Goal: Task Accomplishment & Management: Use online tool/utility

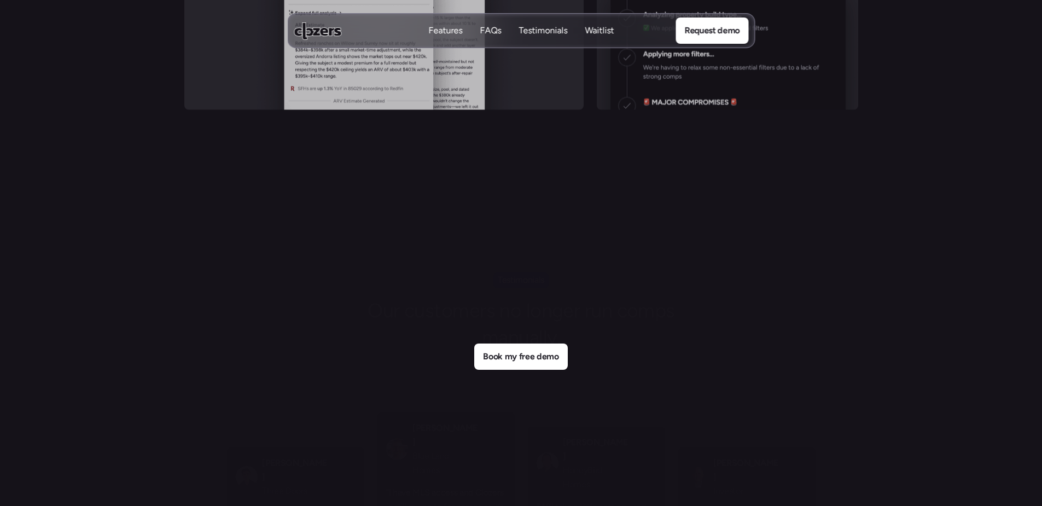
scroll to position [4612, 0]
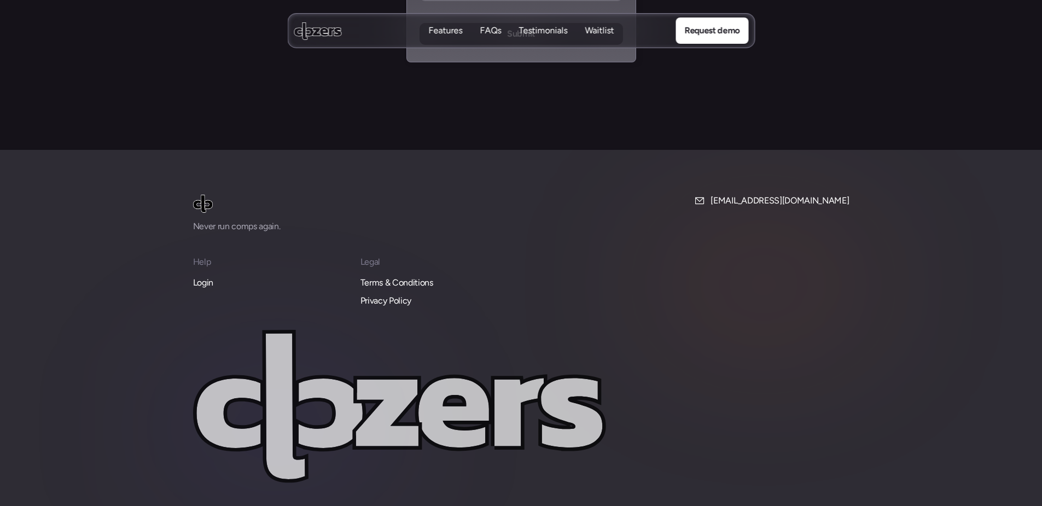
click at [205, 276] on p "Login" at bounding box center [203, 283] width 20 height 14
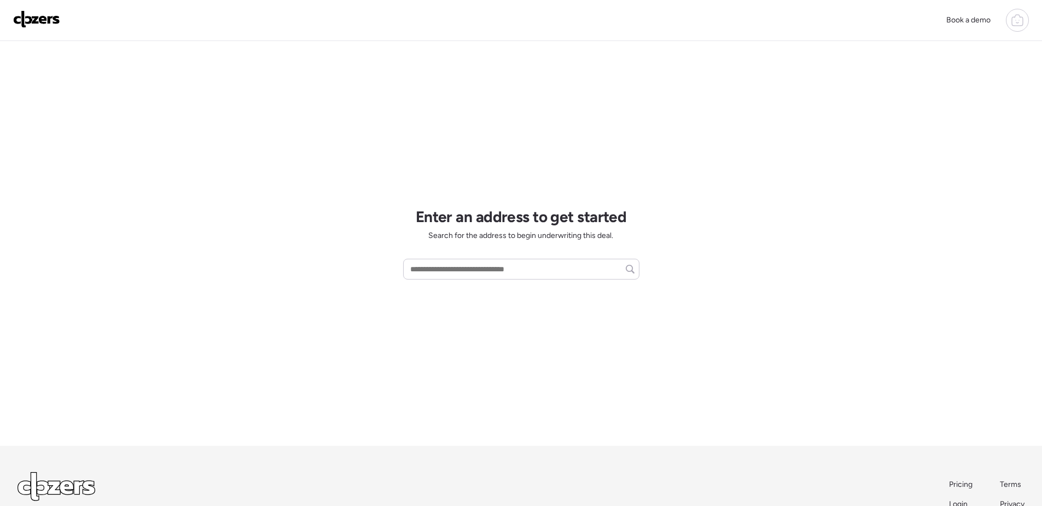
click at [1018, 24] on icon at bounding box center [1017, 20] width 13 height 13
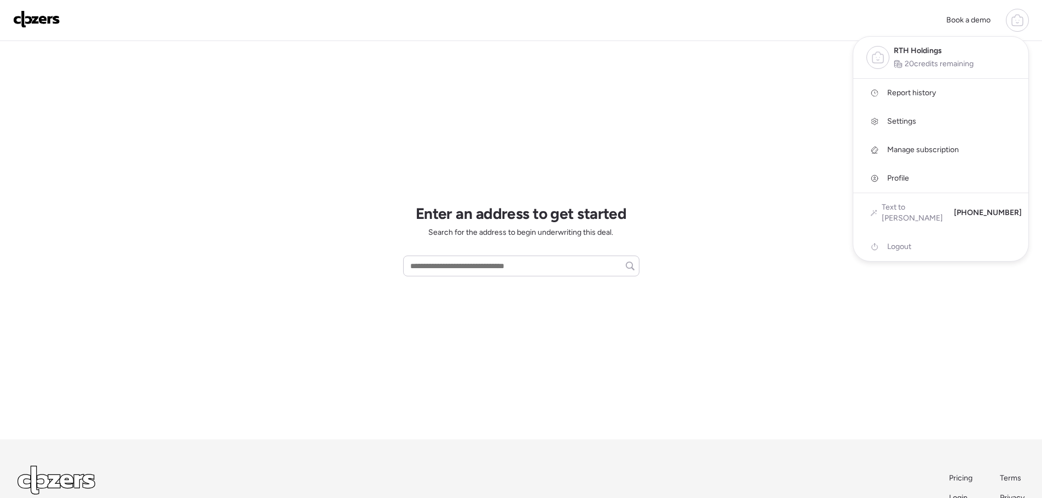
click at [561, 266] on div at bounding box center [521, 218] width 1042 height 498
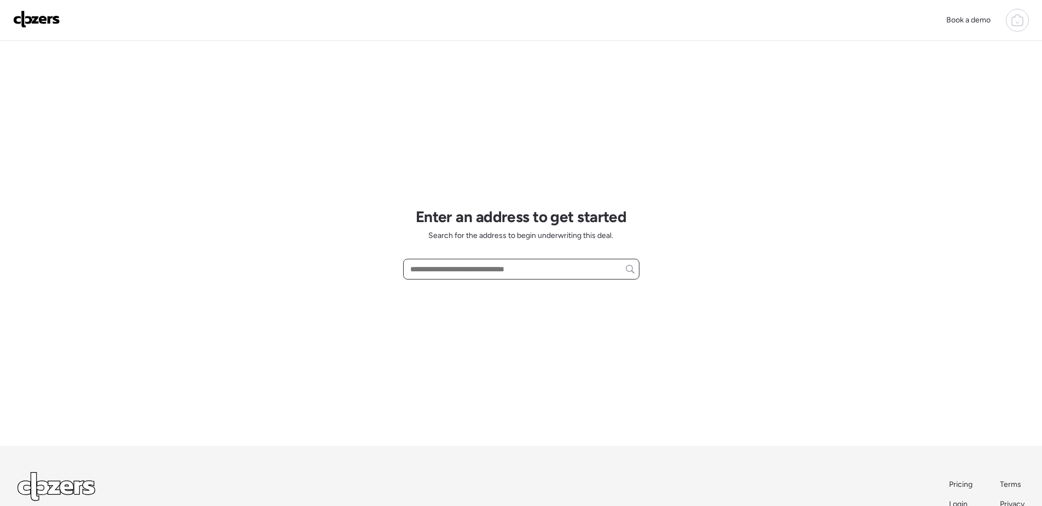
click at [556, 269] on input "text" at bounding box center [521, 269] width 226 height 15
paste input "**********"
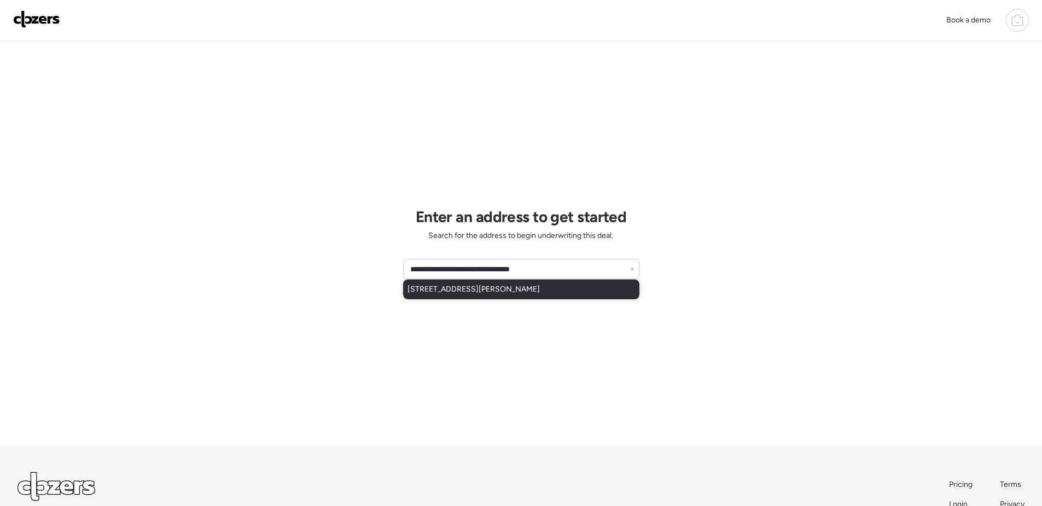
click at [591, 289] on div "6153 Hancock Ave, Berkeley, MO, 63134" at bounding box center [521, 290] width 236 height 20
type input "**********"
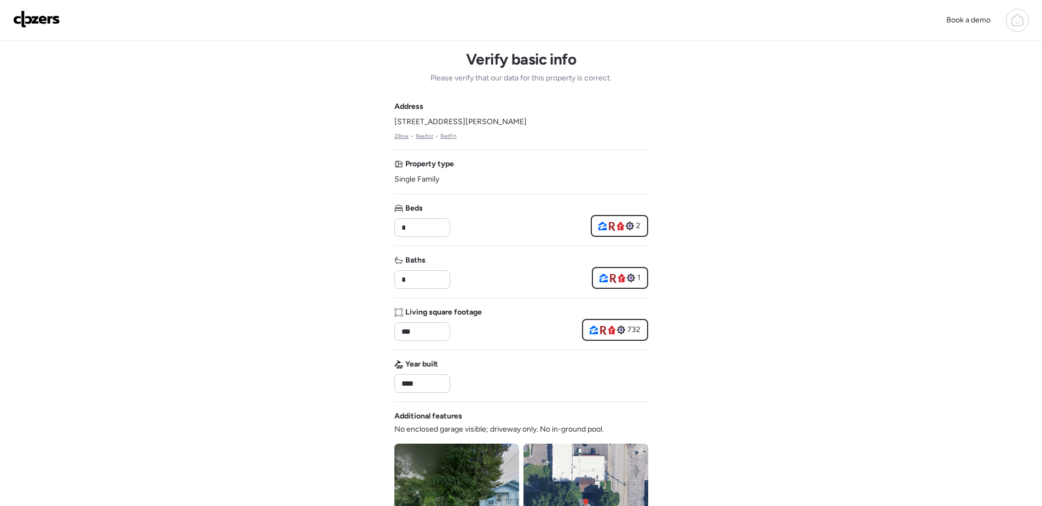
click at [1020, 21] on icon at bounding box center [1017, 20] width 13 height 13
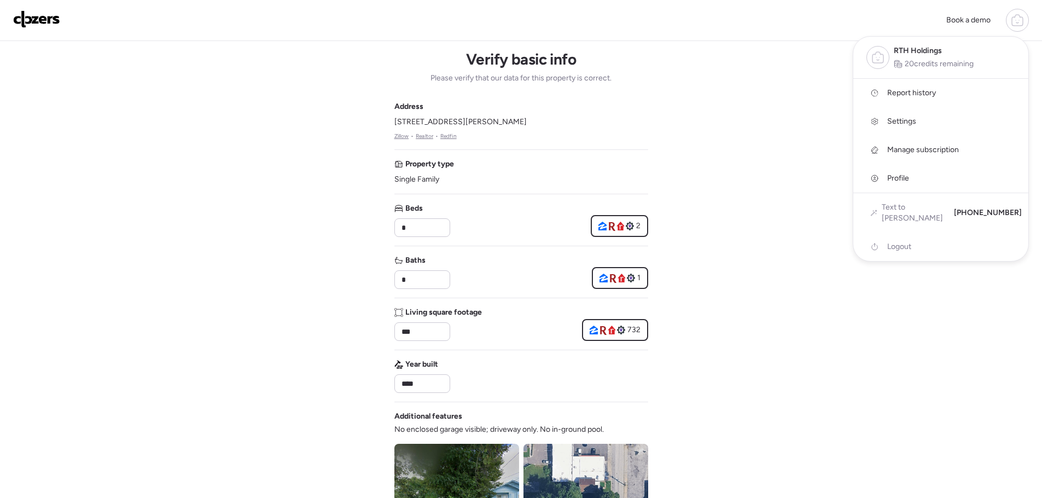
click at [961, 91] on link "Report history" at bounding box center [940, 93] width 175 height 28
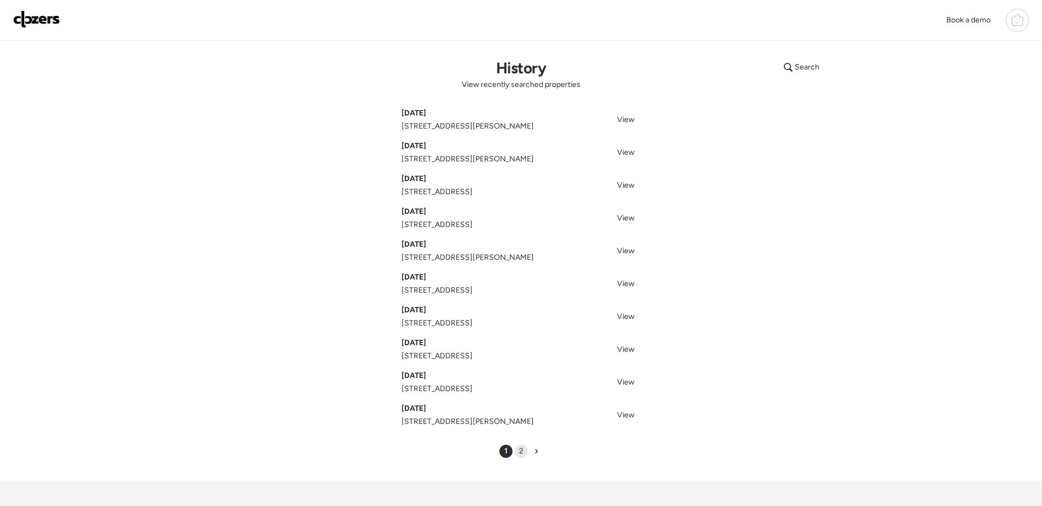
click at [527, 451] on div "2" at bounding box center [521, 451] width 13 height 13
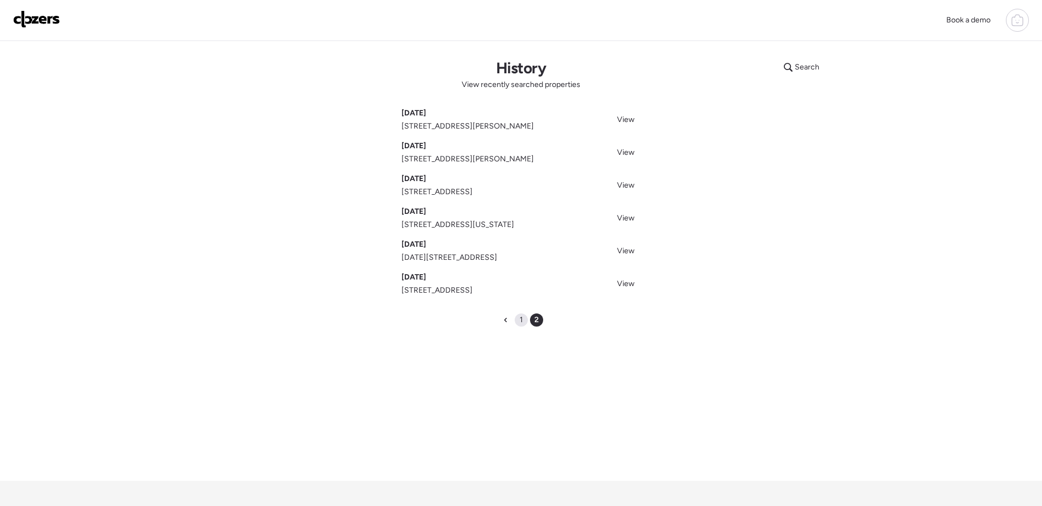
click at [521, 319] on span "1" at bounding box center [521, 320] width 3 height 11
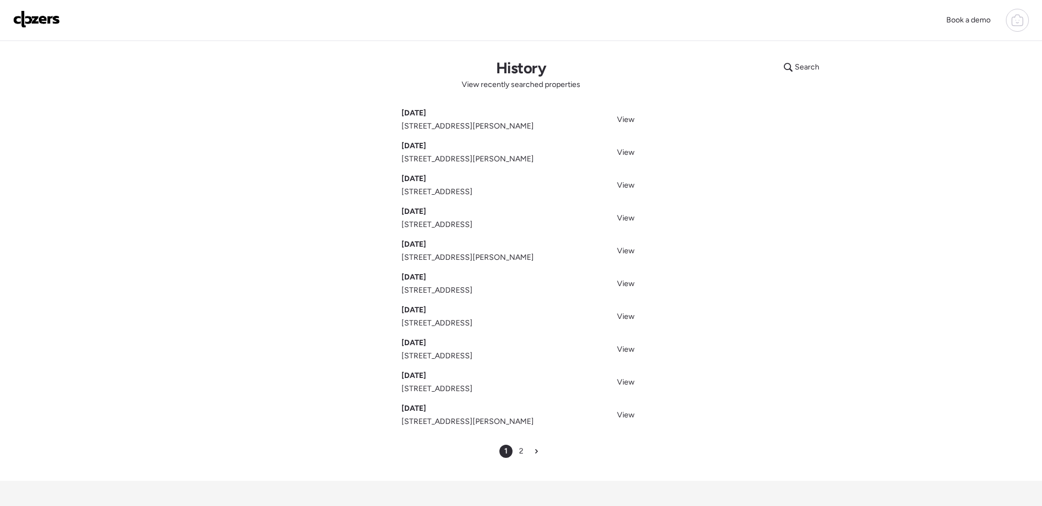
click at [36, 23] on img at bounding box center [36, 19] width 47 height 18
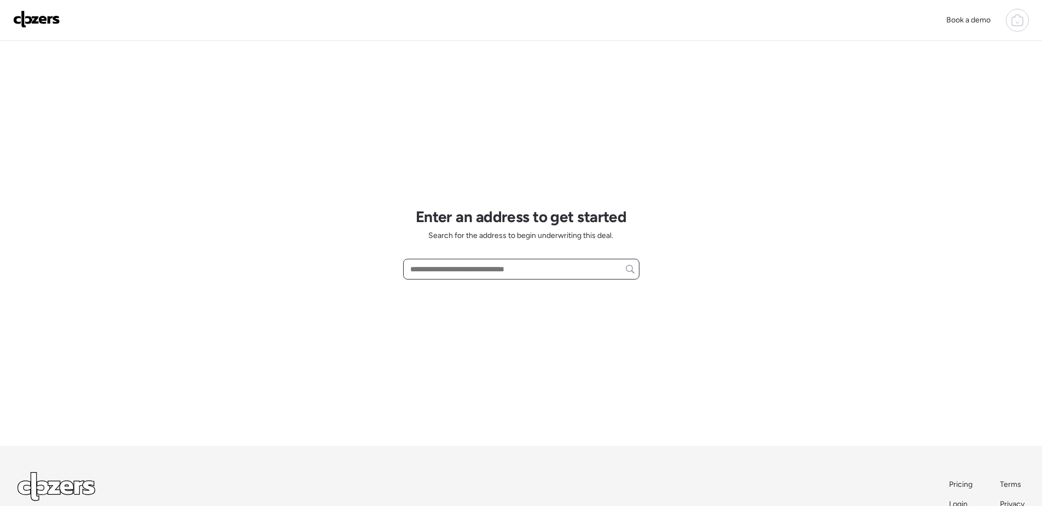
click at [491, 273] on input "text" at bounding box center [521, 269] width 226 height 15
paste input "**********"
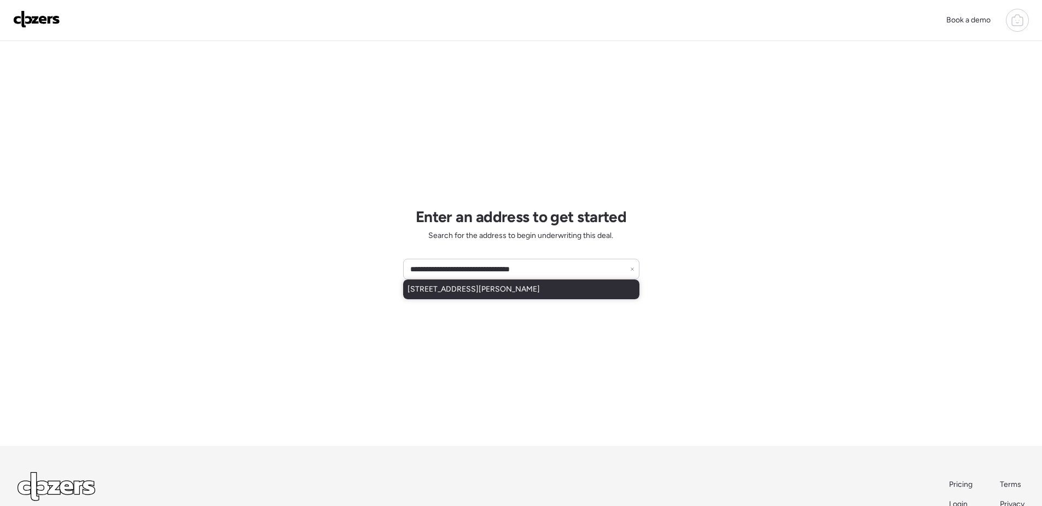
click at [525, 291] on span "6153 Hancock Ave, Berkeley, MO, 63134" at bounding box center [474, 289] width 132 height 11
type input "**********"
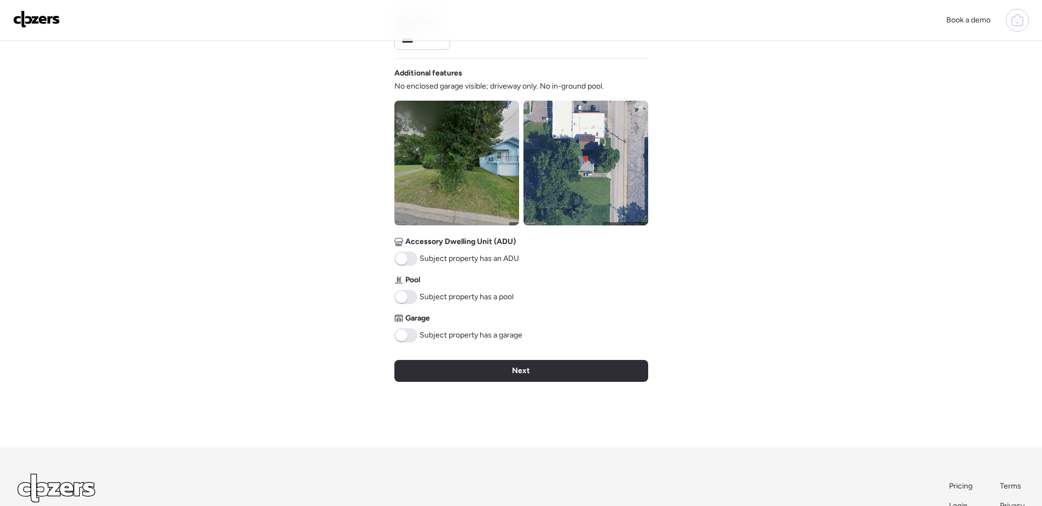
scroll to position [383, 0]
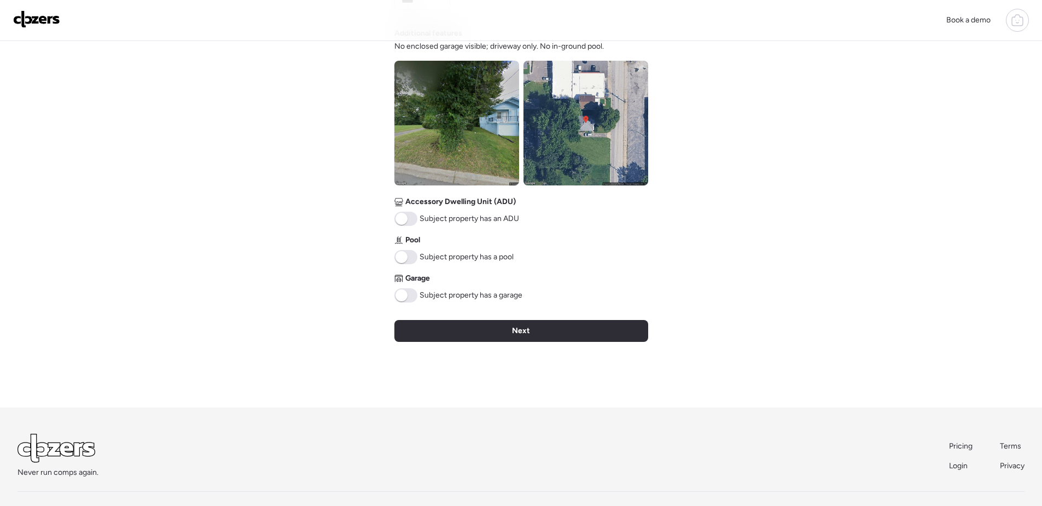
click at [410, 292] on span at bounding box center [405, 295] width 23 height 14
click at [532, 335] on div "Next" at bounding box center [521, 331] width 254 height 22
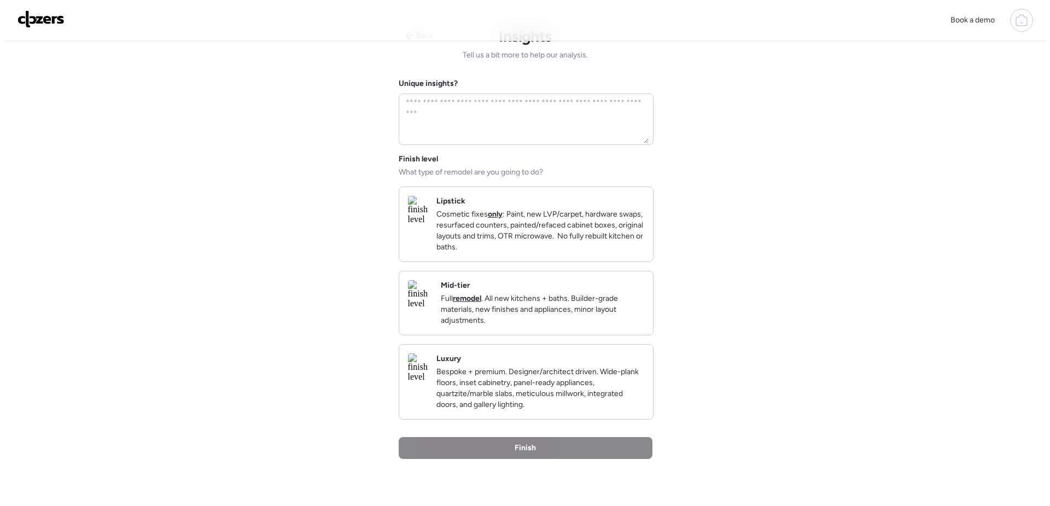
scroll to position [0, 0]
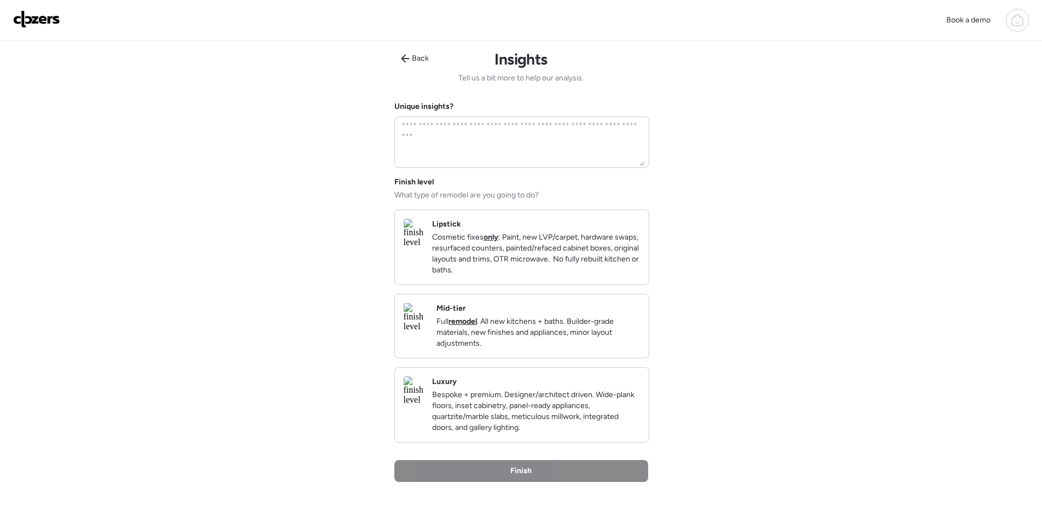
click at [532, 335] on p "Full remodel . All new kitchens + baths. Builder-grade materials, new finishes …" at bounding box center [539, 332] width 204 height 33
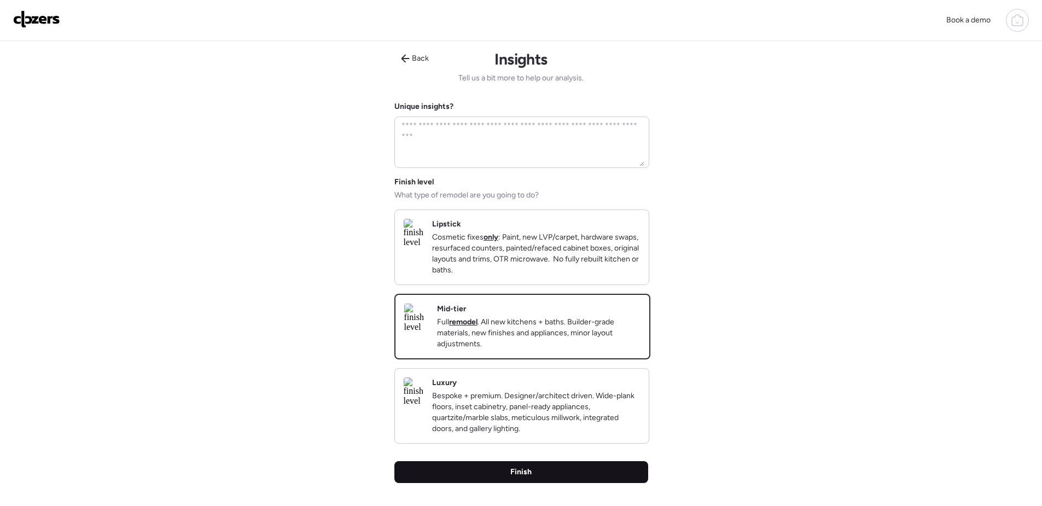
click at [537, 483] on div "Finish" at bounding box center [521, 472] width 254 height 22
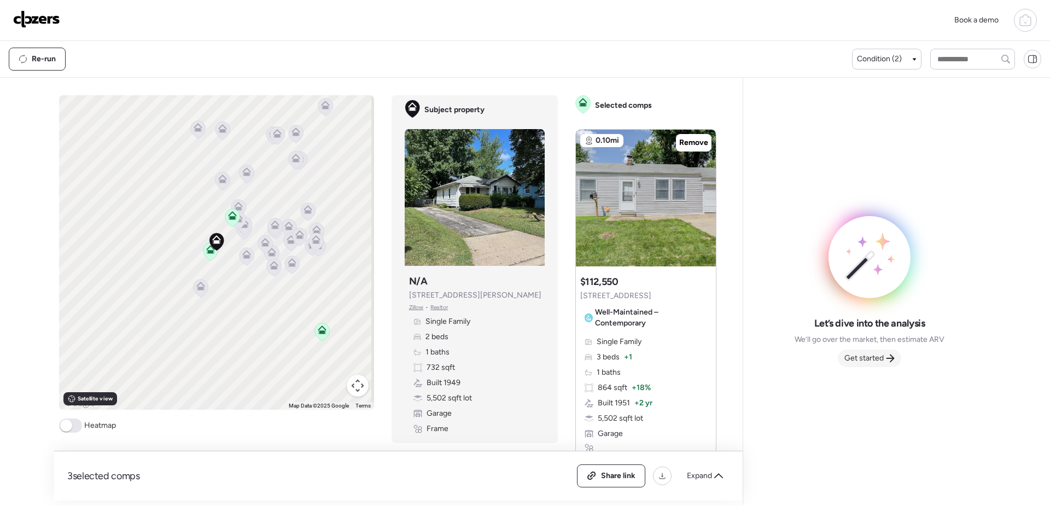
click at [871, 362] on span "Get started" at bounding box center [864, 358] width 39 height 11
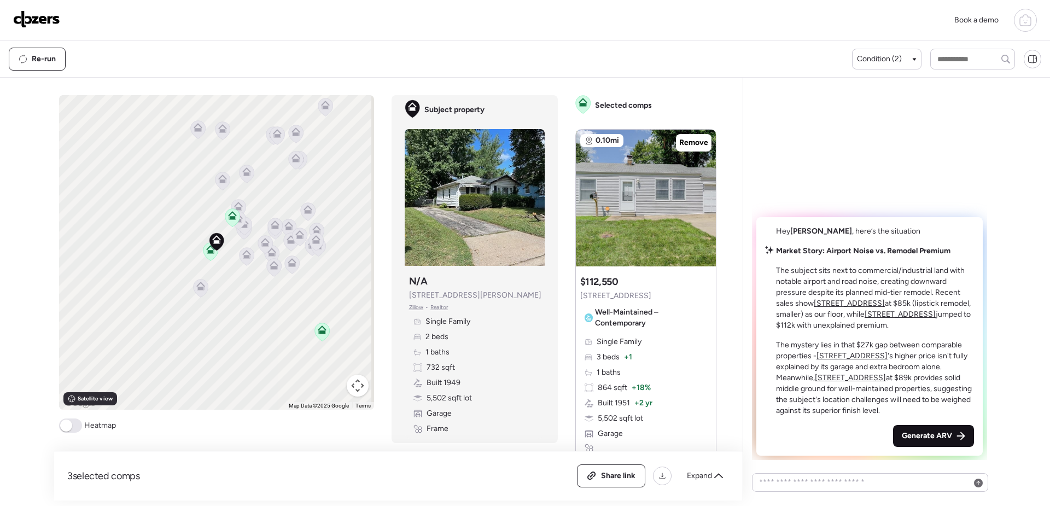
click at [928, 439] on span "Generate ARV" at bounding box center [927, 436] width 50 height 11
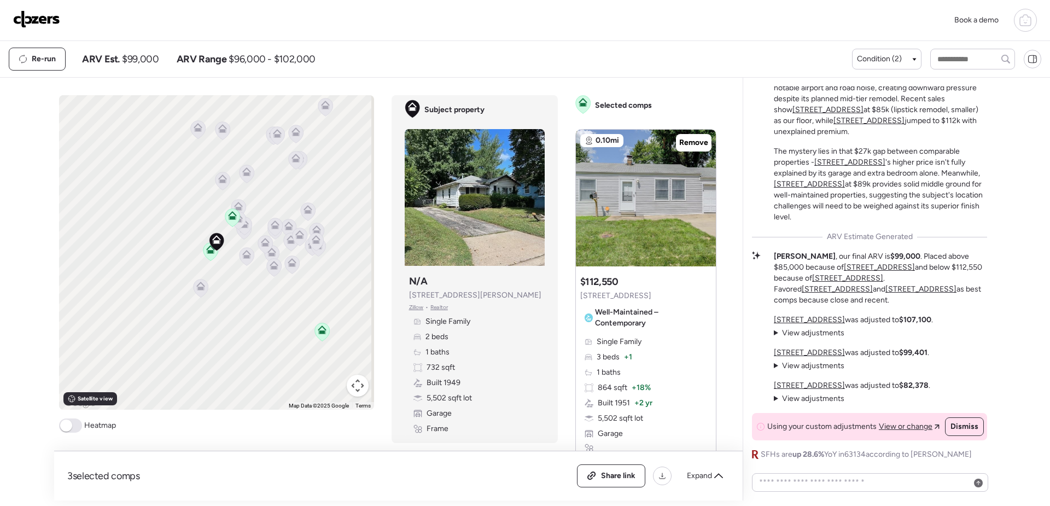
click at [318, 330] on icon at bounding box center [322, 330] width 9 height 9
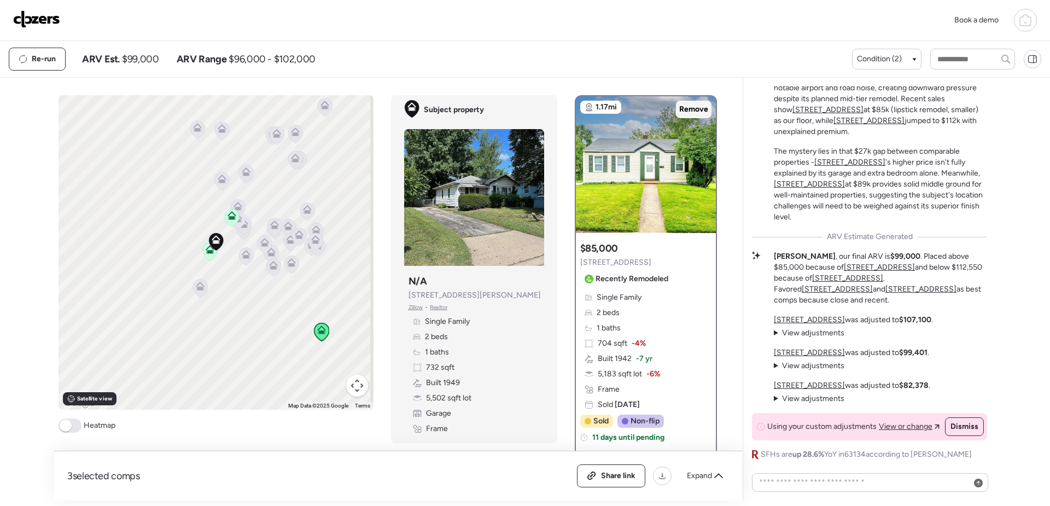
click at [693, 106] on span "Remove" at bounding box center [693, 109] width 29 height 11
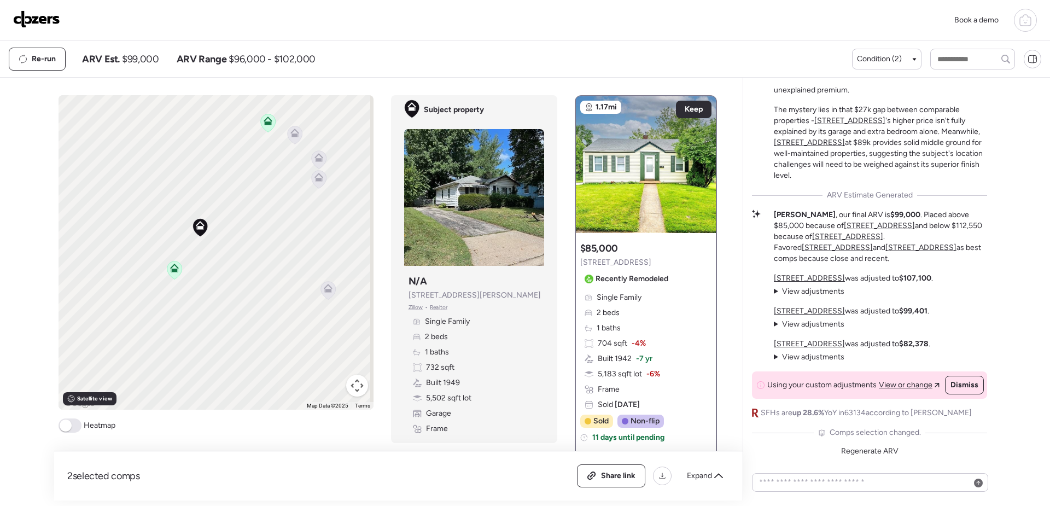
drag, startPoint x: 224, startPoint y: 222, endPoint x: 222, endPoint y: 345, distance: 123.1
click at [222, 345] on div "To activate drag with keyboard, press Alt + Enter. Once in keyboard drag state,…" at bounding box center [216, 252] width 315 height 315
drag, startPoint x: 252, startPoint y: 316, endPoint x: 193, endPoint y: 339, distance: 63.1
click at [193, 339] on div "To activate drag with keyboard, press Alt + Enter. Once in keyboard drag state,…" at bounding box center [216, 252] width 315 height 315
click at [137, 300] on icon at bounding box center [139, 298] width 7 height 3
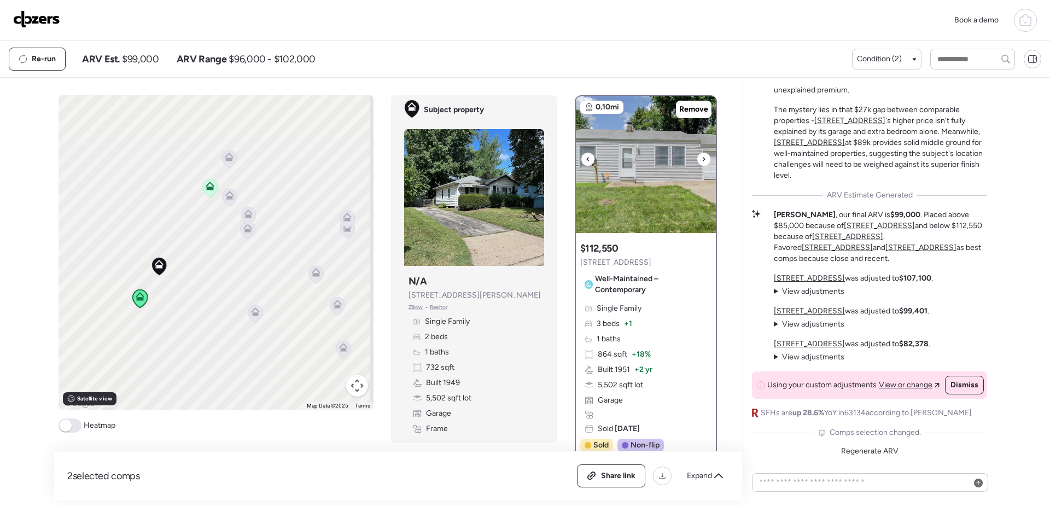
click at [636, 165] on img at bounding box center [646, 164] width 140 height 137
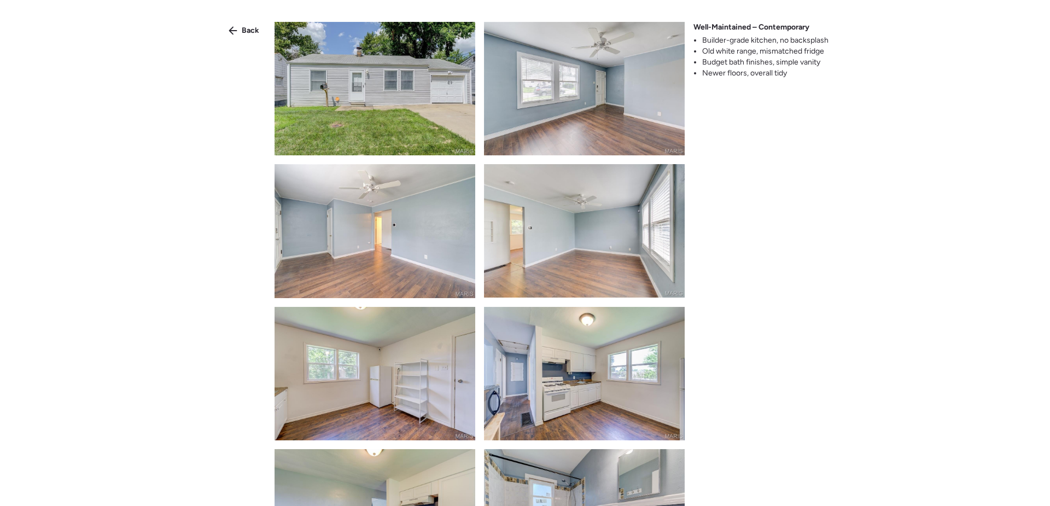
click at [434, 120] on img at bounding box center [375, 88] width 201 height 133
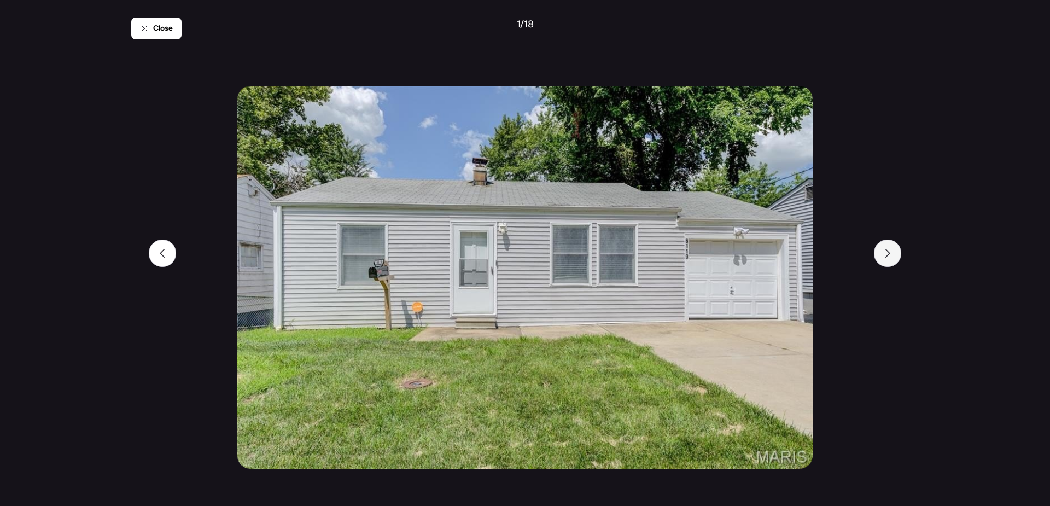
click at [894, 252] on div at bounding box center [887, 253] width 27 height 27
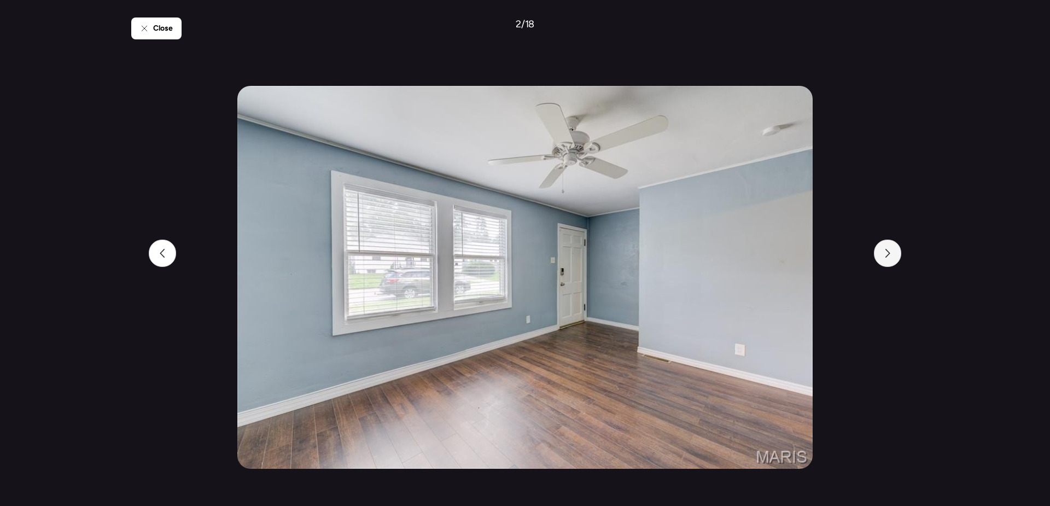
click at [894, 252] on div at bounding box center [887, 253] width 27 height 27
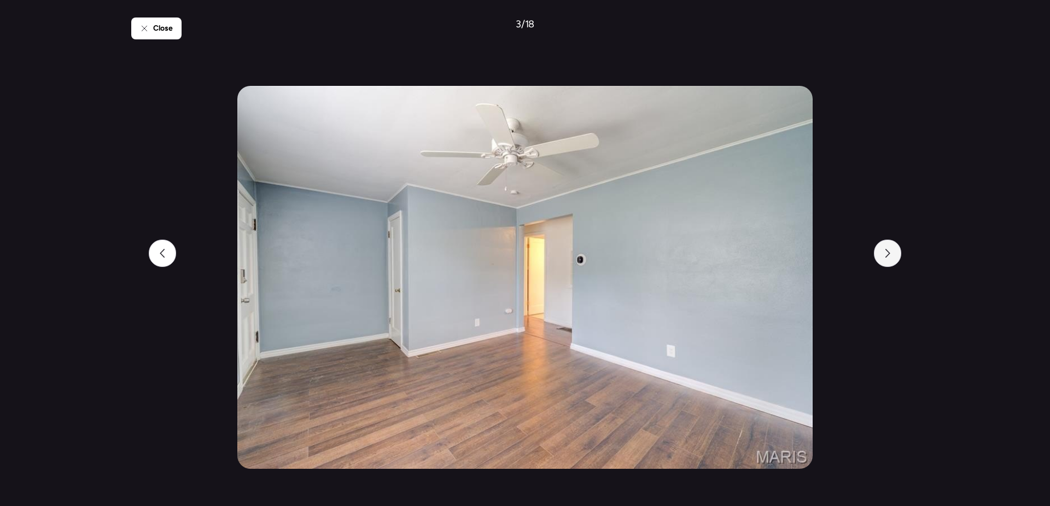
click at [894, 252] on div at bounding box center [887, 253] width 27 height 27
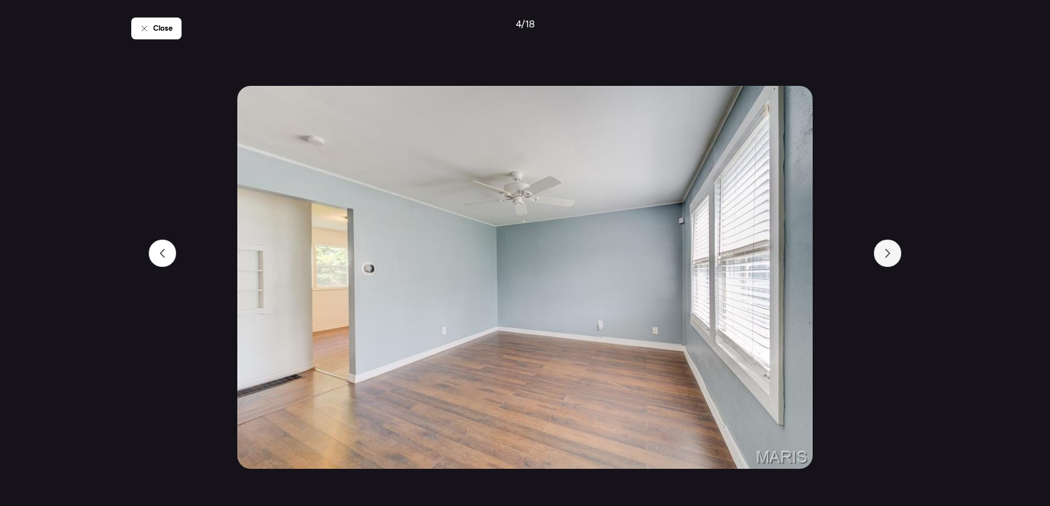
click at [894, 252] on div at bounding box center [887, 253] width 27 height 27
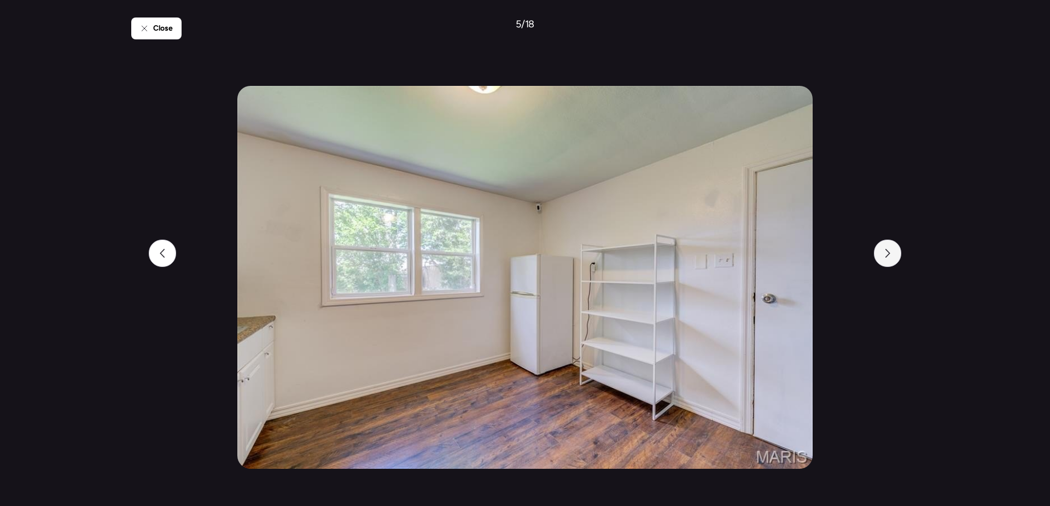
click at [894, 252] on div at bounding box center [887, 253] width 27 height 27
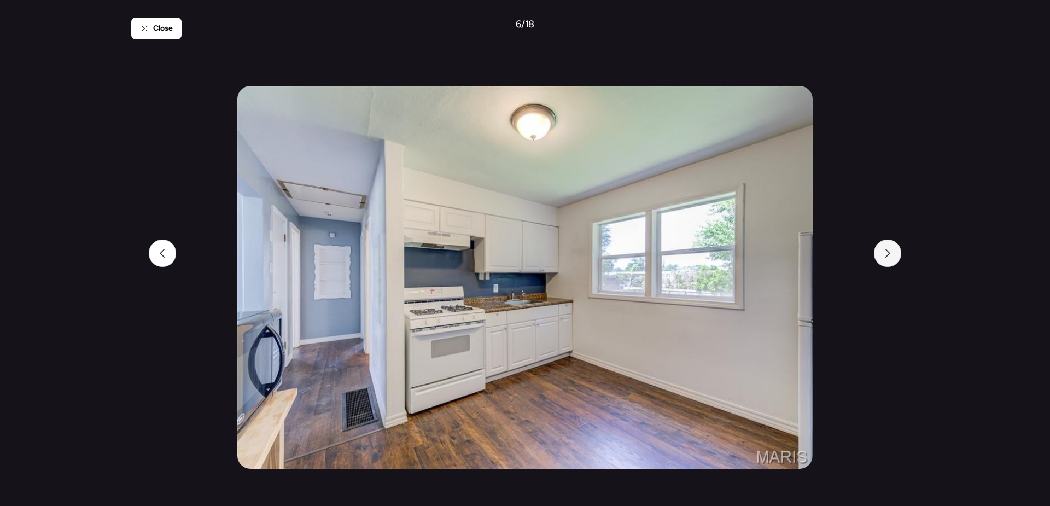
click at [894, 252] on div at bounding box center [887, 253] width 27 height 27
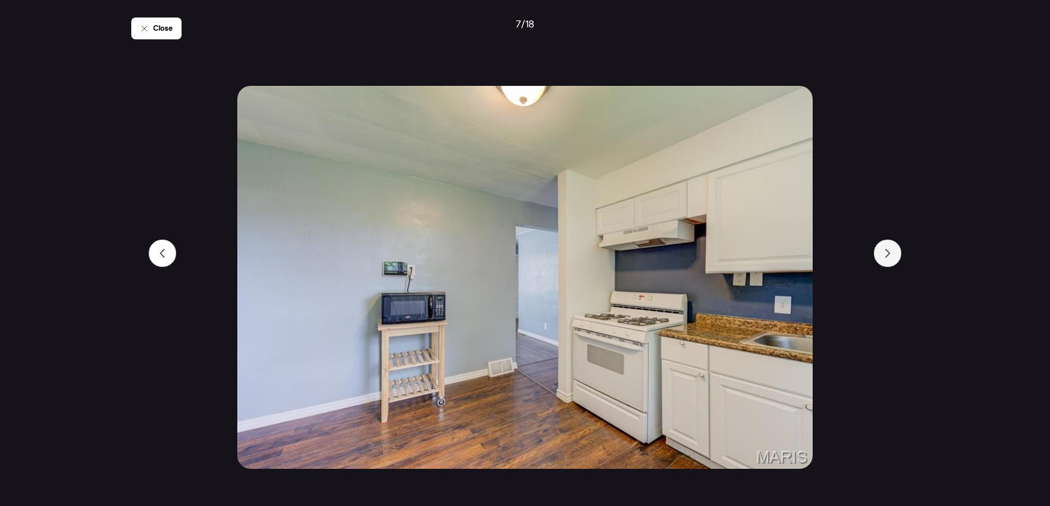
click at [894, 252] on div at bounding box center [887, 253] width 27 height 27
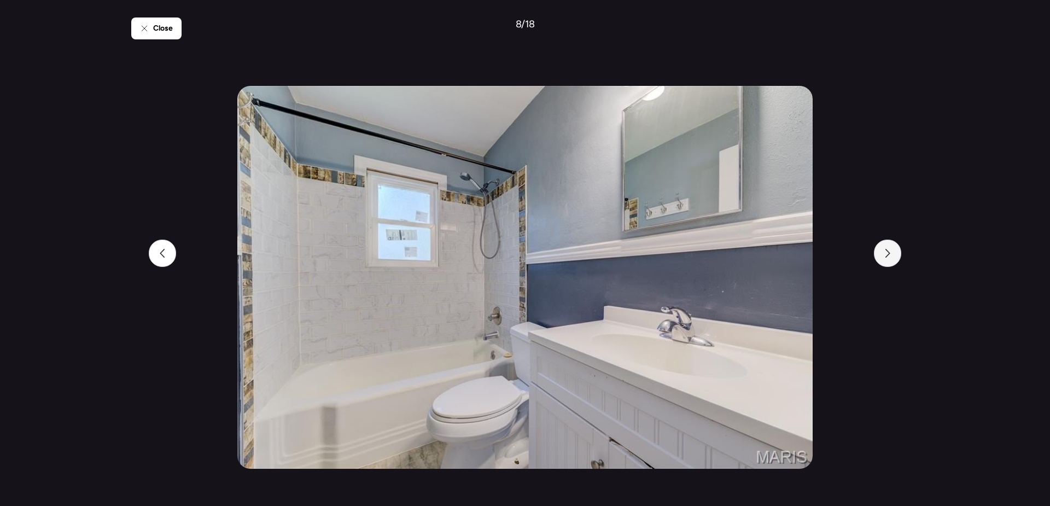
click at [894, 252] on div at bounding box center [887, 253] width 27 height 27
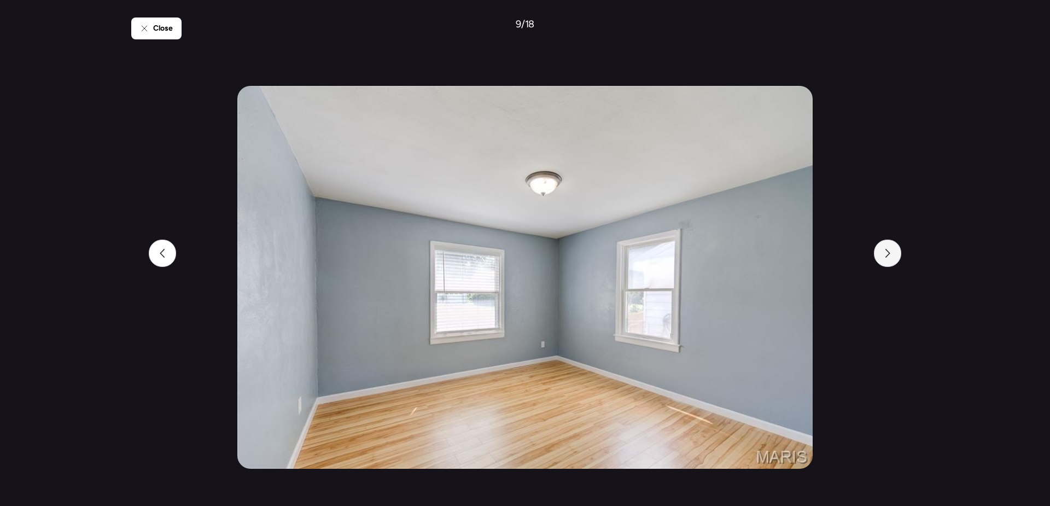
click at [894, 252] on div at bounding box center [887, 253] width 27 height 27
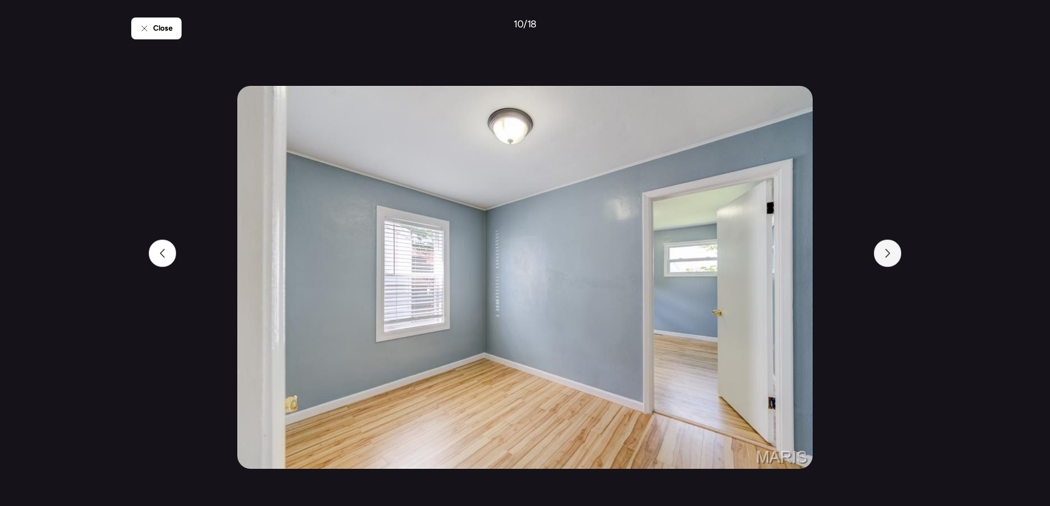
click at [894, 252] on div at bounding box center [887, 253] width 27 height 27
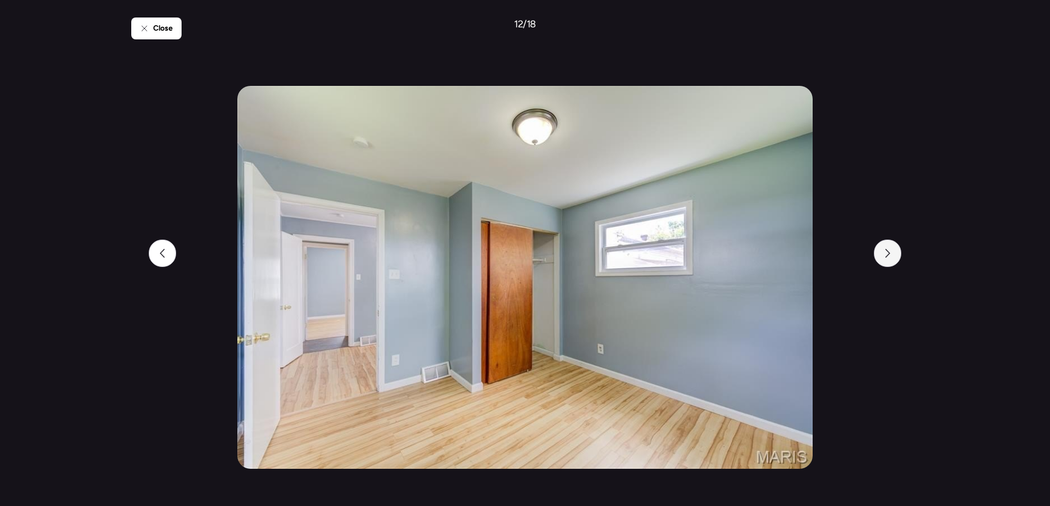
click at [894, 252] on div at bounding box center [887, 253] width 27 height 27
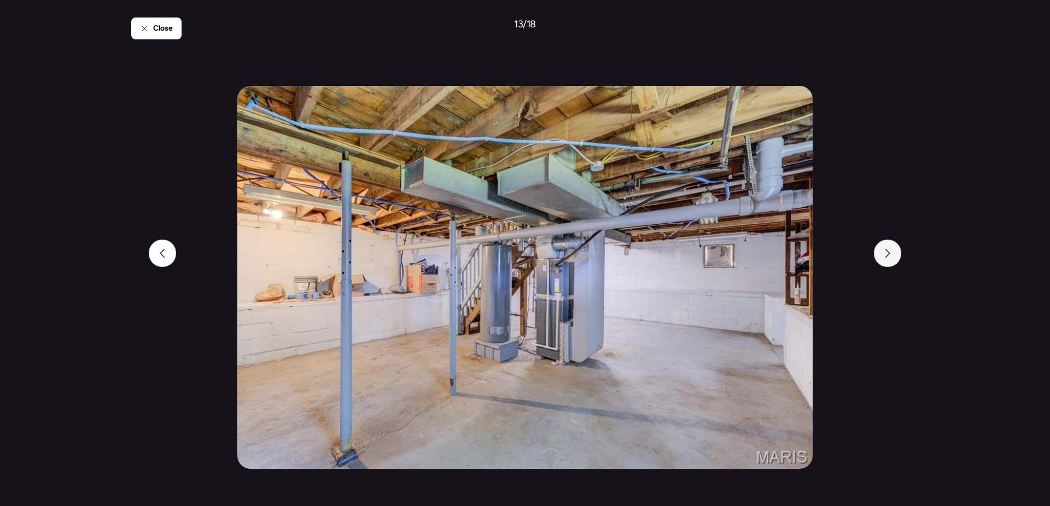
click at [894, 252] on div at bounding box center [887, 253] width 27 height 27
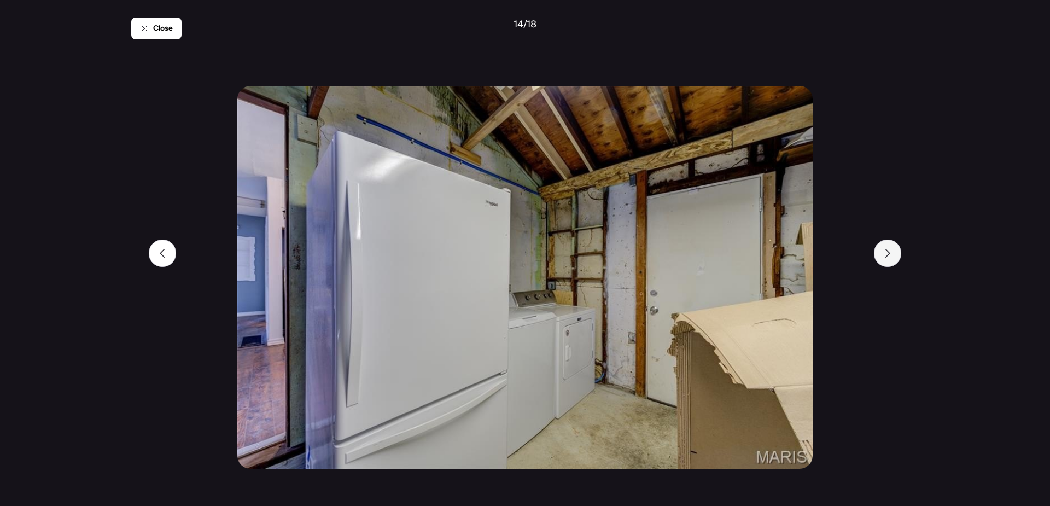
click at [894, 252] on div at bounding box center [887, 253] width 27 height 27
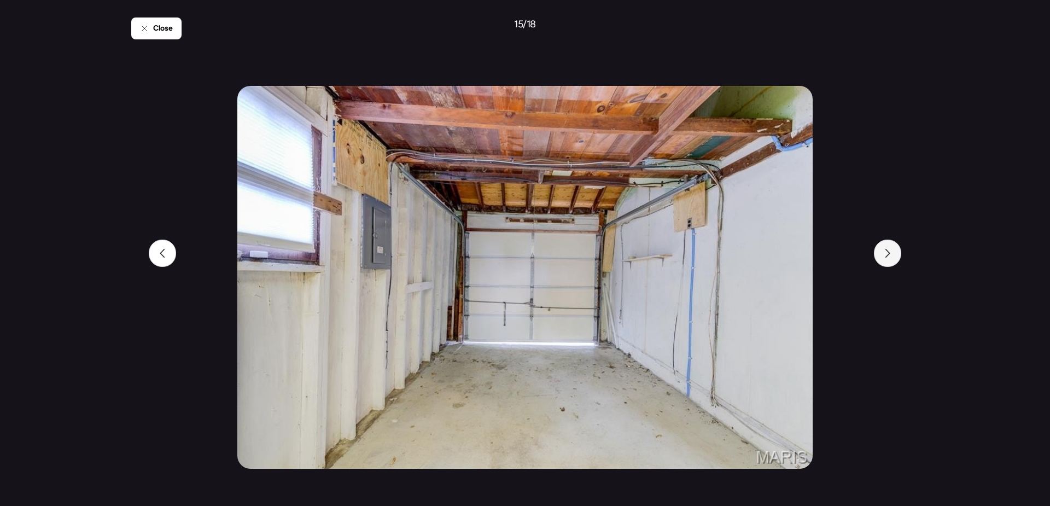
click at [894, 252] on div at bounding box center [887, 253] width 27 height 27
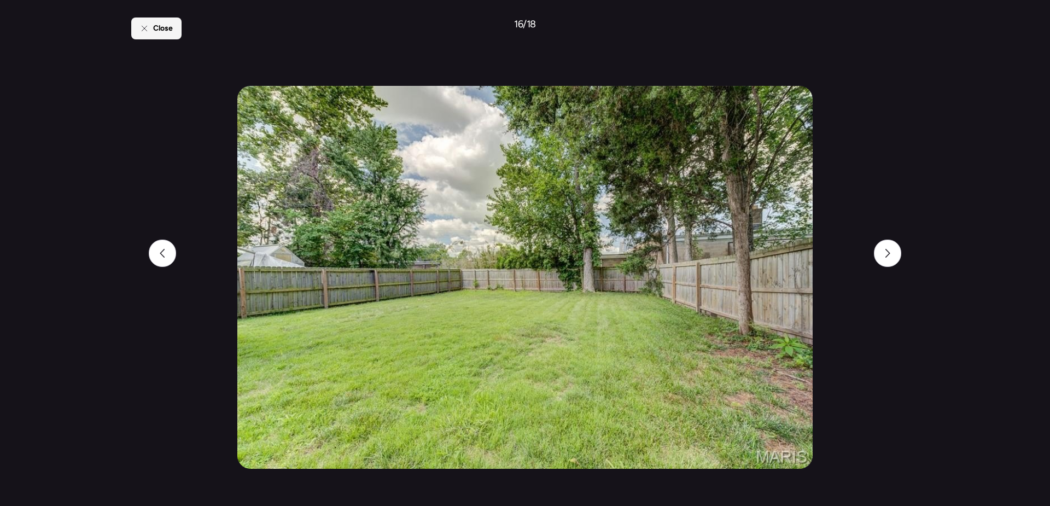
click at [167, 31] on span "Close" at bounding box center [163, 28] width 20 height 11
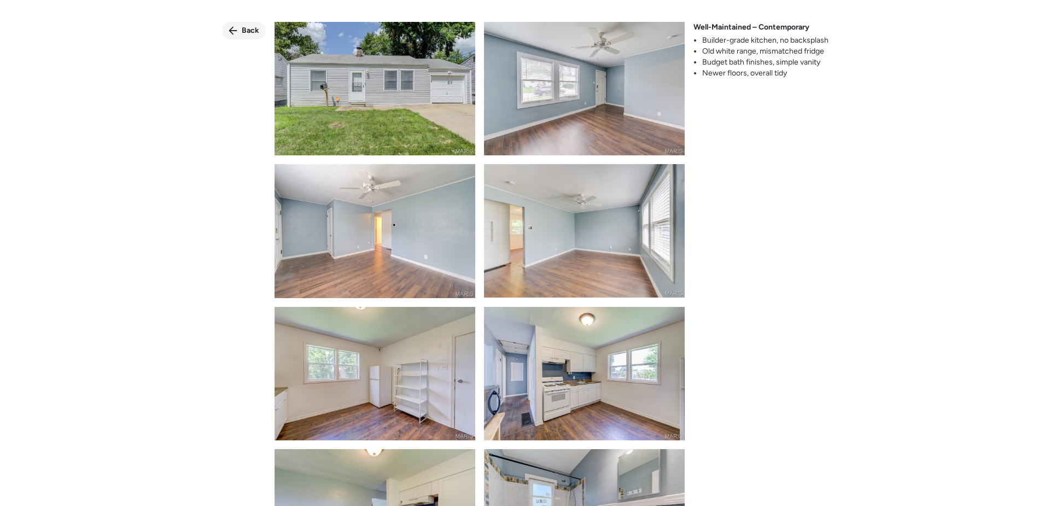
click at [251, 34] on span "Back" at bounding box center [251, 30] width 18 height 11
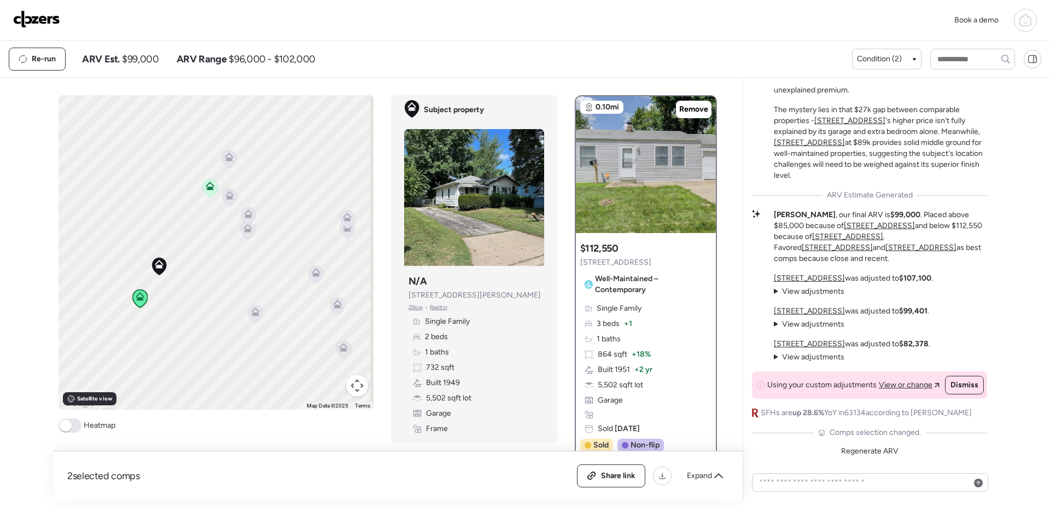
click at [253, 317] on icon at bounding box center [255, 314] width 15 height 18
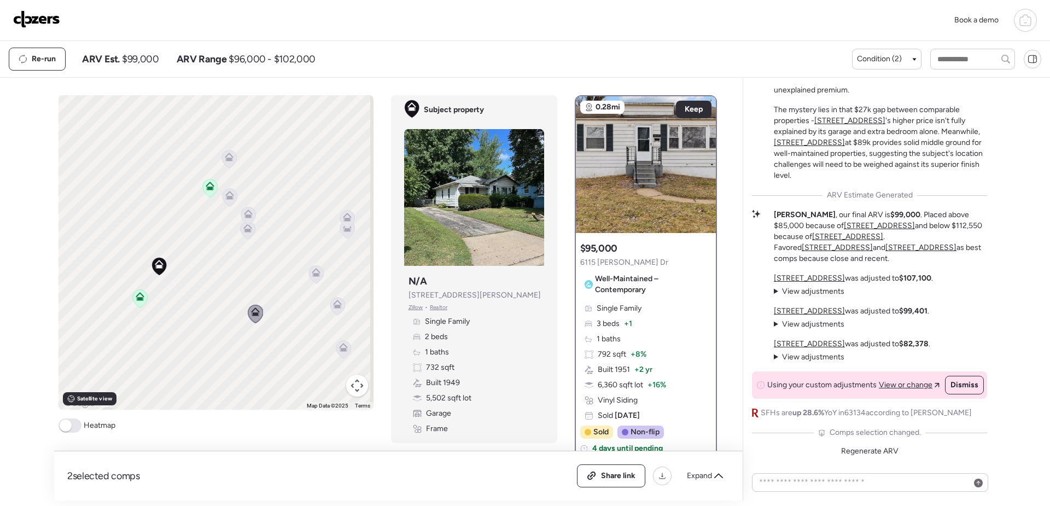
click at [336, 353] on icon at bounding box center [343, 349] width 15 height 18
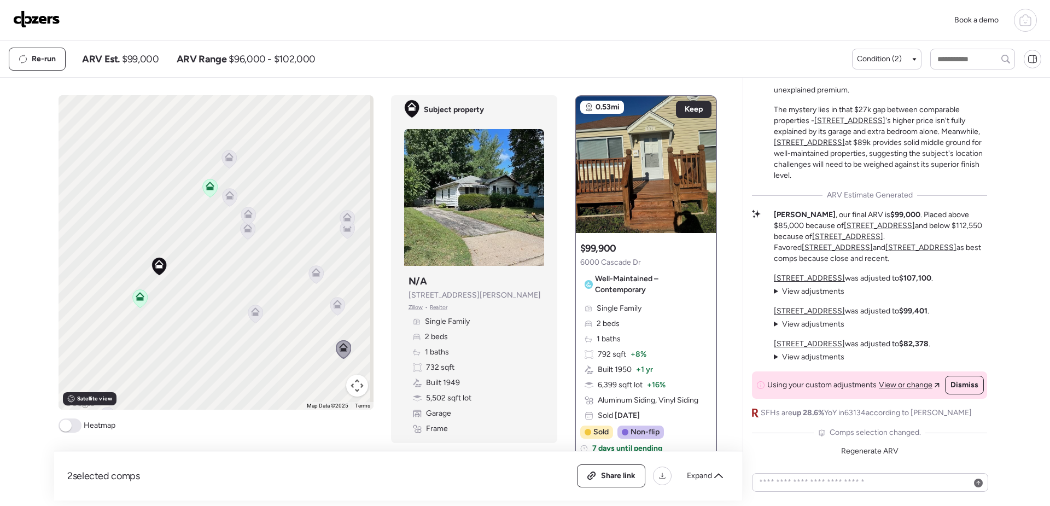
click at [337, 310] on icon at bounding box center [337, 306] width 15 height 18
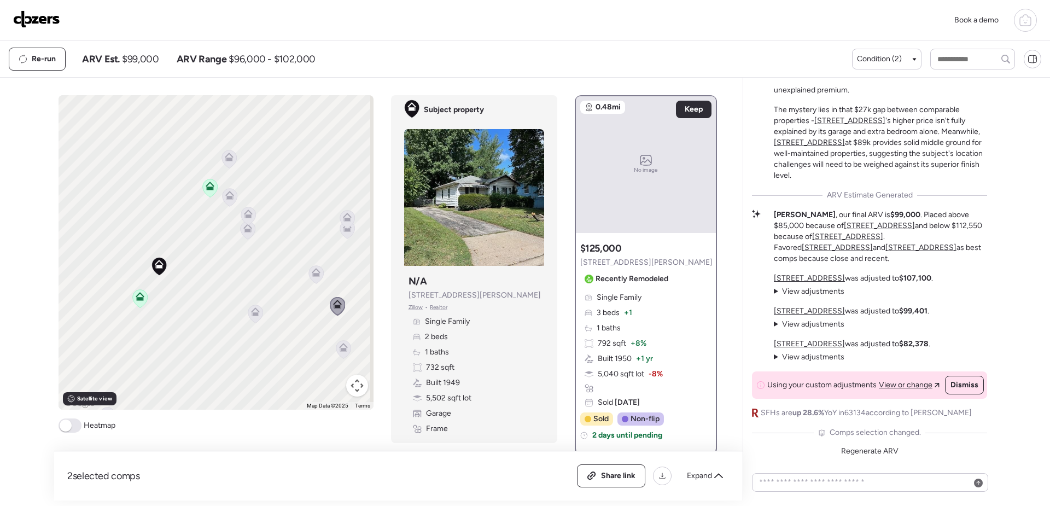
click at [242, 234] on icon at bounding box center [247, 230] width 15 height 18
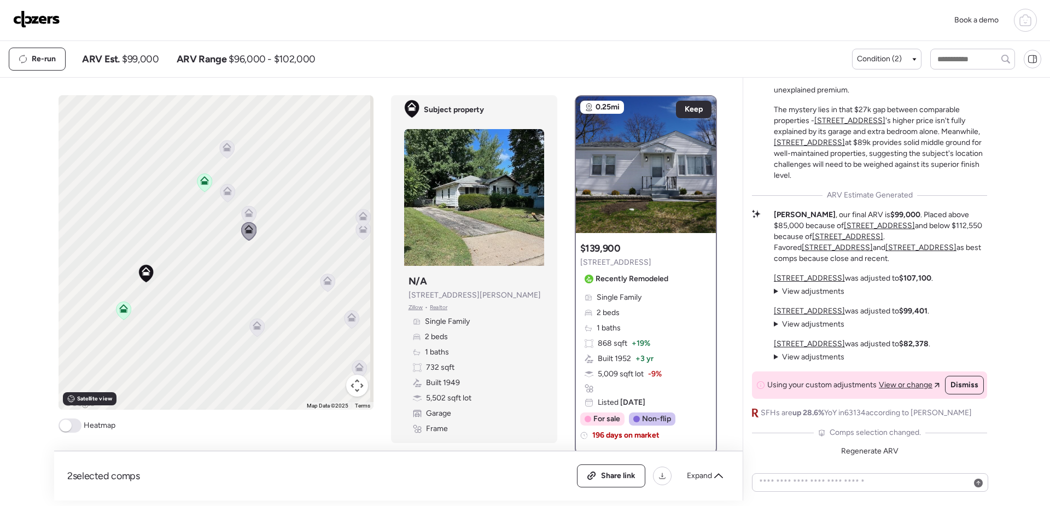
click at [246, 214] on icon at bounding box center [248, 214] width 7 height 3
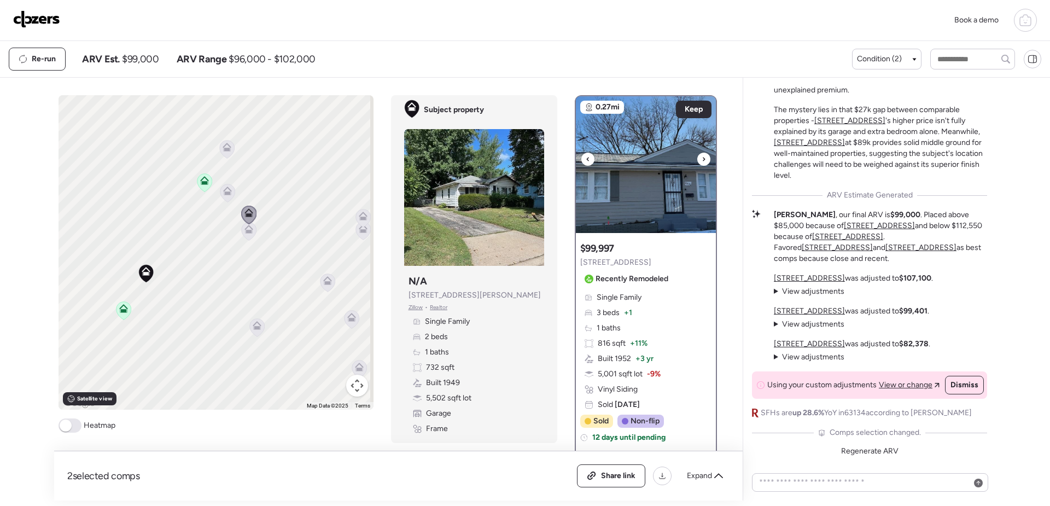
click at [620, 197] on img at bounding box center [646, 164] width 140 height 137
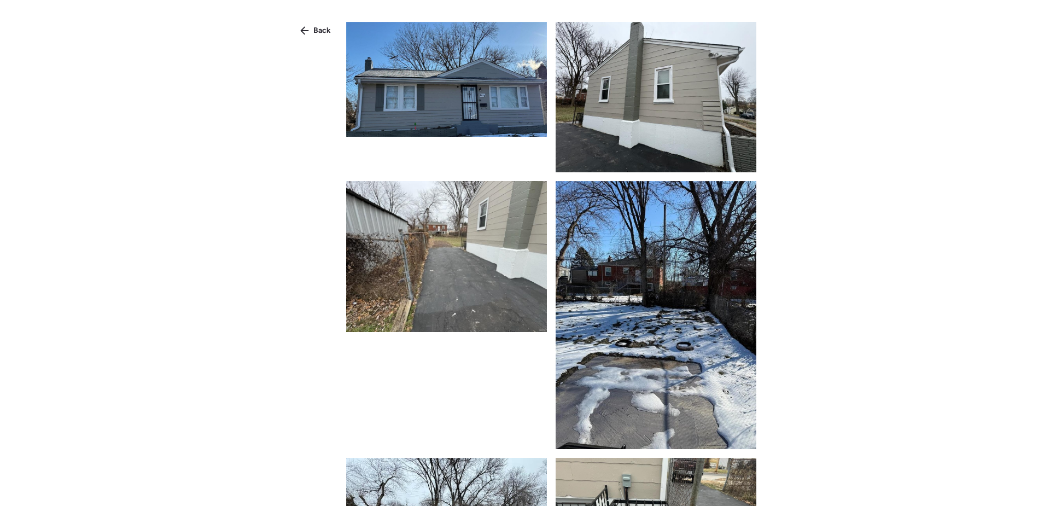
click at [447, 109] on img at bounding box center [446, 79] width 201 height 115
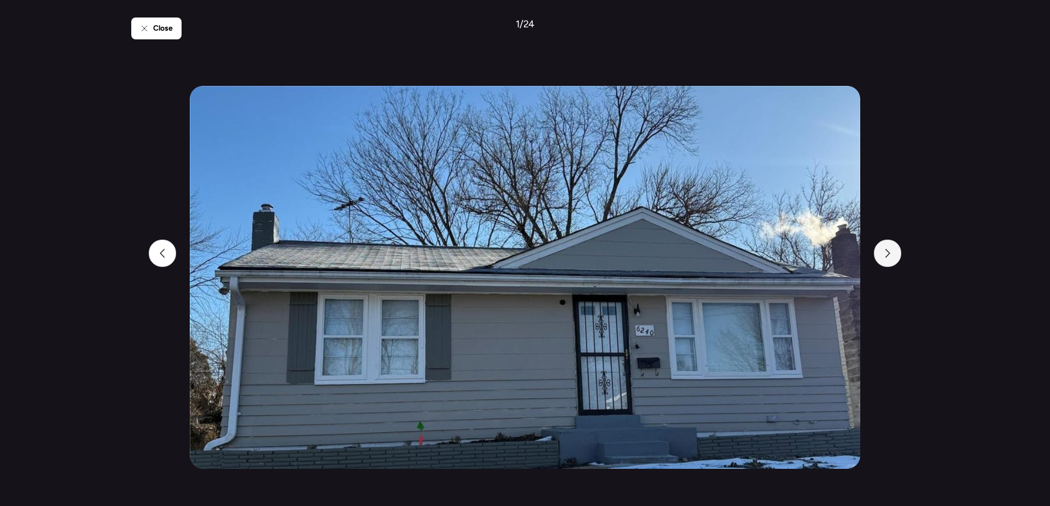
click at [891, 259] on div at bounding box center [887, 253] width 27 height 27
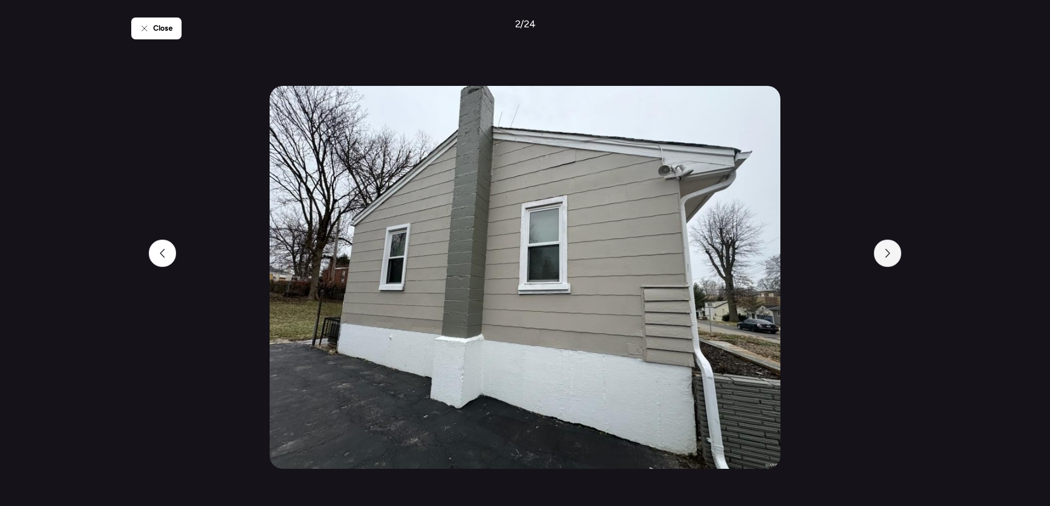
click at [891, 259] on div at bounding box center [887, 253] width 27 height 27
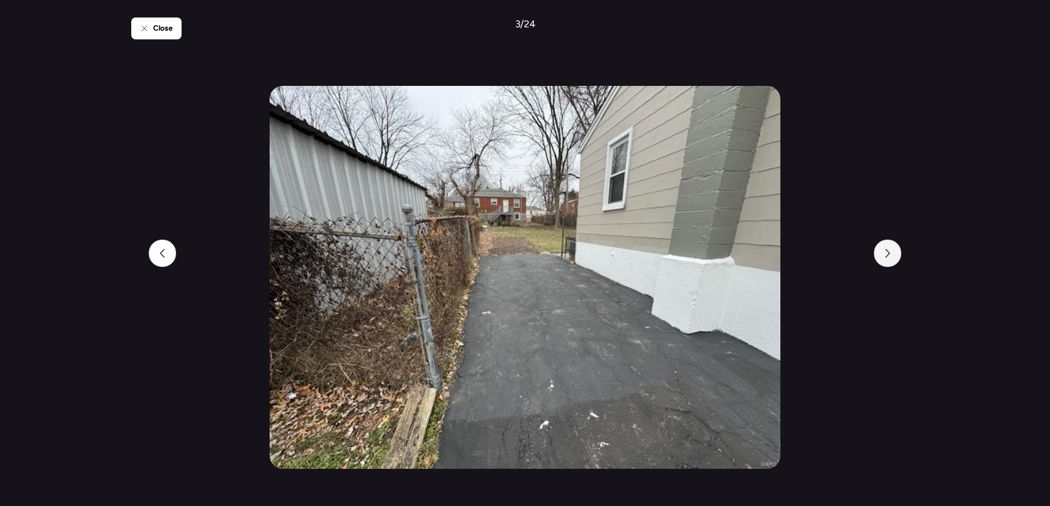
click at [891, 259] on div at bounding box center [887, 253] width 27 height 27
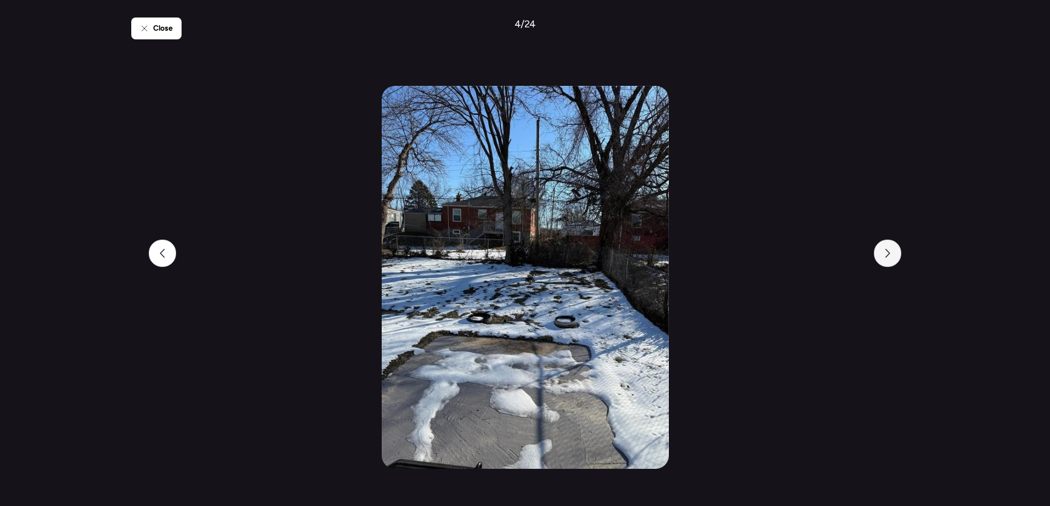
click at [891, 259] on div at bounding box center [887, 253] width 27 height 27
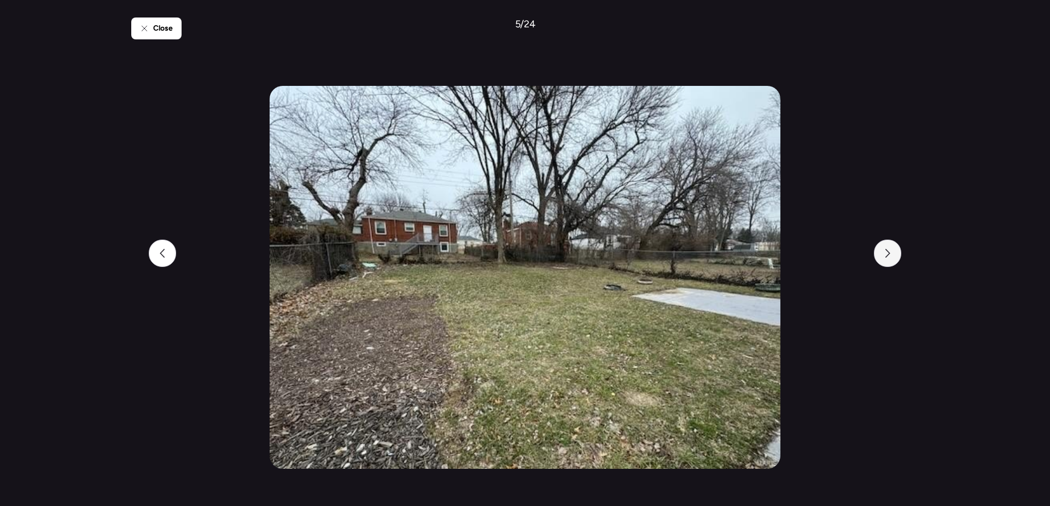
click at [891, 259] on div at bounding box center [887, 253] width 27 height 27
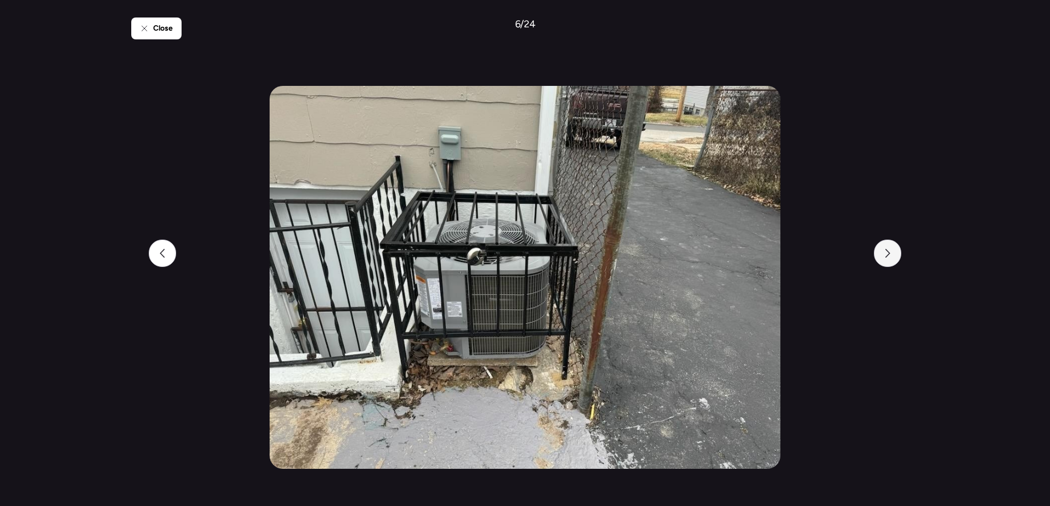
click at [891, 259] on div at bounding box center [887, 253] width 27 height 27
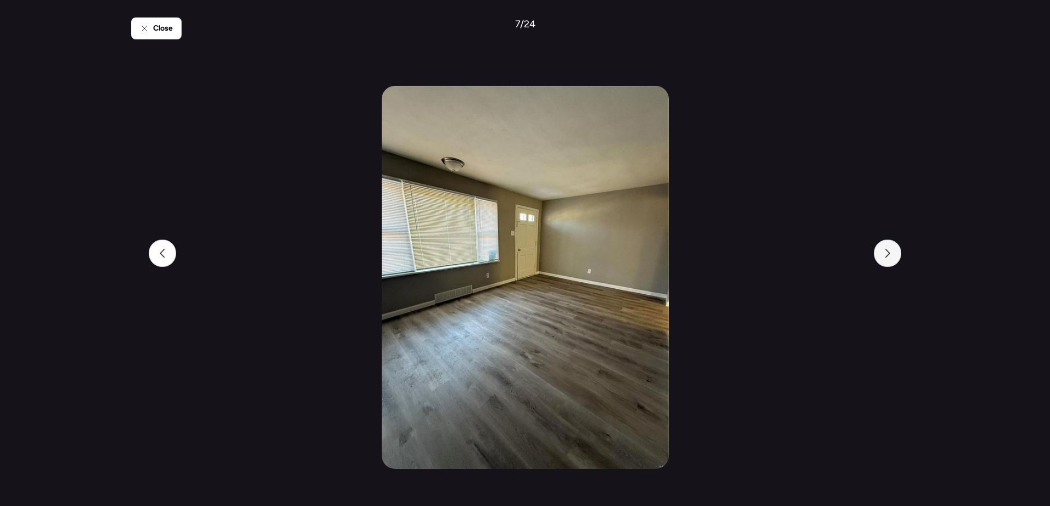
click at [891, 259] on div at bounding box center [887, 253] width 27 height 27
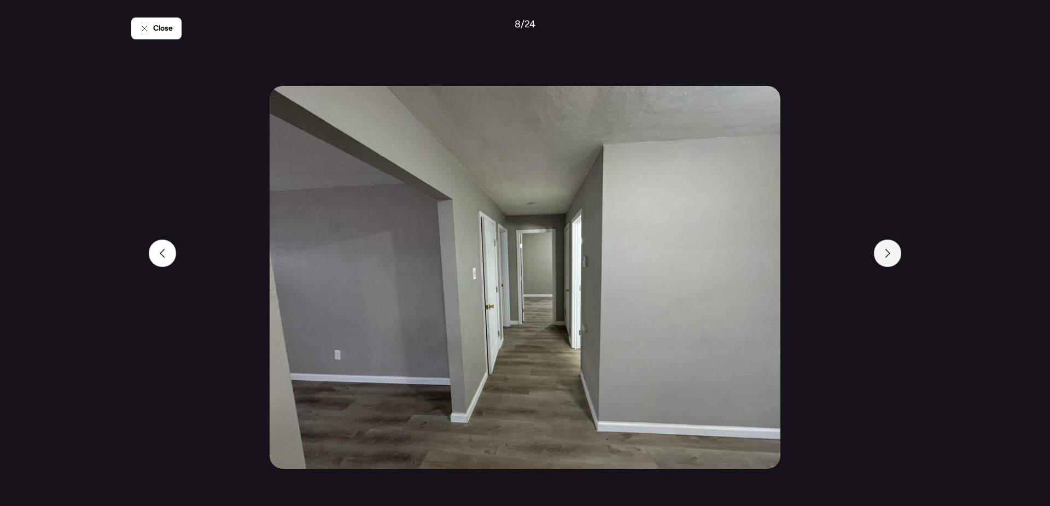
click at [891, 259] on div at bounding box center [887, 253] width 27 height 27
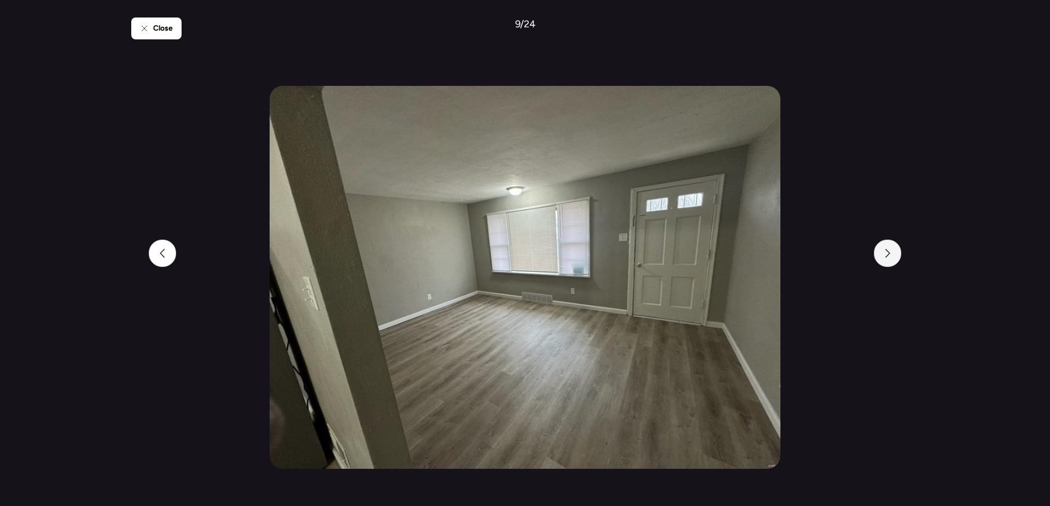
click at [891, 259] on div at bounding box center [887, 253] width 27 height 27
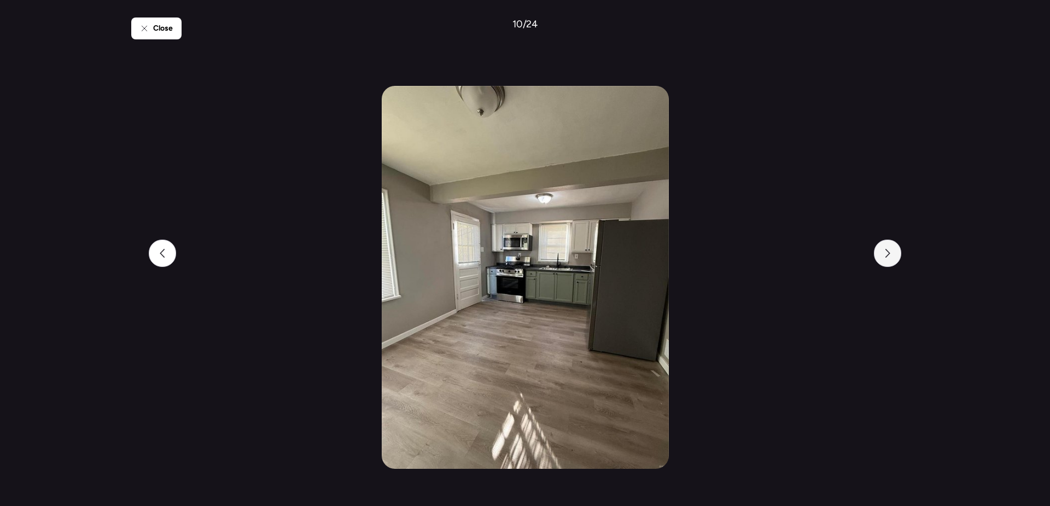
click at [891, 259] on div at bounding box center [887, 253] width 27 height 27
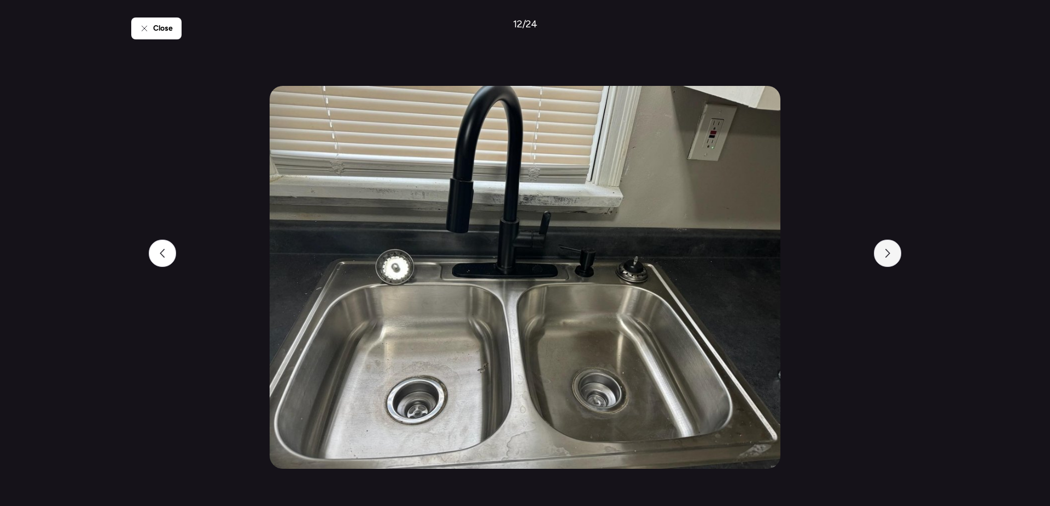
click at [891, 259] on div at bounding box center [887, 253] width 27 height 27
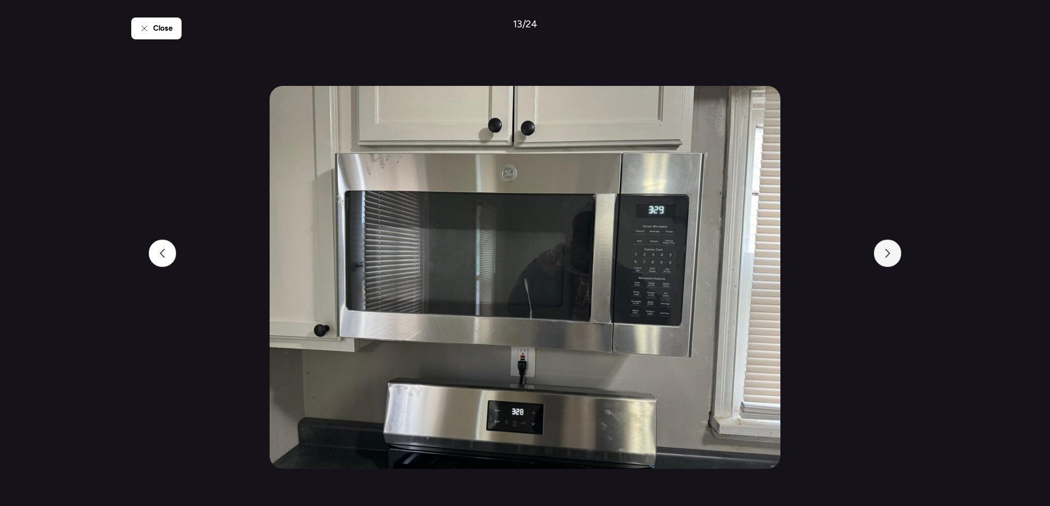
click at [891, 259] on div at bounding box center [887, 253] width 27 height 27
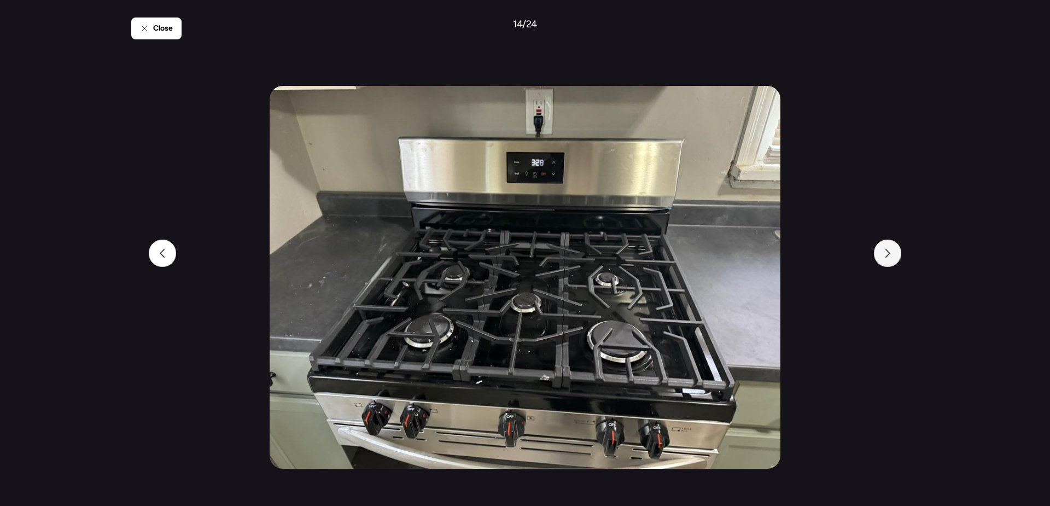
click at [891, 259] on div at bounding box center [887, 253] width 27 height 27
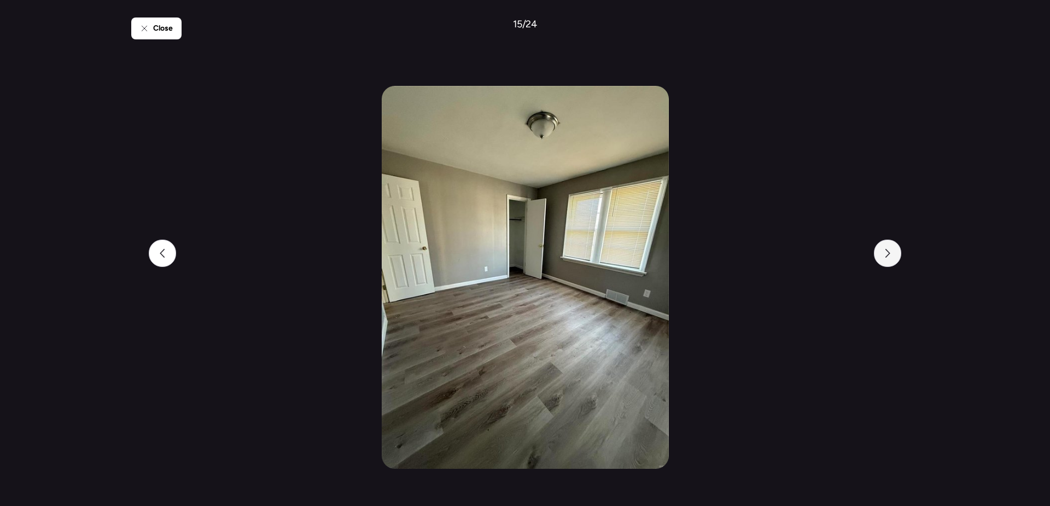
click at [891, 259] on div at bounding box center [887, 253] width 27 height 27
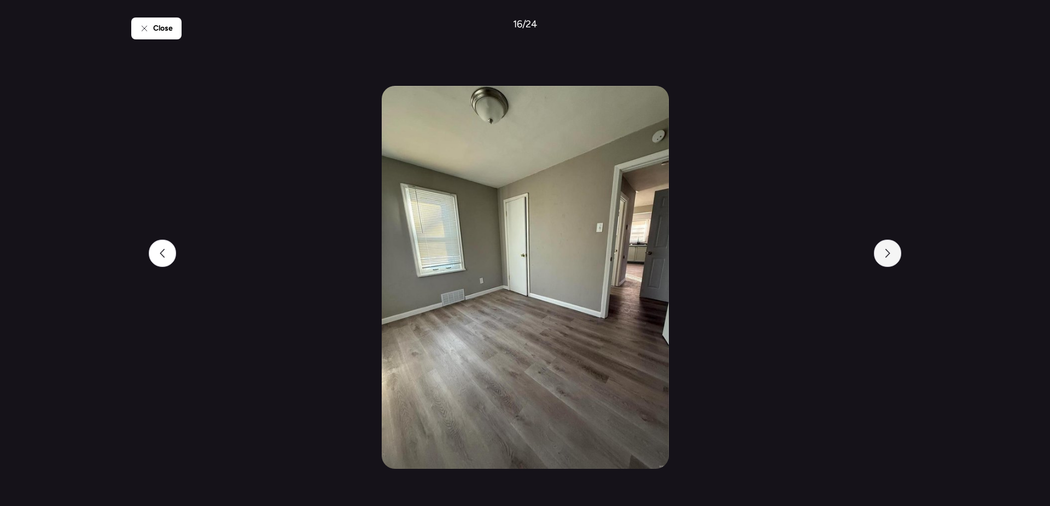
click at [891, 259] on div at bounding box center [887, 253] width 27 height 27
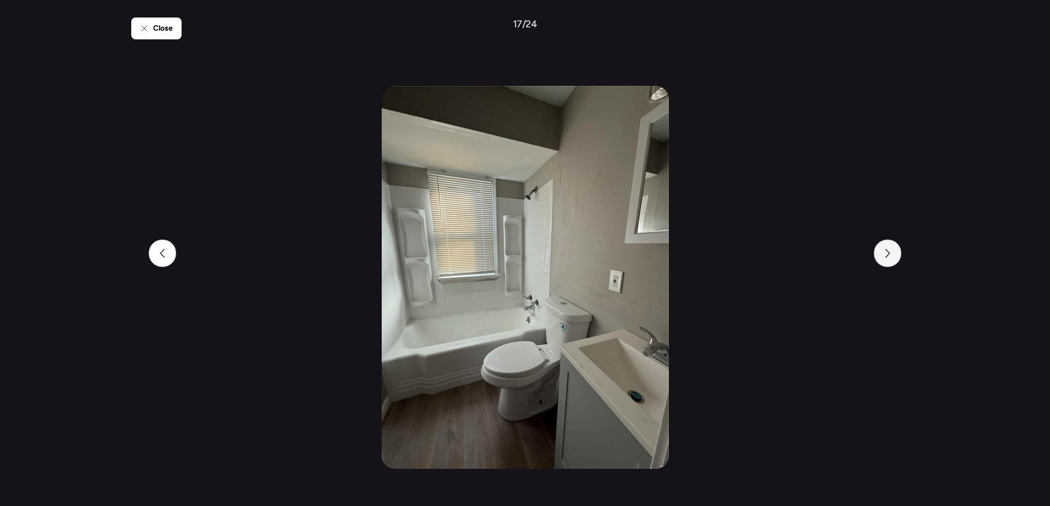
click at [891, 259] on div at bounding box center [887, 253] width 27 height 27
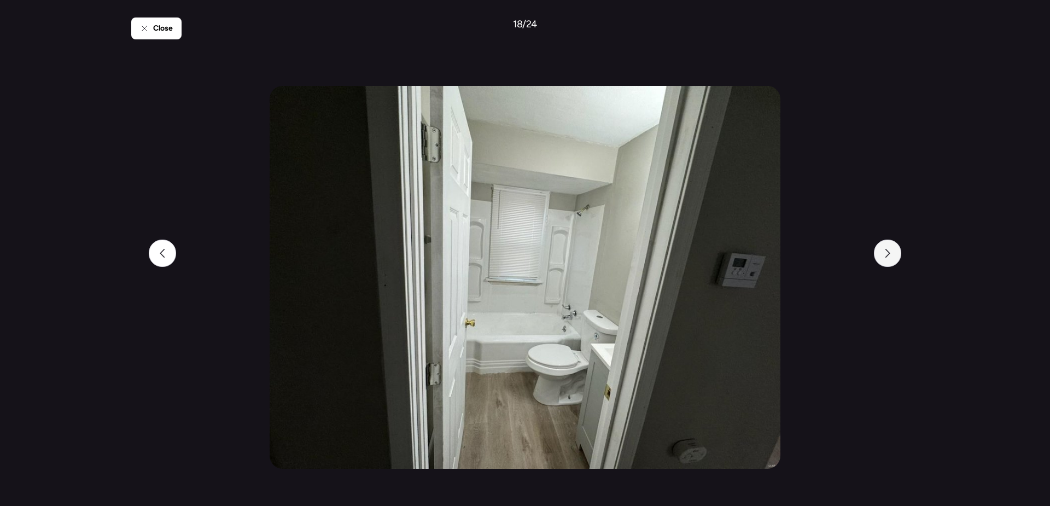
click at [891, 259] on div at bounding box center [887, 253] width 27 height 27
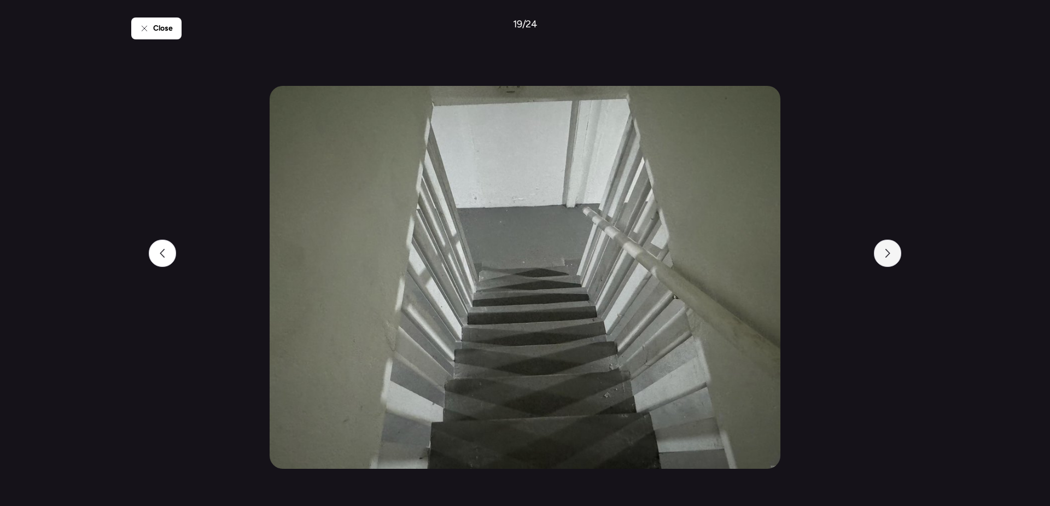
click at [891, 259] on div at bounding box center [887, 253] width 27 height 27
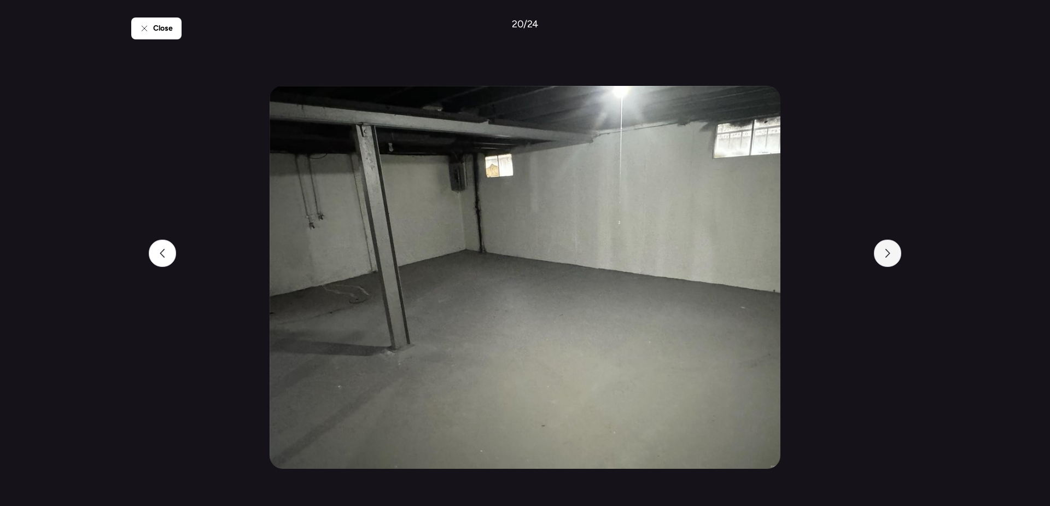
click at [891, 259] on div at bounding box center [887, 253] width 27 height 27
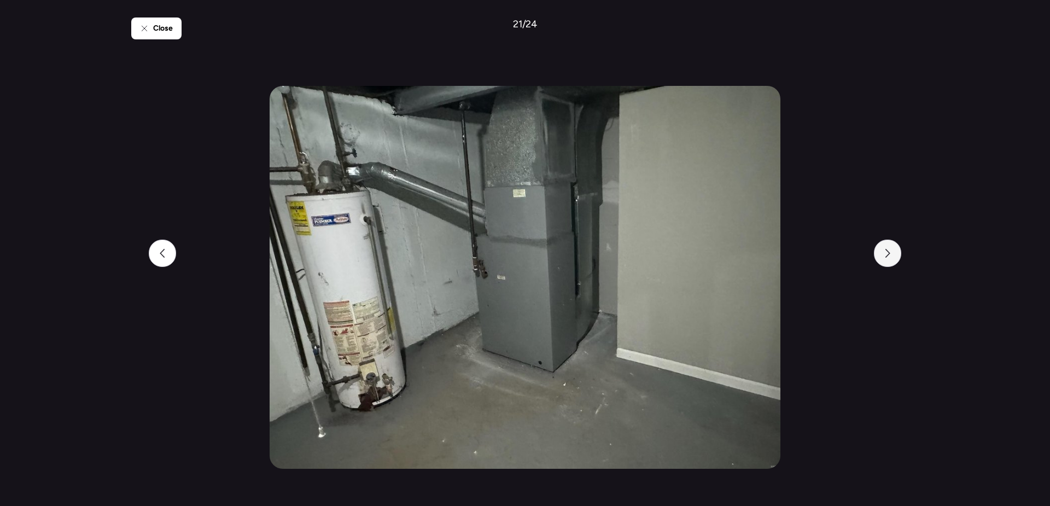
click at [891, 259] on div at bounding box center [887, 253] width 27 height 27
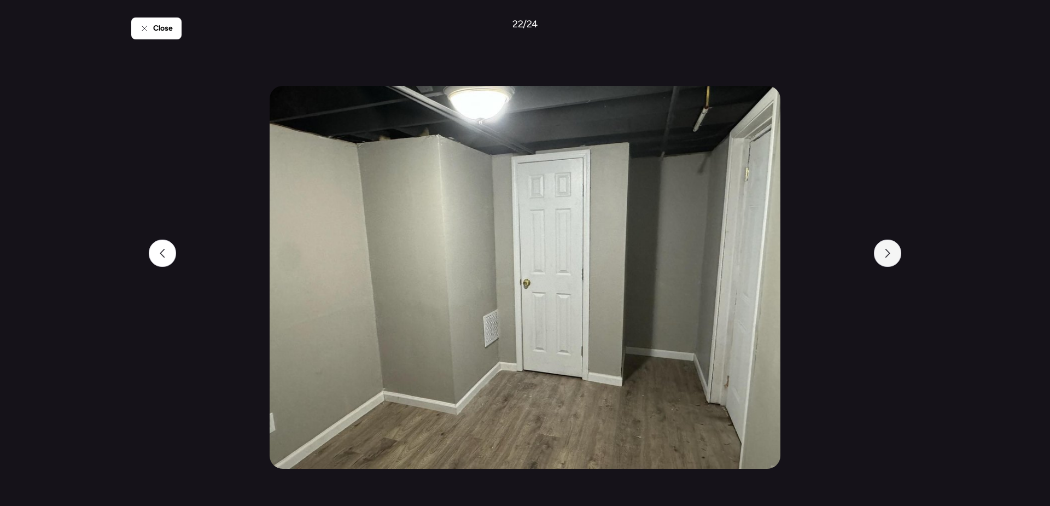
click at [891, 259] on div at bounding box center [887, 253] width 27 height 27
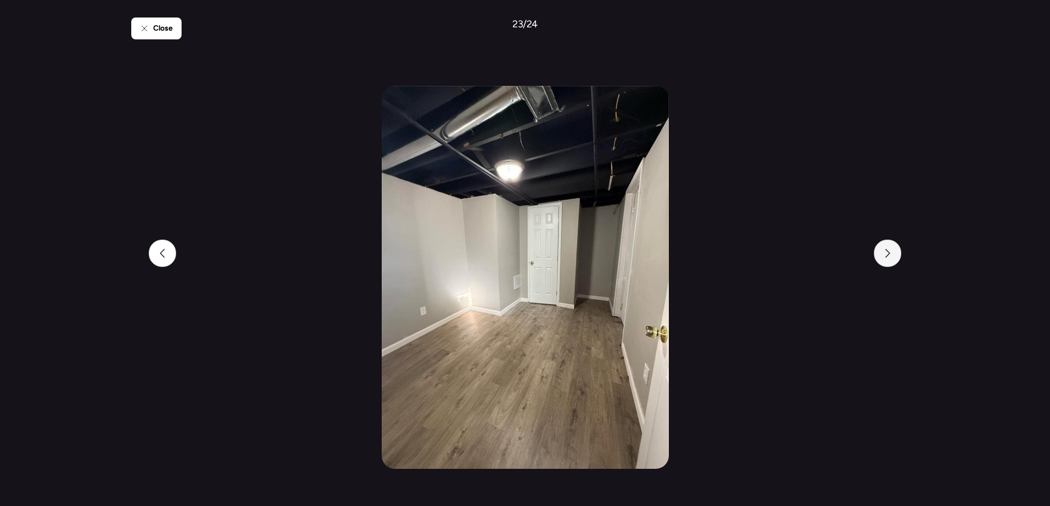
click at [891, 259] on div at bounding box center [887, 253] width 27 height 27
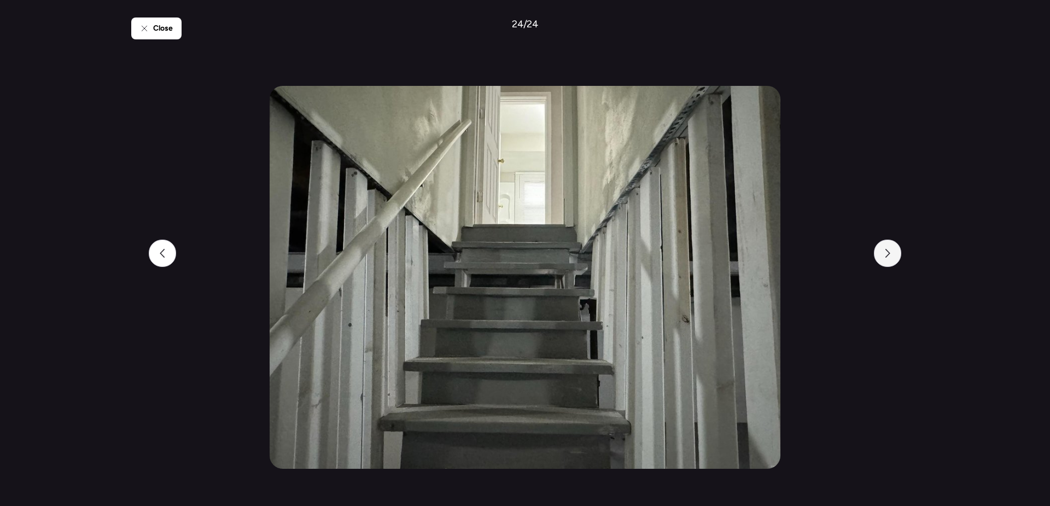
click at [891, 259] on div at bounding box center [887, 253] width 27 height 27
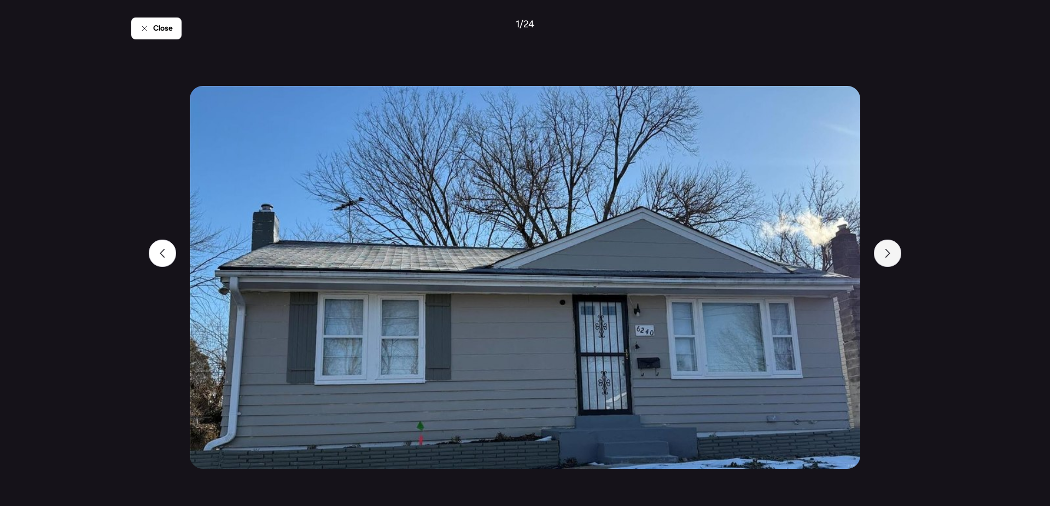
click at [891, 259] on div at bounding box center [887, 253] width 27 height 27
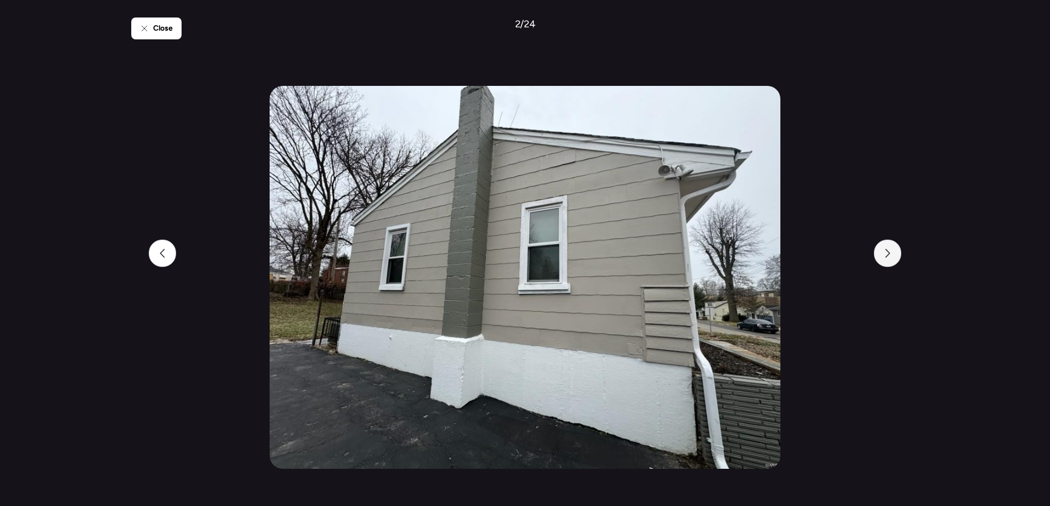
click at [891, 259] on div at bounding box center [887, 253] width 27 height 27
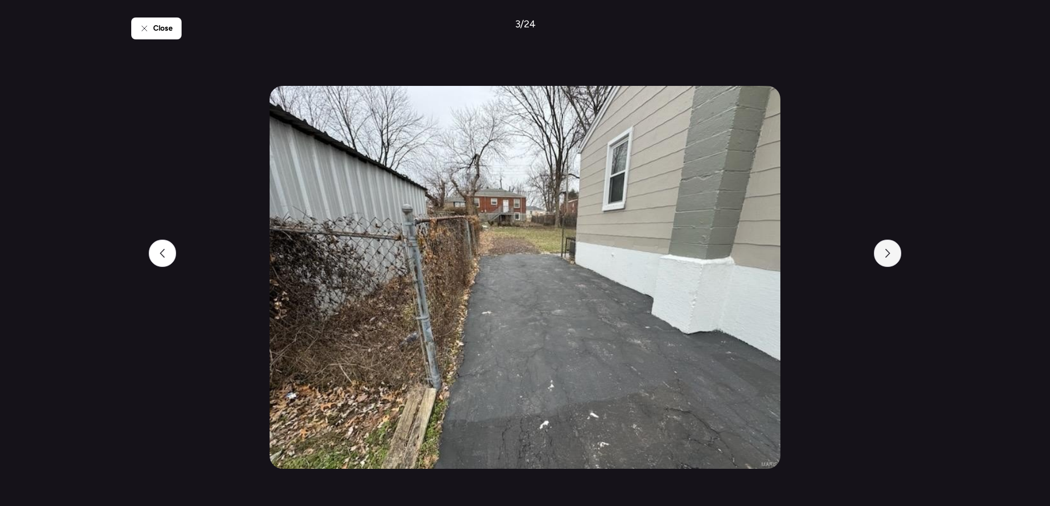
click at [891, 259] on div at bounding box center [887, 253] width 27 height 27
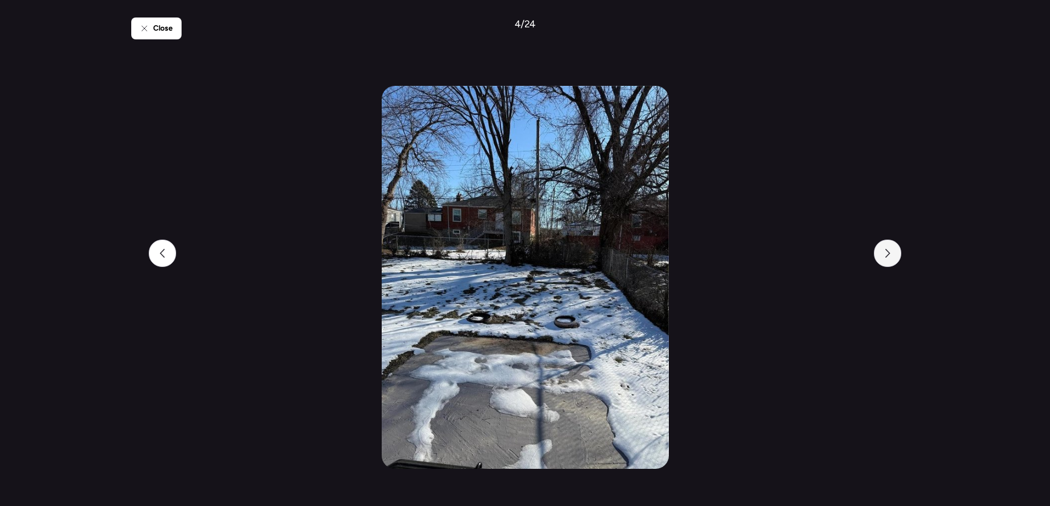
click at [891, 259] on div at bounding box center [887, 253] width 27 height 27
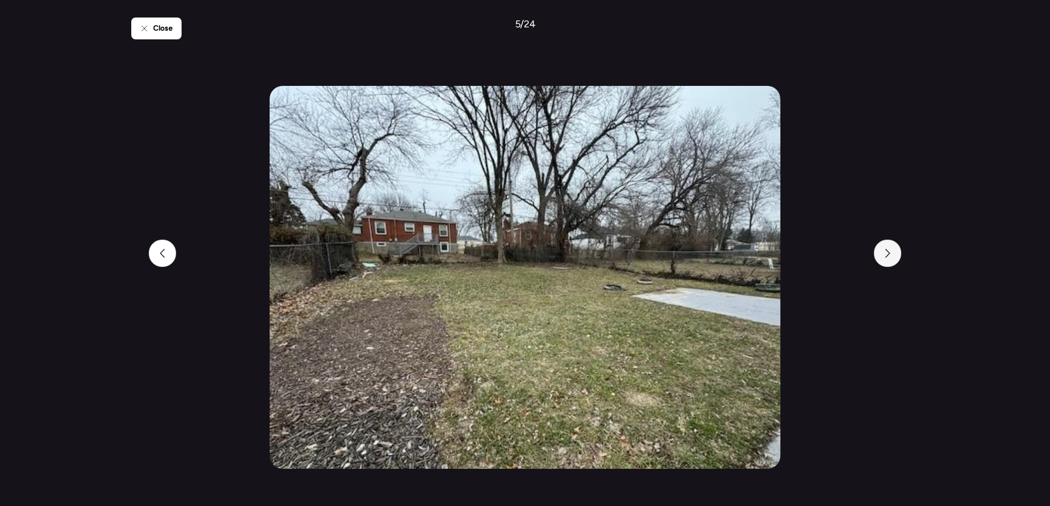
click at [891, 259] on div at bounding box center [887, 253] width 27 height 27
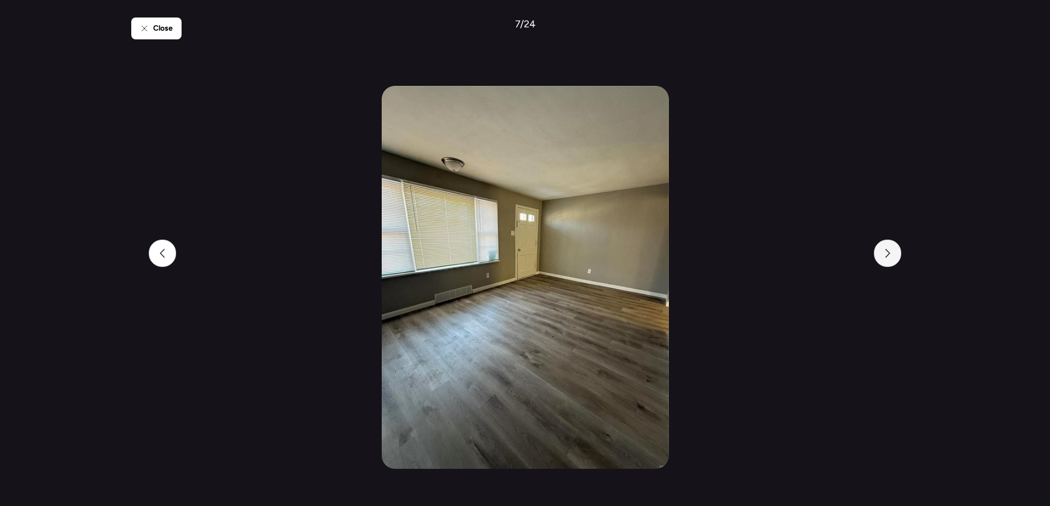
click at [891, 259] on div at bounding box center [887, 253] width 27 height 27
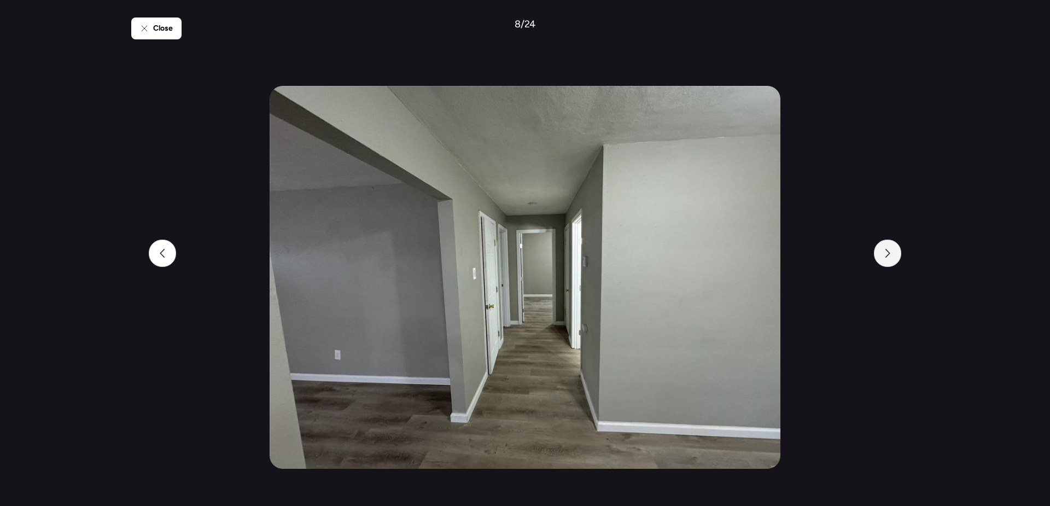
click at [891, 259] on div at bounding box center [887, 253] width 27 height 27
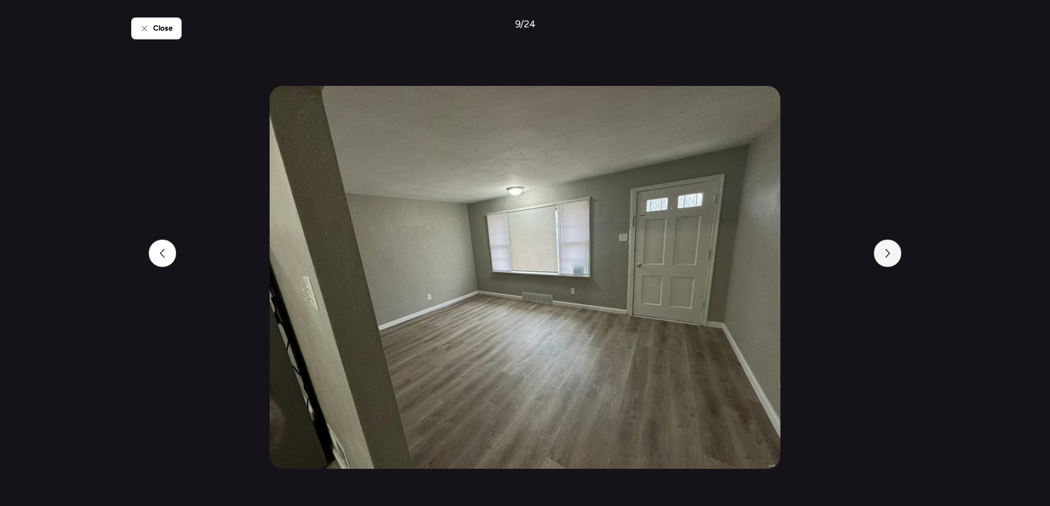
click at [891, 259] on div at bounding box center [887, 253] width 27 height 27
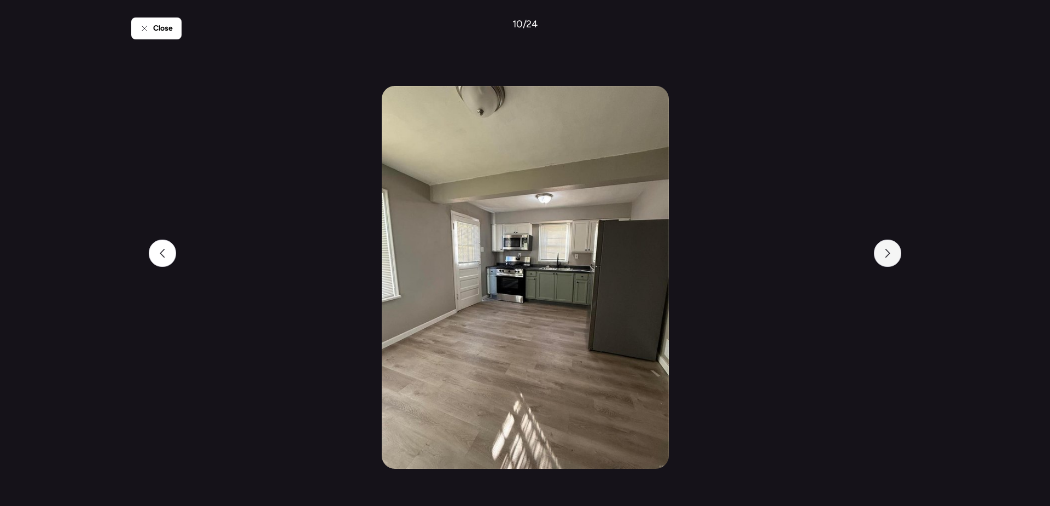
click at [891, 259] on div at bounding box center [887, 253] width 27 height 27
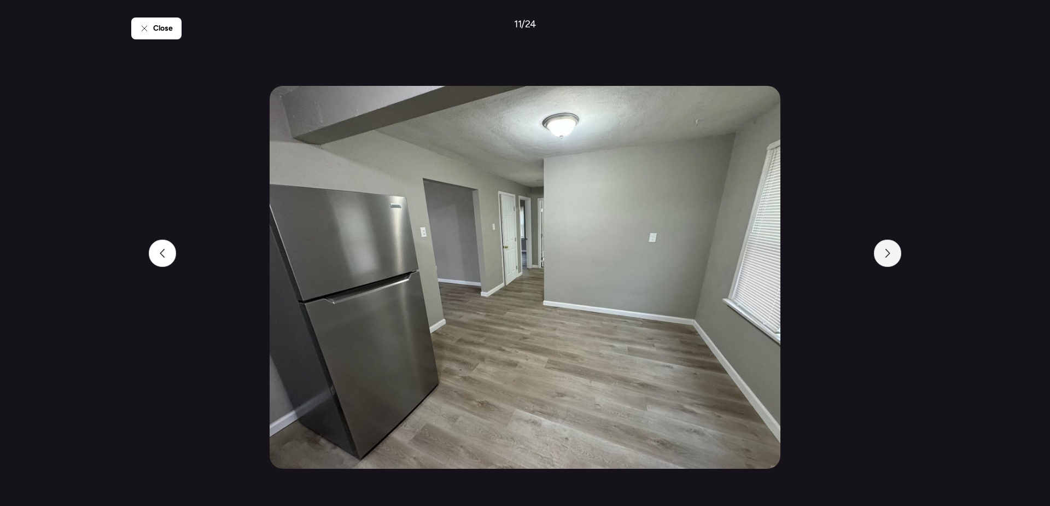
click at [891, 259] on div at bounding box center [887, 253] width 27 height 27
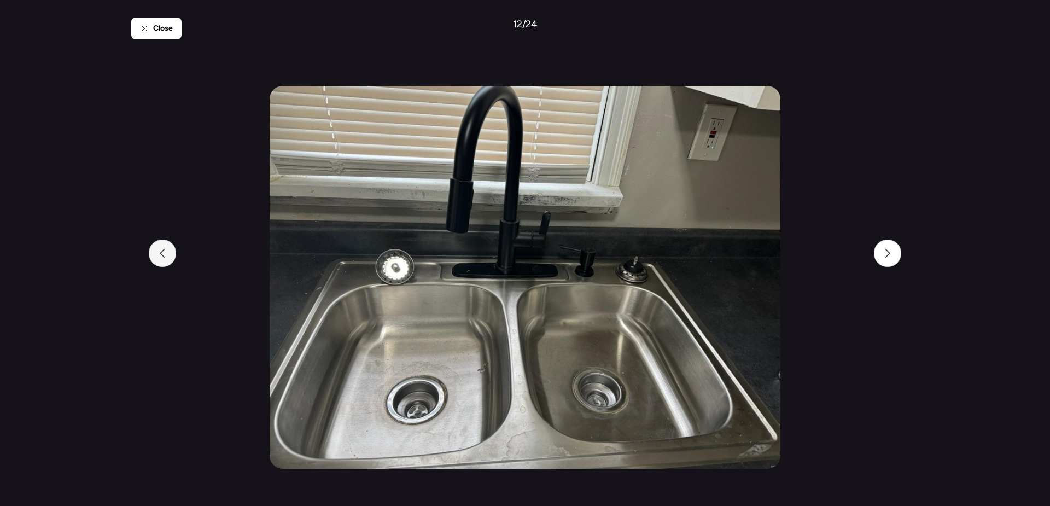
click at [173, 254] on div at bounding box center [162, 253] width 27 height 27
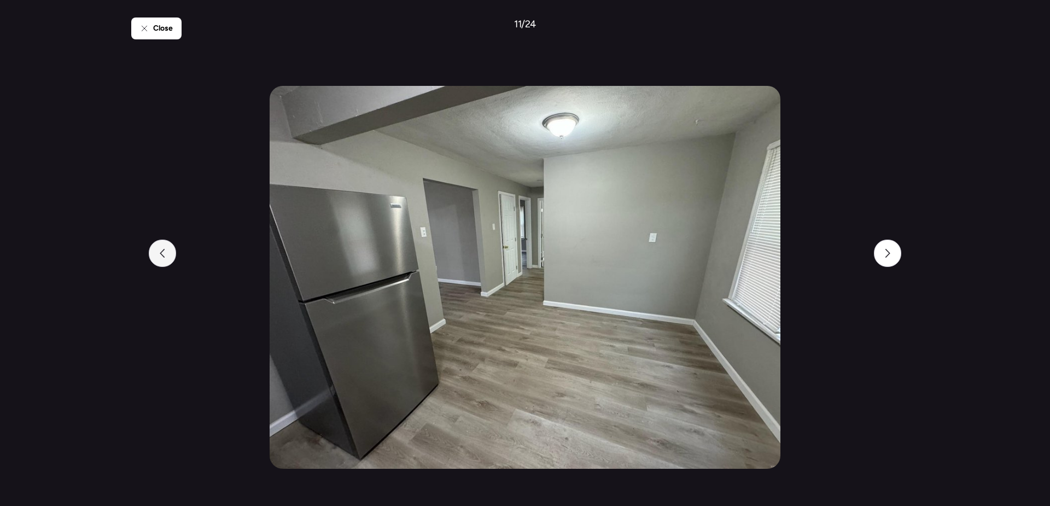
click at [167, 255] on div at bounding box center [162, 253] width 27 height 27
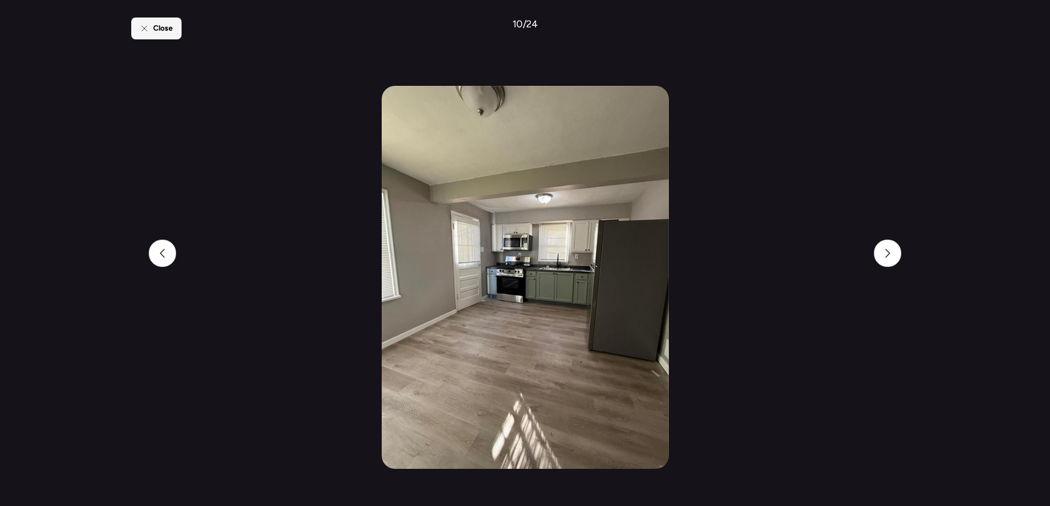
click at [160, 34] on div "Close" at bounding box center [156, 29] width 50 height 22
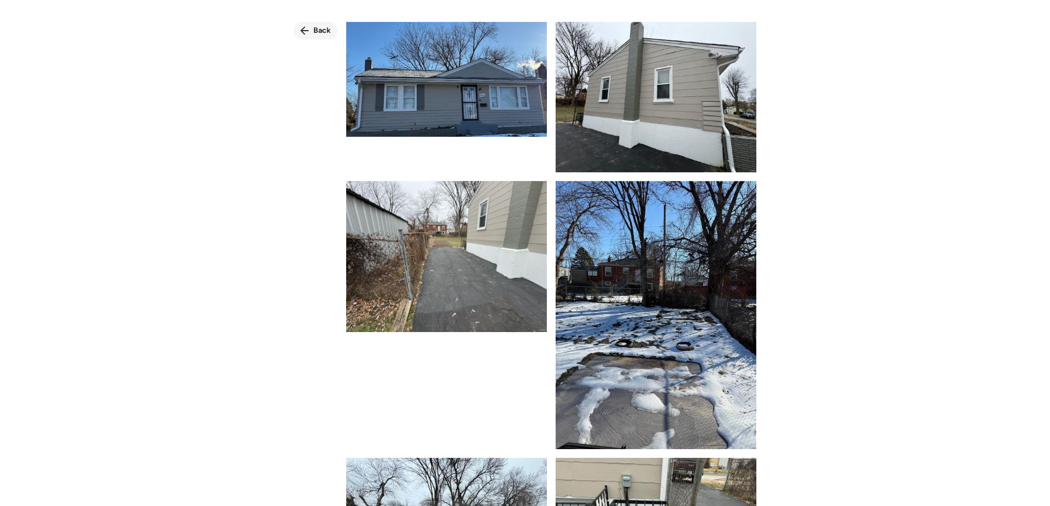
click at [327, 30] on span "Back" at bounding box center [322, 30] width 18 height 11
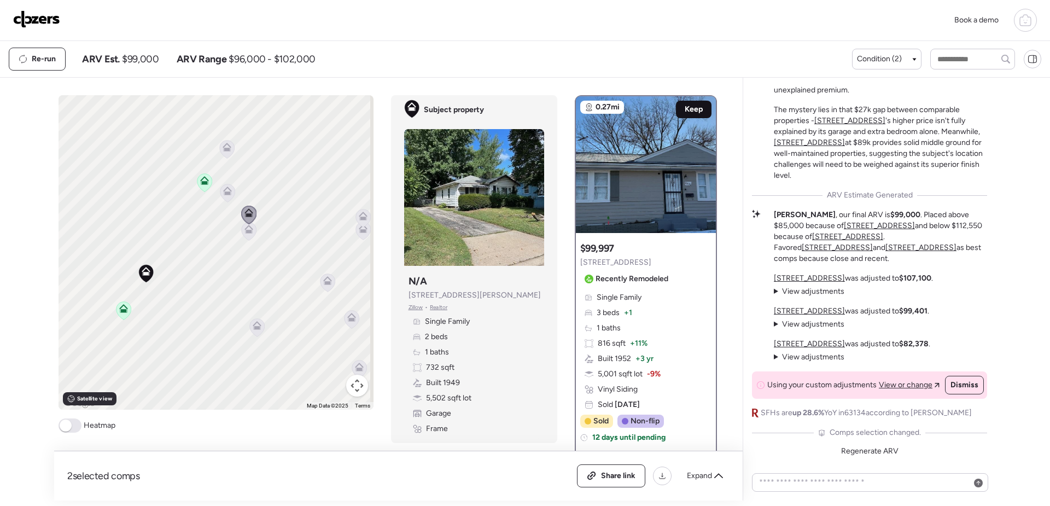
click at [685, 112] on span "Keep" at bounding box center [694, 109] width 18 height 11
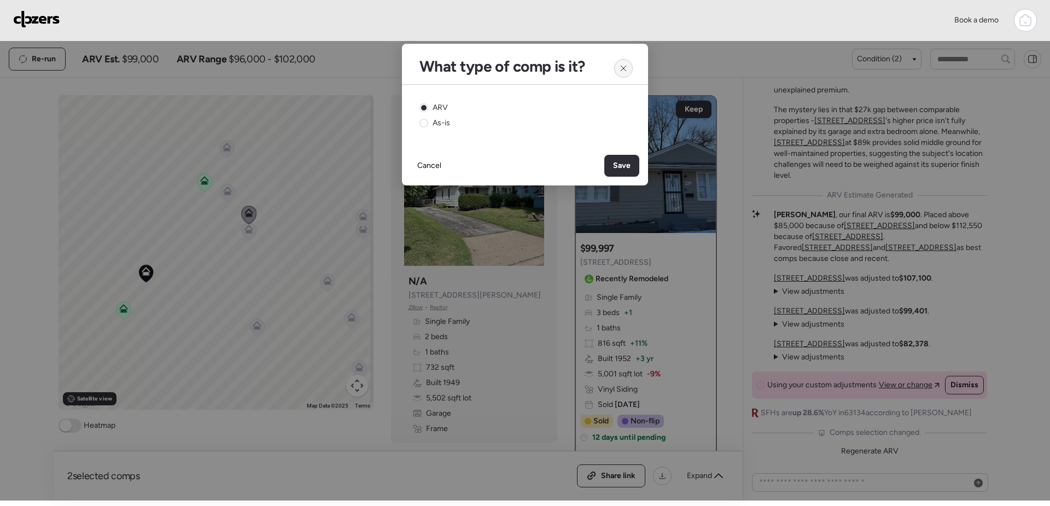
click at [625, 73] on div at bounding box center [623, 68] width 19 height 19
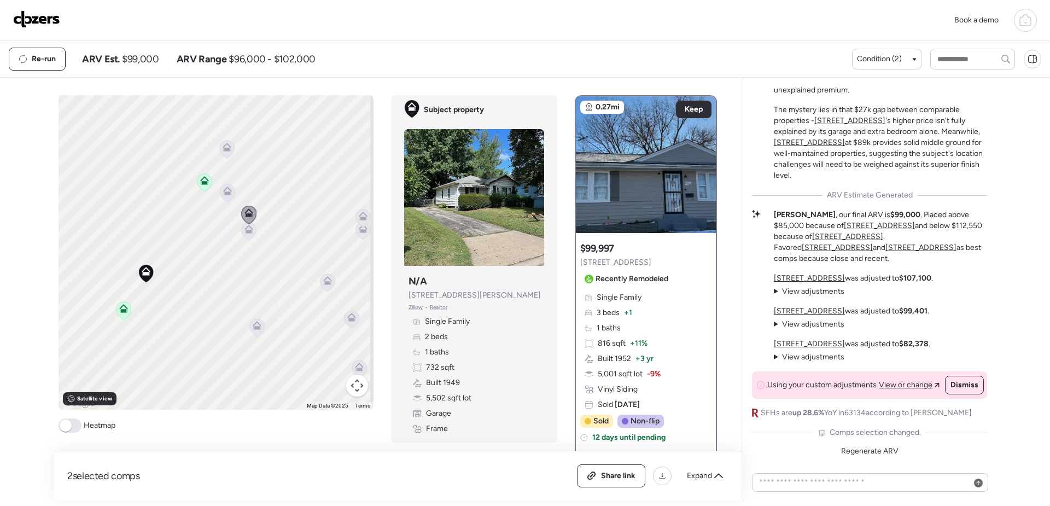
click at [322, 284] on div at bounding box center [327, 284] width 15 height 20
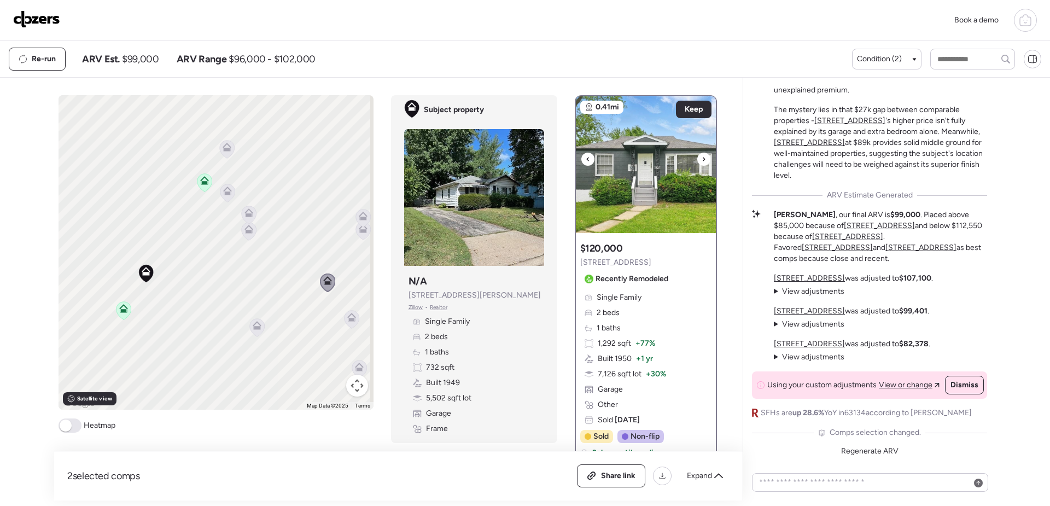
click at [703, 159] on icon at bounding box center [704, 159] width 2 height 4
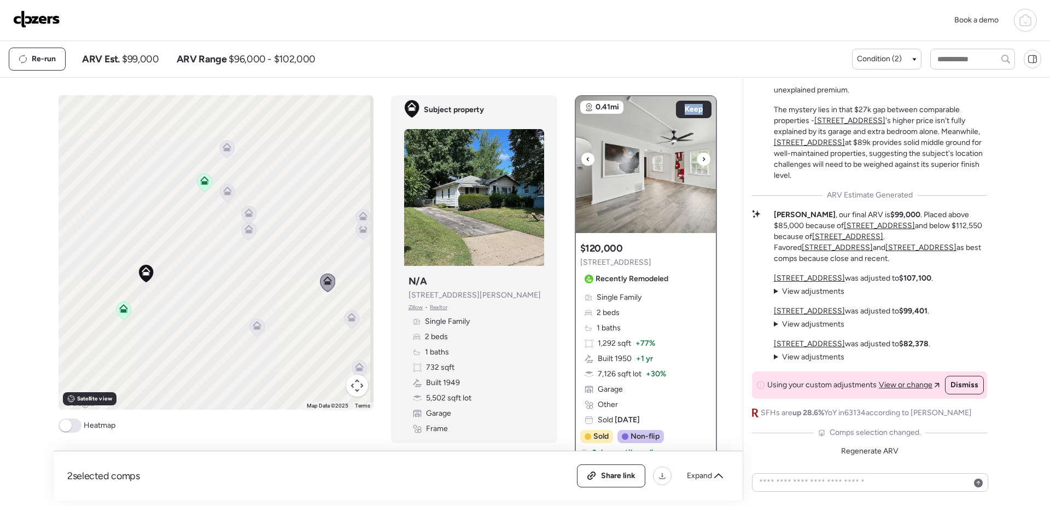
click at [703, 159] on icon at bounding box center [704, 159] width 2 height 4
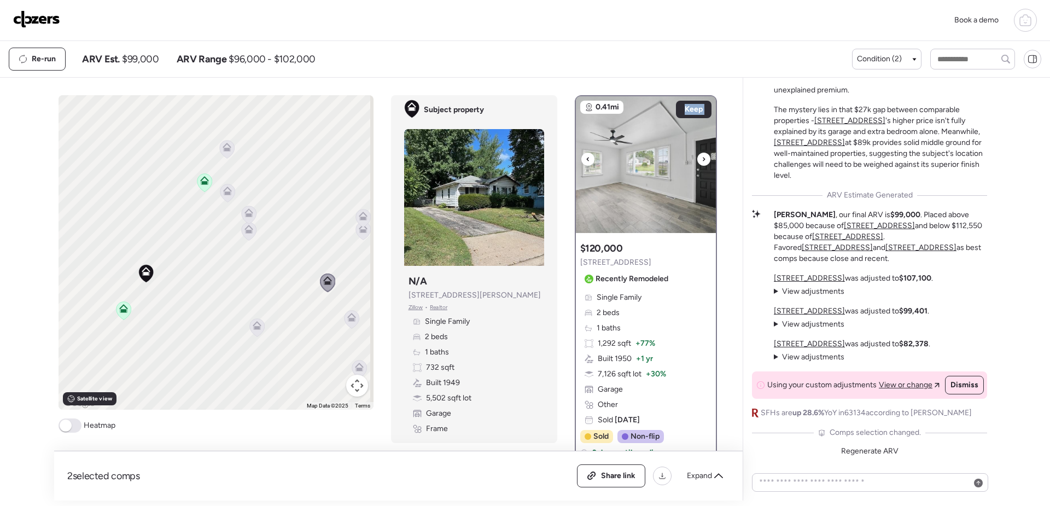
click at [703, 159] on icon at bounding box center [704, 159] width 2 height 4
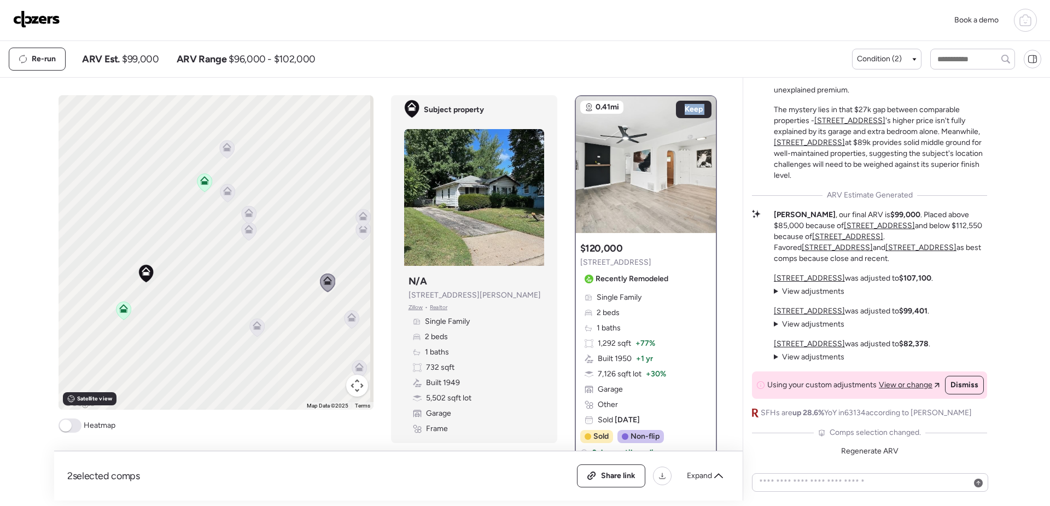
click at [253, 324] on icon at bounding box center [257, 325] width 9 height 9
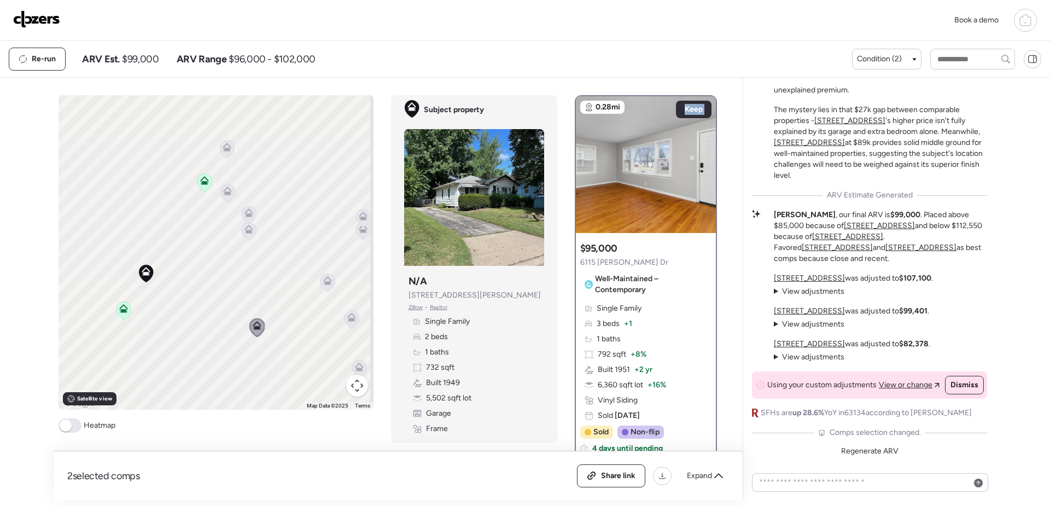
click at [247, 231] on icon at bounding box center [248, 231] width 7 height 3
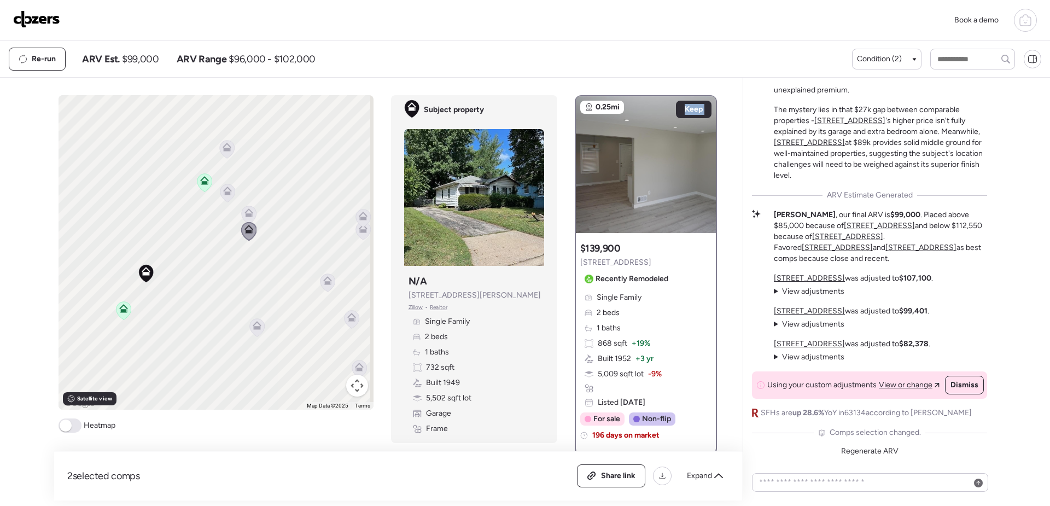
click at [247, 216] on icon at bounding box center [248, 214] width 7 height 3
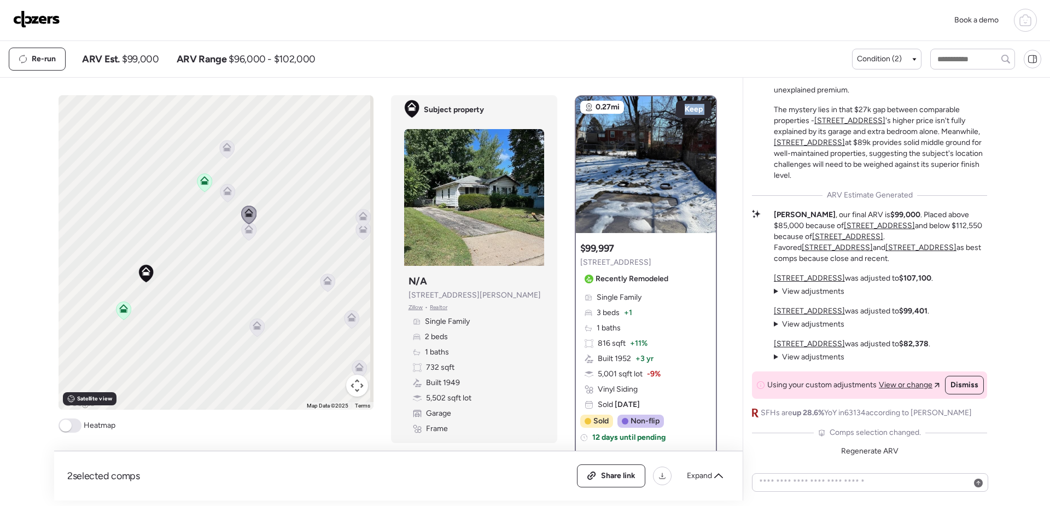
click at [248, 232] on icon at bounding box center [248, 231] width 7 height 3
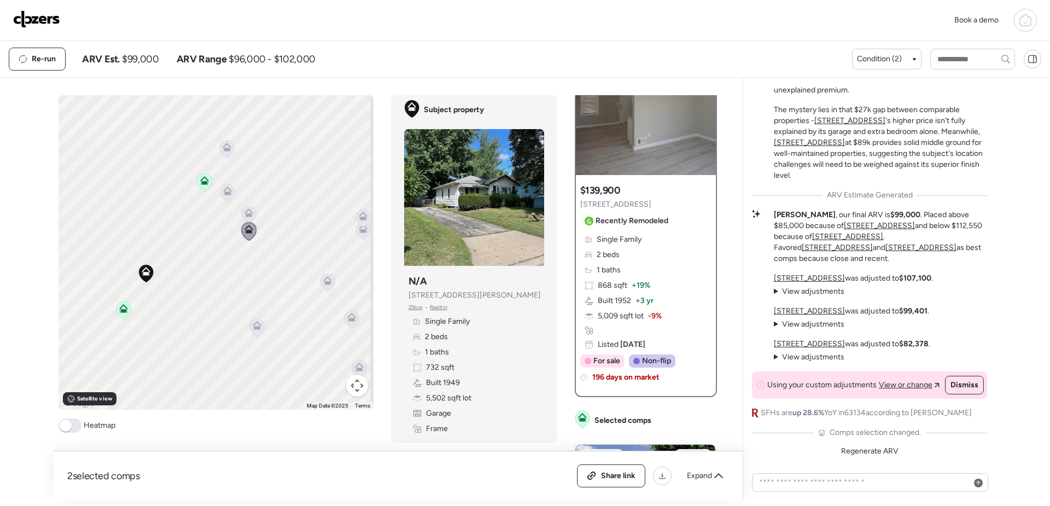
scroll to position [55, 0]
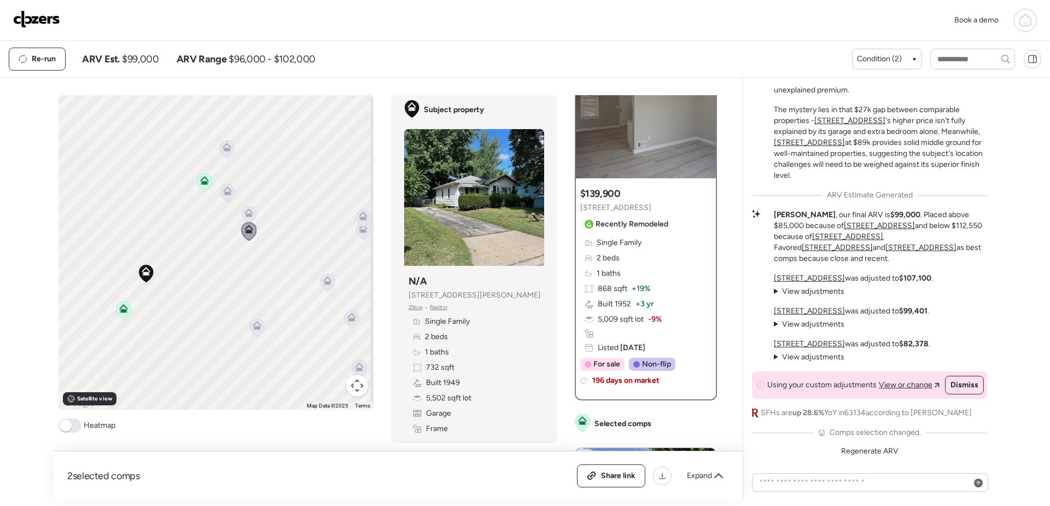
click at [246, 214] on icon at bounding box center [248, 214] width 7 height 3
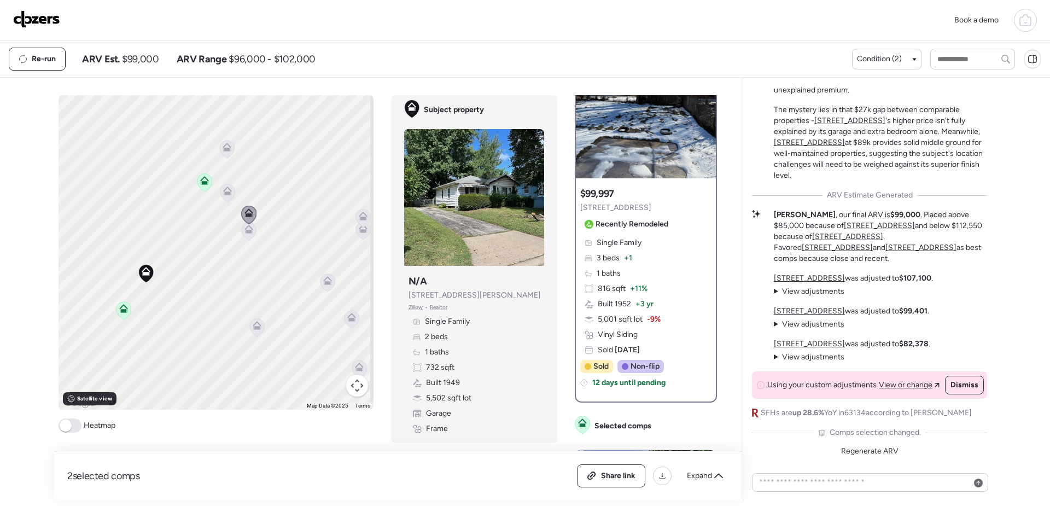
scroll to position [0, 0]
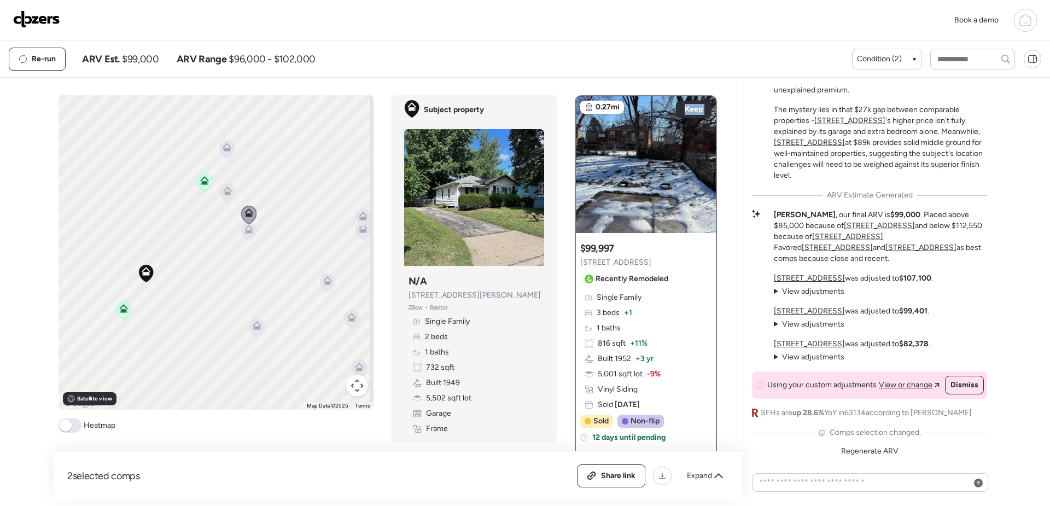
click at [223, 193] on icon at bounding box center [227, 191] width 9 height 9
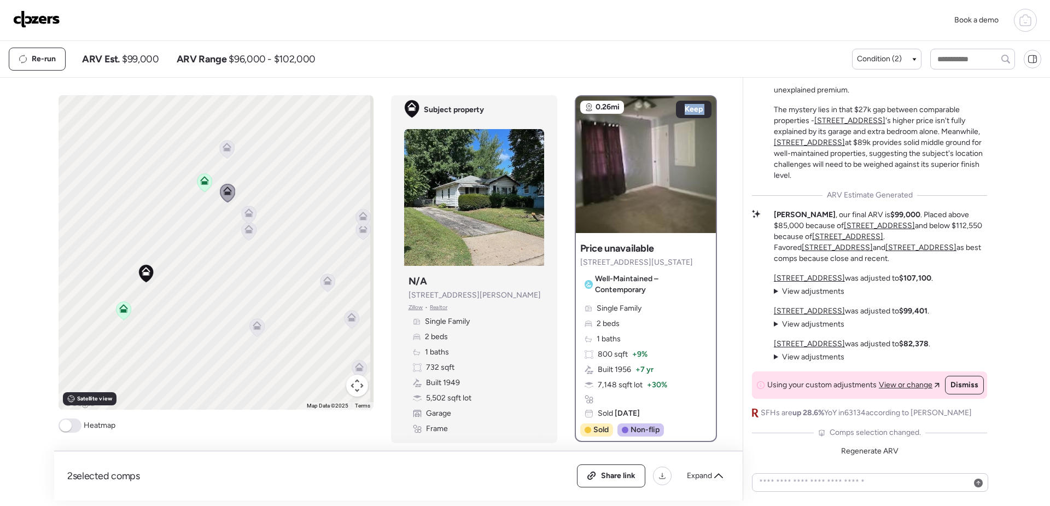
click at [193, 189] on div "To activate drag with keyboard, press Alt + Enter. Once in keyboard drag state,…" at bounding box center [216, 252] width 315 height 315
click at [199, 188] on icon at bounding box center [204, 182] width 15 height 18
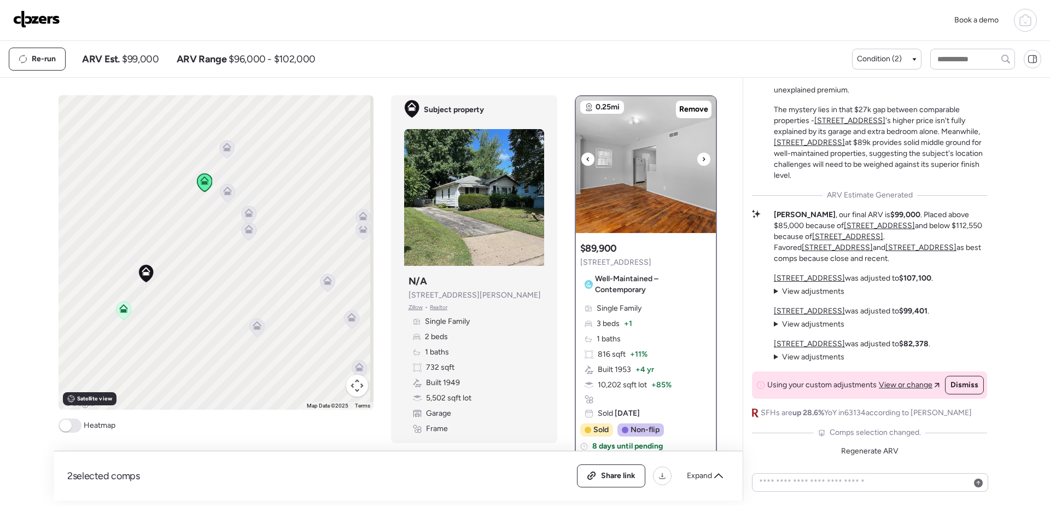
click at [702, 162] on icon at bounding box center [704, 159] width 4 height 13
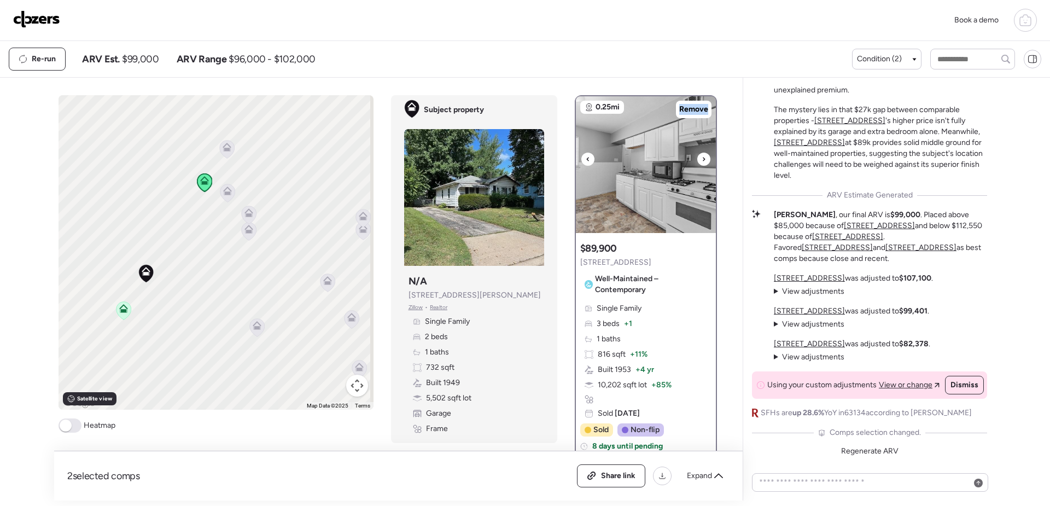
click at [702, 162] on icon at bounding box center [704, 159] width 4 height 13
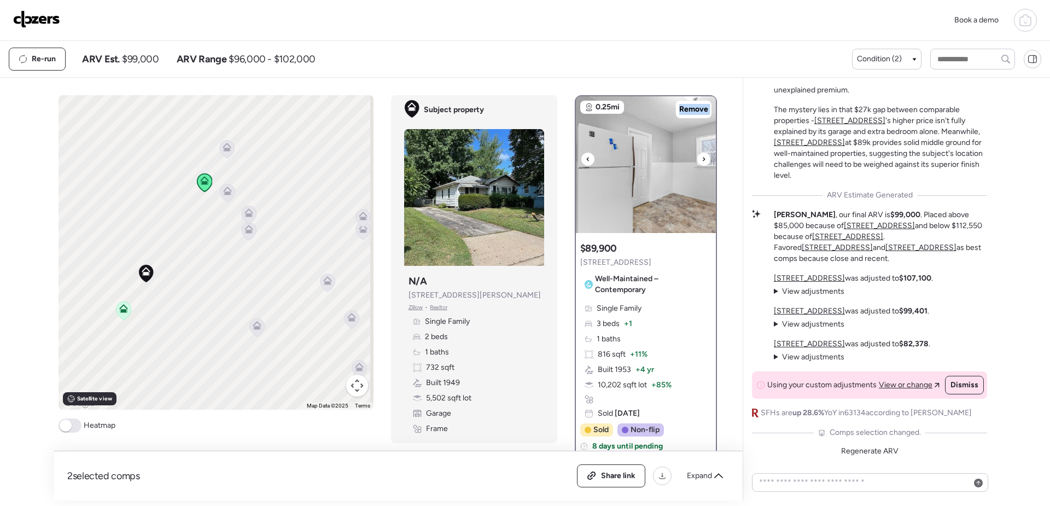
click at [702, 162] on icon at bounding box center [704, 159] width 4 height 13
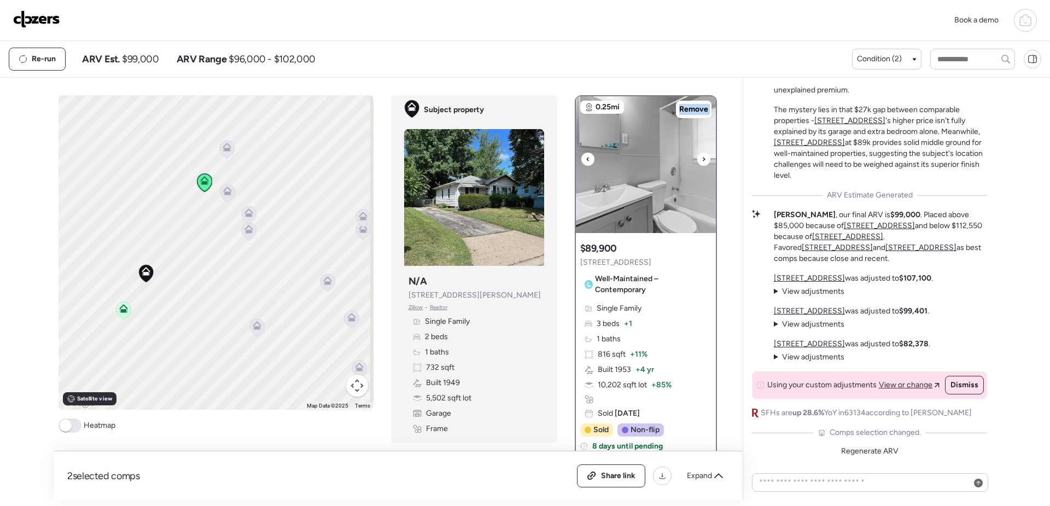
click at [702, 162] on icon at bounding box center [704, 159] width 4 height 13
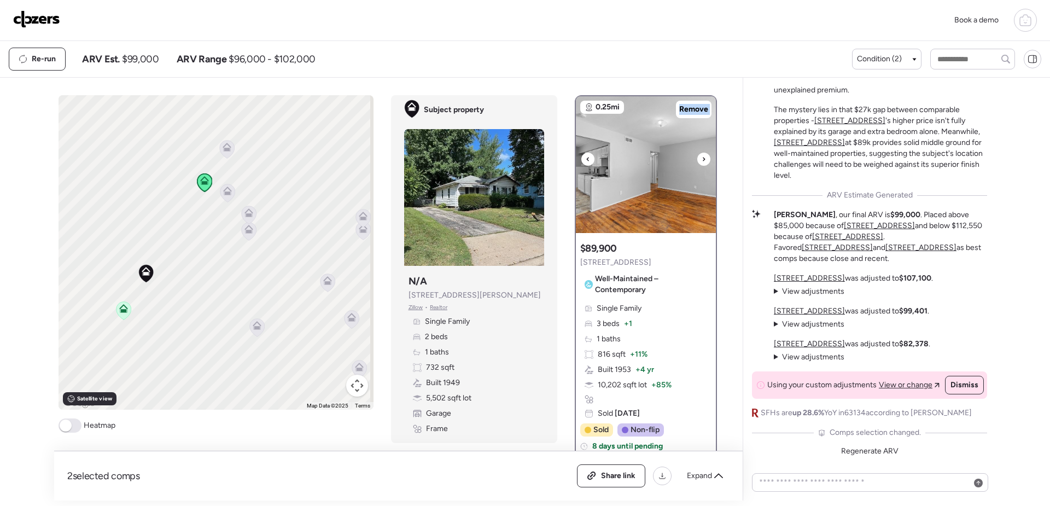
click at [702, 162] on icon at bounding box center [704, 159] width 4 height 13
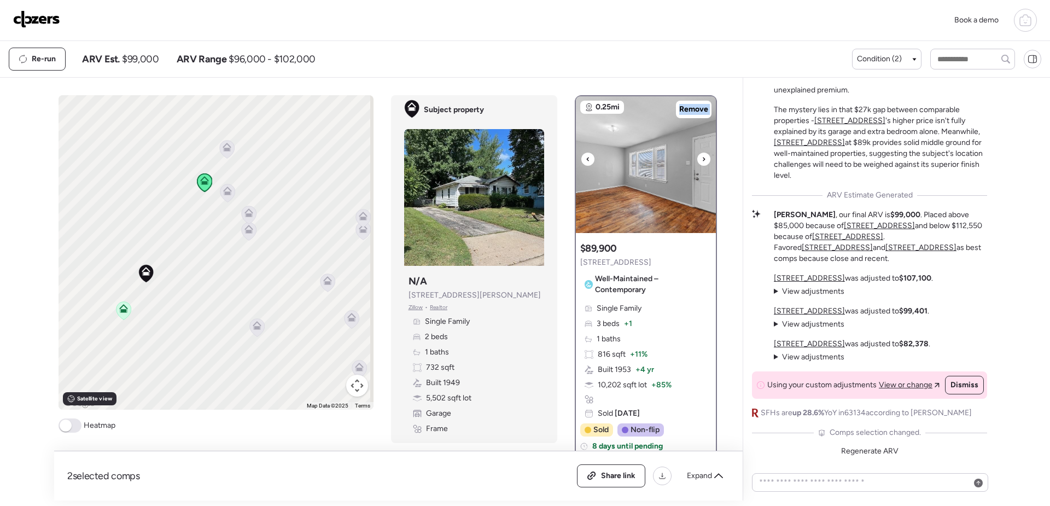
click at [702, 162] on icon at bounding box center [704, 159] width 4 height 13
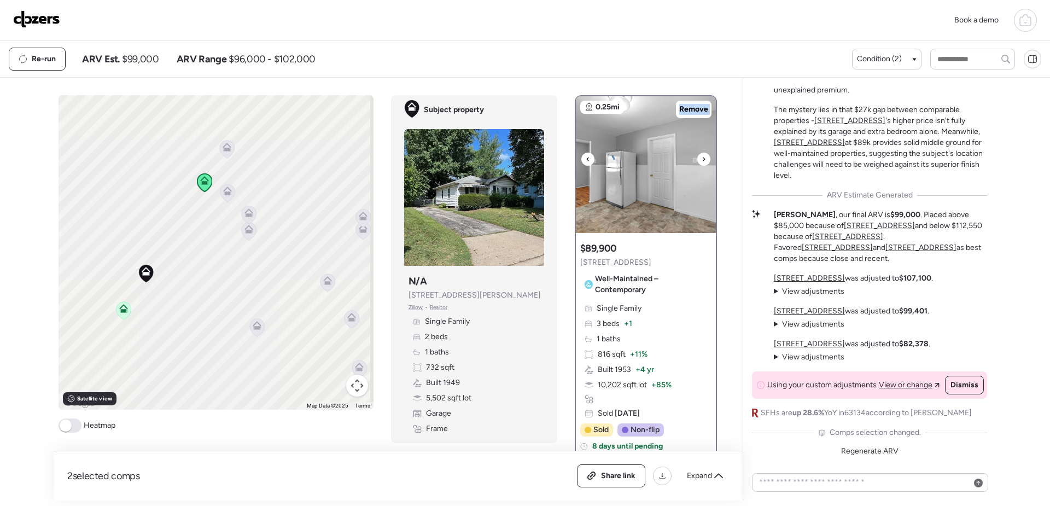
click at [702, 162] on icon at bounding box center [704, 159] width 4 height 13
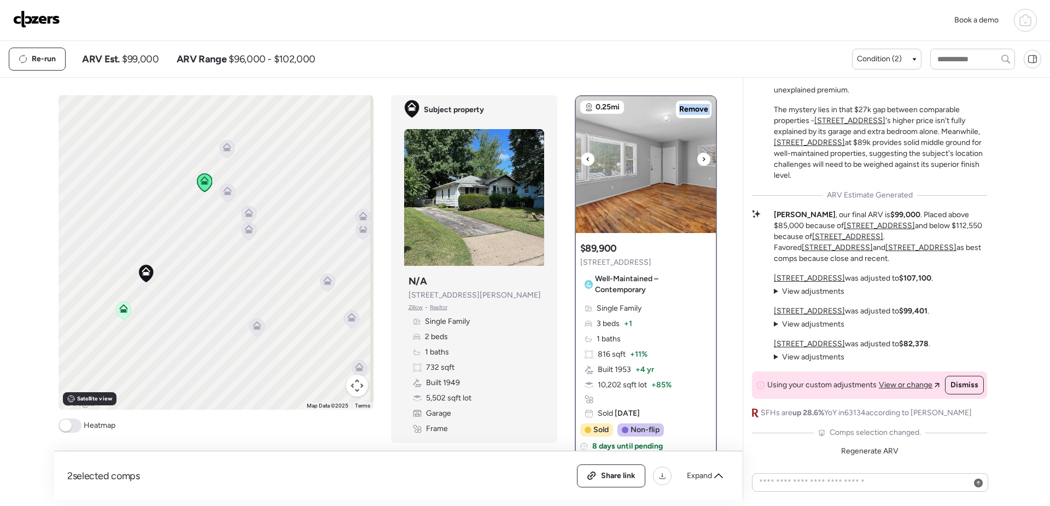
click at [702, 162] on icon at bounding box center [704, 159] width 4 height 13
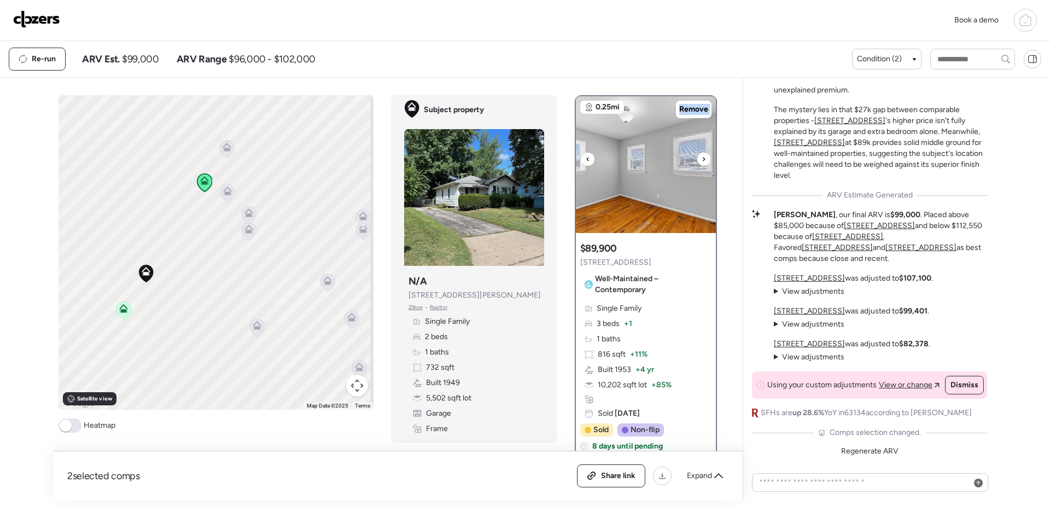
click at [702, 162] on icon at bounding box center [704, 159] width 4 height 13
drag, startPoint x: 206, startPoint y: 352, endPoint x: 191, endPoint y: 299, distance: 55.1
click at [191, 299] on div "To activate drag with keyboard, press Alt + Enter. Once in keyboard drag state,…" at bounding box center [216, 252] width 315 height 315
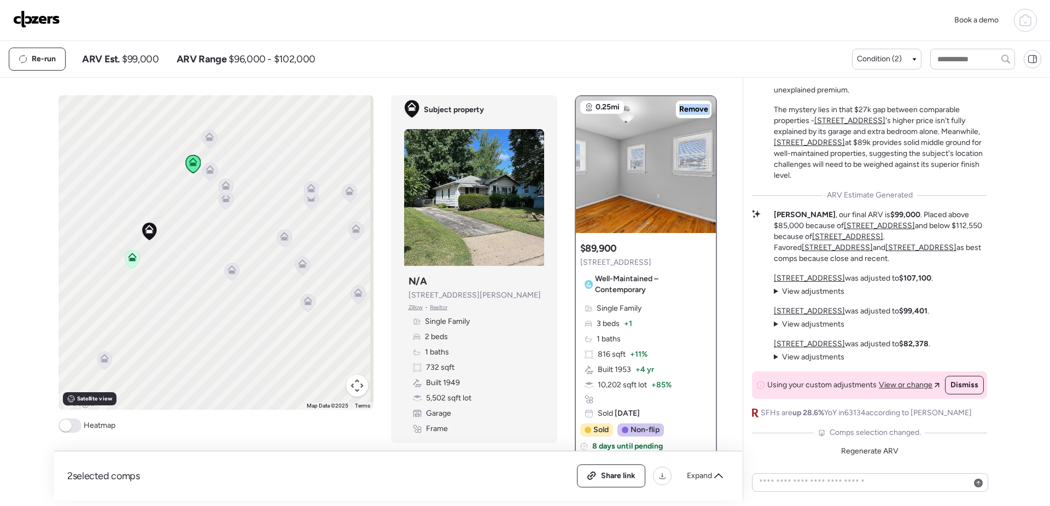
click at [305, 305] on icon at bounding box center [307, 302] width 7 height 3
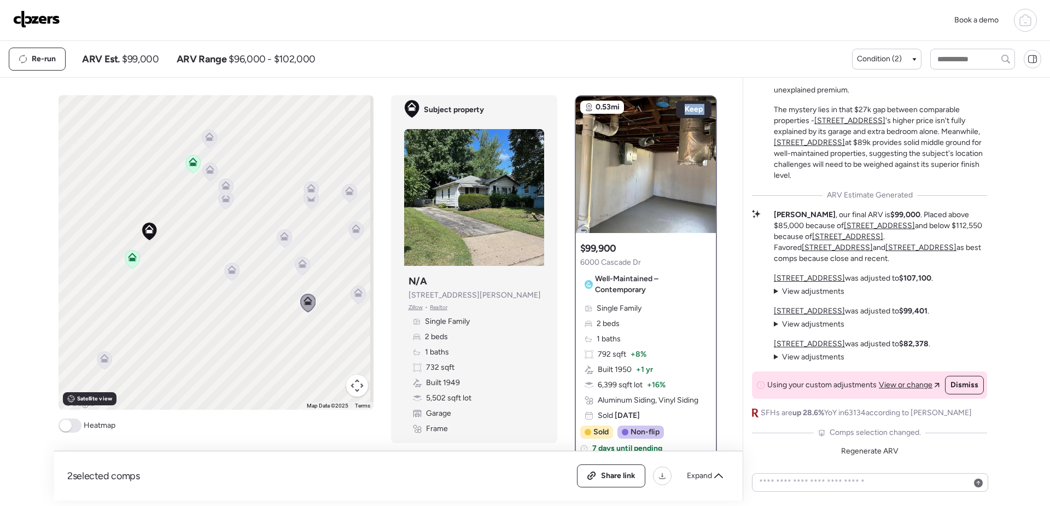
click at [359, 296] on icon at bounding box center [358, 295] width 15 height 18
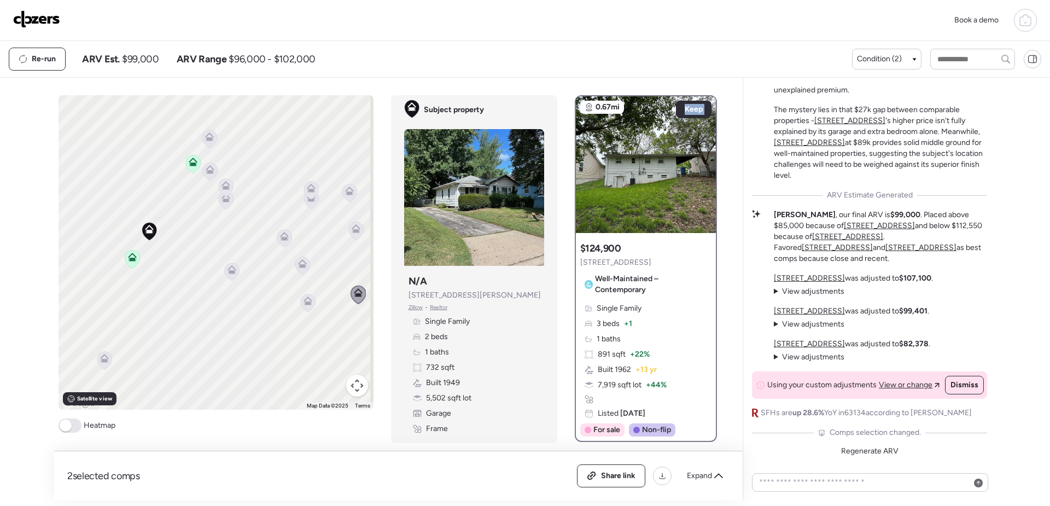
click at [299, 270] on icon at bounding box center [302, 266] width 15 height 18
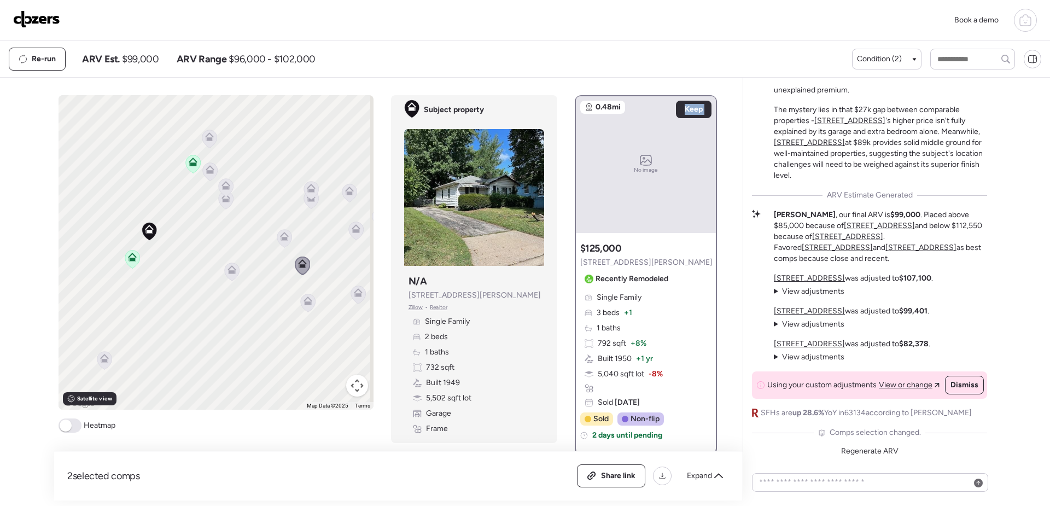
click at [230, 275] on icon at bounding box center [231, 272] width 15 height 18
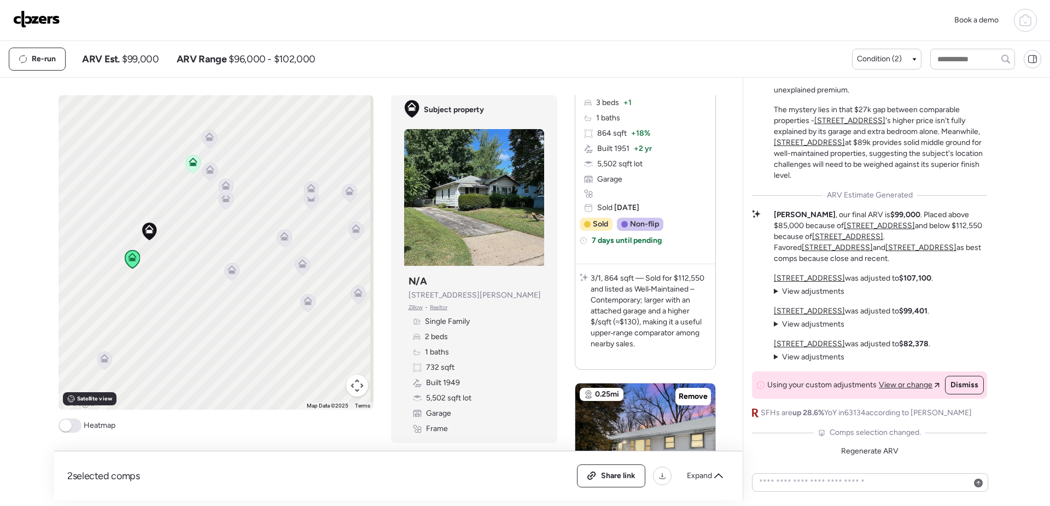
scroll to position [656, 0]
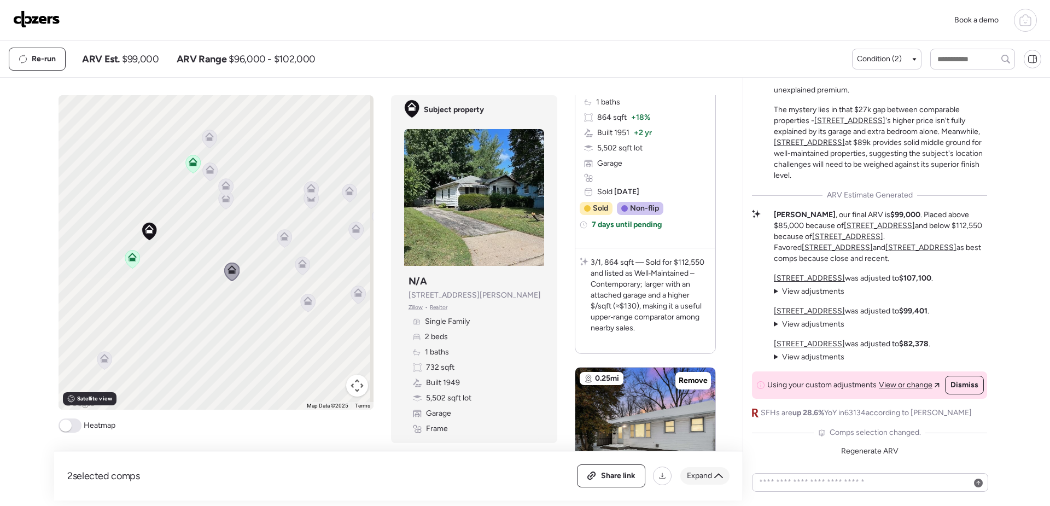
click at [701, 478] on span "Expand" at bounding box center [699, 475] width 25 height 11
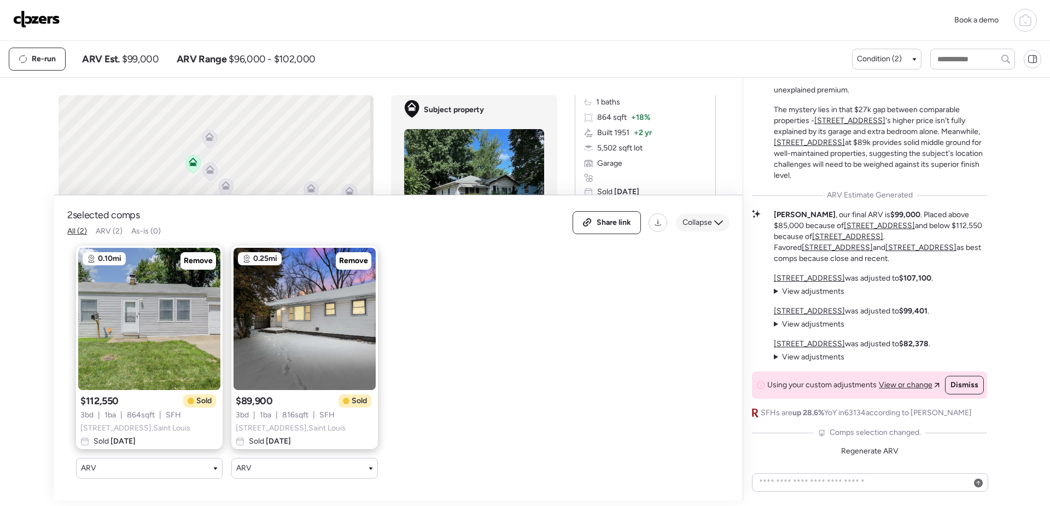
click at [718, 218] on icon at bounding box center [718, 222] width 9 height 9
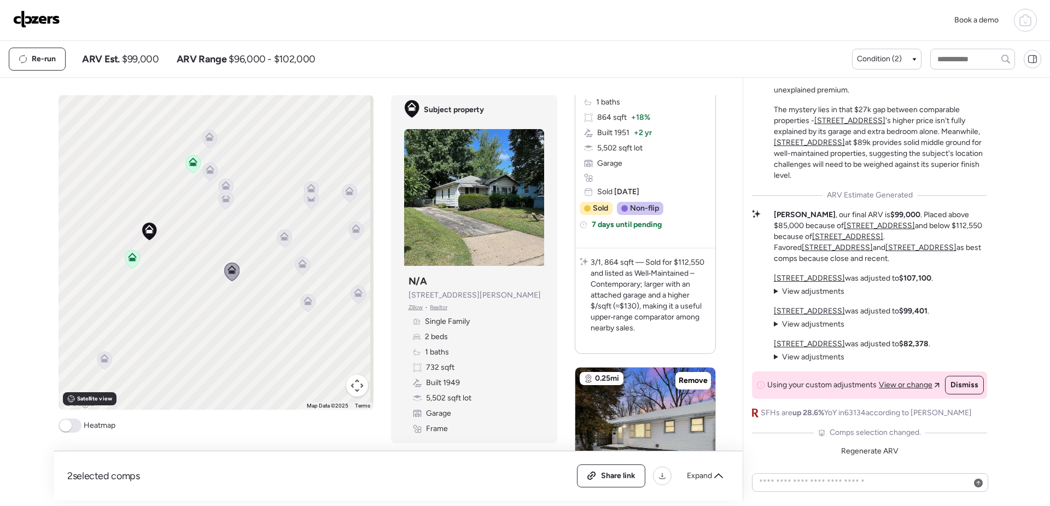
click at [178, 329] on div "To activate drag with keyboard, press Alt + Enter. Once in keyboard drag state,…" at bounding box center [216, 252] width 315 height 315
click at [230, 270] on icon at bounding box center [232, 269] width 9 height 9
click at [305, 306] on icon at bounding box center [307, 303] width 15 height 18
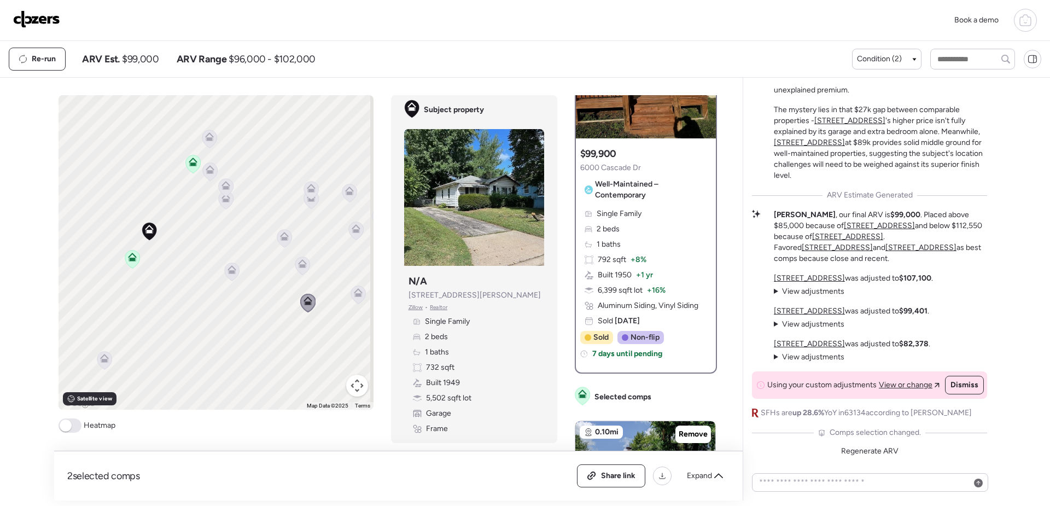
scroll to position [0, 0]
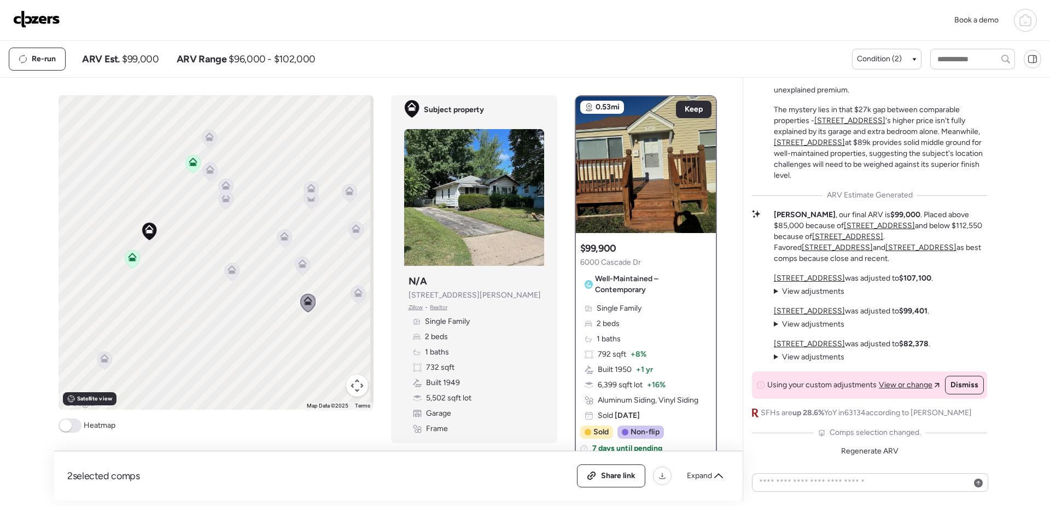
click at [304, 264] on icon at bounding box center [302, 266] width 15 height 18
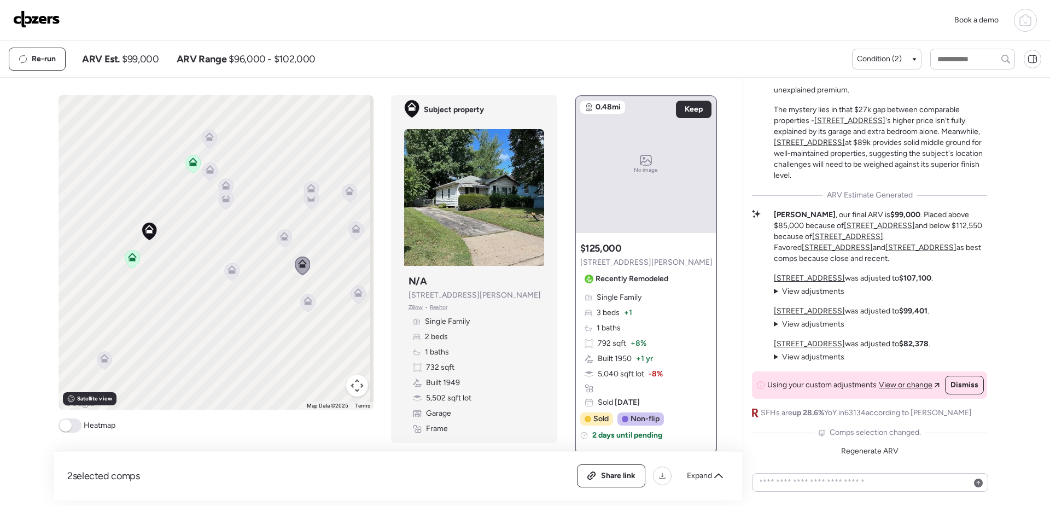
click at [351, 297] on icon at bounding box center [358, 295] width 15 height 18
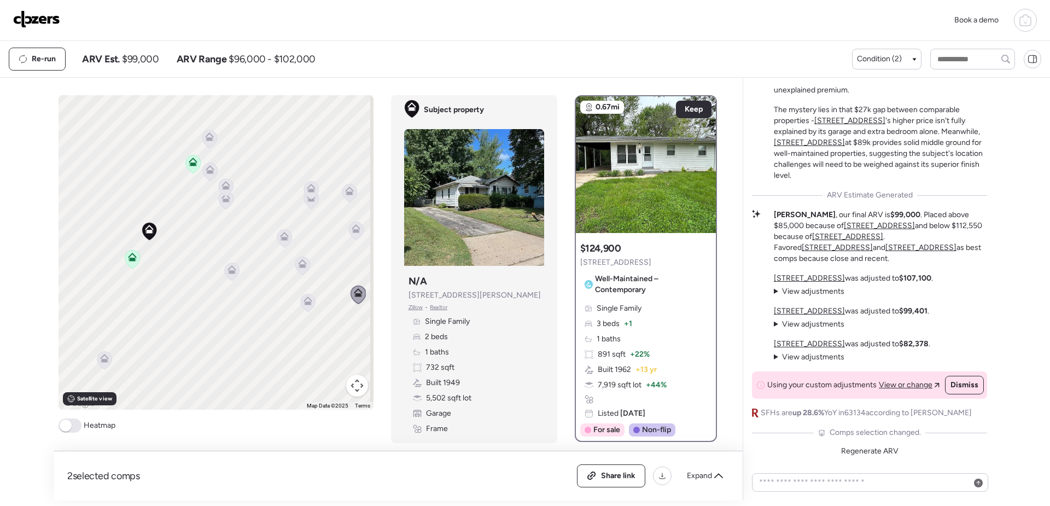
click at [228, 272] on icon at bounding box center [232, 269] width 9 height 9
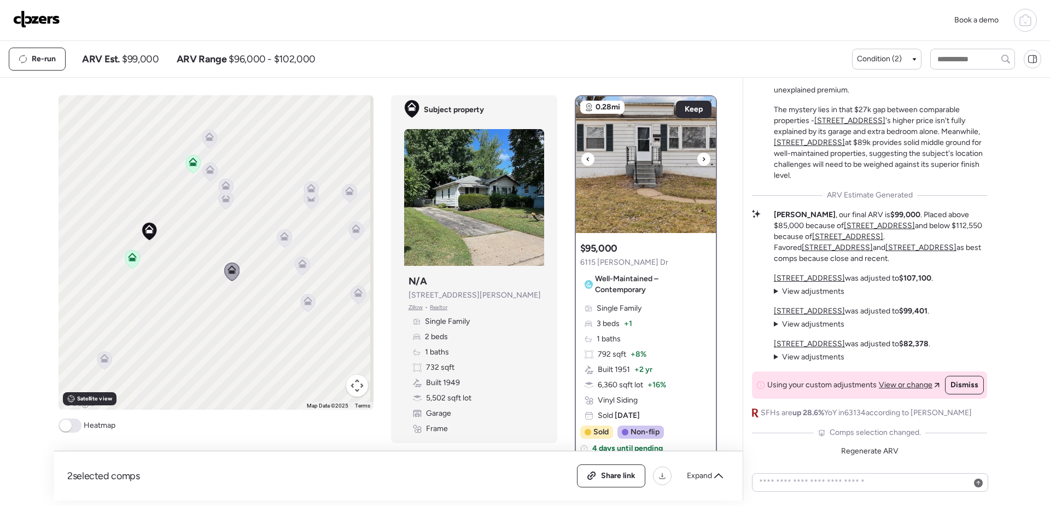
click at [698, 161] on div at bounding box center [704, 159] width 13 height 13
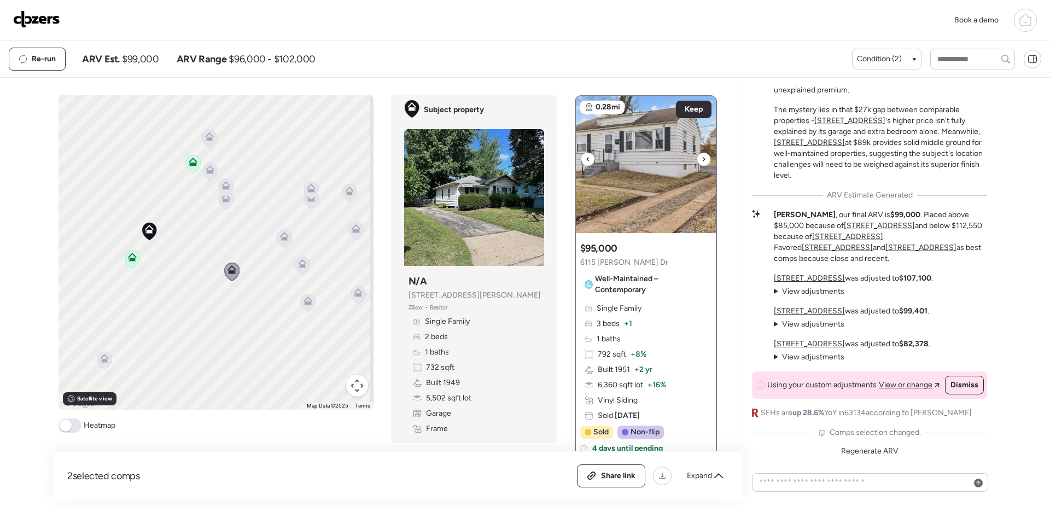
click at [698, 161] on div at bounding box center [704, 159] width 13 height 13
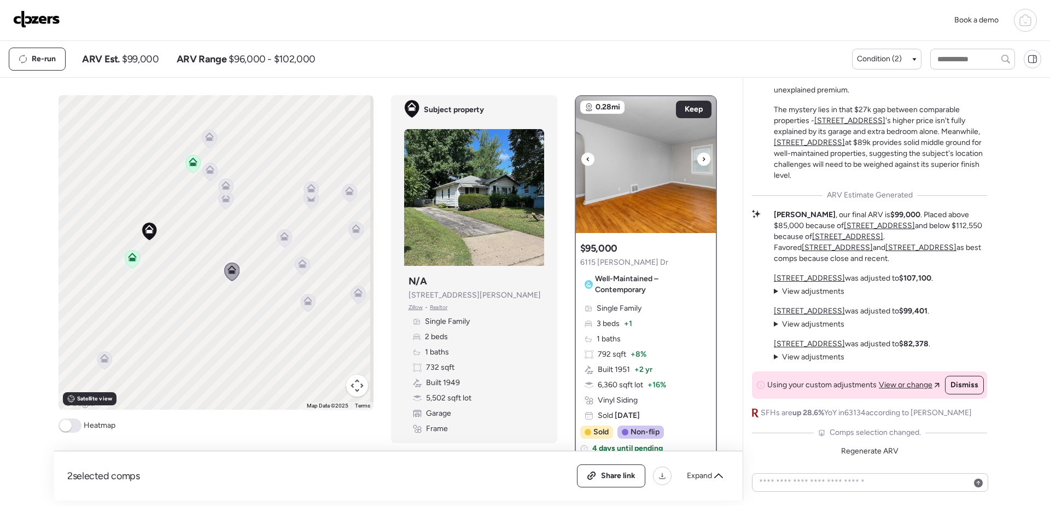
click at [698, 161] on div at bounding box center [704, 159] width 13 height 13
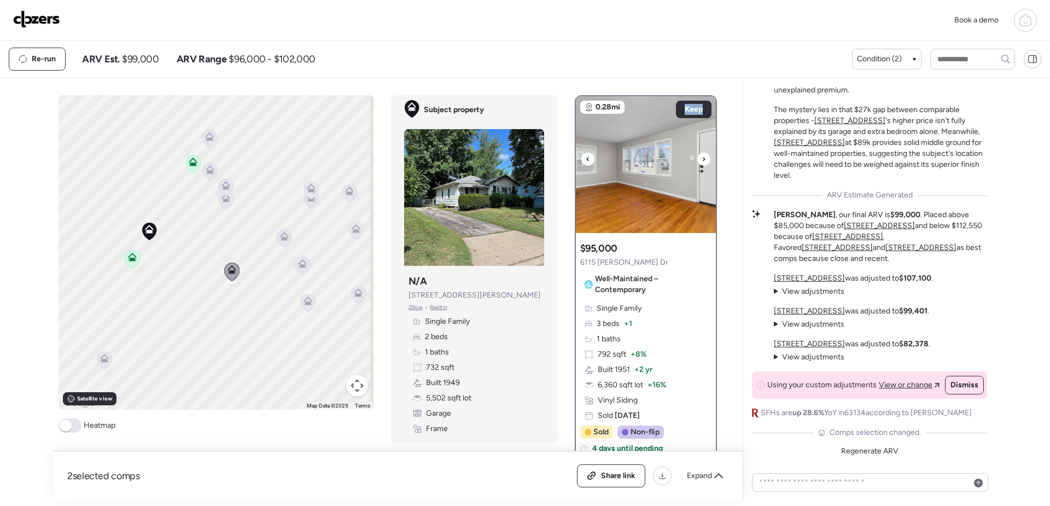
click at [698, 161] on div at bounding box center [704, 159] width 13 height 13
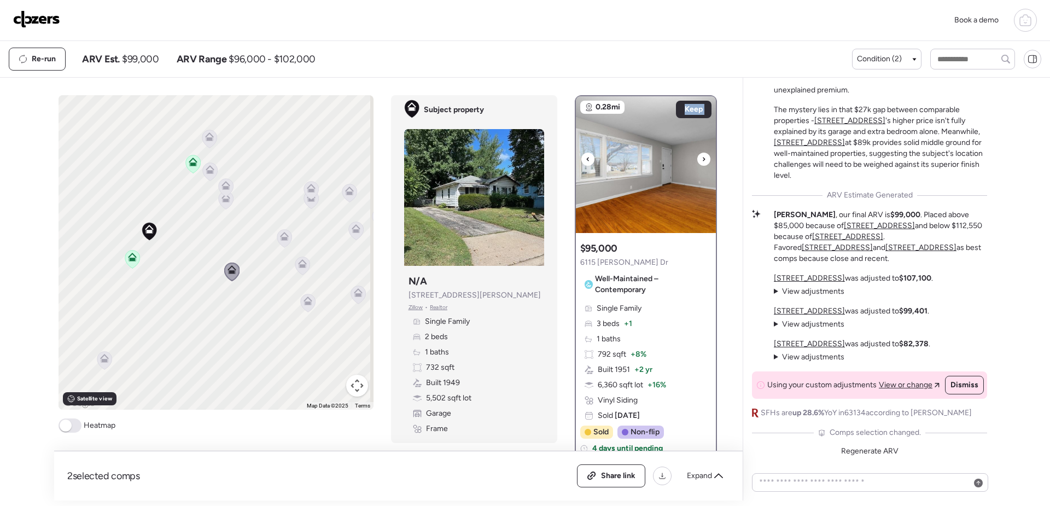
click at [698, 161] on div at bounding box center [704, 159] width 13 height 13
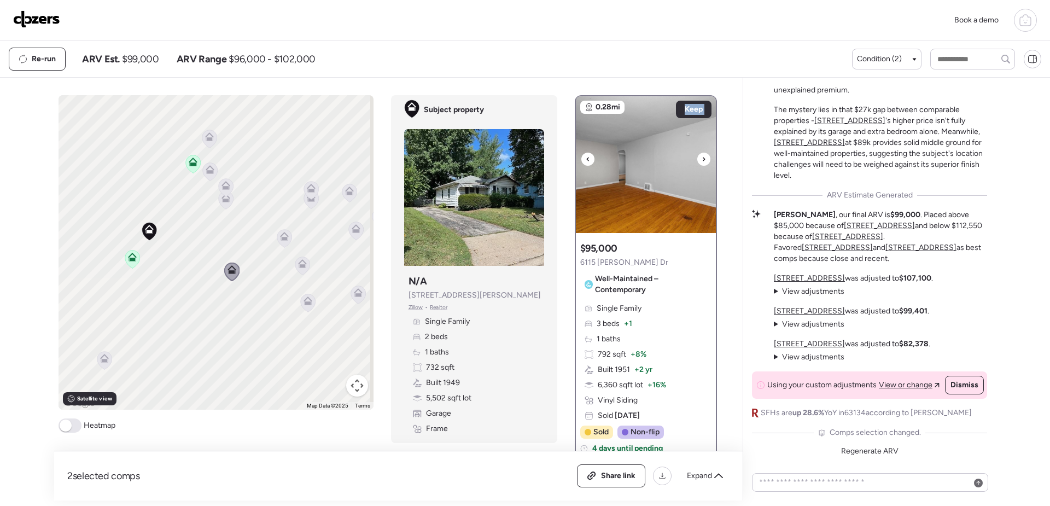
click at [698, 161] on div at bounding box center [704, 159] width 13 height 13
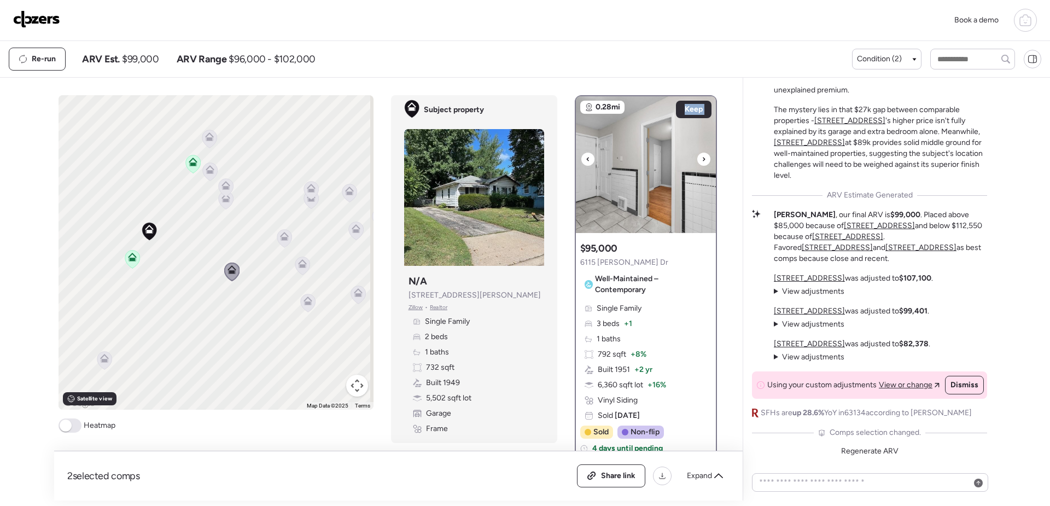
click at [698, 161] on div at bounding box center [704, 159] width 13 height 13
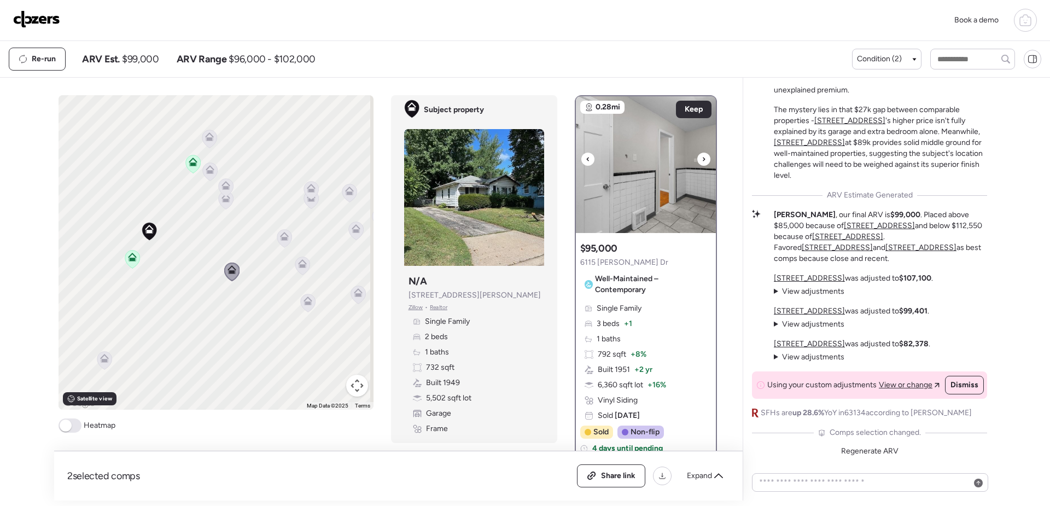
click at [698, 161] on div at bounding box center [704, 159] width 13 height 13
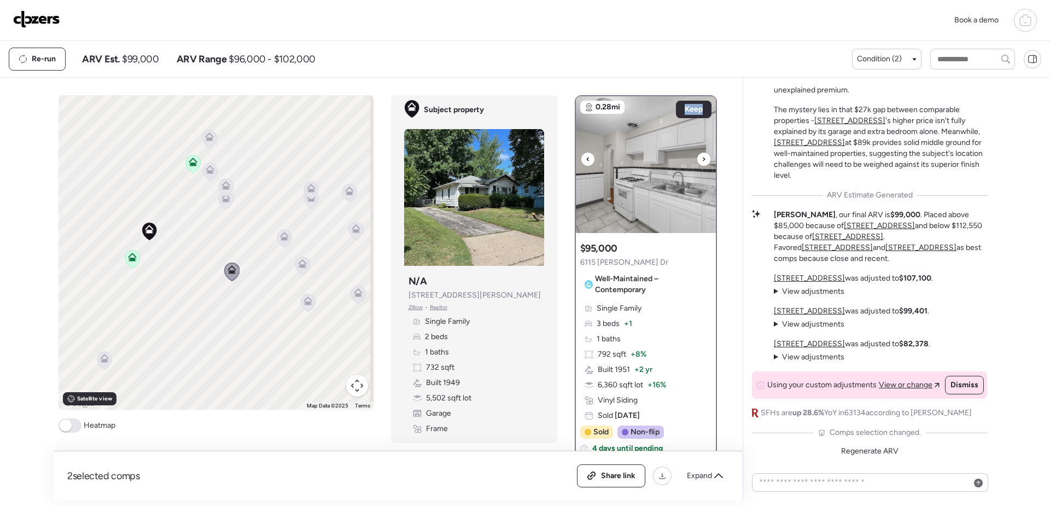
click at [698, 161] on div at bounding box center [704, 159] width 13 height 13
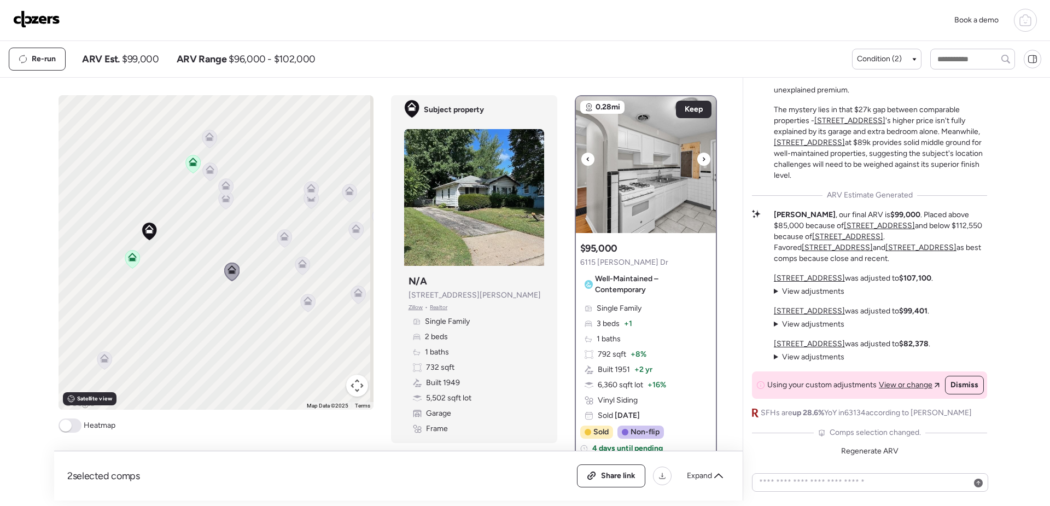
click at [698, 161] on div at bounding box center [704, 159] width 13 height 13
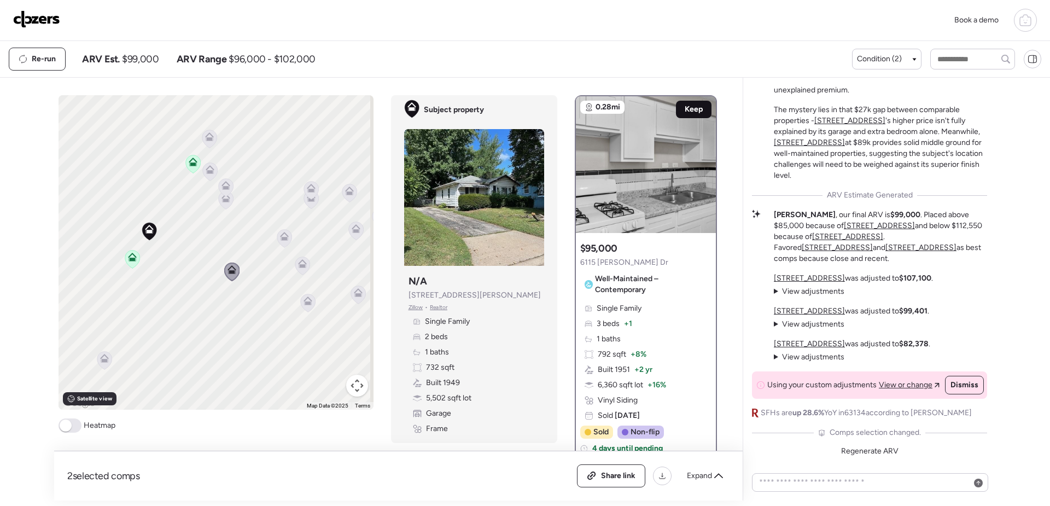
click at [685, 107] on span "Keep" at bounding box center [694, 109] width 18 height 11
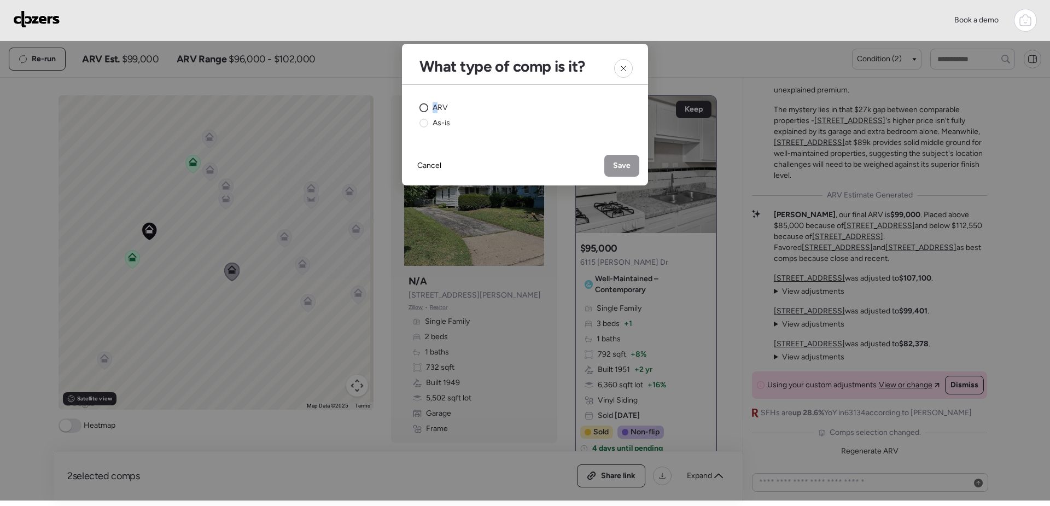
click at [435, 106] on span "ARV" at bounding box center [440, 107] width 15 height 11
click at [621, 168] on span "Save" at bounding box center [622, 165] width 18 height 11
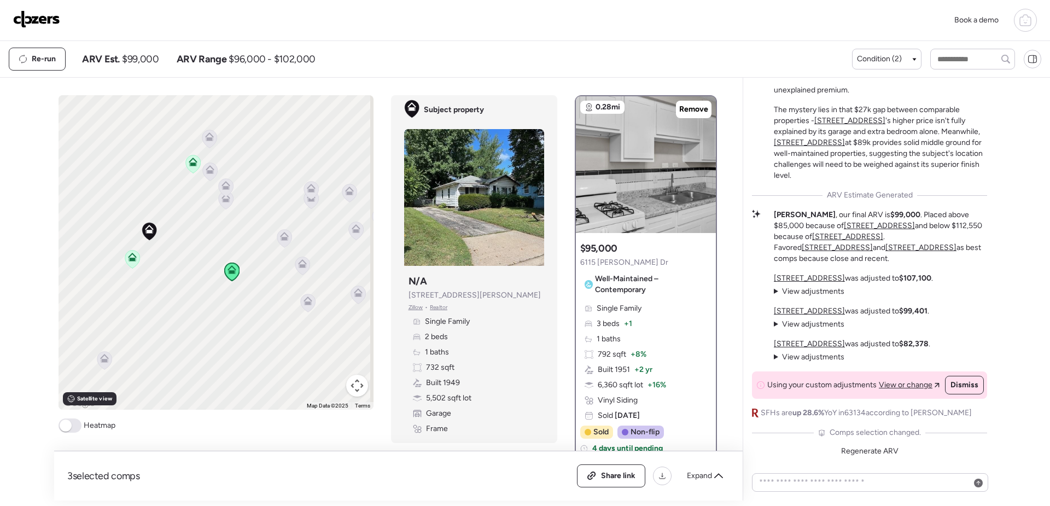
click at [283, 357] on div "To activate drag with keyboard, press Alt + Enter. Once in keyboard drag state,…" at bounding box center [216, 252] width 315 height 315
click at [856, 450] on span "Regenerate ARV" at bounding box center [869, 450] width 57 height 9
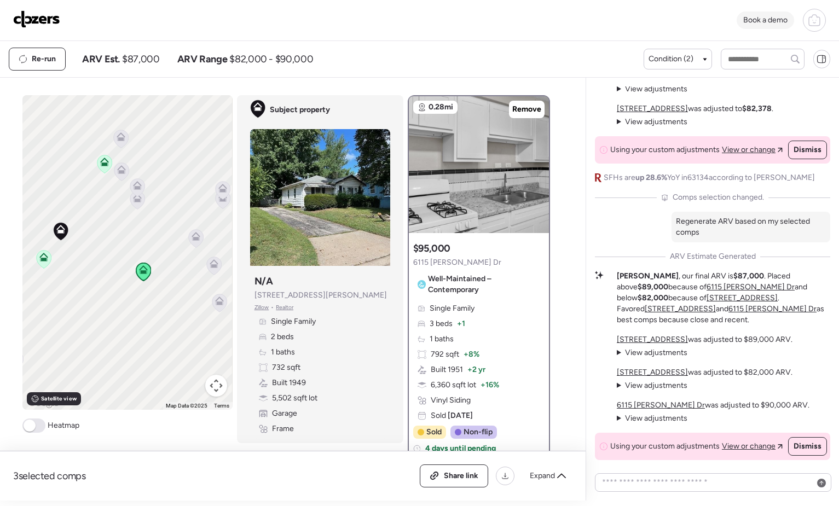
click at [768, 20] on span "Book a demo" at bounding box center [765, 19] width 44 height 9
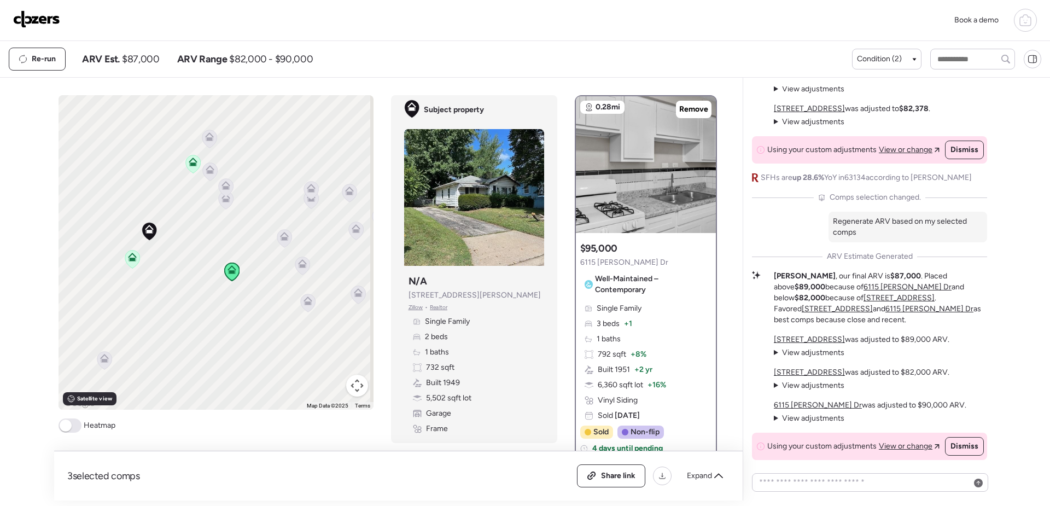
click at [1025, 18] on icon at bounding box center [1025, 20] width 13 height 13
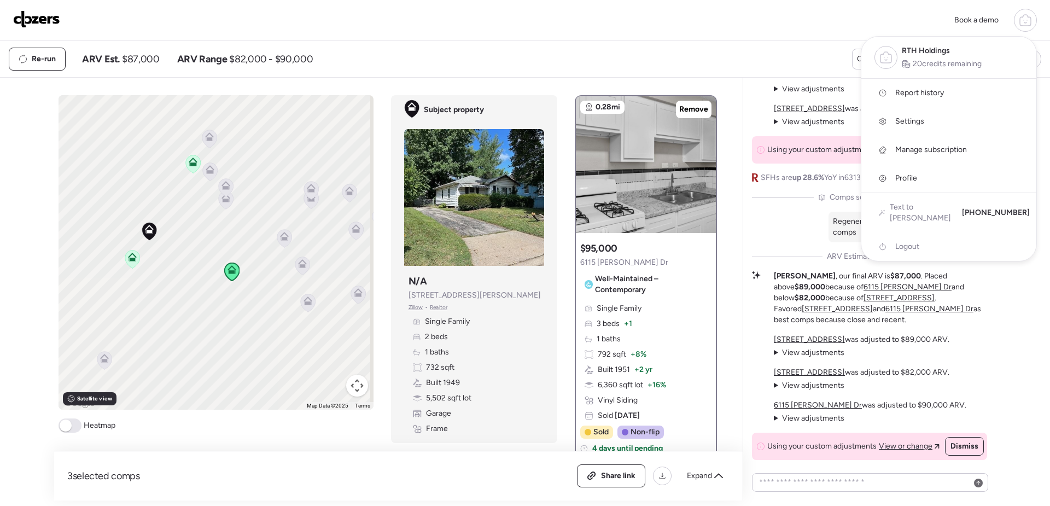
click at [952, 91] on link "Report history" at bounding box center [949, 93] width 175 height 28
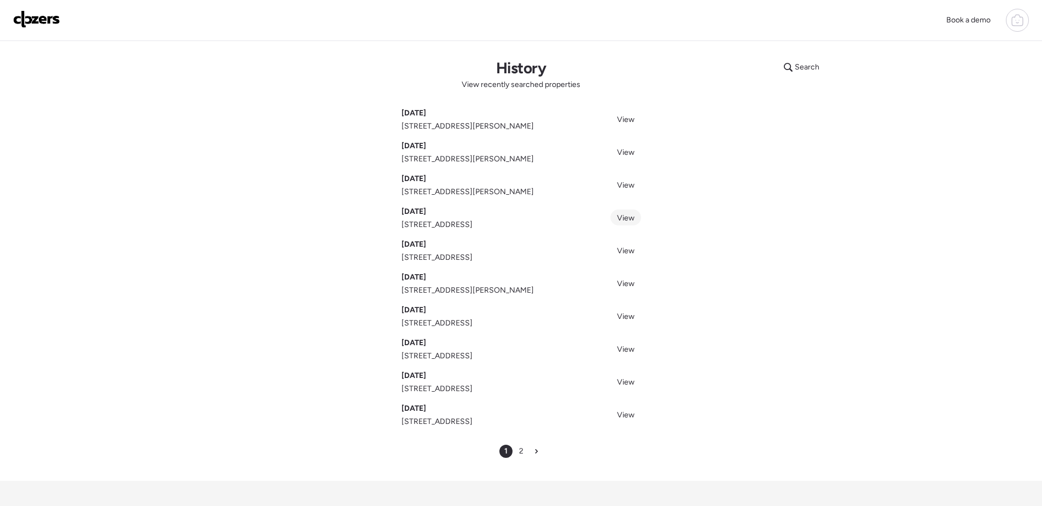
click at [625, 220] on span "View" at bounding box center [626, 217] width 18 height 9
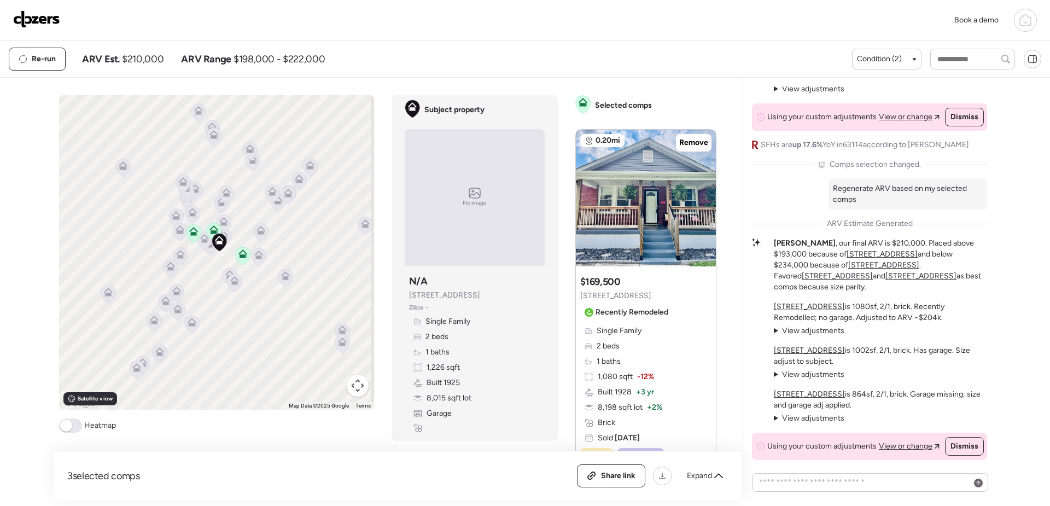
click at [189, 231] on icon at bounding box center [193, 231] width 9 height 9
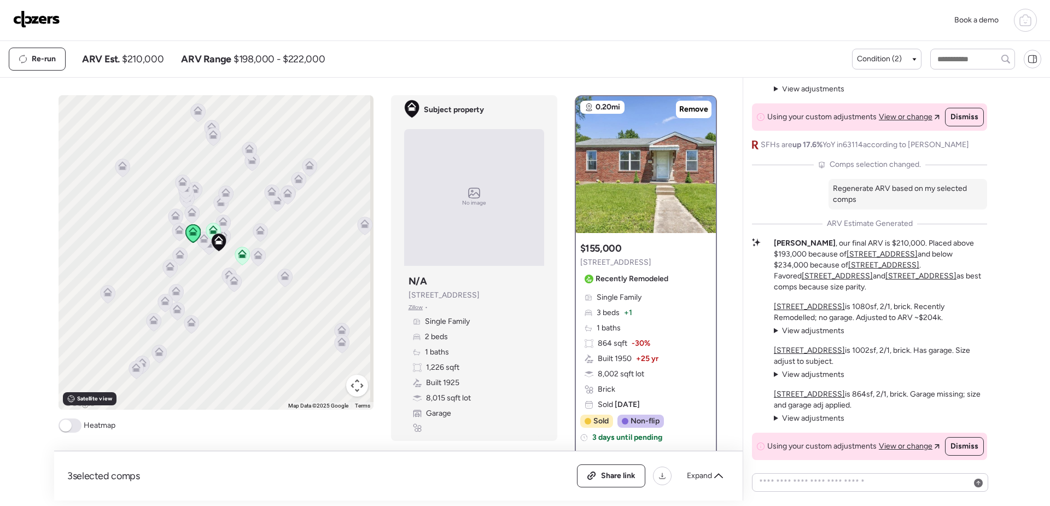
click at [211, 231] on icon at bounding box center [213, 231] width 7 height 3
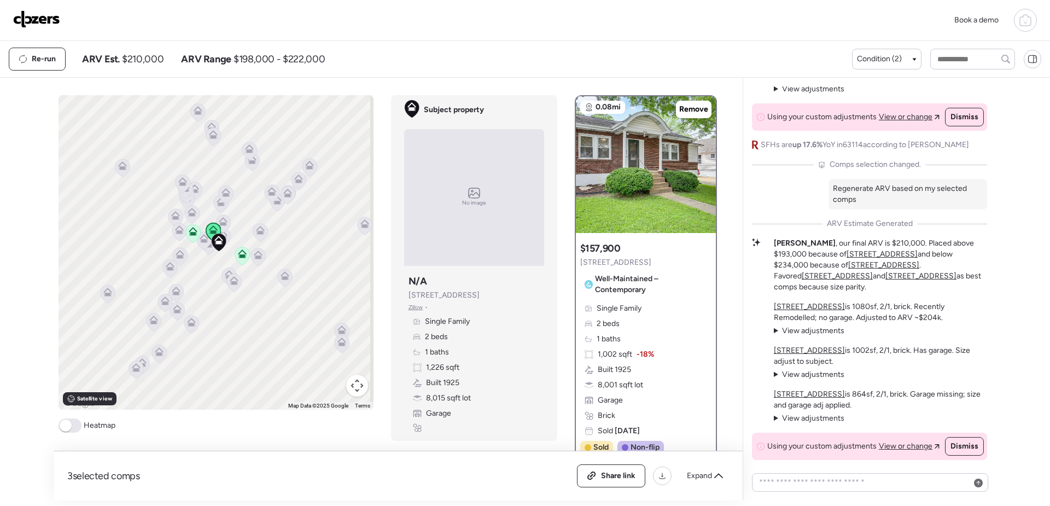
click at [241, 254] on icon at bounding box center [242, 253] width 9 height 9
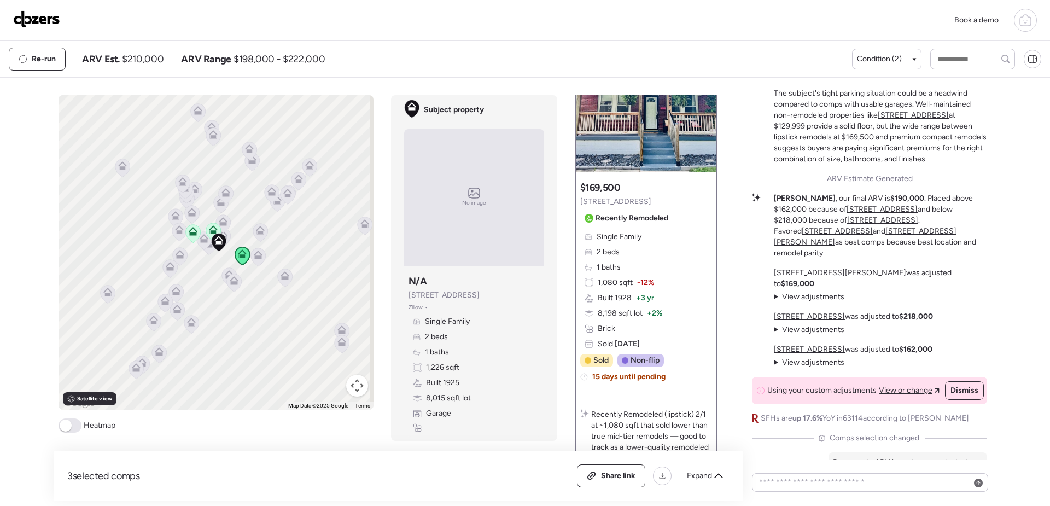
scroll to position [109, 0]
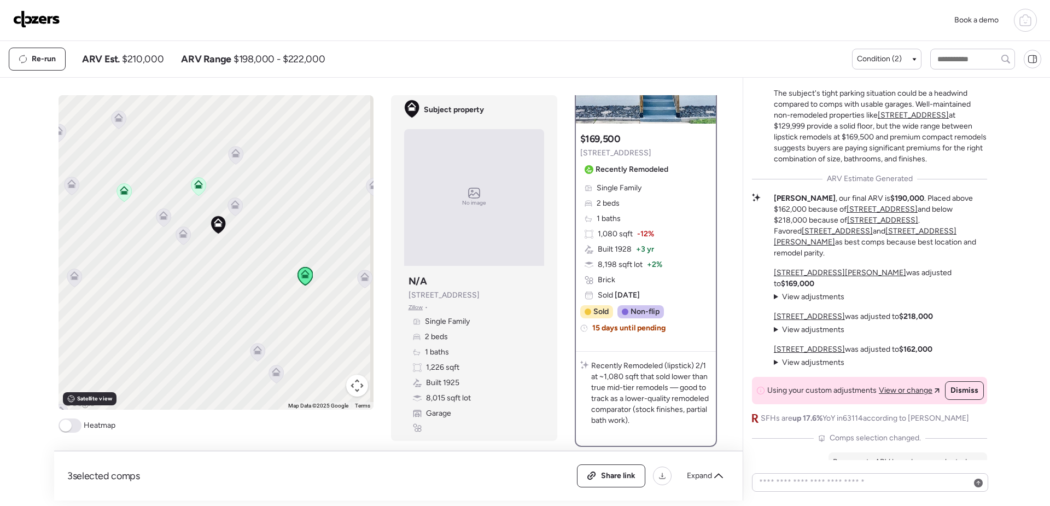
click at [275, 377] on icon at bounding box center [276, 374] width 15 height 18
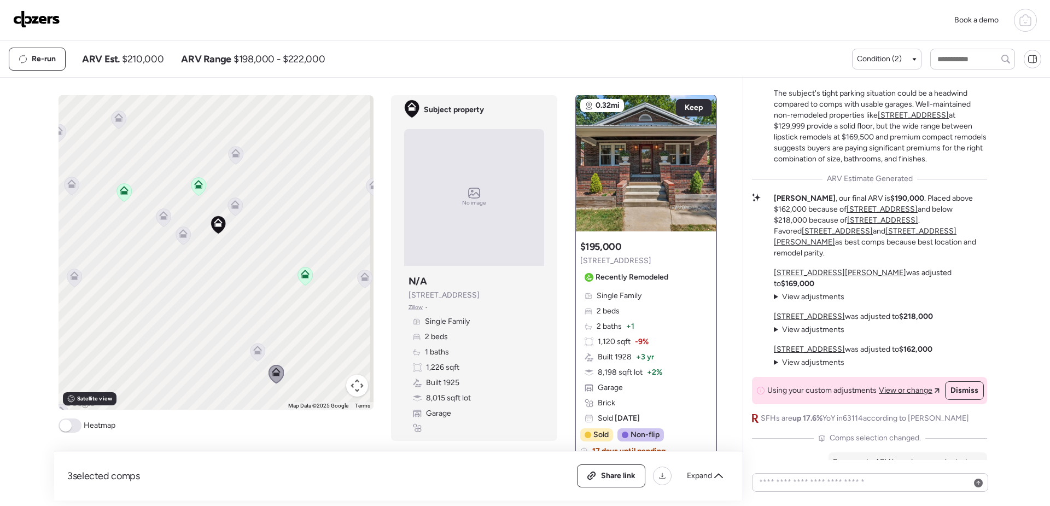
scroll to position [0, 0]
click at [253, 356] on icon at bounding box center [257, 352] width 15 height 18
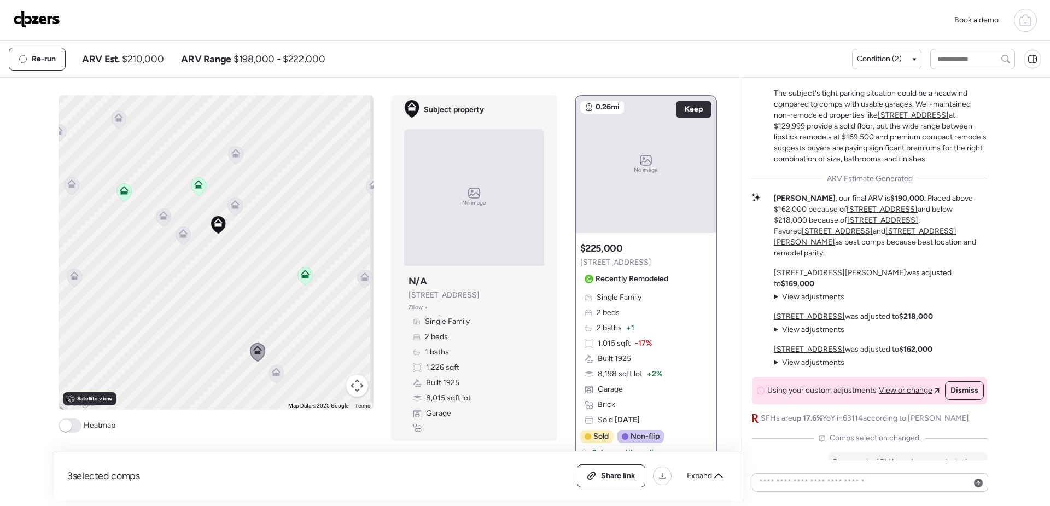
click at [179, 235] on icon at bounding box center [182, 235] width 7 height 3
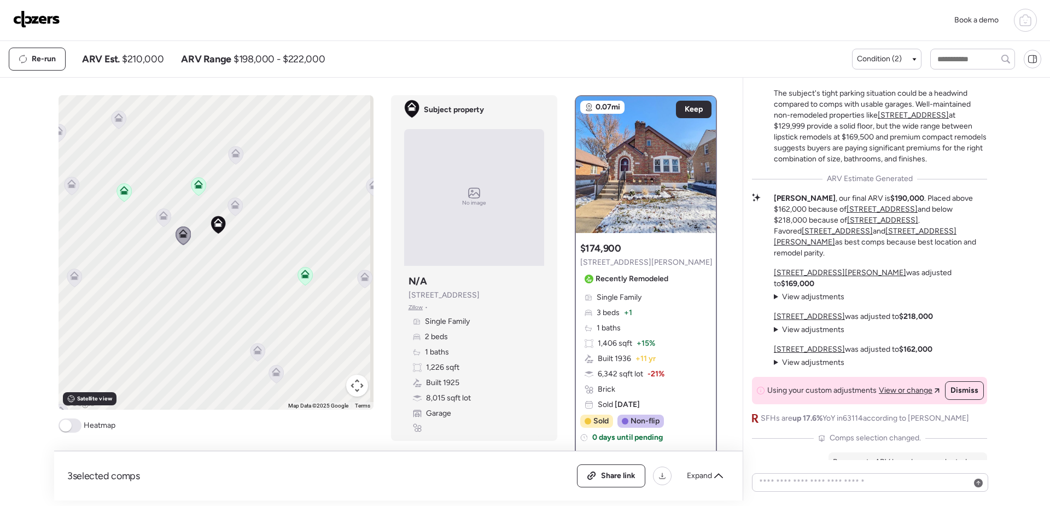
click at [160, 218] on icon at bounding box center [163, 217] width 7 height 3
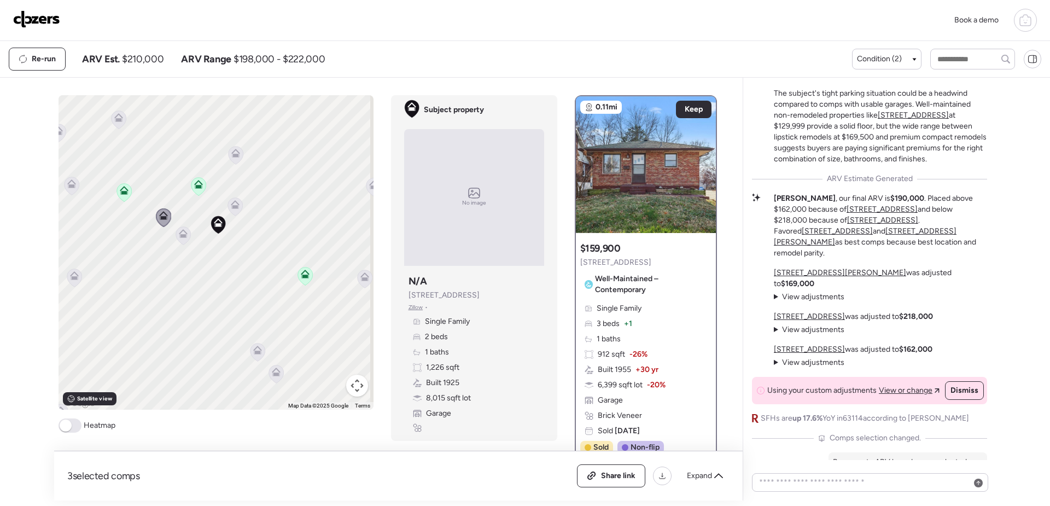
click at [236, 210] on icon at bounding box center [235, 206] width 15 height 18
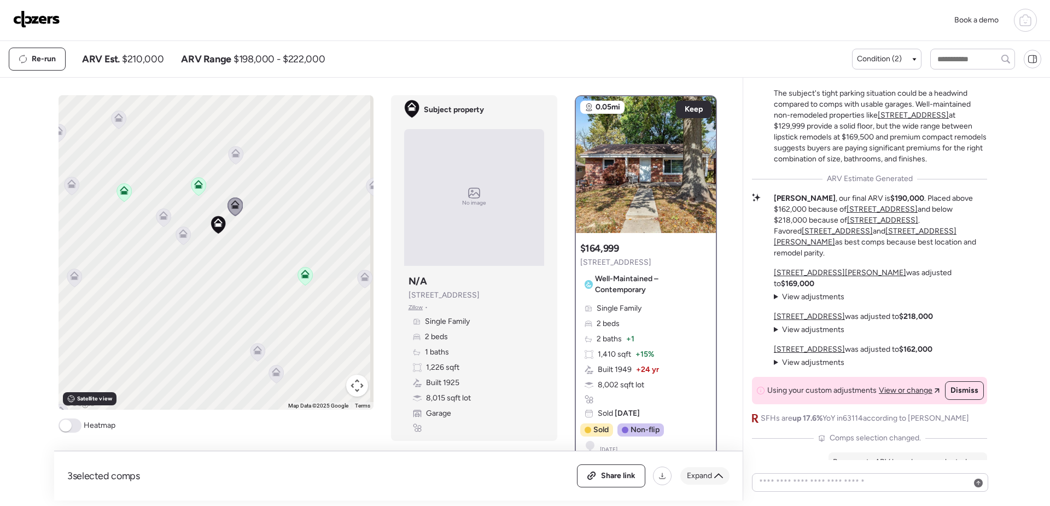
click at [708, 473] on span "Expand" at bounding box center [699, 475] width 25 height 11
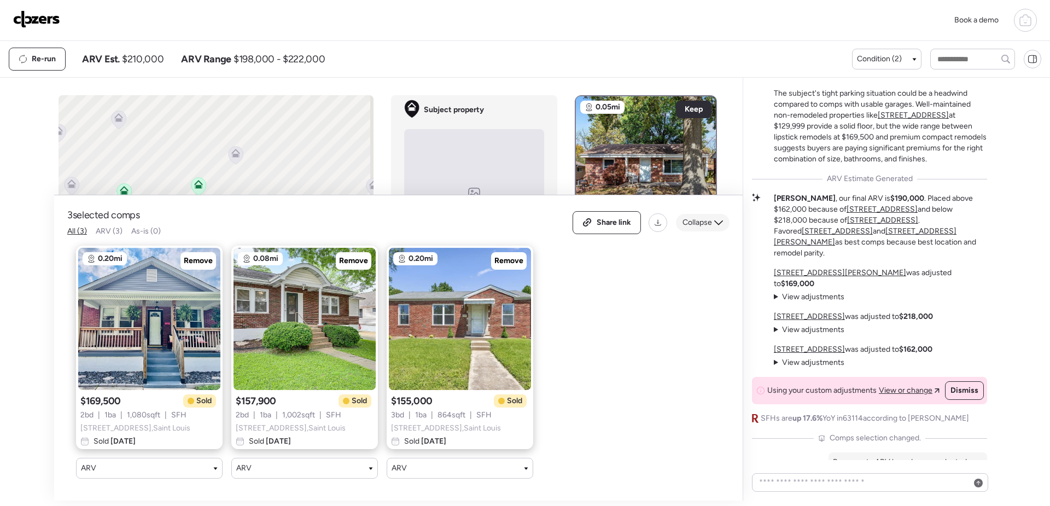
click at [706, 219] on span "Collapse" at bounding box center [698, 222] width 30 height 11
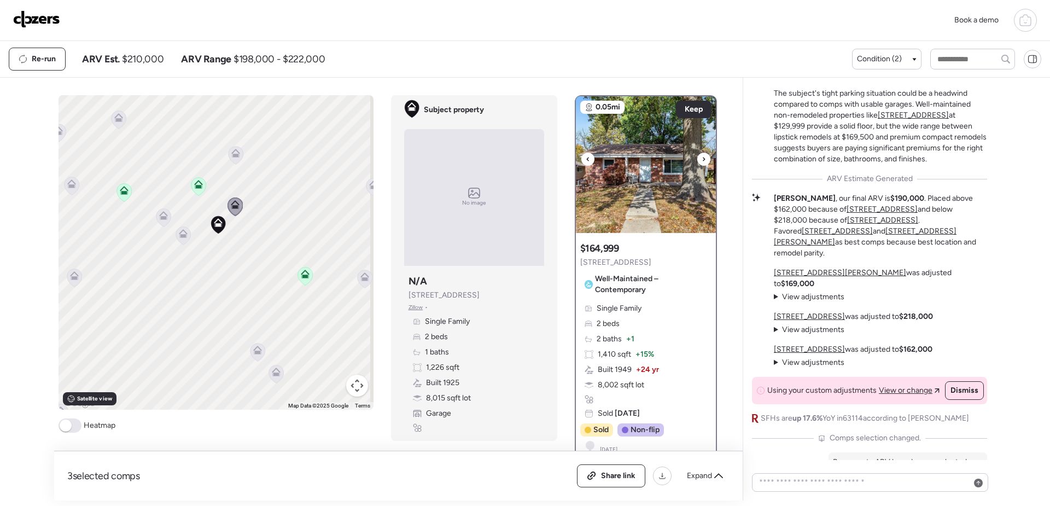
click at [667, 172] on img at bounding box center [646, 164] width 140 height 137
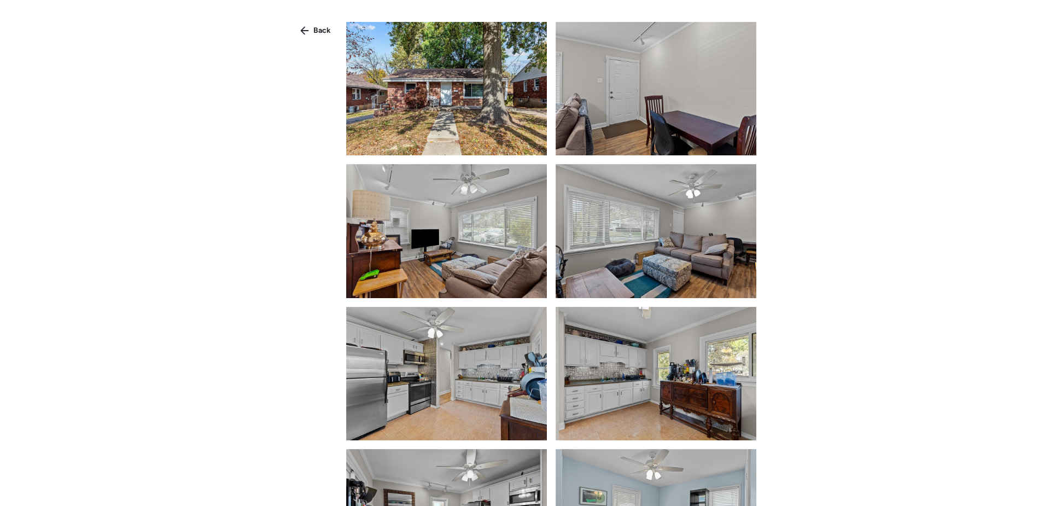
click at [392, 104] on img at bounding box center [446, 88] width 201 height 133
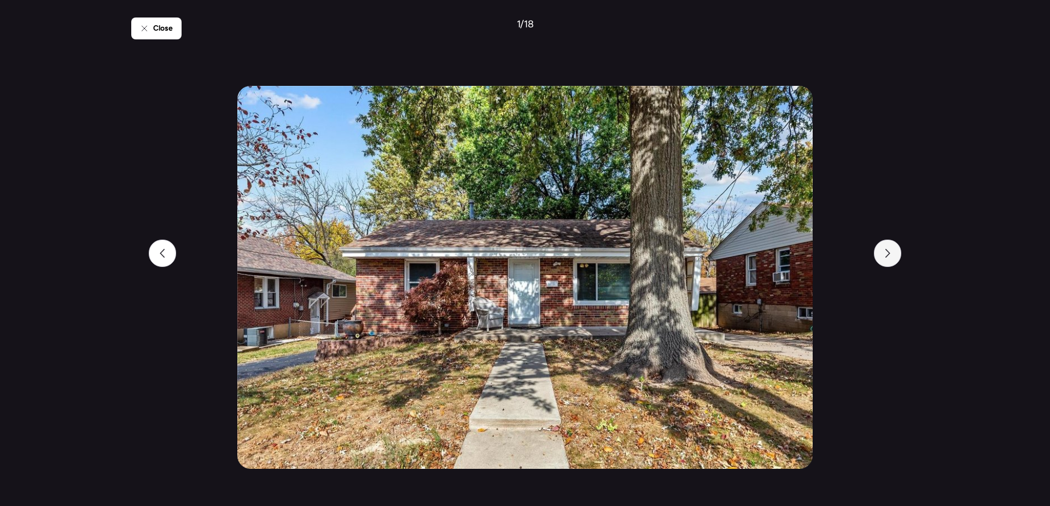
click at [886, 256] on icon at bounding box center [888, 253] width 9 height 9
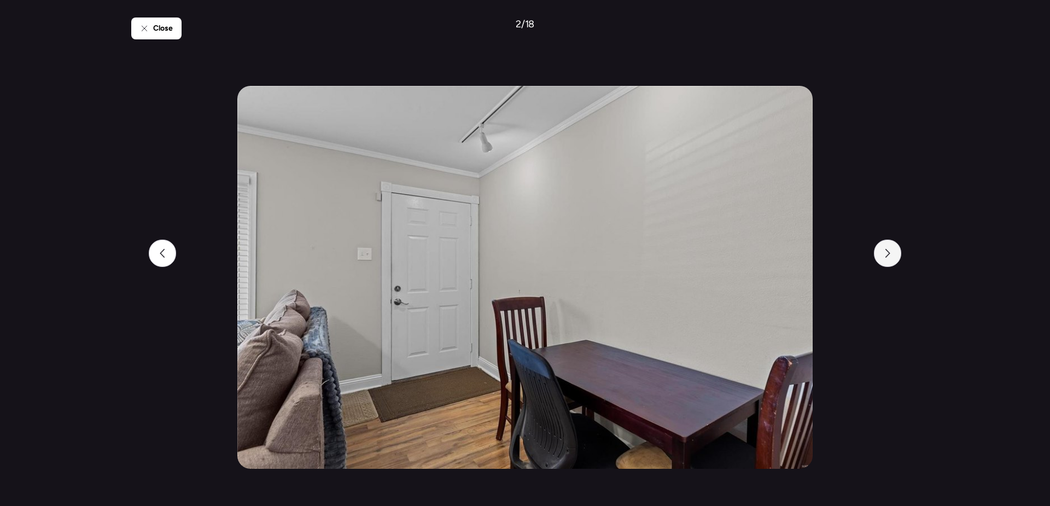
click at [886, 256] on icon at bounding box center [888, 253] width 9 height 9
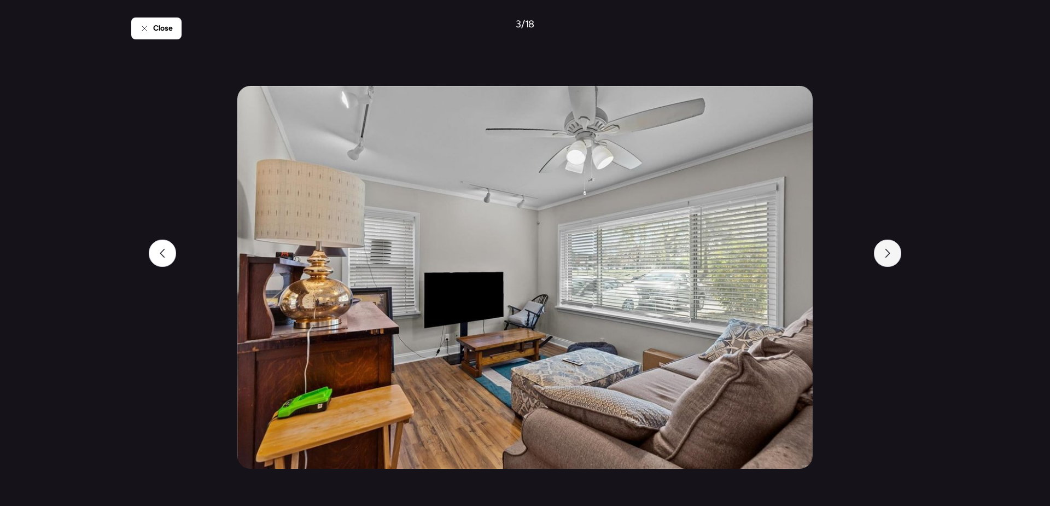
click at [886, 256] on icon at bounding box center [888, 253] width 9 height 9
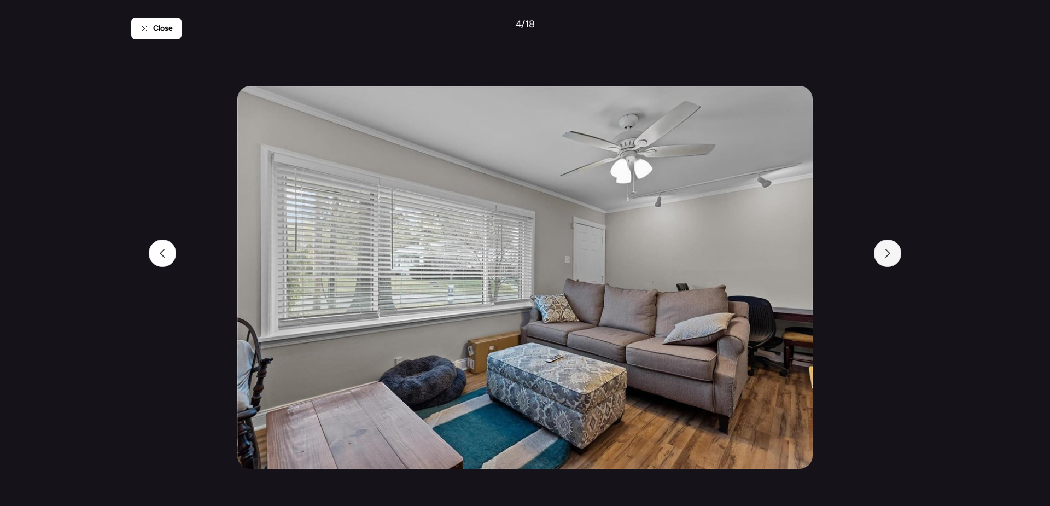
click at [886, 256] on icon at bounding box center [888, 253] width 9 height 9
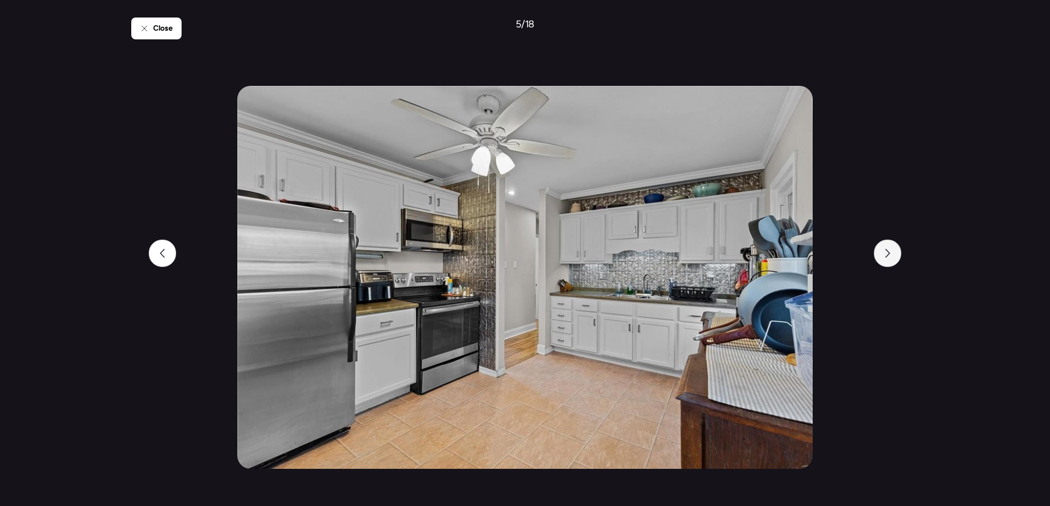
click at [886, 256] on icon at bounding box center [888, 253] width 9 height 9
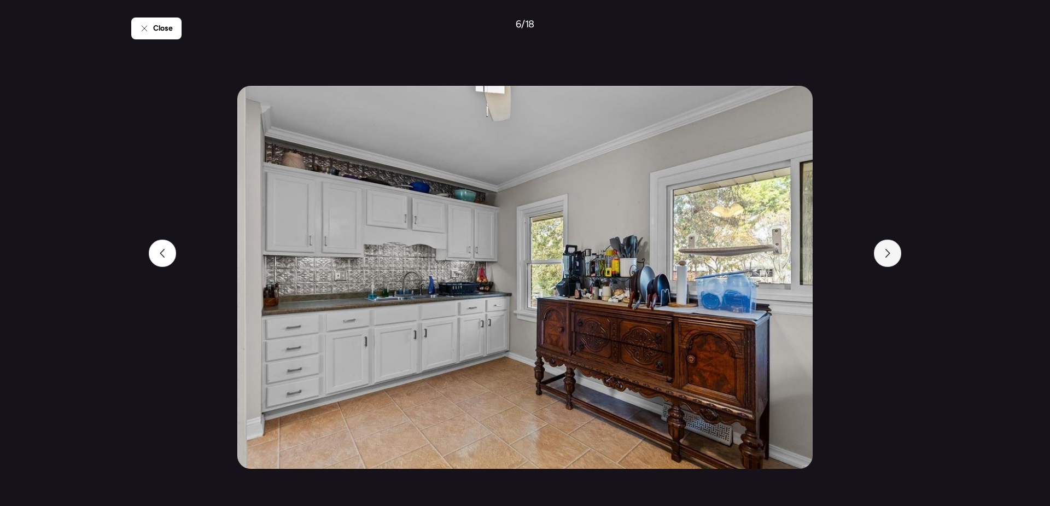
click at [886, 256] on icon at bounding box center [888, 253] width 9 height 9
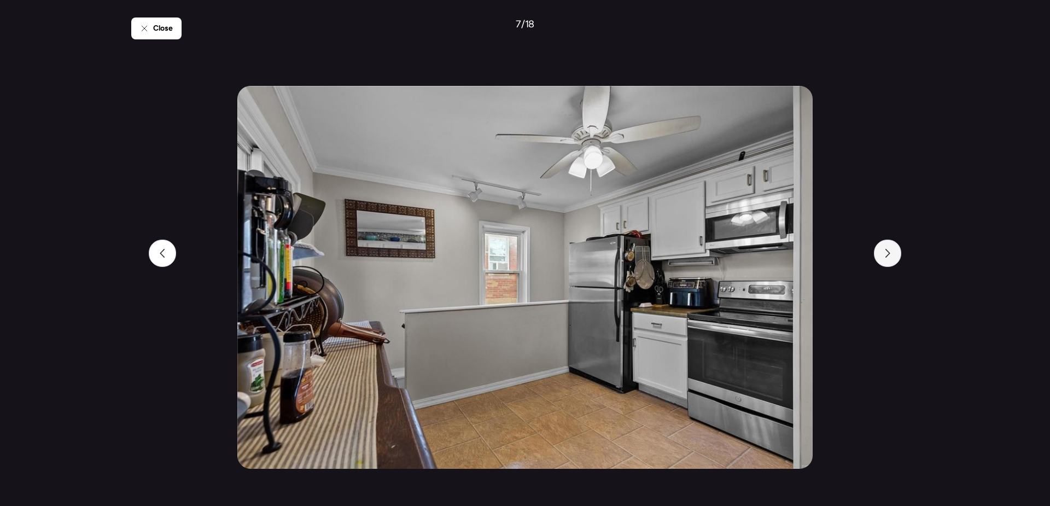
click at [886, 256] on icon at bounding box center [888, 253] width 9 height 9
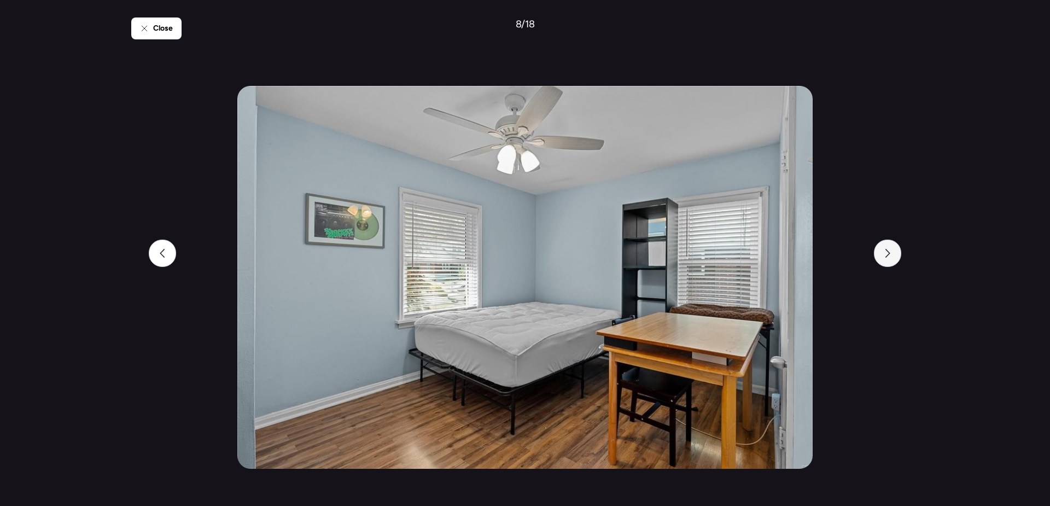
click at [886, 256] on icon at bounding box center [888, 253] width 9 height 9
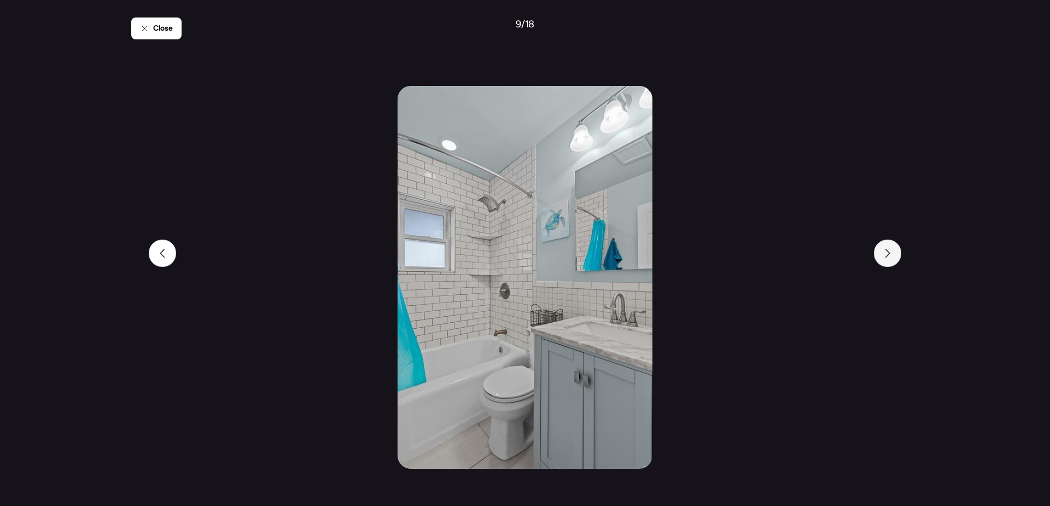
click at [886, 256] on icon at bounding box center [888, 253] width 9 height 9
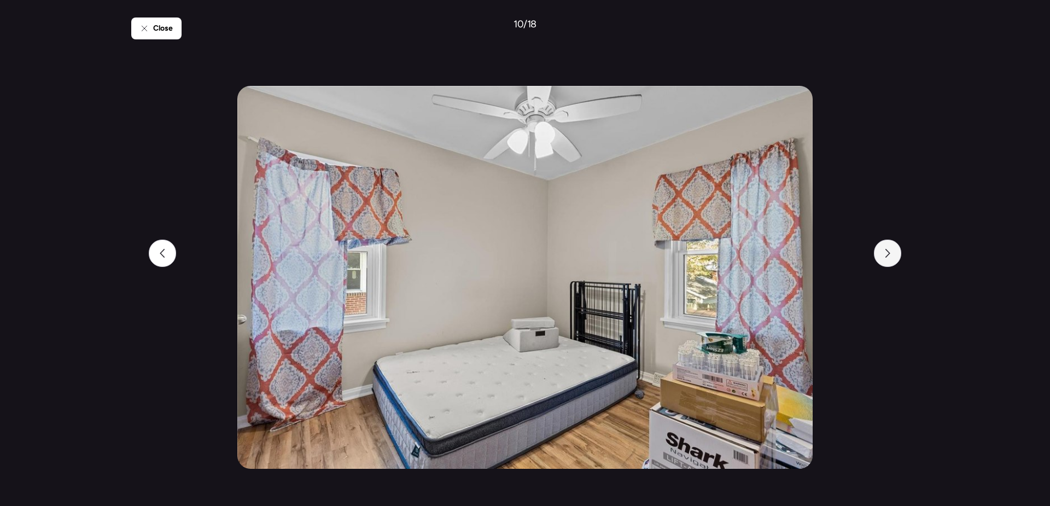
click at [886, 256] on icon at bounding box center [888, 253] width 9 height 9
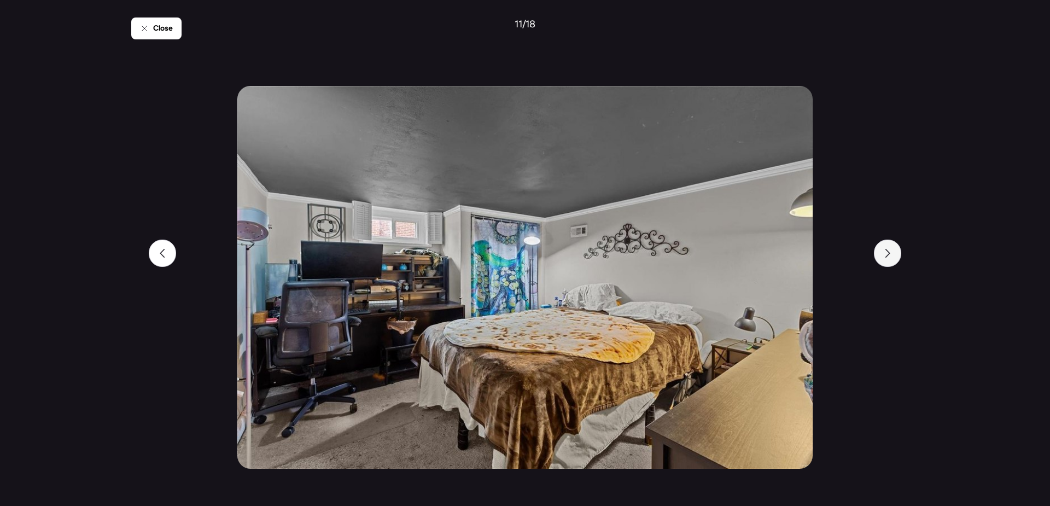
click at [886, 256] on icon at bounding box center [888, 253] width 9 height 9
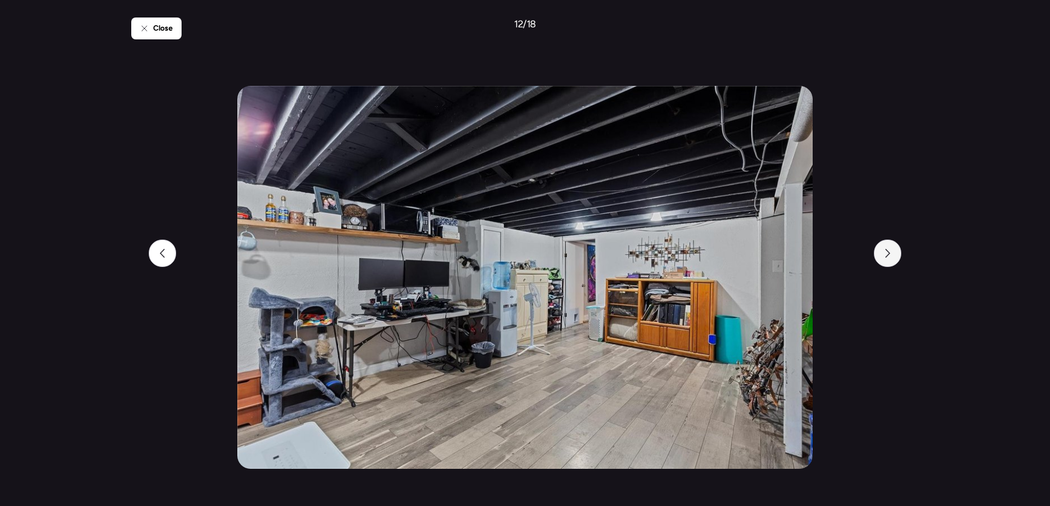
click at [886, 256] on icon at bounding box center [888, 253] width 9 height 9
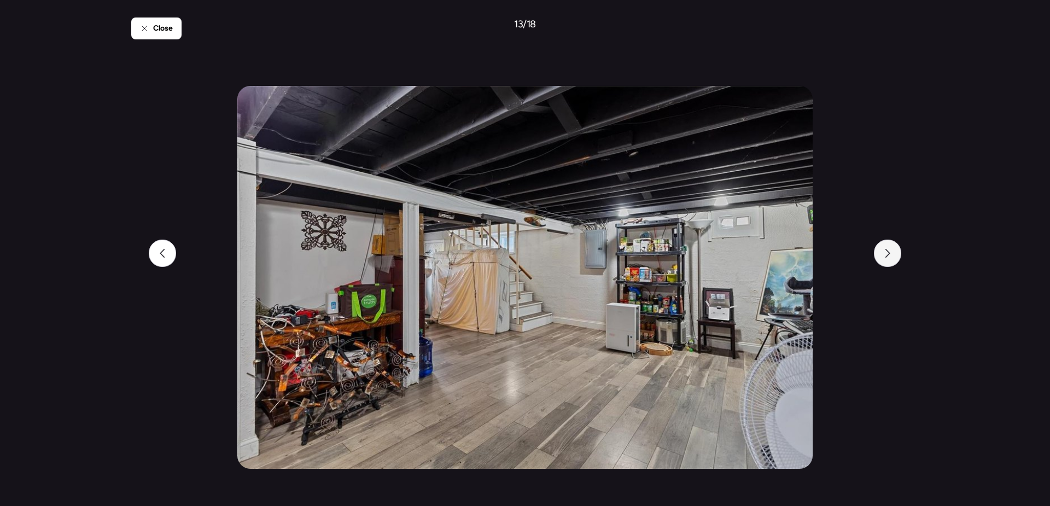
click at [886, 256] on icon at bounding box center [888, 253] width 9 height 9
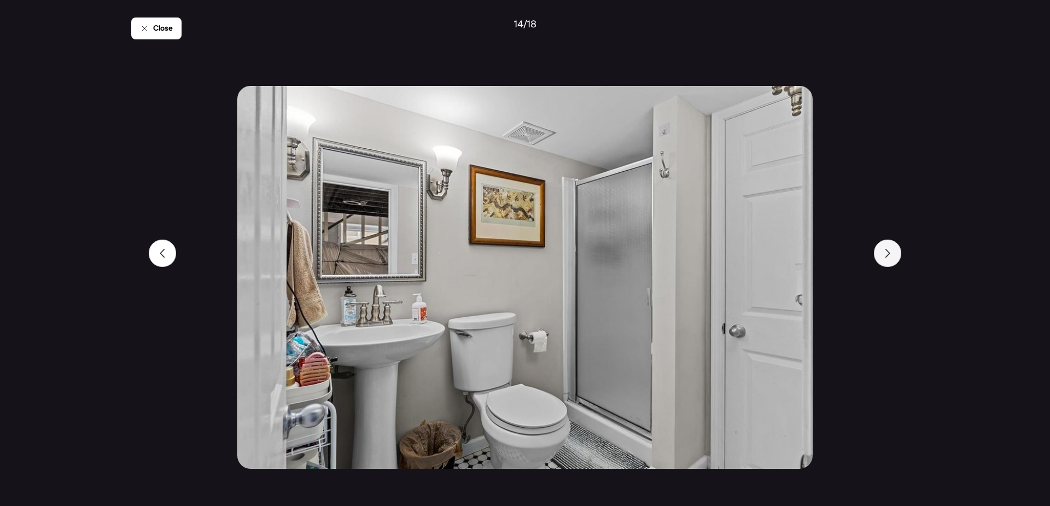
click at [886, 256] on icon at bounding box center [888, 253] width 9 height 9
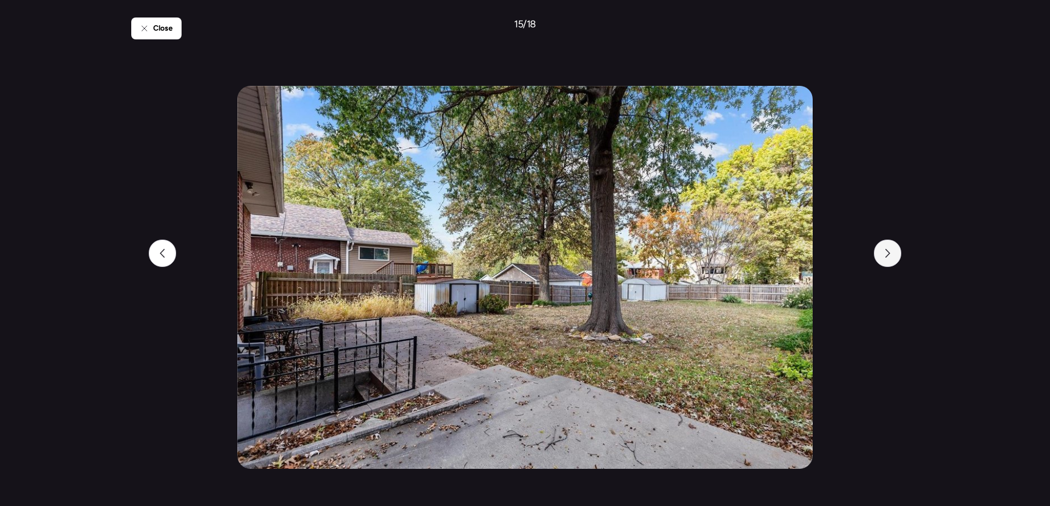
click at [886, 256] on icon at bounding box center [888, 253] width 9 height 9
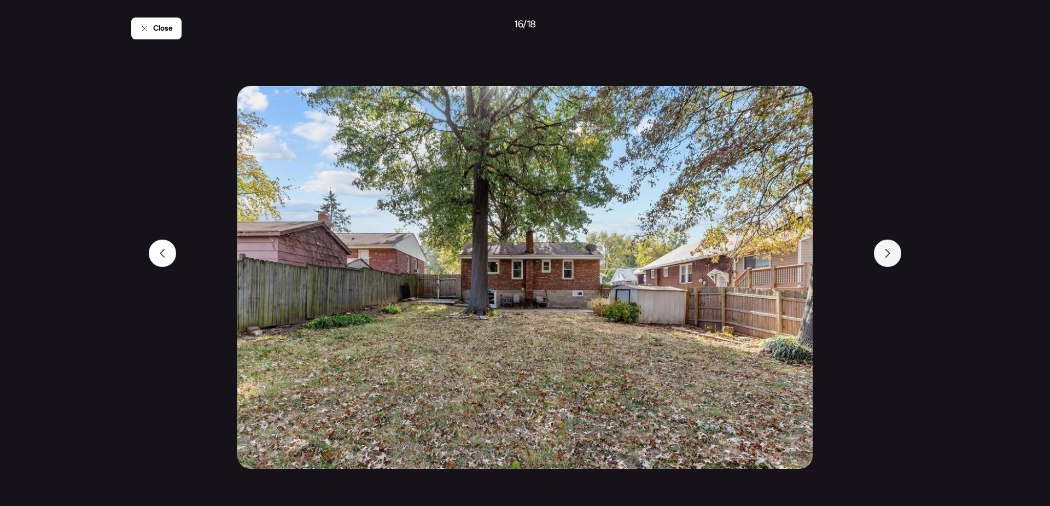
click at [886, 256] on icon at bounding box center [888, 253] width 9 height 9
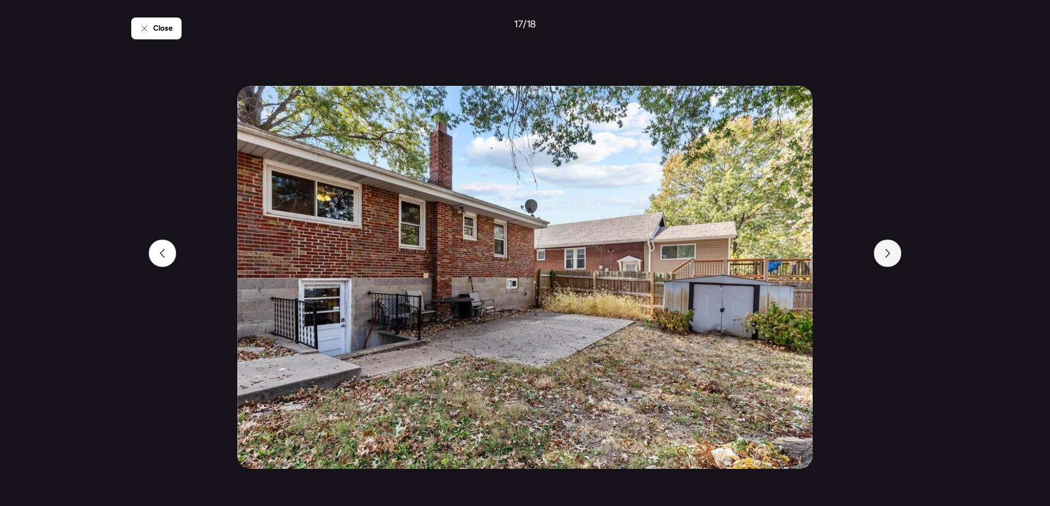
click at [886, 256] on icon at bounding box center [888, 253] width 9 height 9
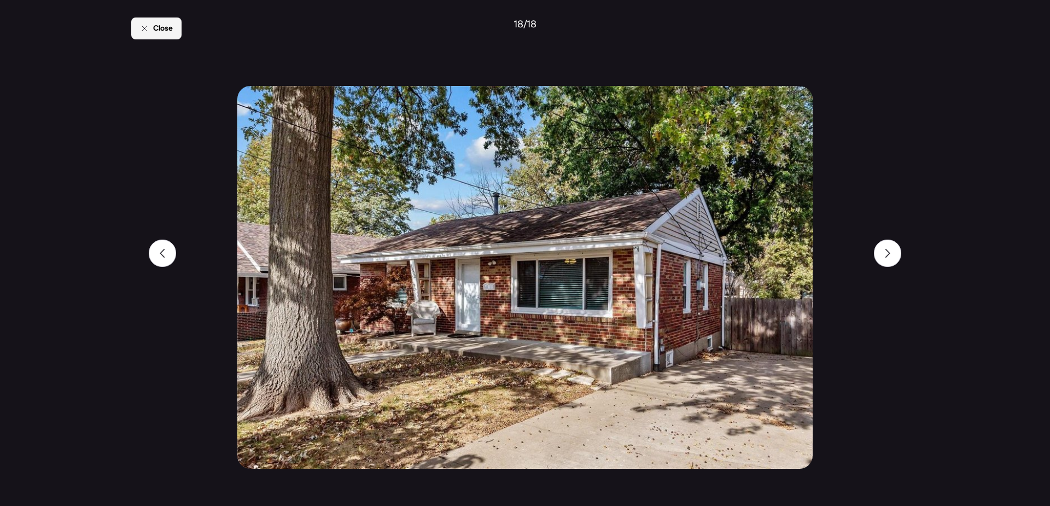
click at [156, 33] on span "Close" at bounding box center [163, 28] width 20 height 11
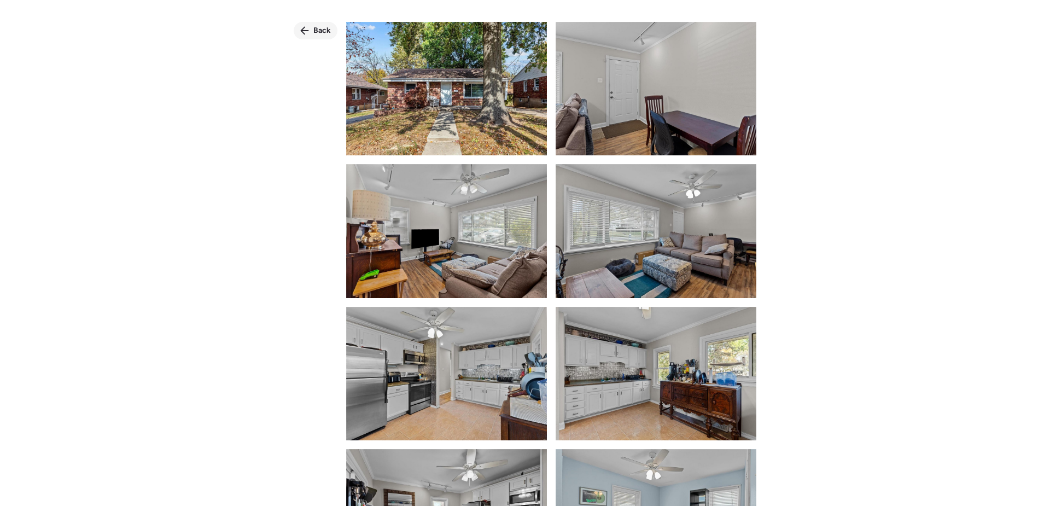
click at [311, 32] on div "Back" at bounding box center [316, 31] width 44 height 18
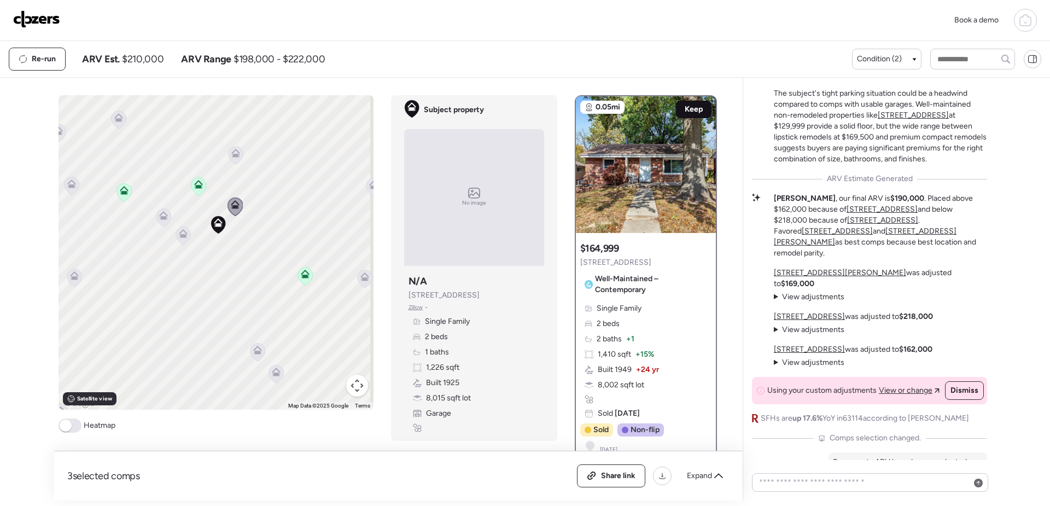
click at [695, 111] on span "Keep" at bounding box center [694, 109] width 18 height 11
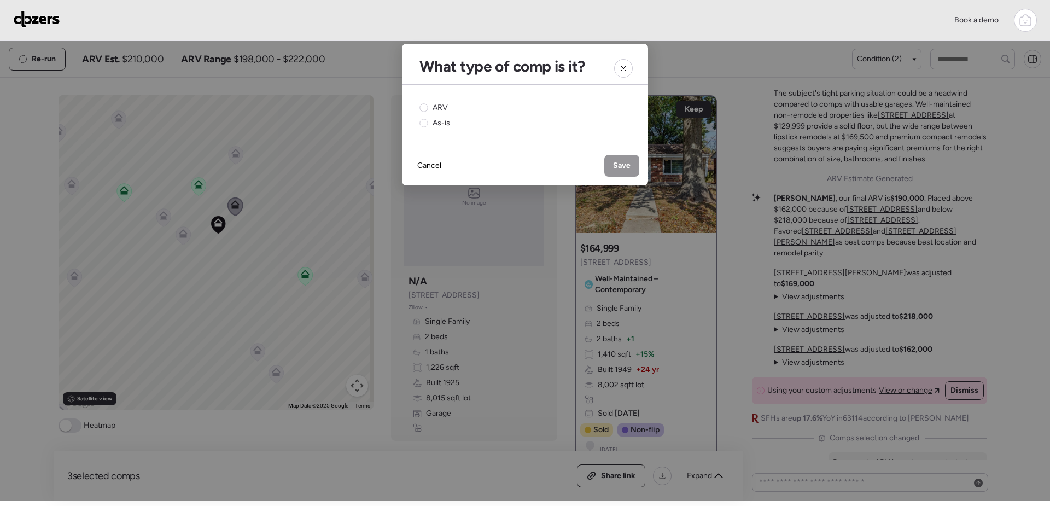
click at [427, 107] on circle at bounding box center [424, 108] width 8 height 8
click at [619, 162] on span "Save" at bounding box center [622, 165] width 18 height 11
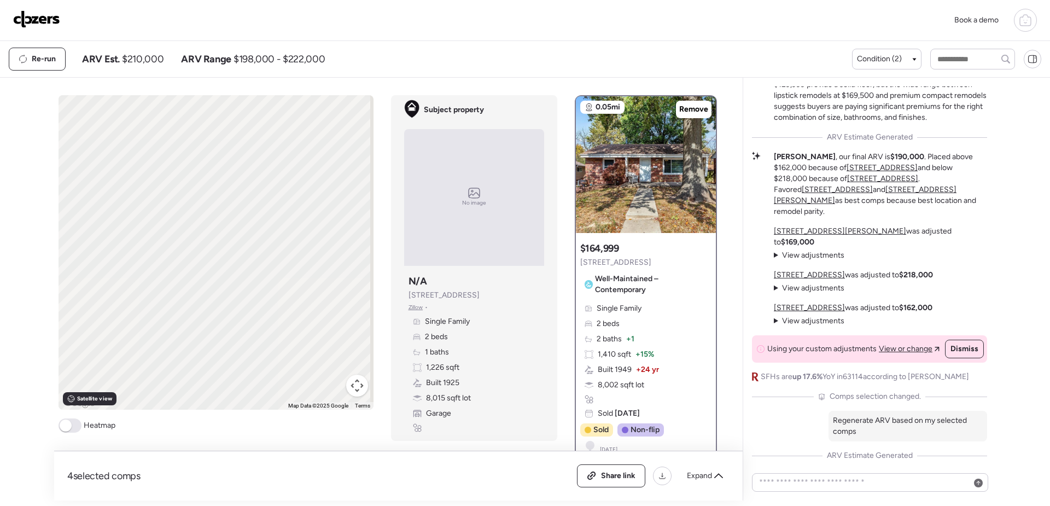
scroll to position [-315, 0]
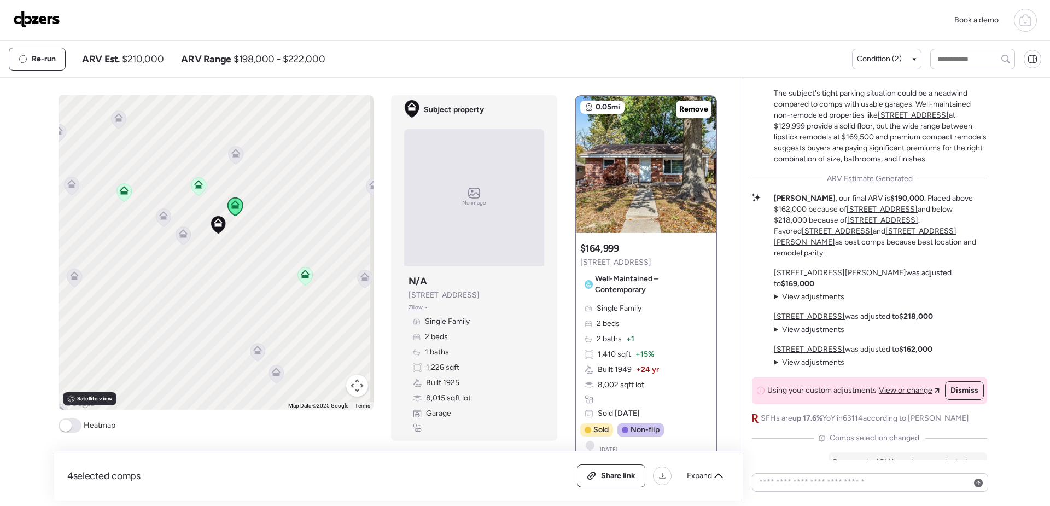
click at [195, 188] on icon at bounding box center [198, 186] width 7 height 3
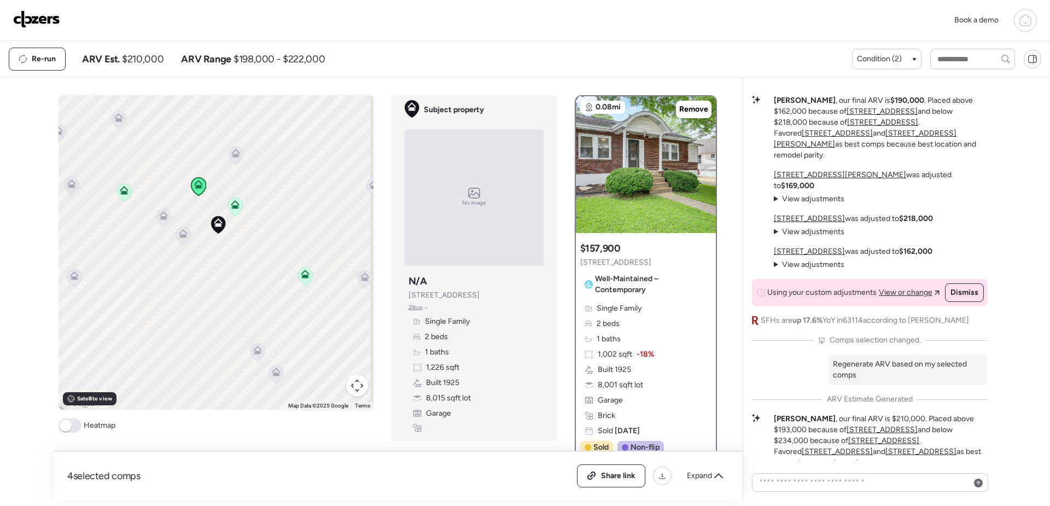
scroll to position [0, 0]
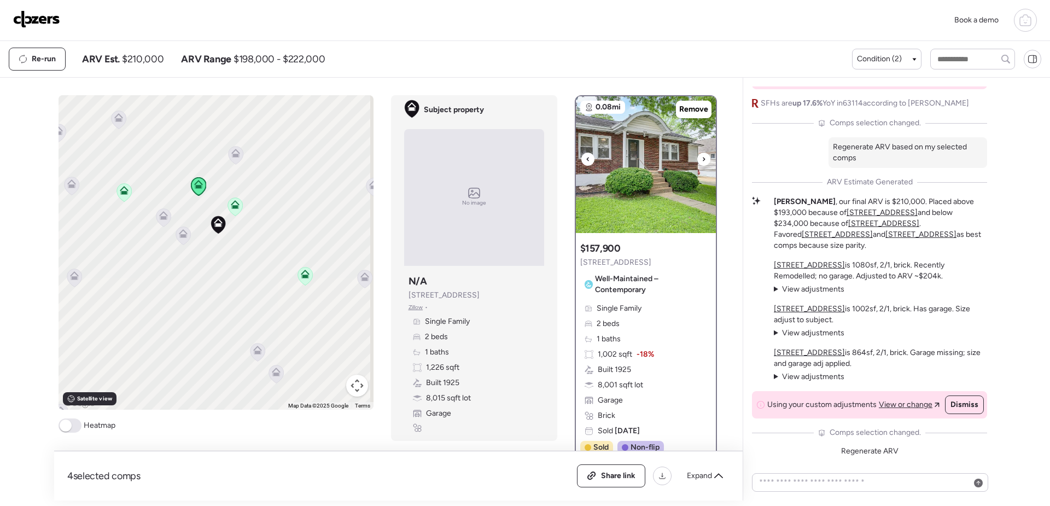
click at [660, 161] on img at bounding box center [646, 164] width 140 height 137
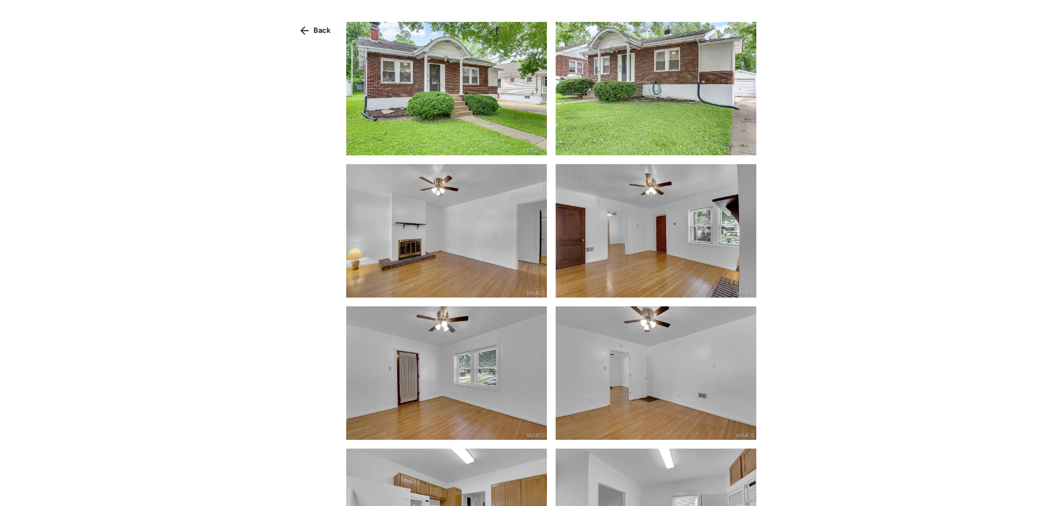
click at [428, 45] on img at bounding box center [446, 88] width 201 height 133
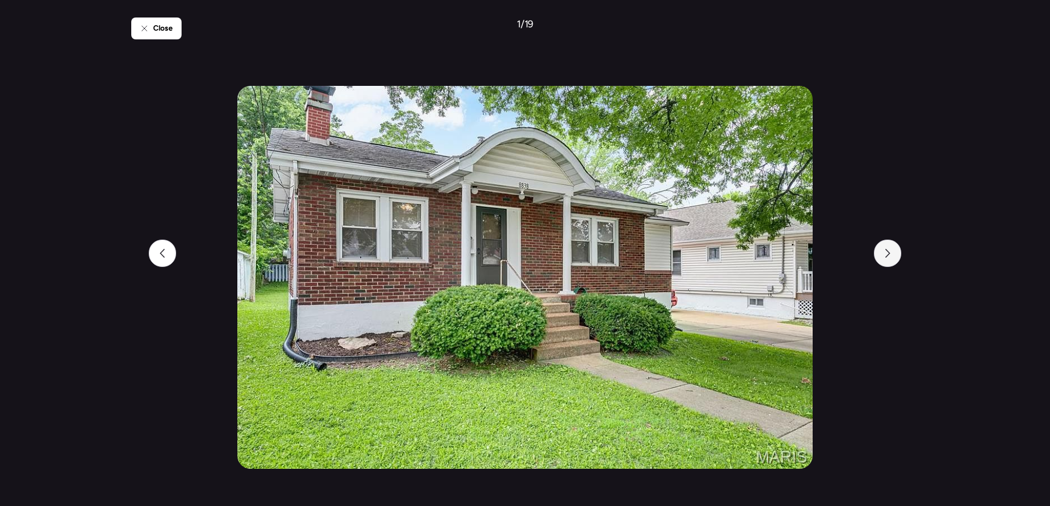
click at [890, 254] on icon at bounding box center [888, 253] width 9 height 9
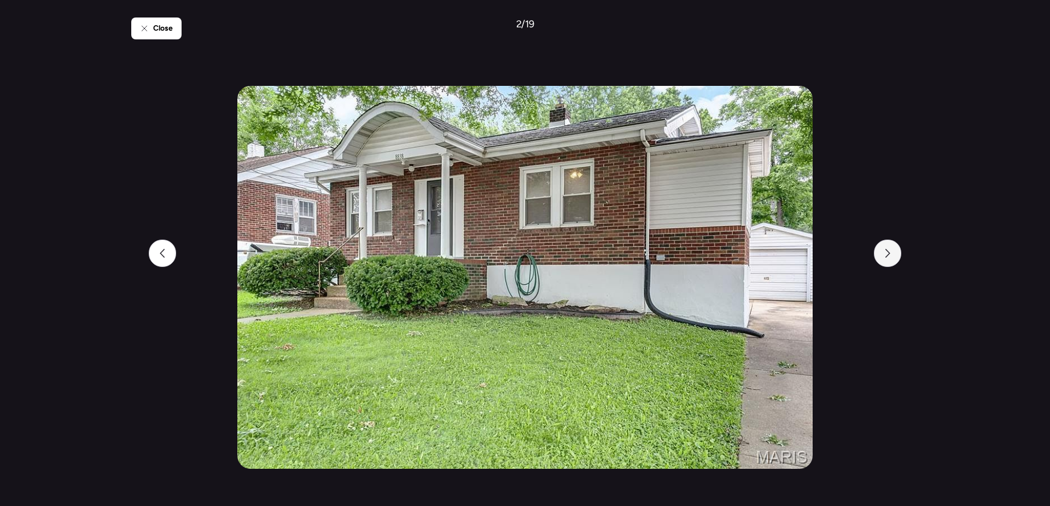
click at [890, 254] on icon at bounding box center [888, 253] width 9 height 9
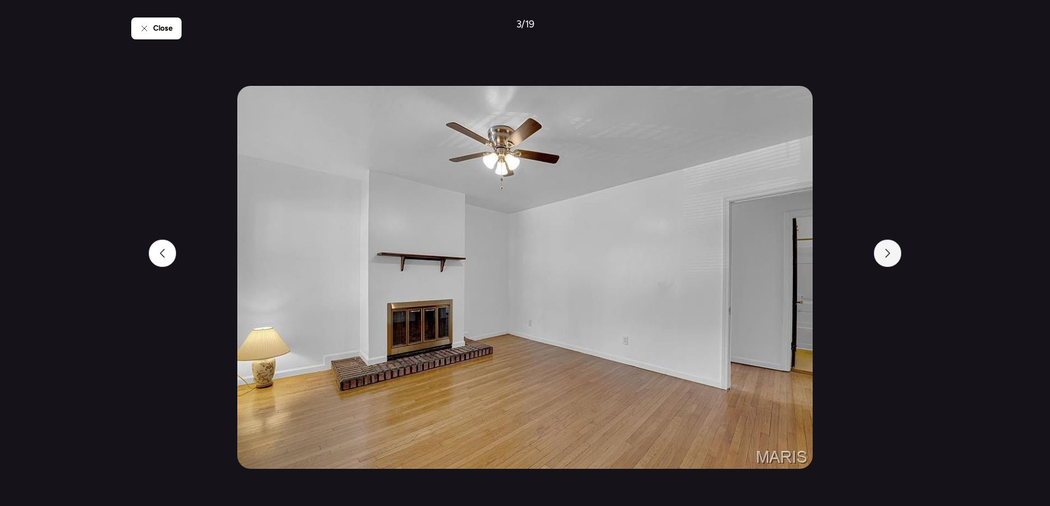
click at [890, 254] on icon at bounding box center [888, 253] width 9 height 9
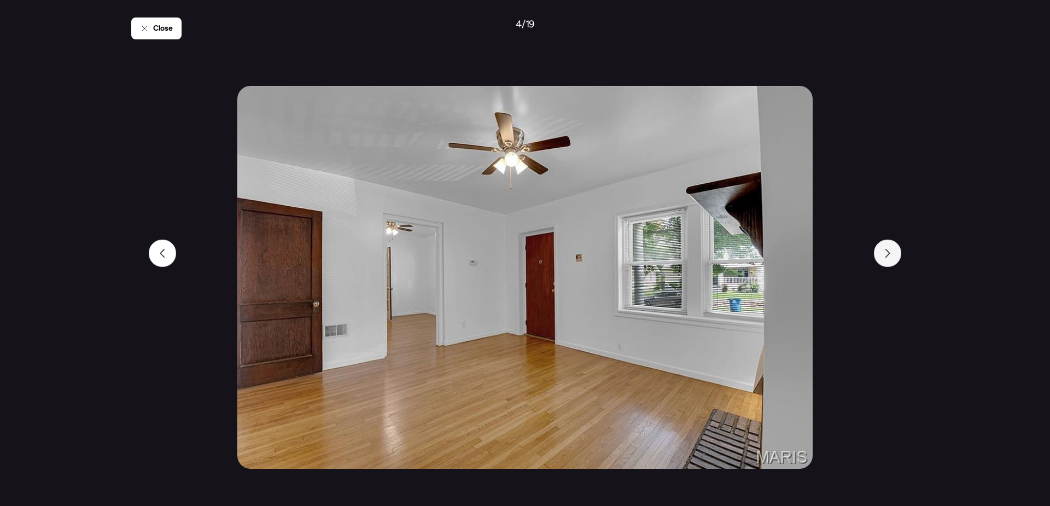
click at [890, 254] on icon at bounding box center [888, 253] width 9 height 9
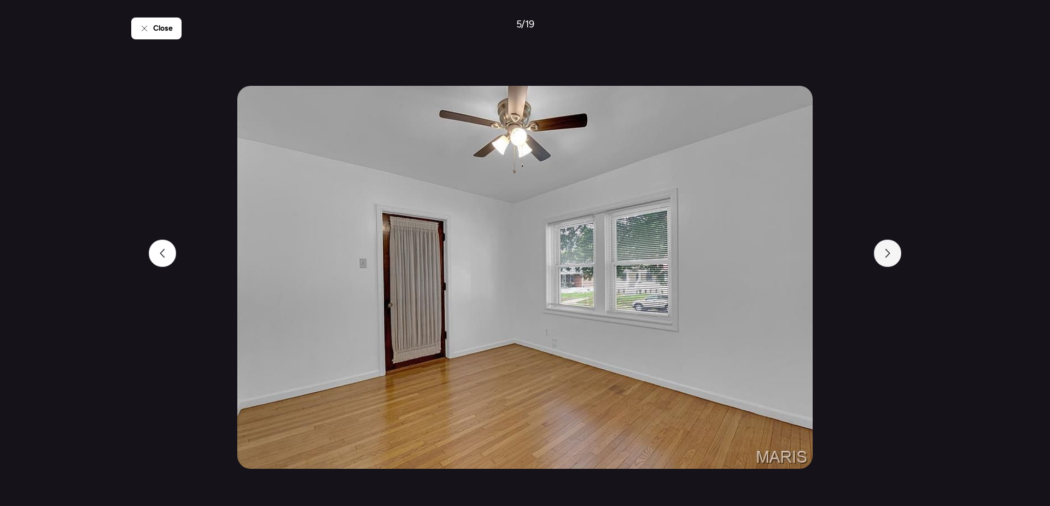
click at [890, 254] on icon at bounding box center [888, 253] width 9 height 9
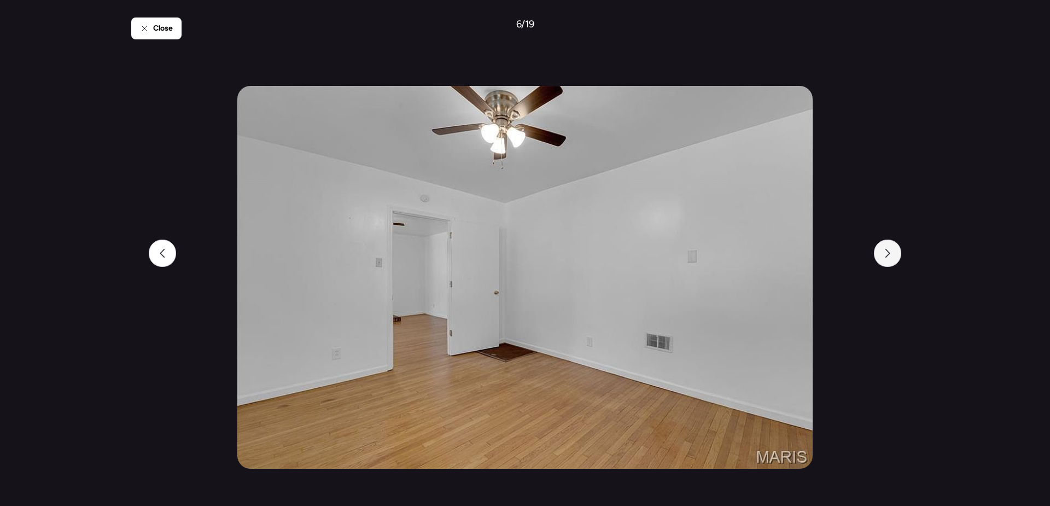
click at [890, 254] on icon at bounding box center [888, 253] width 9 height 9
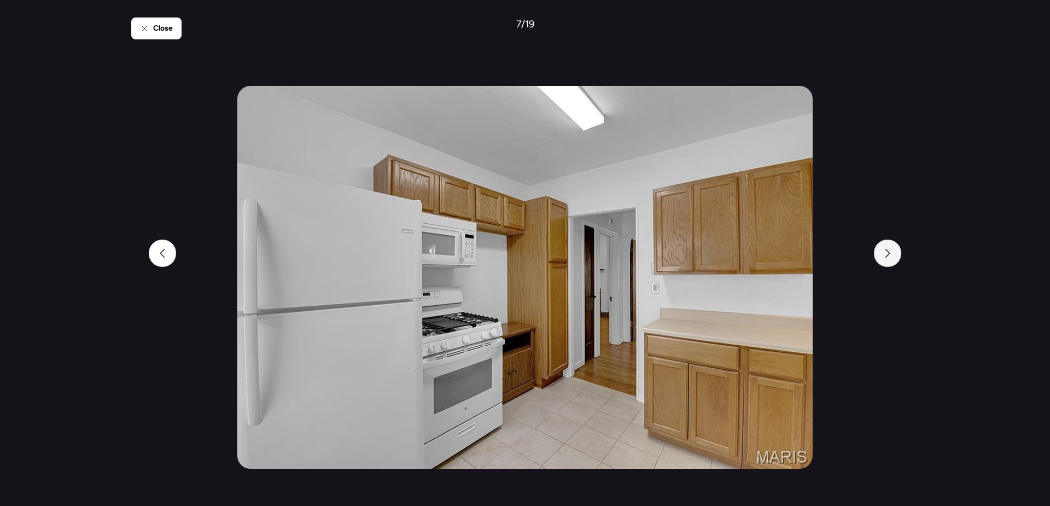
click at [890, 254] on icon at bounding box center [888, 253] width 9 height 9
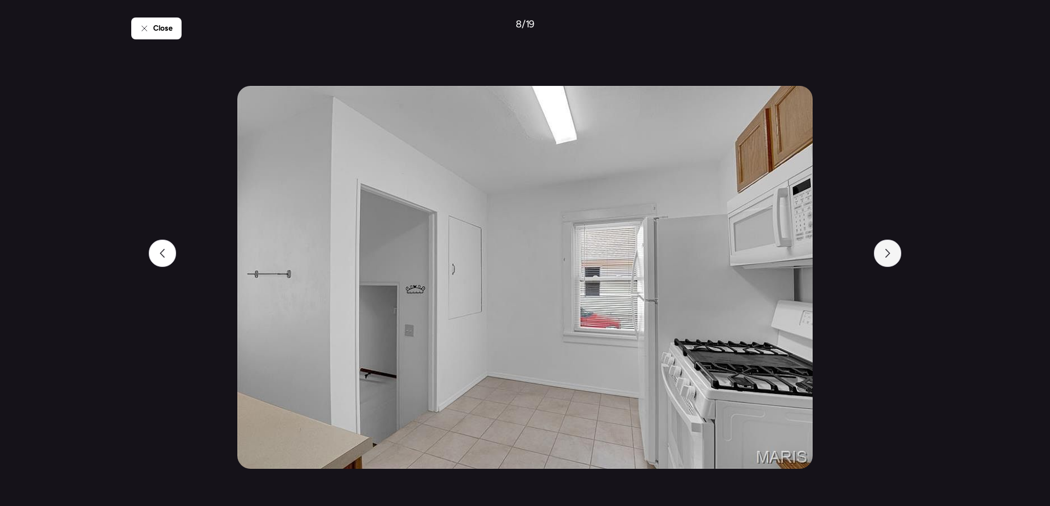
click at [890, 254] on icon at bounding box center [888, 253] width 9 height 9
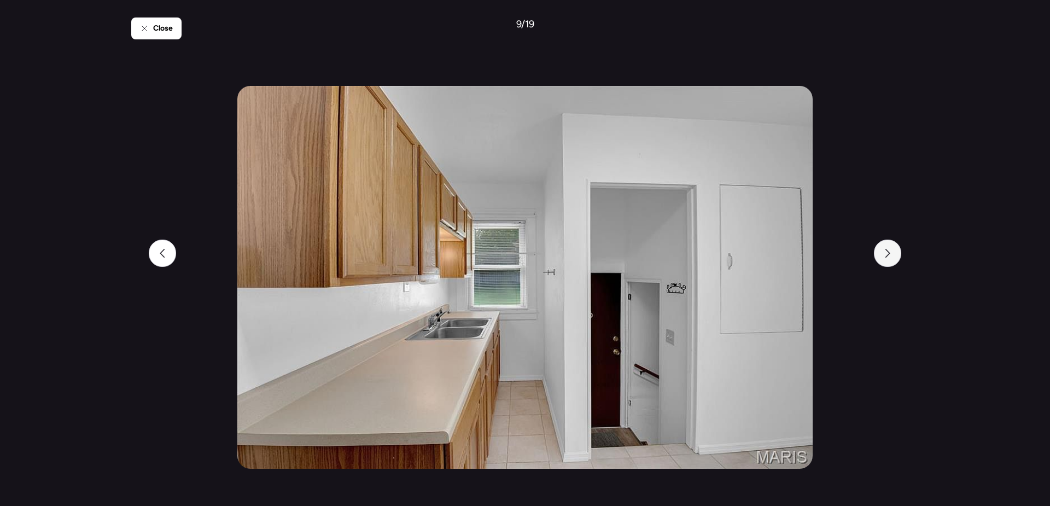
click at [890, 254] on icon at bounding box center [888, 253] width 9 height 9
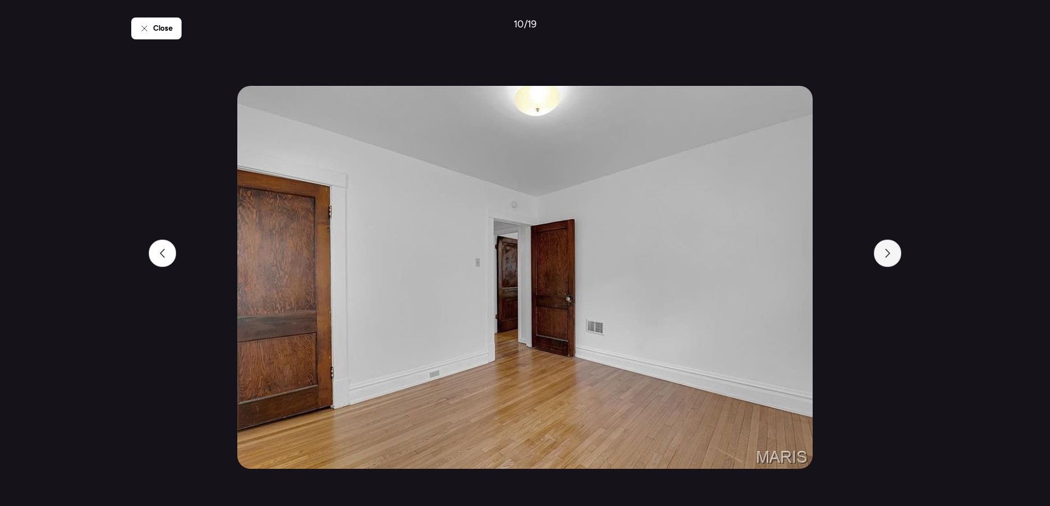
click at [890, 254] on icon at bounding box center [888, 253] width 9 height 9
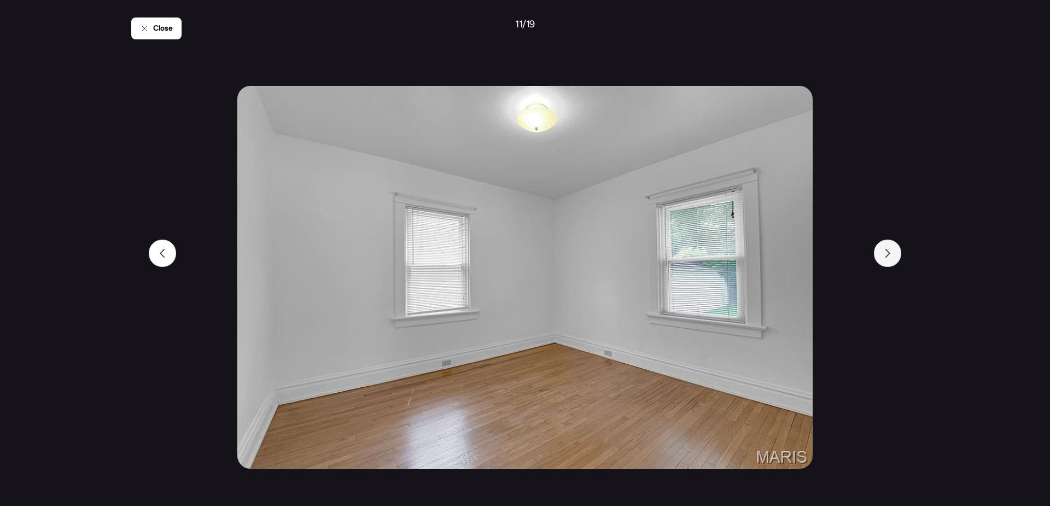
click at [890, 254] on icon at bounding box center [888, 253] width 9 height 9
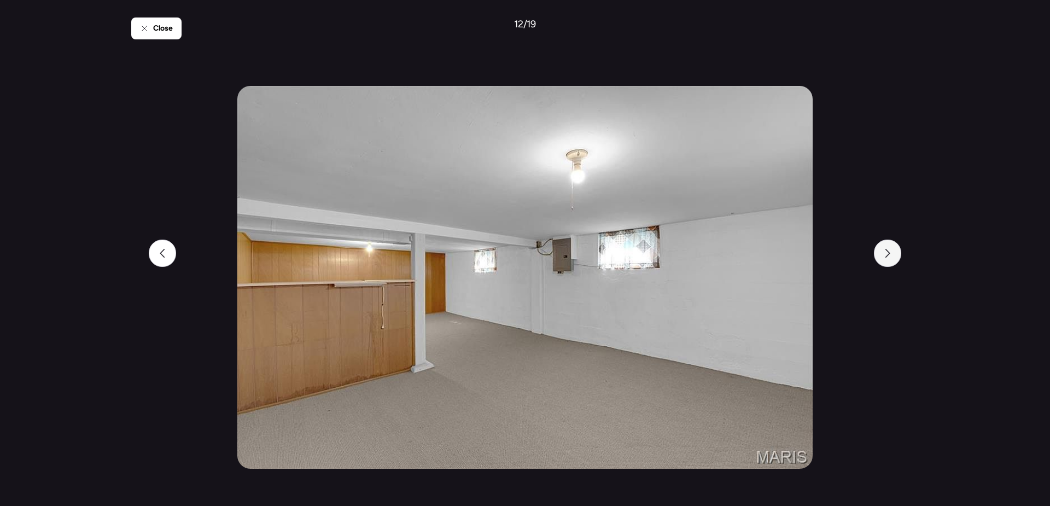
click at [890, 254] on icon at bounding box center [888, 253] width 9 height 9
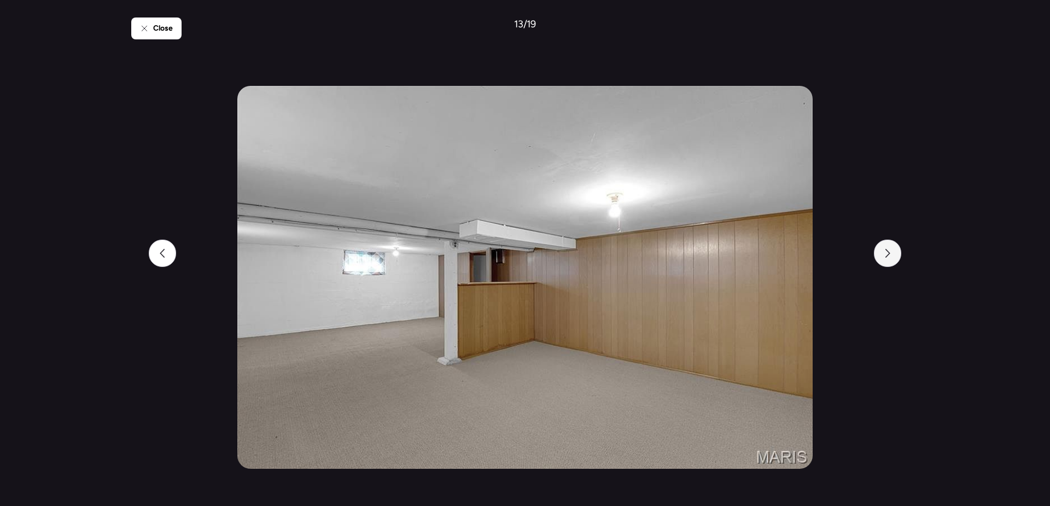
click at [890, 254] on icon at bounding box center [888, 253] width 9 height 9
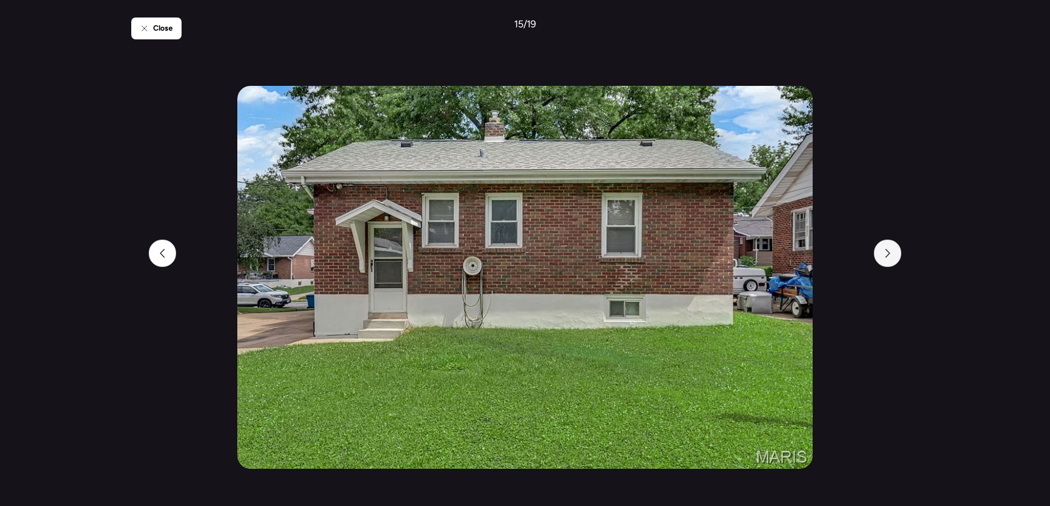
click at [890, 254] on icon at bounding box center [888, 253] width 9 height 9
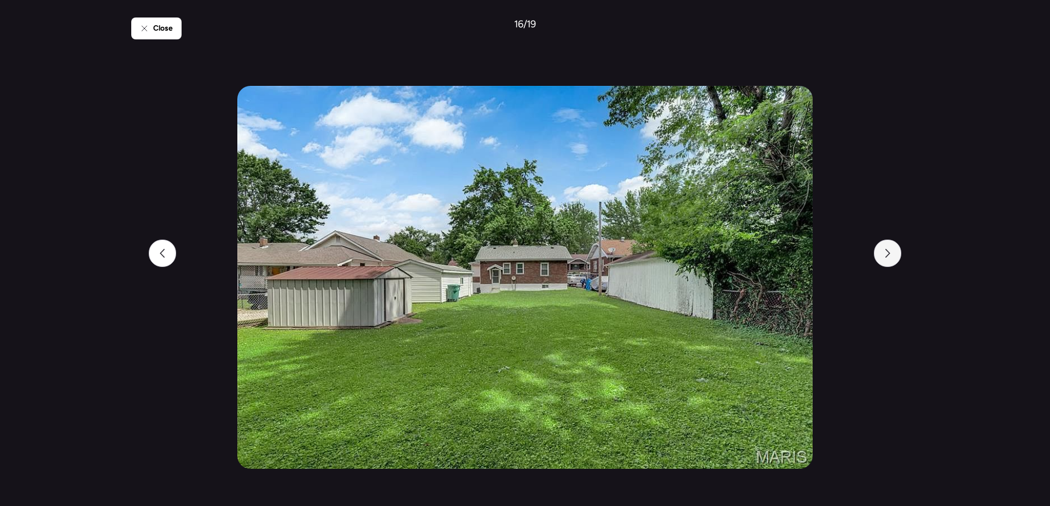
click at [890, 254] on icon at bounding box center [888, 253] width 9 height 9
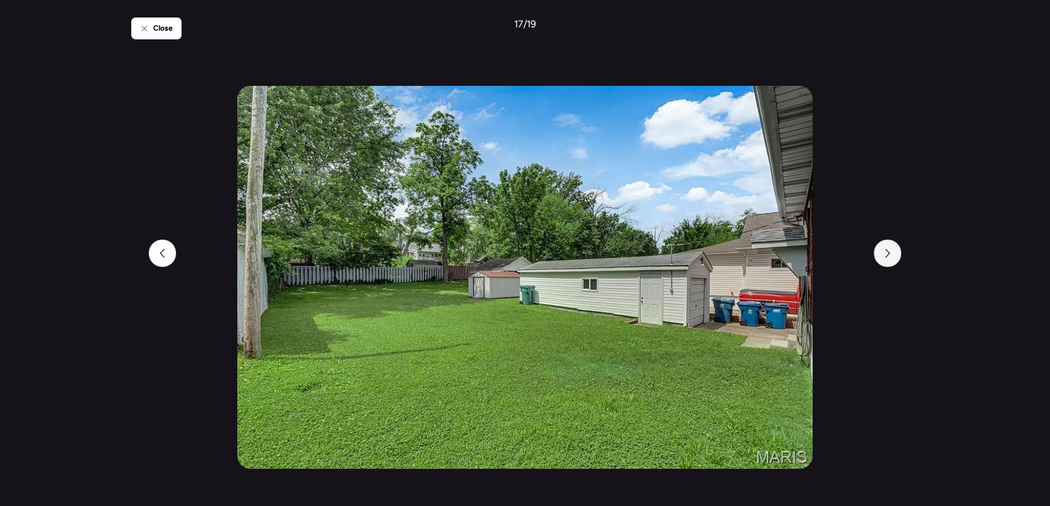
click at [890, 254] on icon at bounding box center [888, 253] width 9 height 9
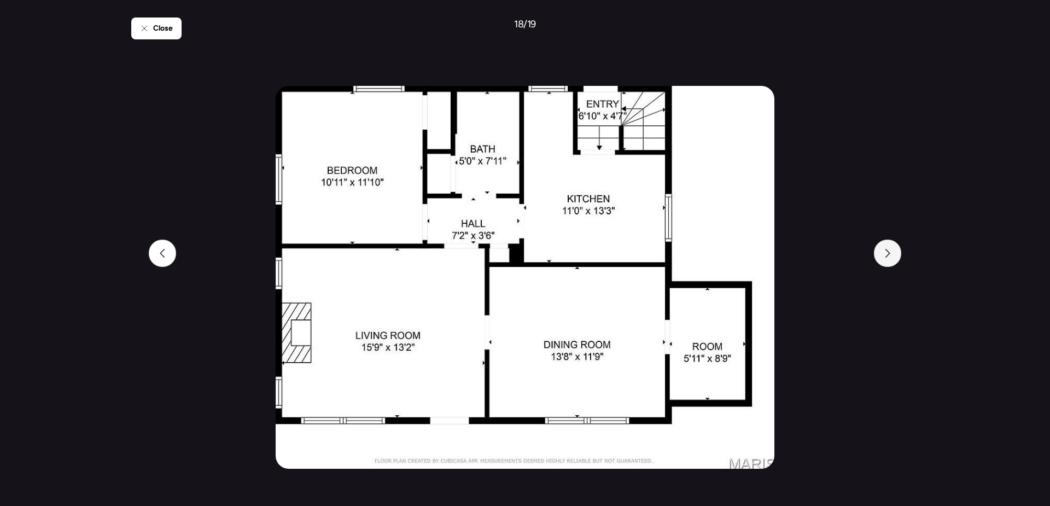
click at [890, 254] on icon at bounding box center [888, 253] width 9 height 9
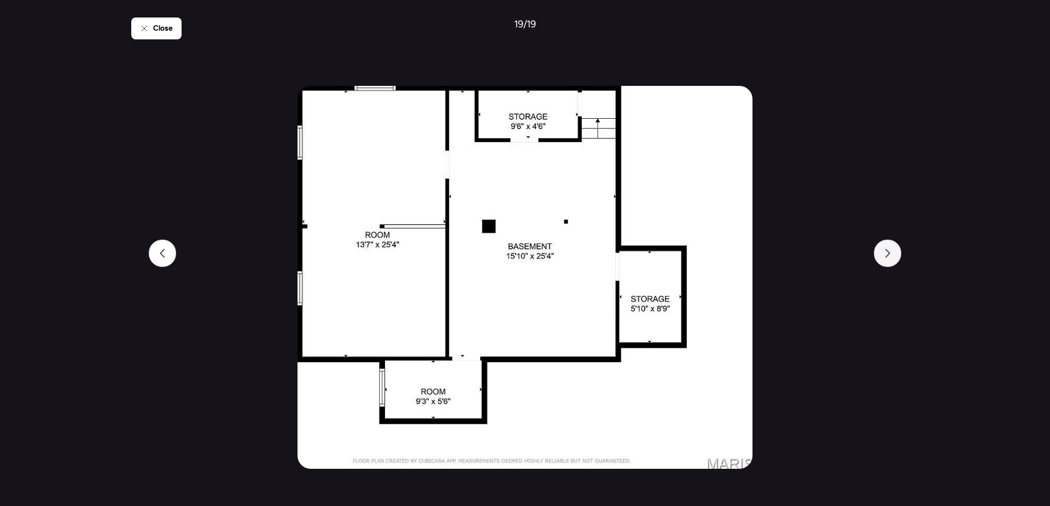
click at [890, 254] on icon at bounding box center [888, 253] width 9 height 9
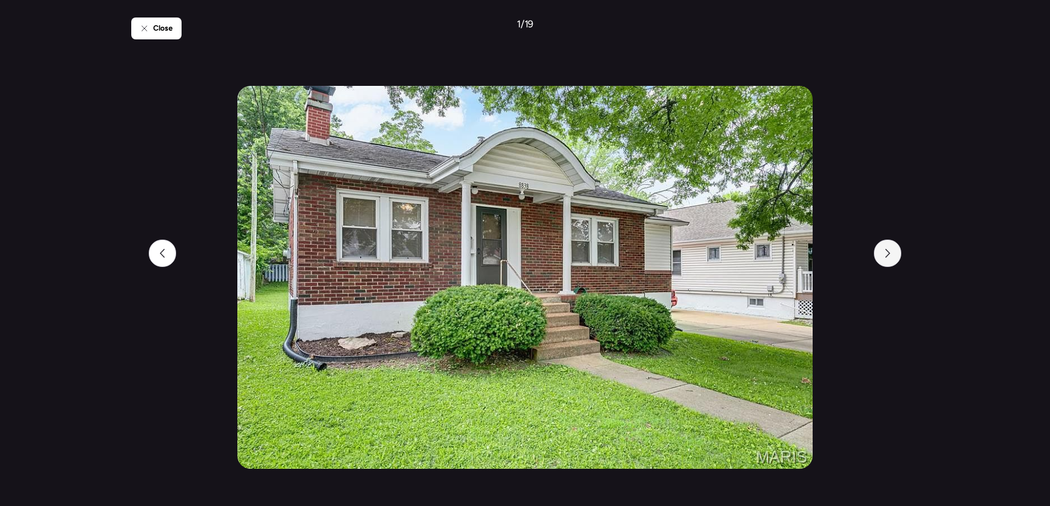
click at [890, 254] on icon at bounding box center [888, 253] width 9 height 9
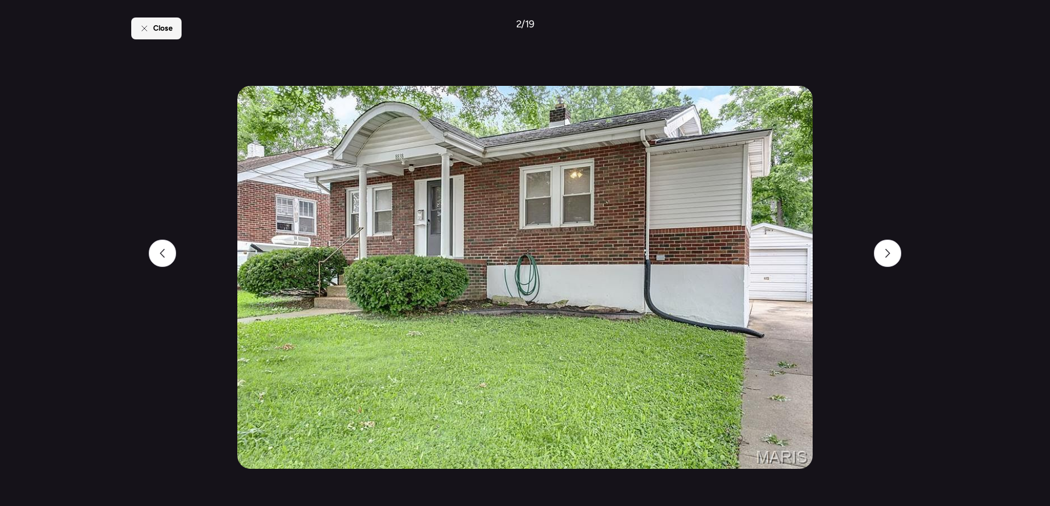
click at [138, 36] on div "Close" at bounding box center [156, 29] width 50 height 22
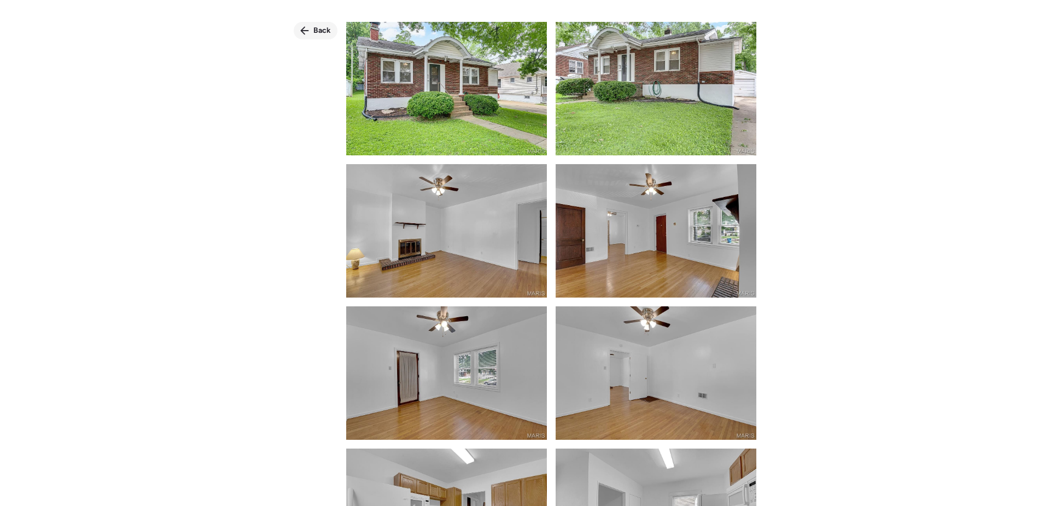
click at [314, 31] on span "Back" at bounding box center [322, 30] width 18 height 11
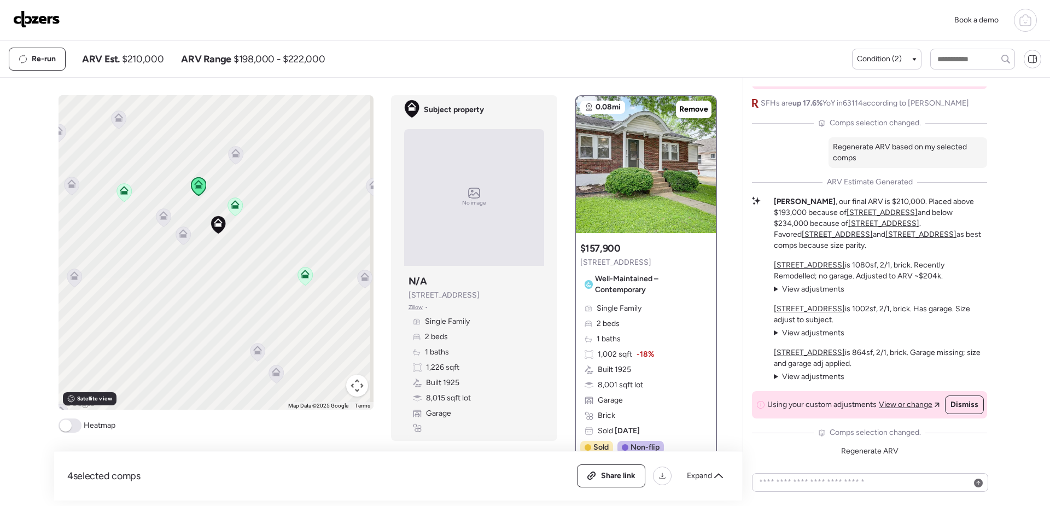
click at [156, 219] on icon at bounding box center [163, 217] width 15 height 18
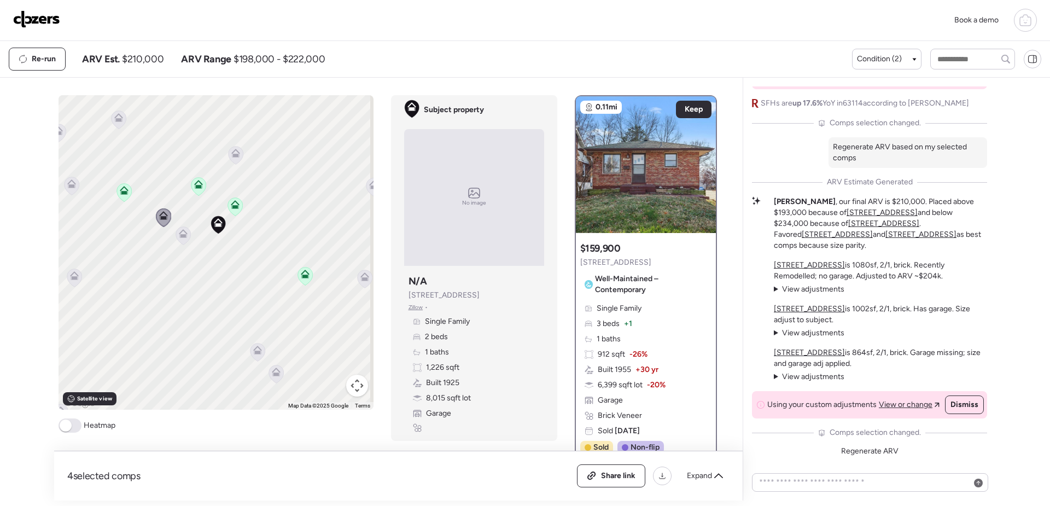
click at [179, 237] on icon at bounding box center [182, 235] width 7 height 3
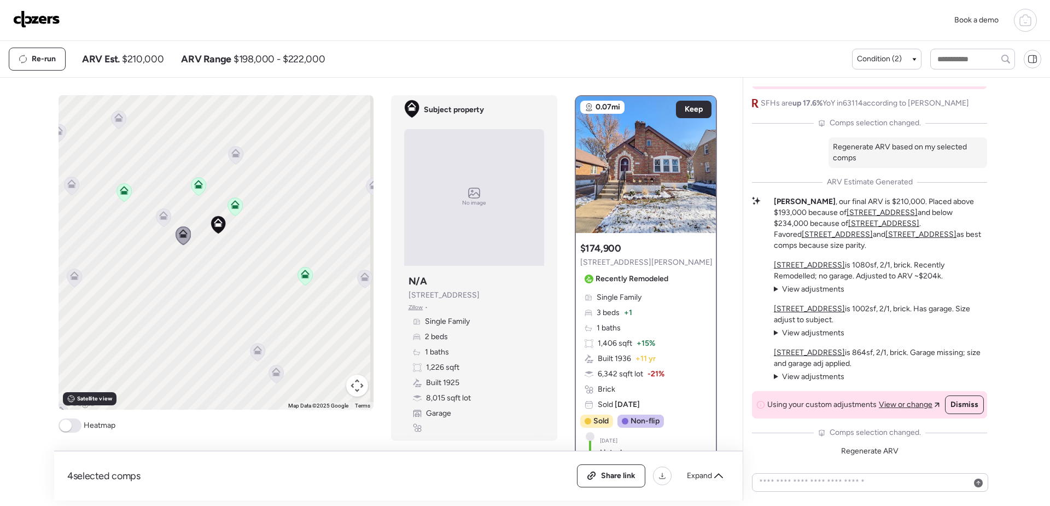
click at [160, 218] on icon at bounding box center [163, 217] width 7 height 3
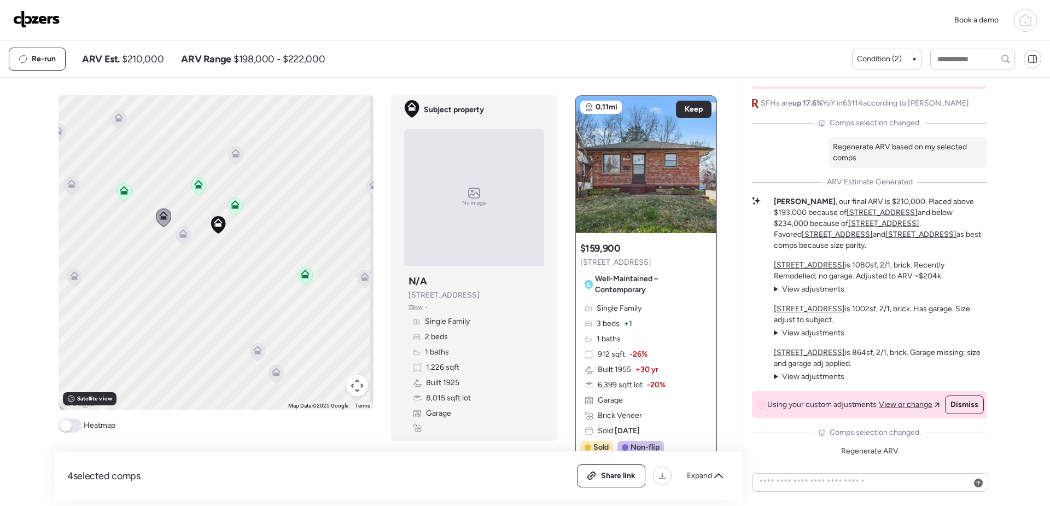
click at [117, 196] on icon at bounding box center [124, 192] width 15 height 18
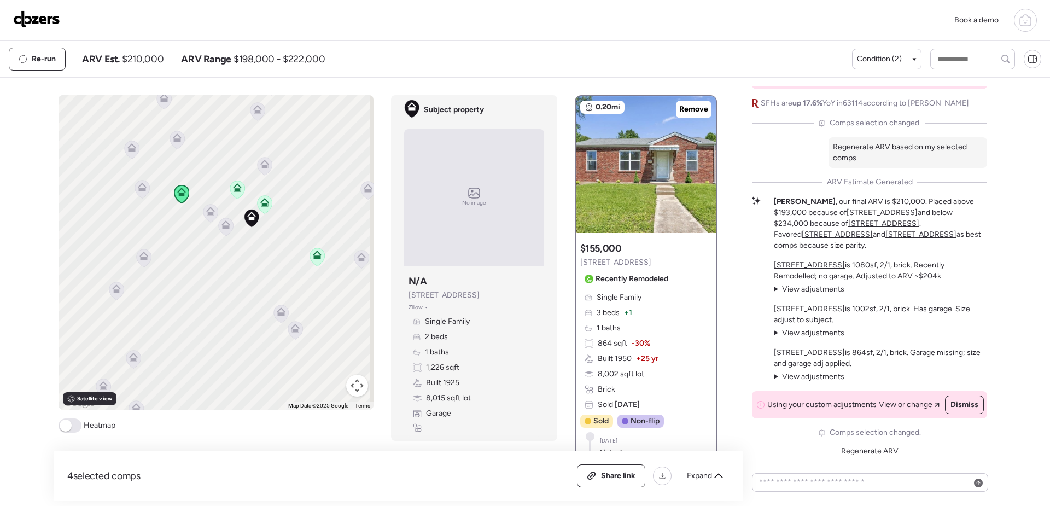
click at [266, 167] on icon at bounding box center [264, 166] width 15 height 18
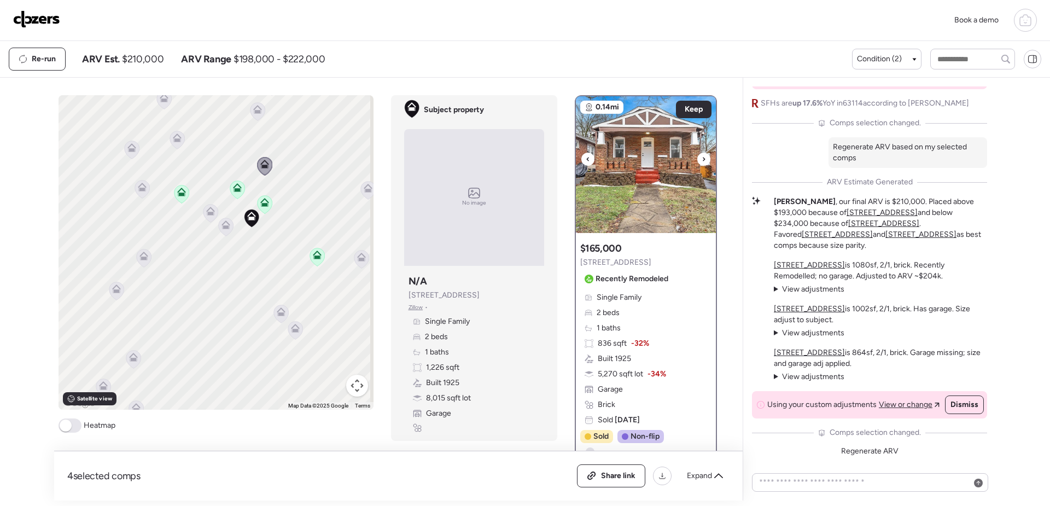
click at [665, 178] on img at bounding box center [646, 164] width 140 height 137
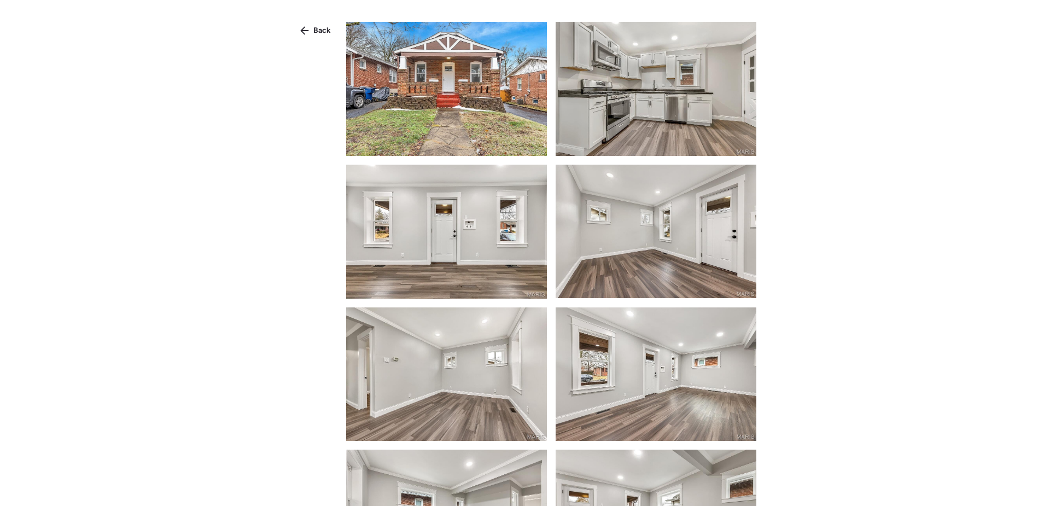
click at [487, 131] on img at bounding box center [446, 89] width 201 height 134
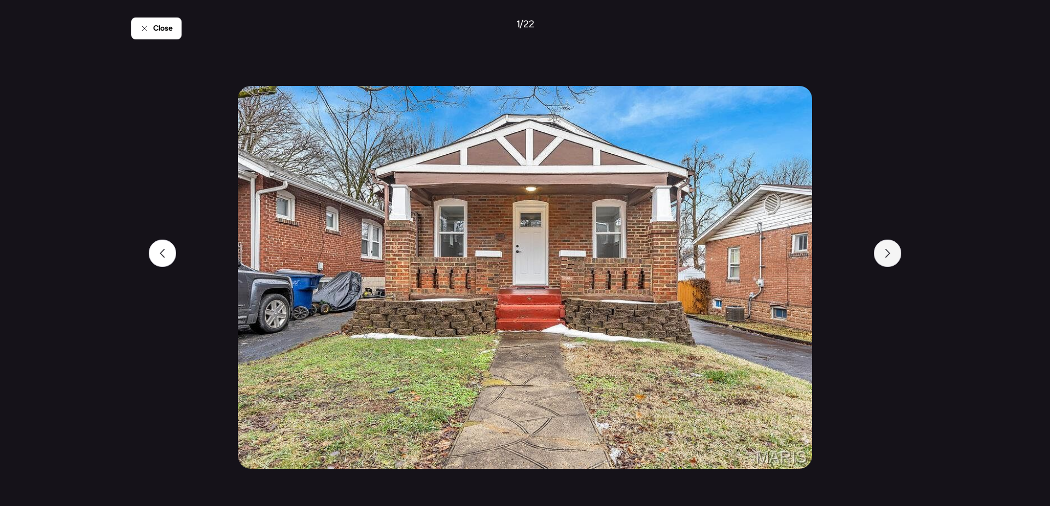
click at [882, 252] on div at bounding box center [887, 253] width 27 height 27
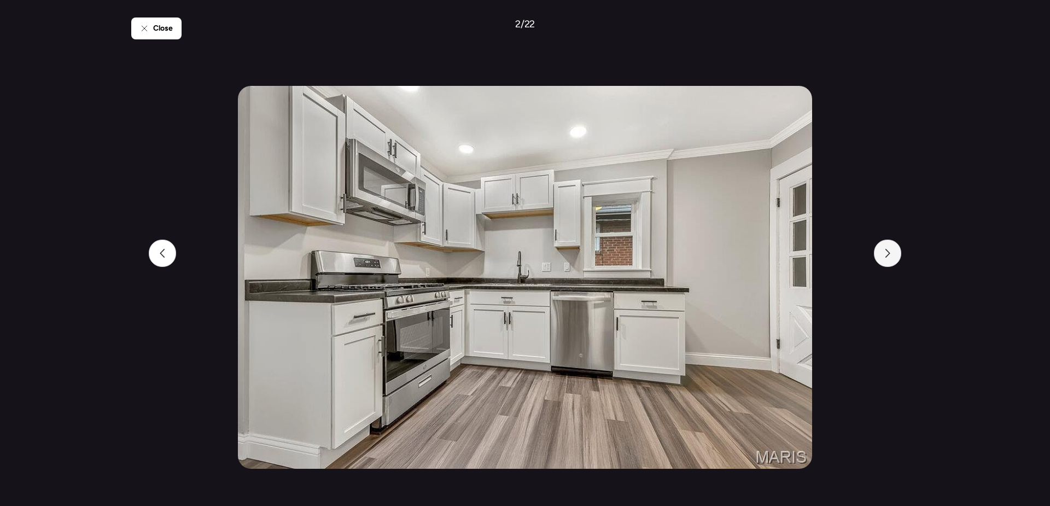
click at [882, 252] on div at bounding box center [887, 253] width 27 height 27
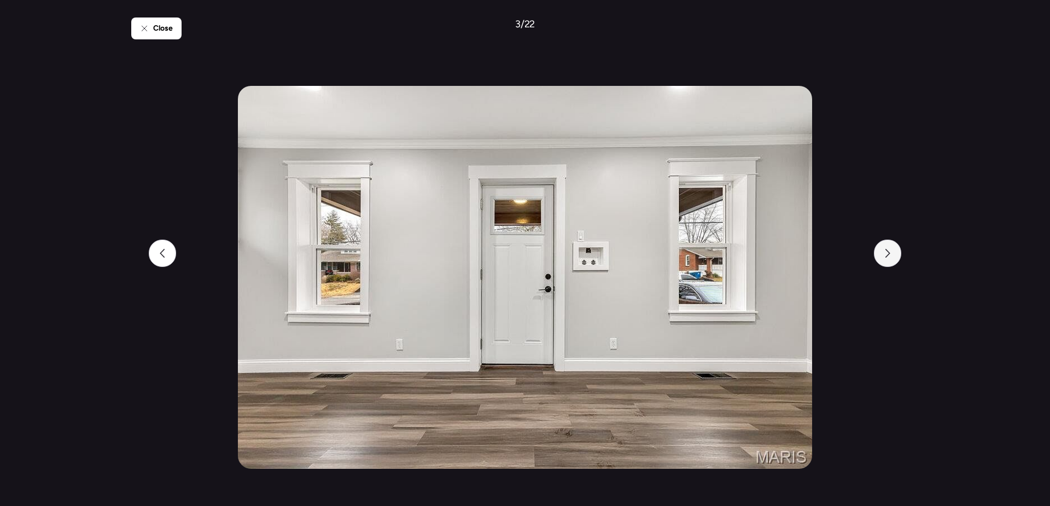
click at [882, 252] on div at bounding box center [887, 253] width 27 height 27
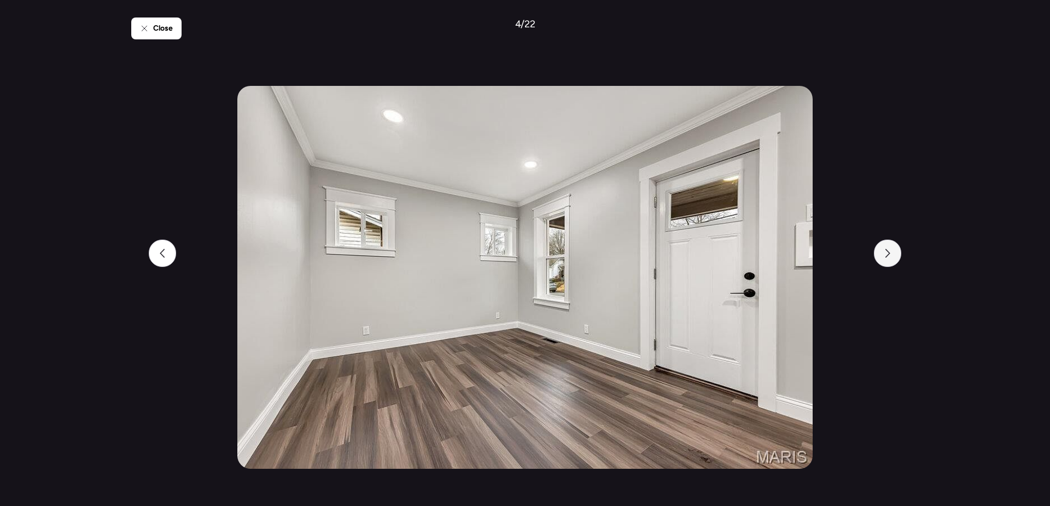
click at [882, 252] on div at bounding box center [887, 253] width 27 height 27
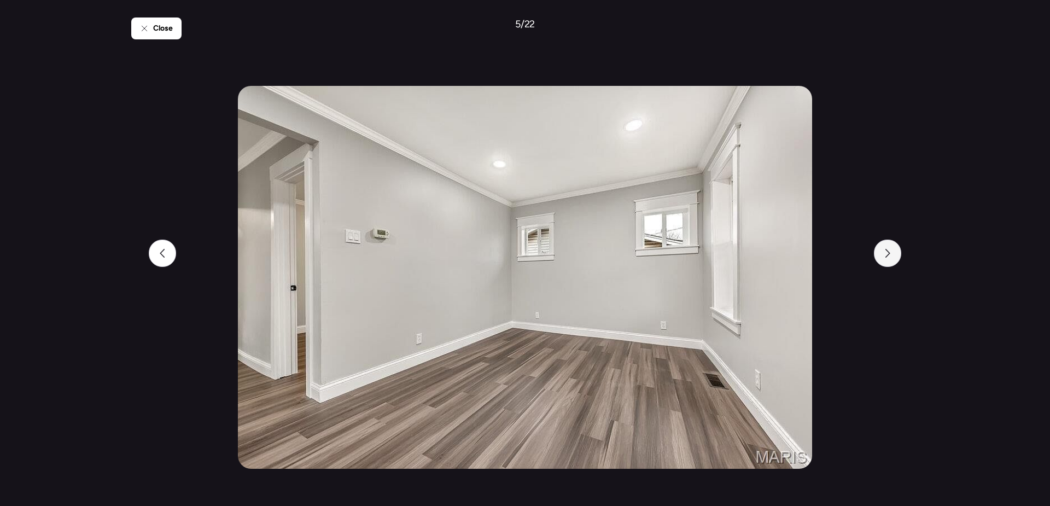
click at [882, 252] on div at bounding box center [887, 253] width 27 height 27
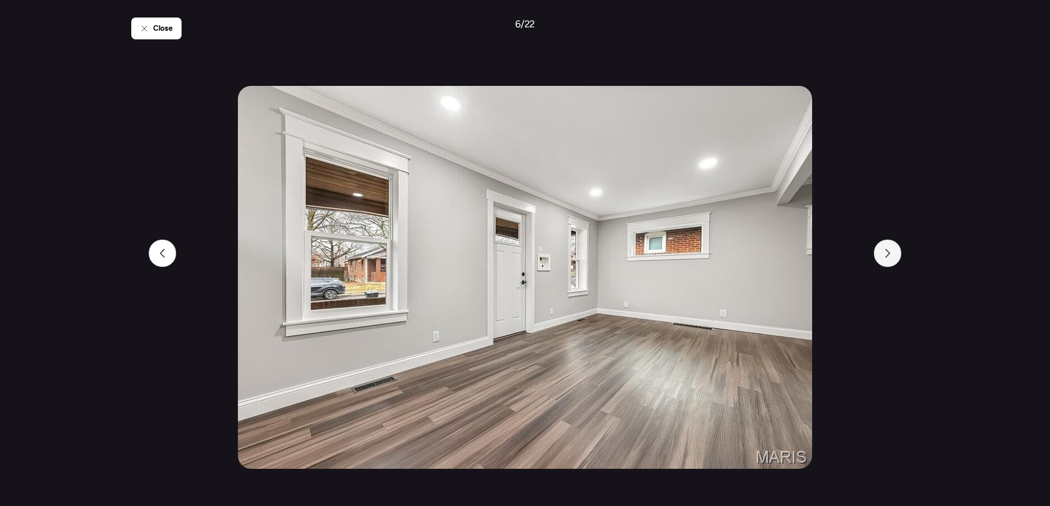
click at [882, 252] on div at bounding box center [887, 253] width 27 height 27
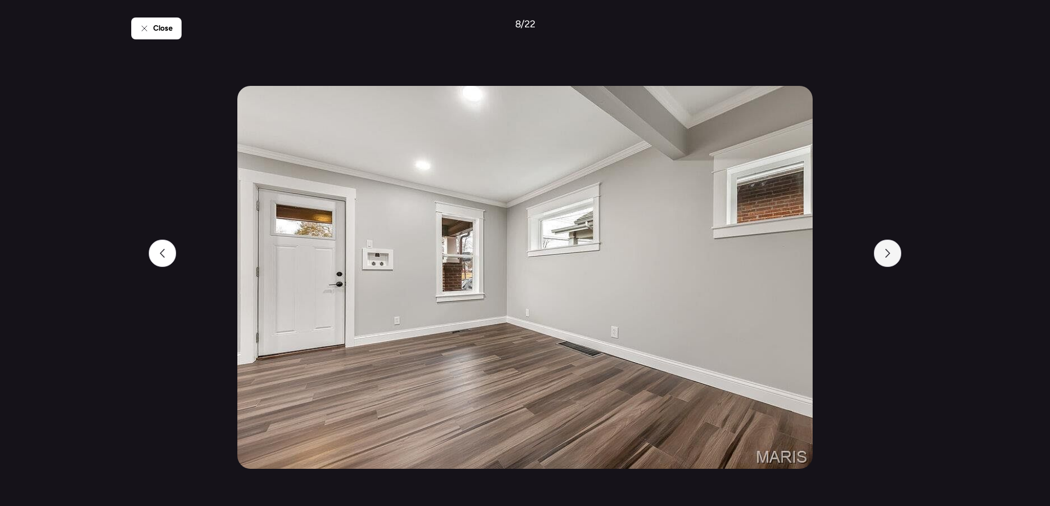
click at [882, 252] on div at bounding box center [887, 253] width 27 height 27
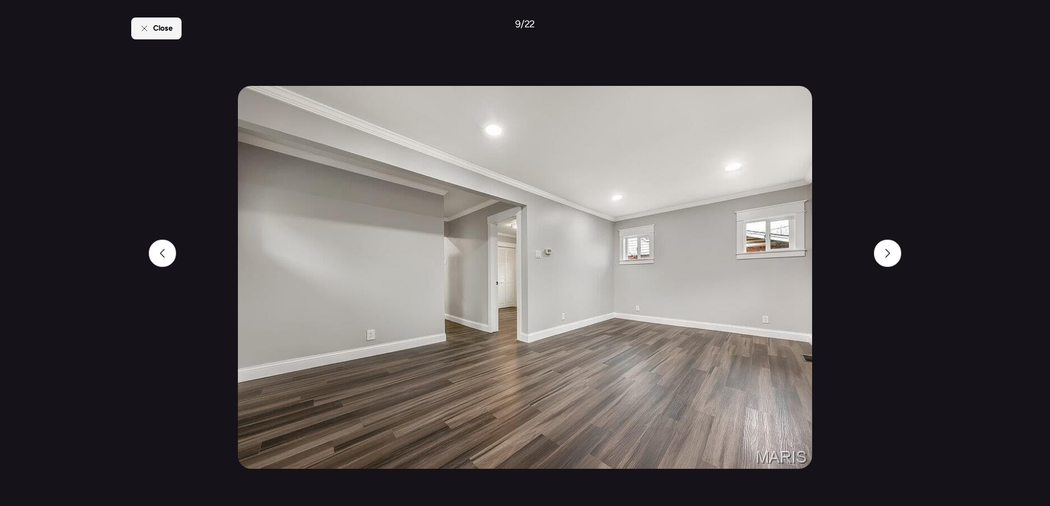
click at [161, 28] on span "Close" at bounding box center [163, 28] width 20 height 11
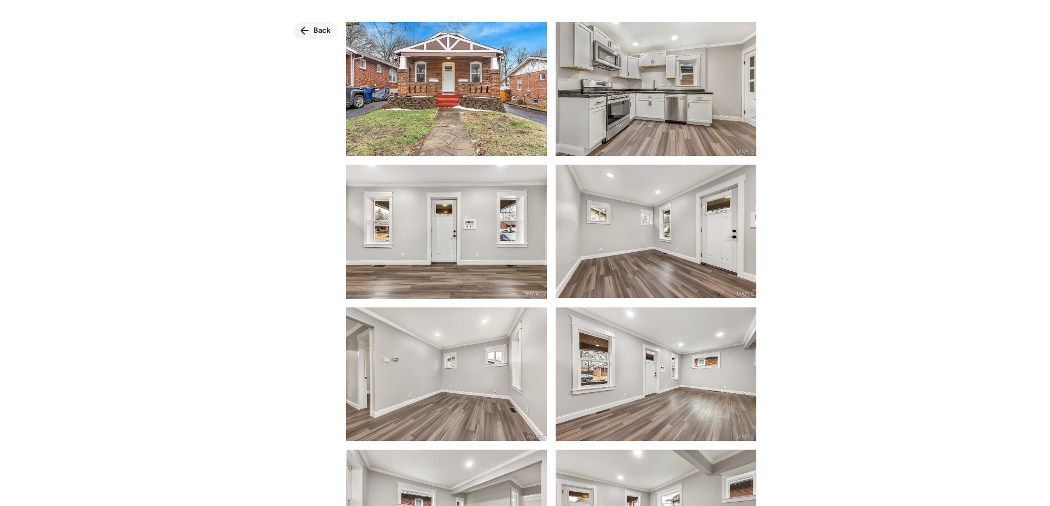
click at [312, 30] on div "Back" at bounding box center [316, 31] width 44 height 18
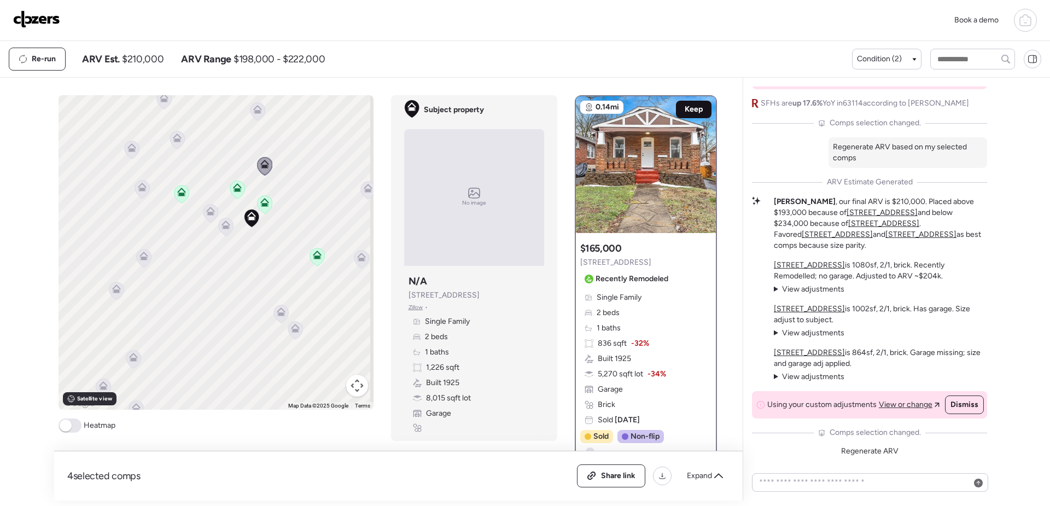
click at [689, 108] on span "Keep" at bounding box center [694, 109] width 18 height 11
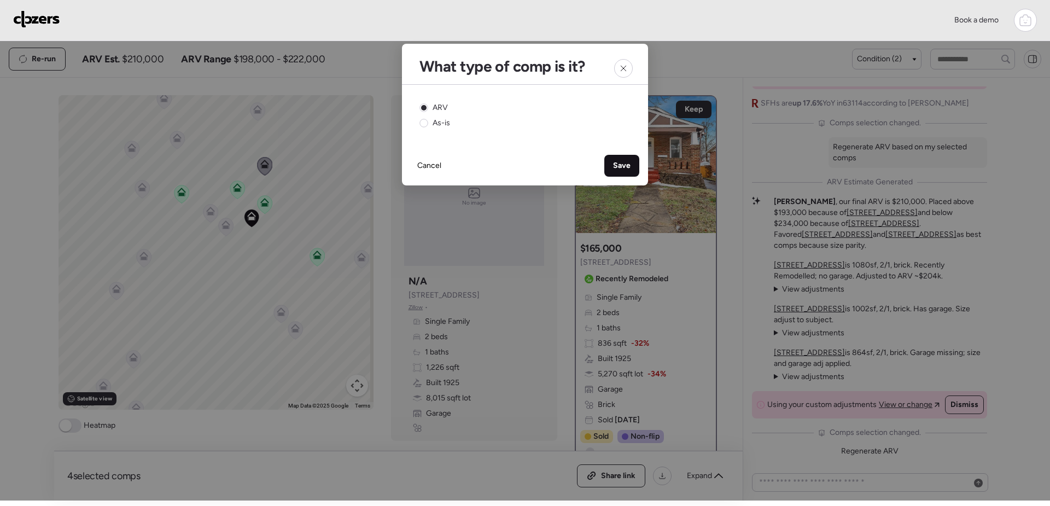
click at [627, 165] on span "Save" at bounding box center [622, 165] width 18 height 11
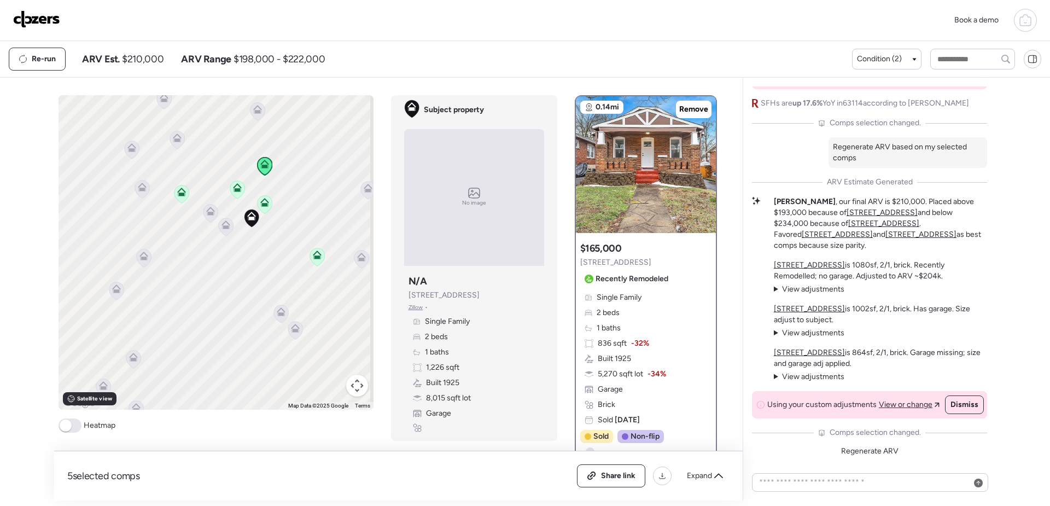
click at [263, 208] on icon at bounding box center [264, 204] width 15 height 18
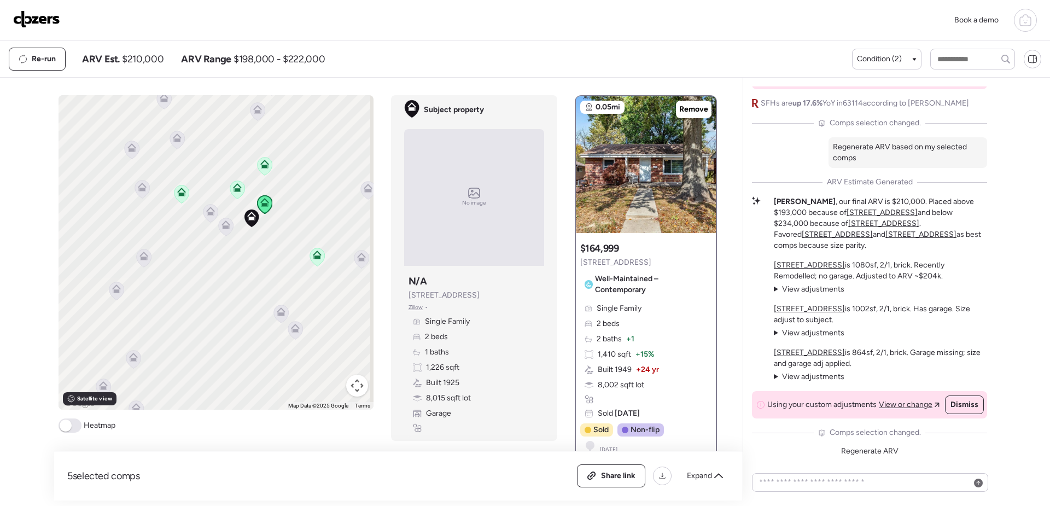
click at [313, 255] on icon at bounding box center [317, 255] width 9 height 9
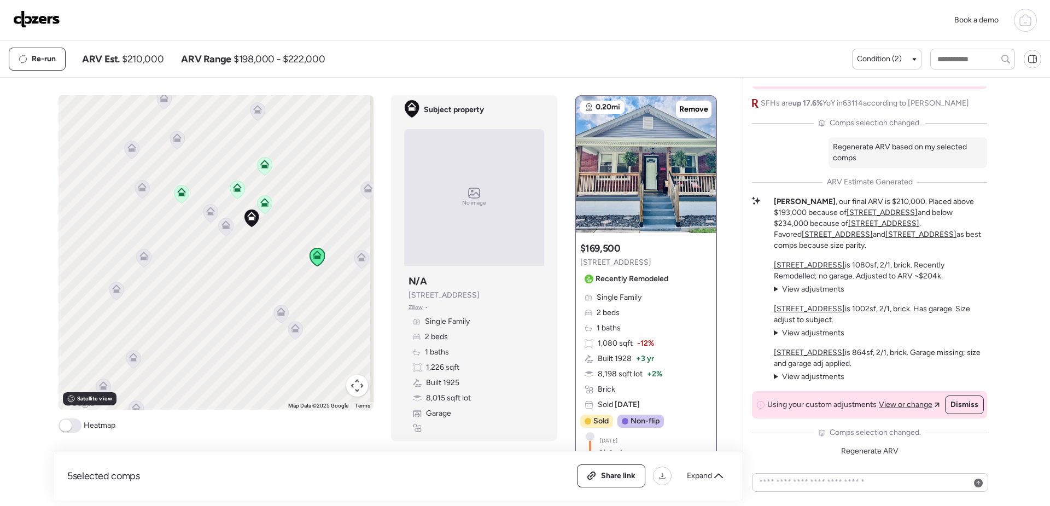
click at [262, 207] on icon at bounding box center [264, 204] width 15 height 18
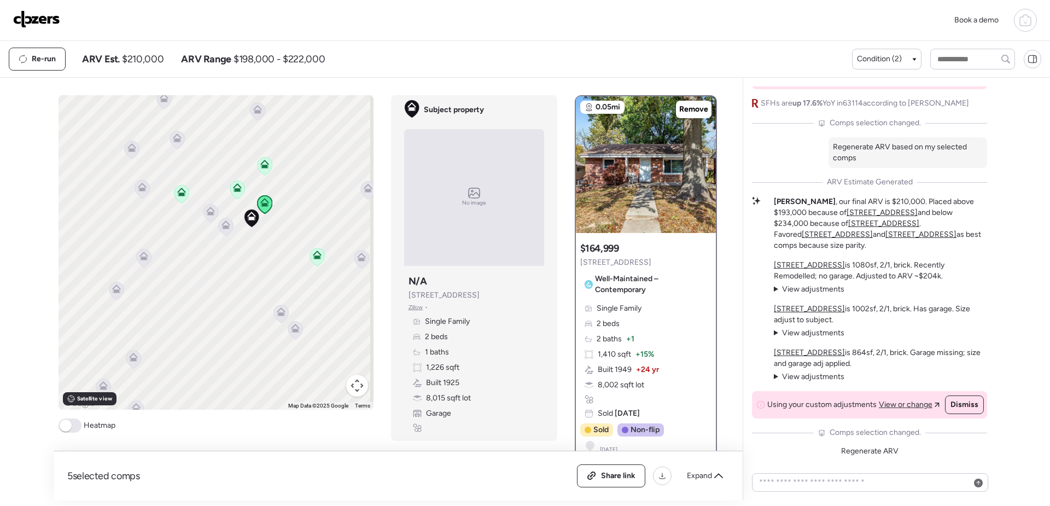
click at [234, 189] on icon at bounding box center [237, 189] width 7 height 3
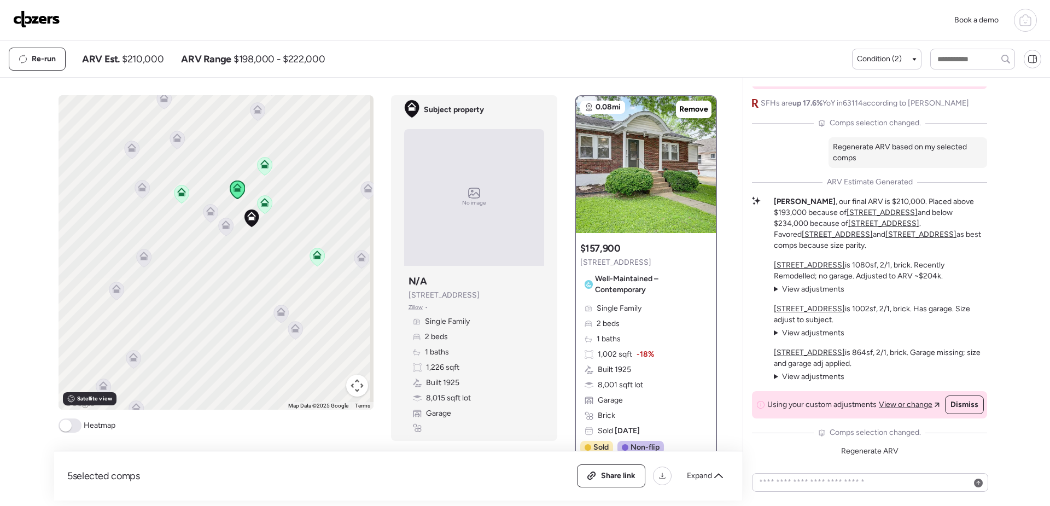
click at [174, 197] on icon at bounding box center [181, 194] width 15 height 18
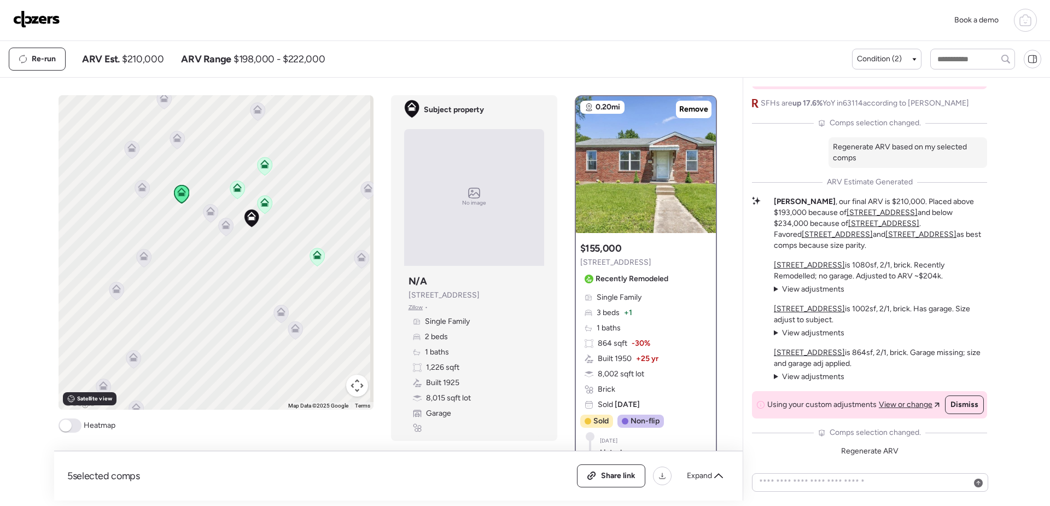
click at [261, 167] on icon at bounding box center [264, 166] width 7 height 3
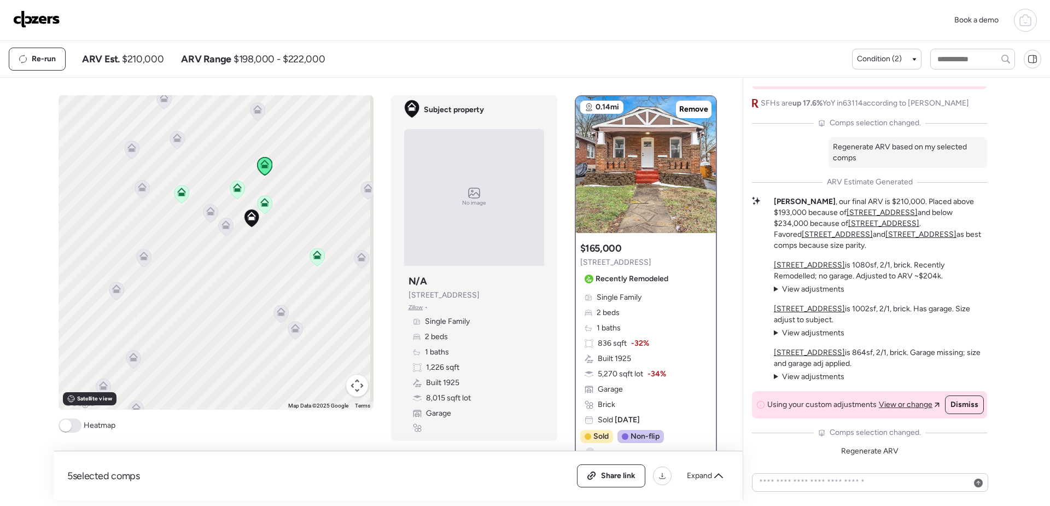
click at [310, 253] on icon at bounding box center [317, 257] width 15 height 19
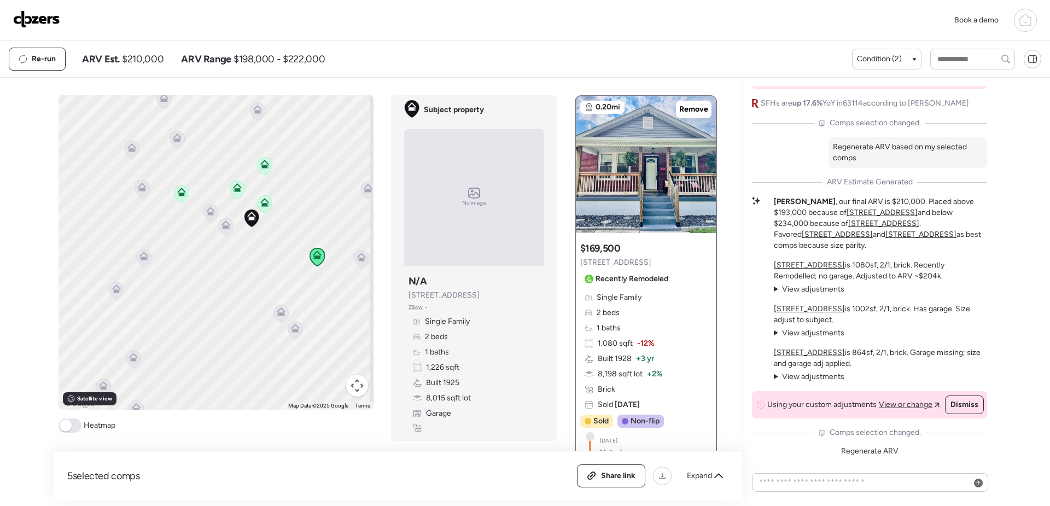
click at [257, 204] on icon at bounding box center [264, 204] width 15 height 18
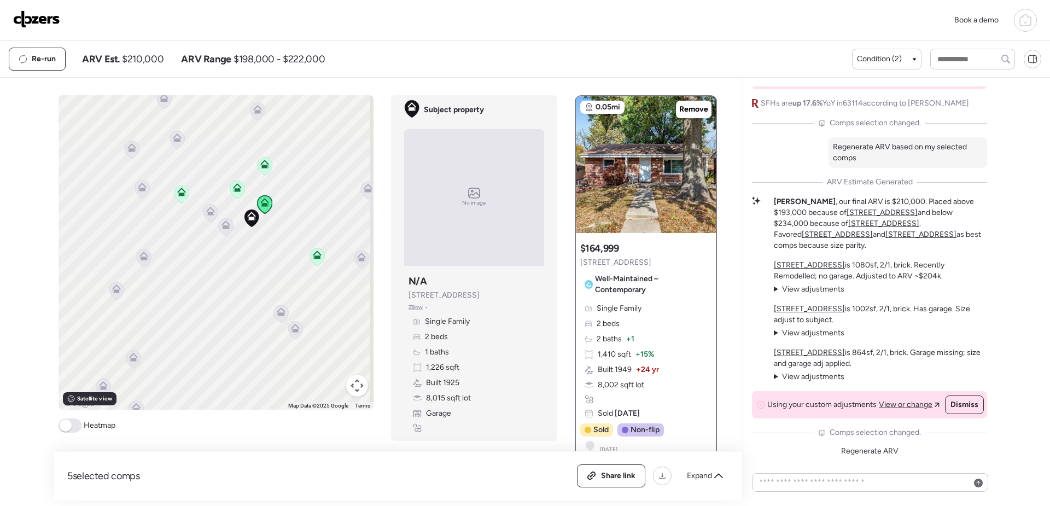
click at [233, 191] on icon at bounding box center [237, 187] width 9 height 9
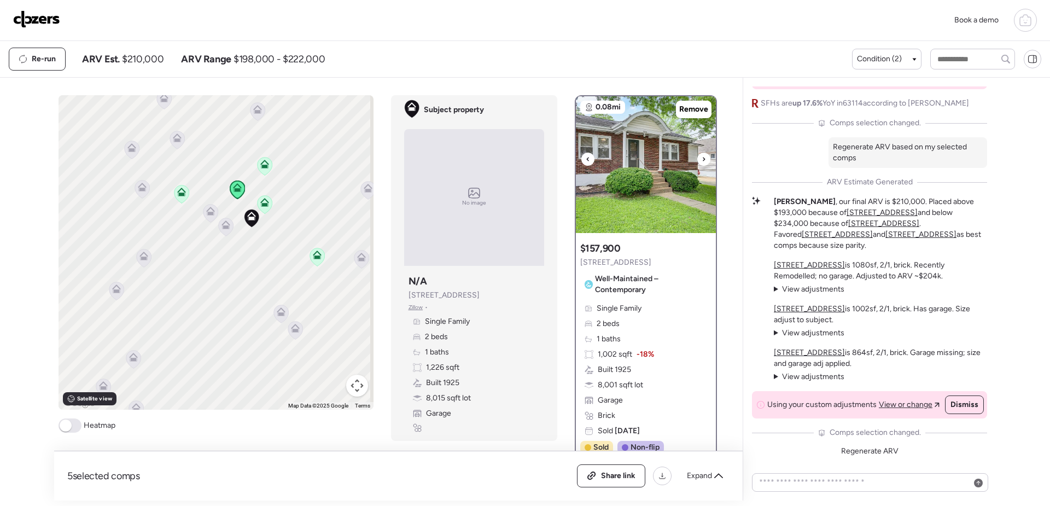
click at [704, 160] on div at bounding box center [704, 159] width 13 height 13
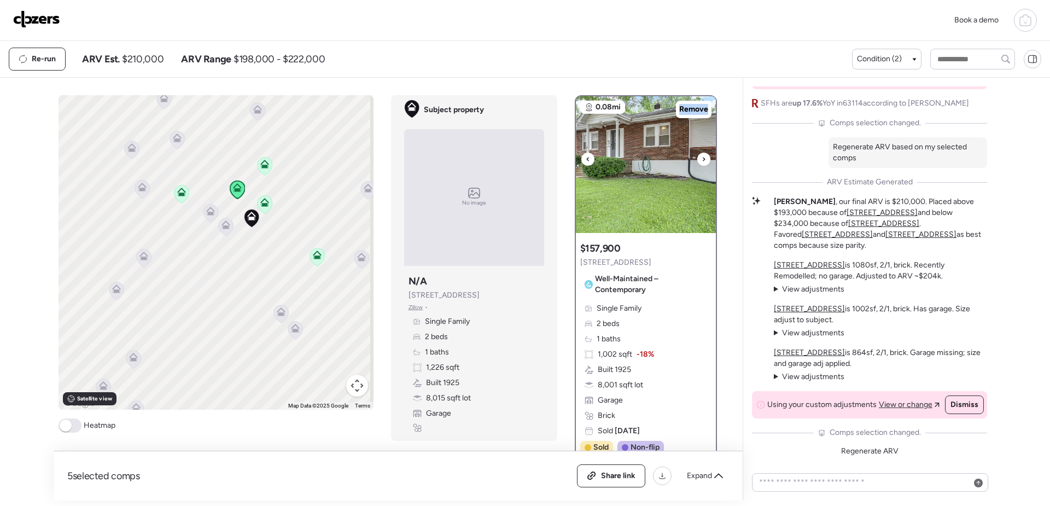
click at [704, 160] on div at bounding box center [704, 159] width 13 height 13
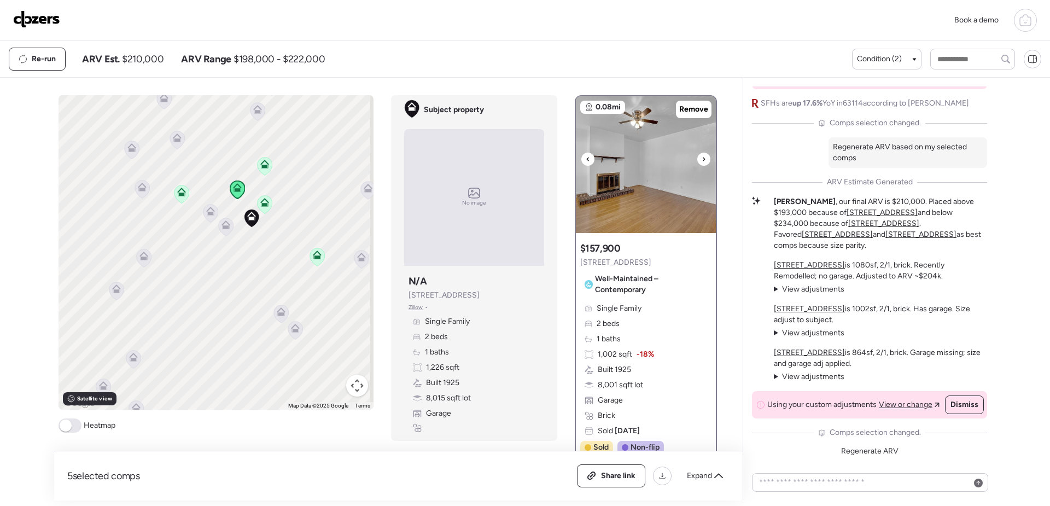
click at [702, 161] on icon at bounding box center [704, 159] width 4 height 13
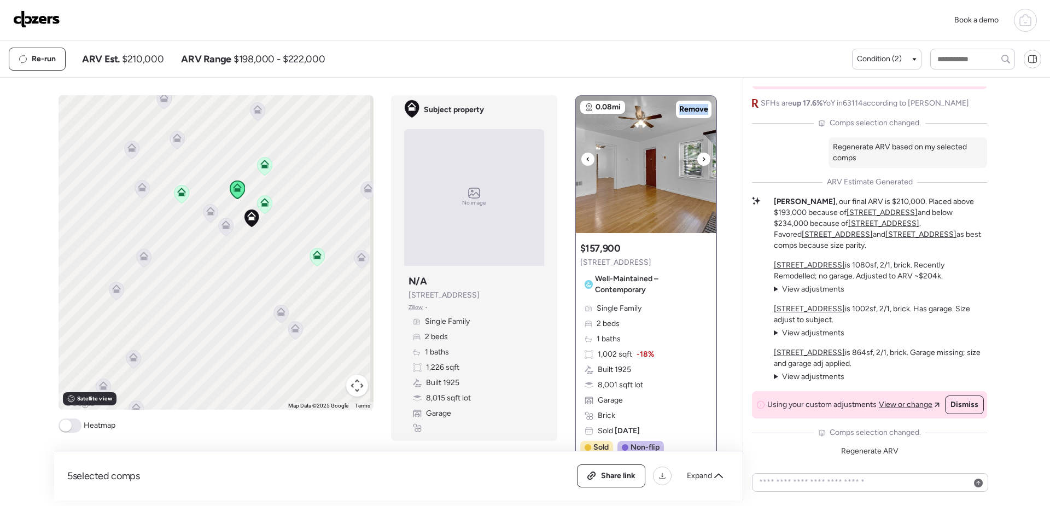
click at [702, 161] on icon at bounding box center [704, 159] width 4 height 13
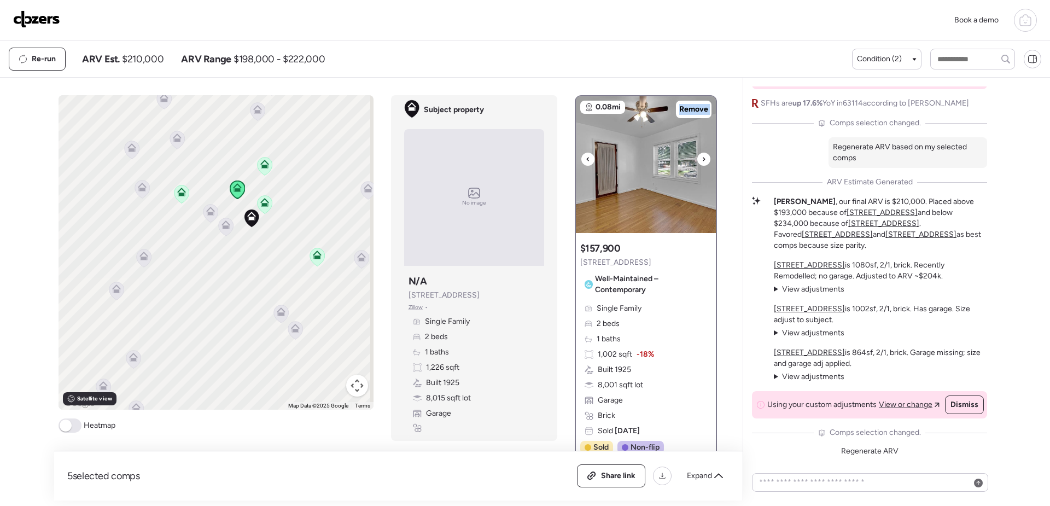
click at [702, 161] on icon at bounding box center [704, 159] width 4 height 13
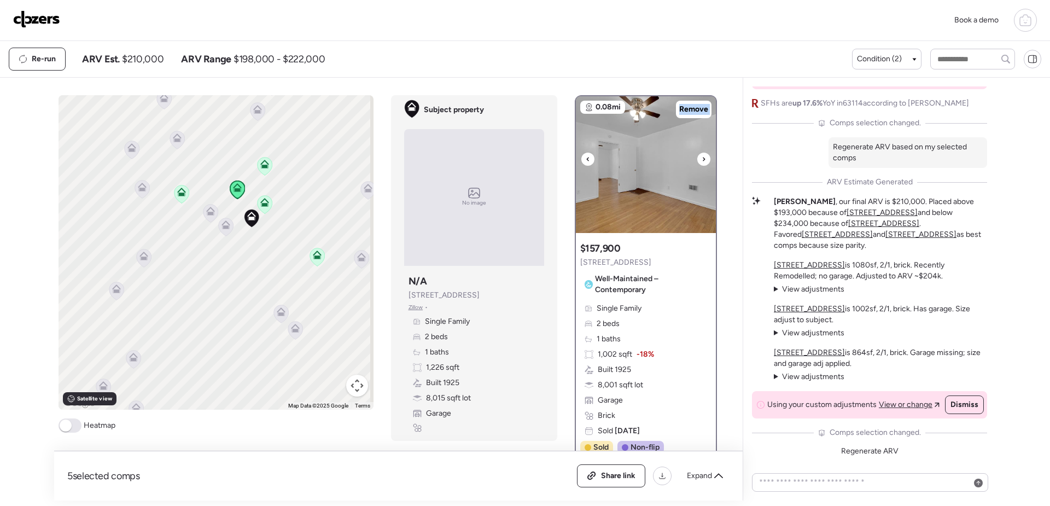
click at [702, 161] on icon at bounding box center [704, 159] width 4 height 13
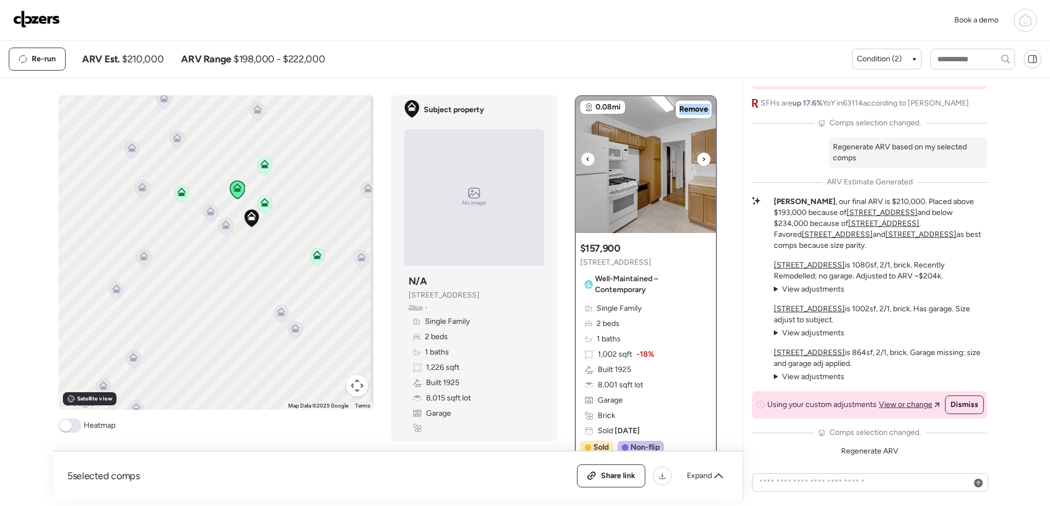
click at [702, 161] on icon at bounding box center [704, 159] width 4 height 13
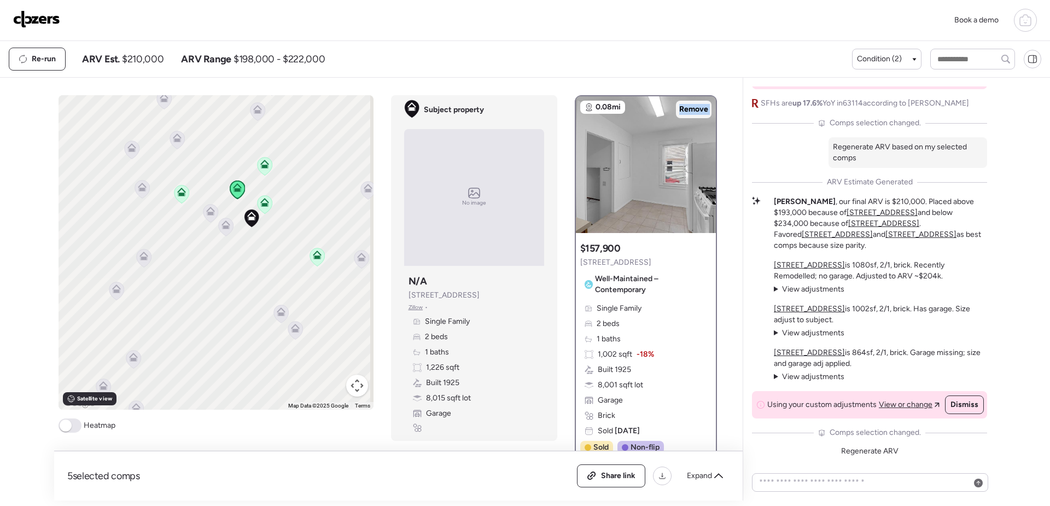
drag, startPoint x: 700, startPoint y: 161, endPoint x: 684, endPoint y: 106, distance: 57.5
click at [684, 106] on span "Remove" at bounding box center [693, 109] width 29 height 11
drag, startPoint x: 302, startPoint y: 205, endPoint x: 270, endPoint y: 205, distance: 31.7
click at [301, 205] on div "To activate drag with keyboard, press Alt + Enter. Once in keyboard drag state,…" at bounding box center [216, 252] width 315 height 315
click at [260, 207] on icon at bounding box center [264, 204] width 15 height 18
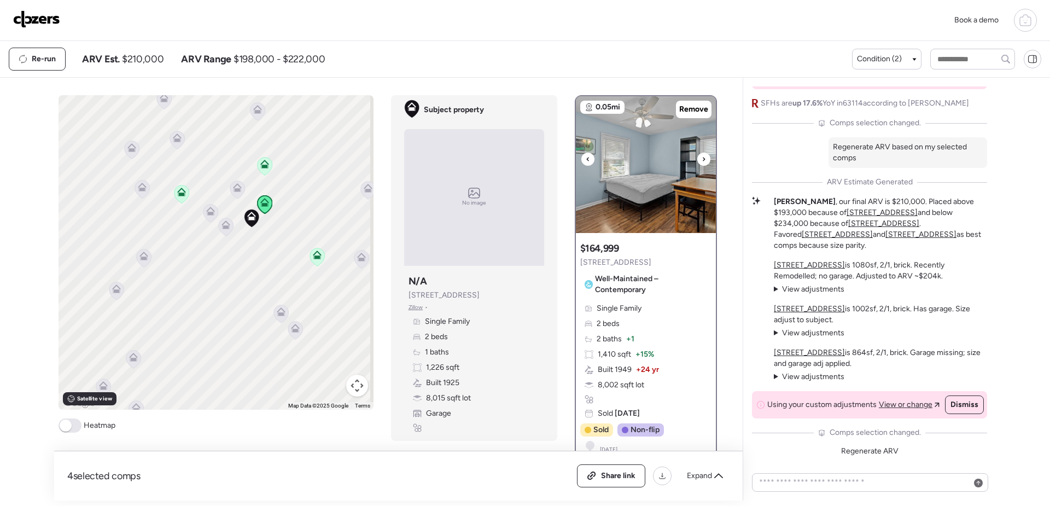
click at [702, 156] on icon at bounding box center [704, 159] width 4 height 13
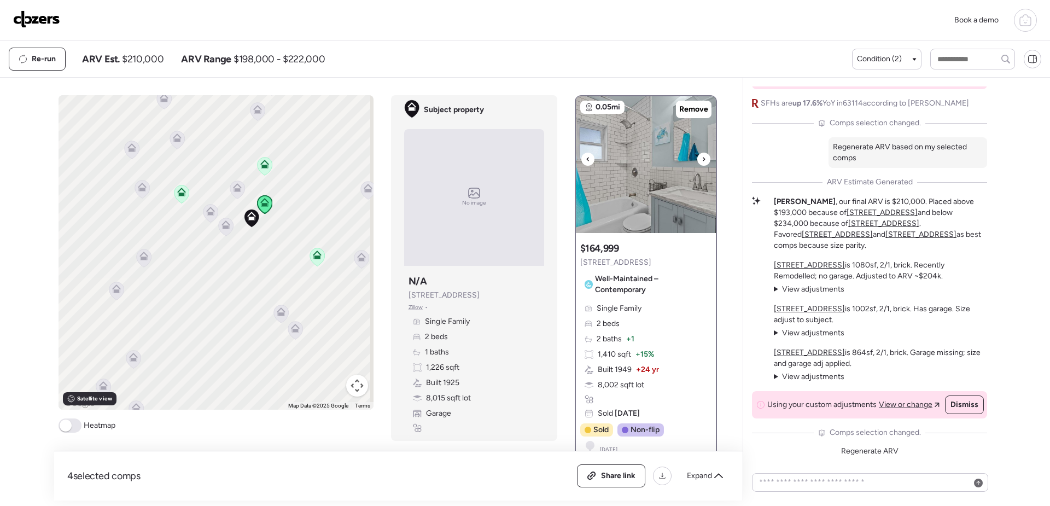
click at [702, 156] on icon at bounding box center [704, 159] width 4 height 13
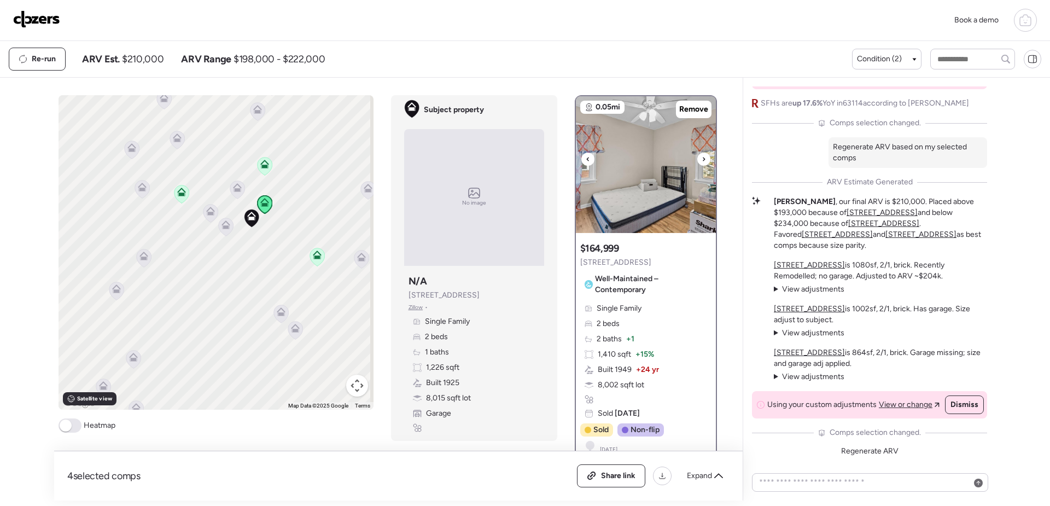
click at [702, 156] on icon at bounding box center [704, 159] width 4 height 13
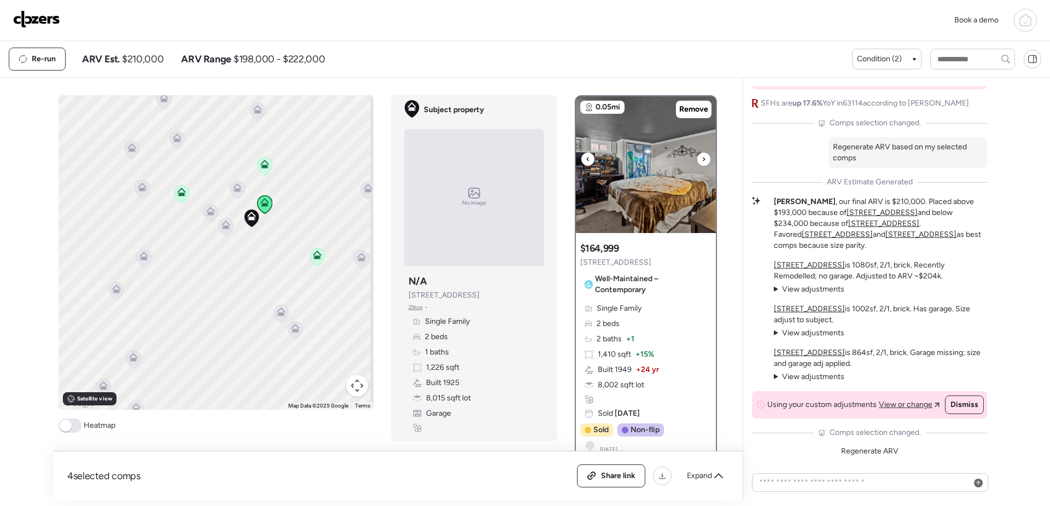
click at [649, 188] on img at bounding box center [646, 164] width 140 height 137
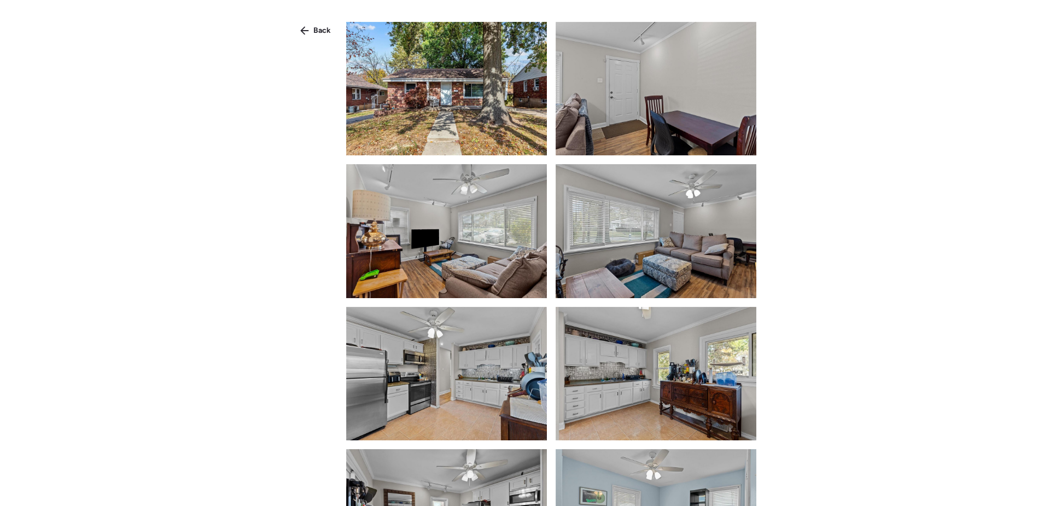
click at [493, 136] on img at bounding box center [446, 88] width 201 height 133
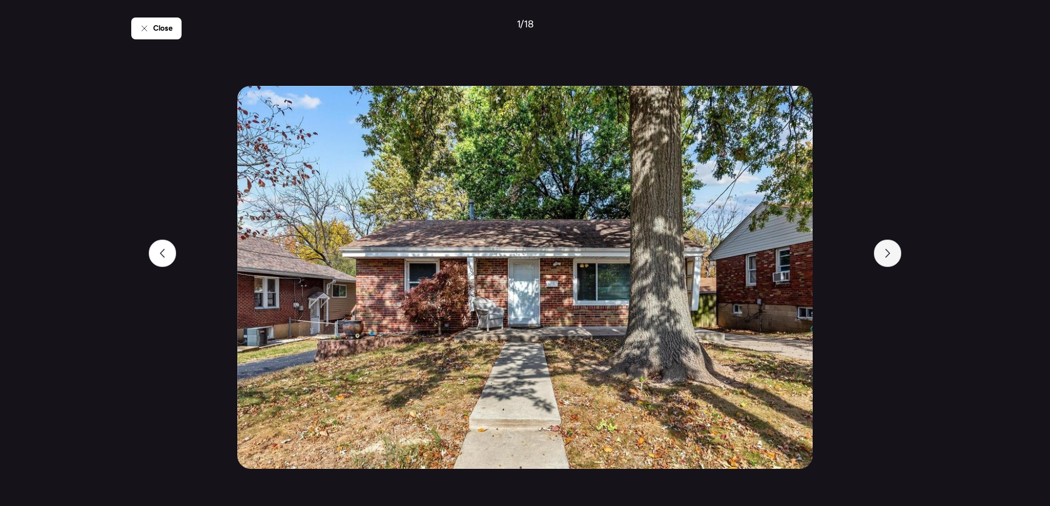
click at [885, 252] on icon at bounding box center [888, 253] width 9 height 9
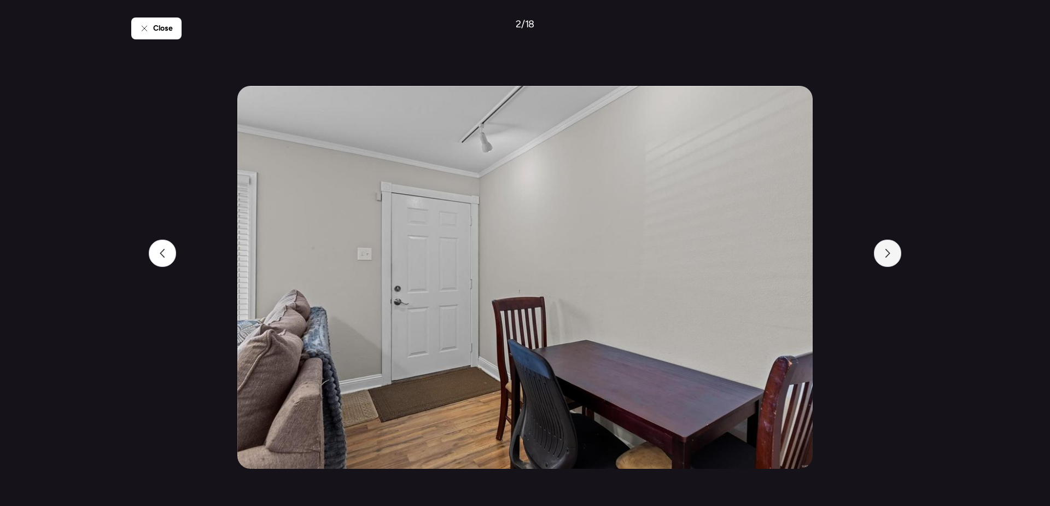
click at [885, 252] on icon at bounding box center [888, 253] width 9 height 9
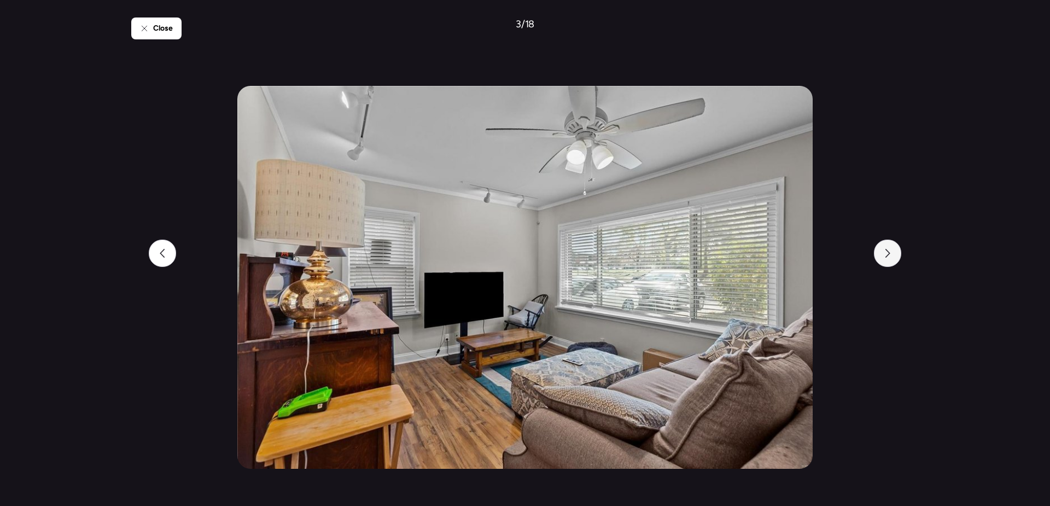
click at [885, 252] on icon at bounding box center [888, 253] width 9 height 9
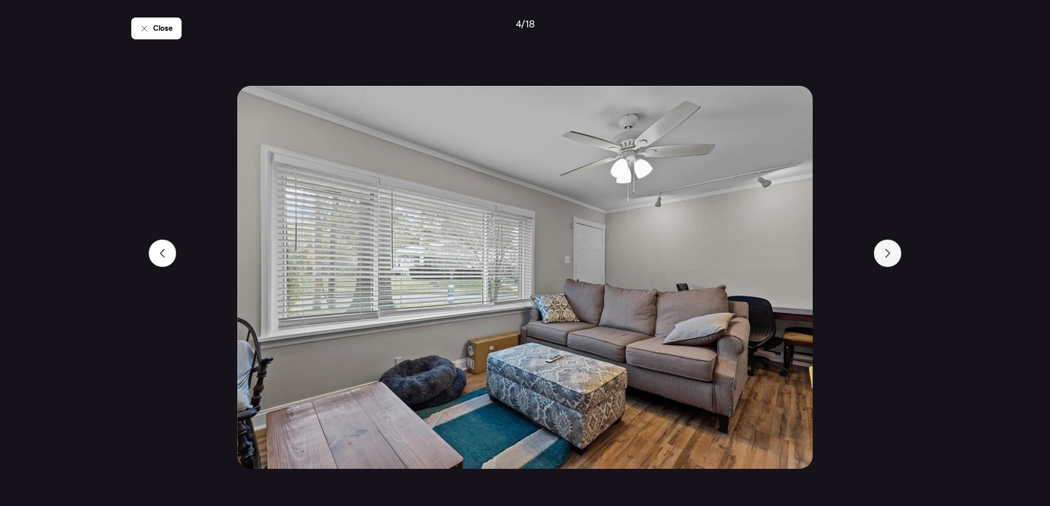
click at [885, 252] on icon at bounding box center [888, 253] width 9 height 9
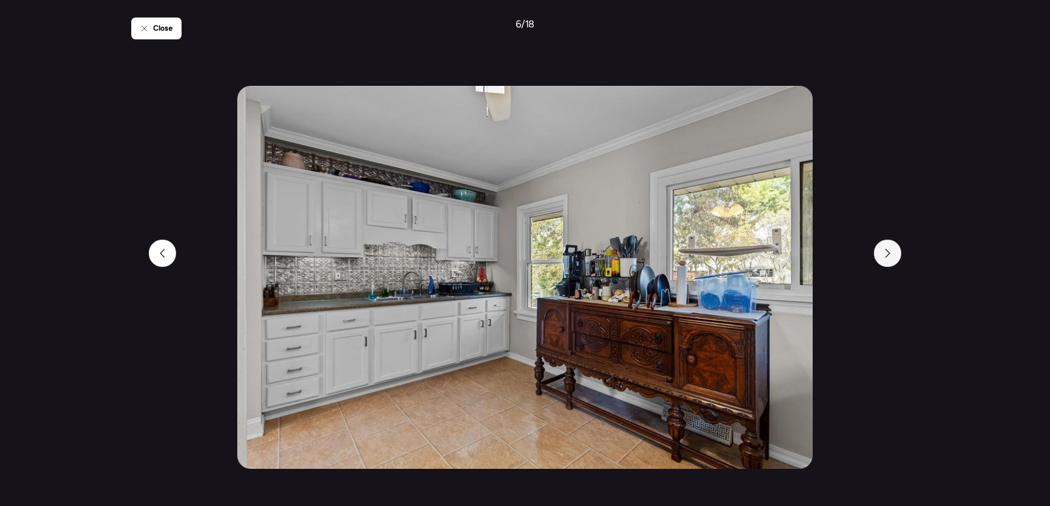
click at [885, 252] on icon at bounding box center [888, 253] width 9 height 9
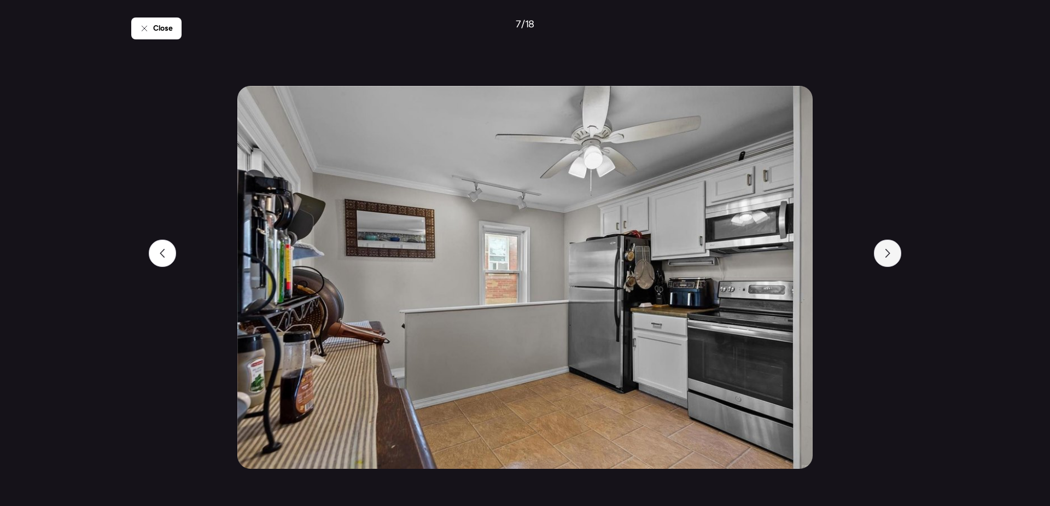
click at [885, 252] on icon at bounding box center [888, 253] width 9 height 9
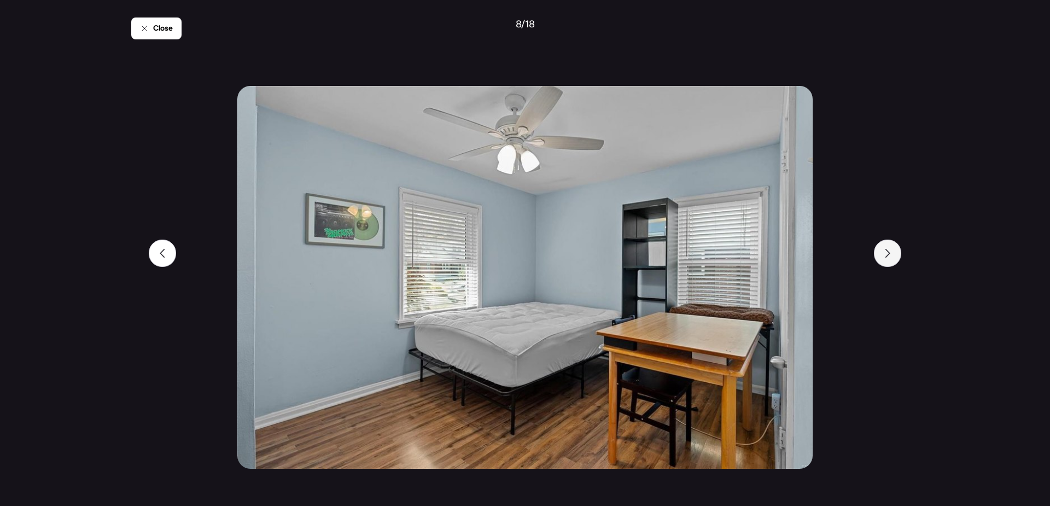
click at [885, 252] on icon at bounding box center [888, 253] width 9 height 9
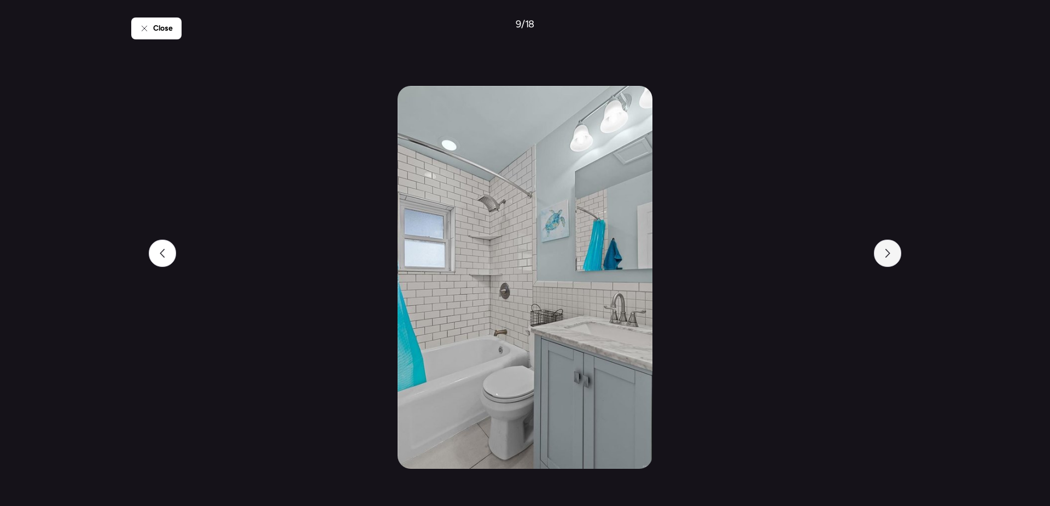
click at [885, 252] on icon at bounding box center [888, 253] width 9 height 9
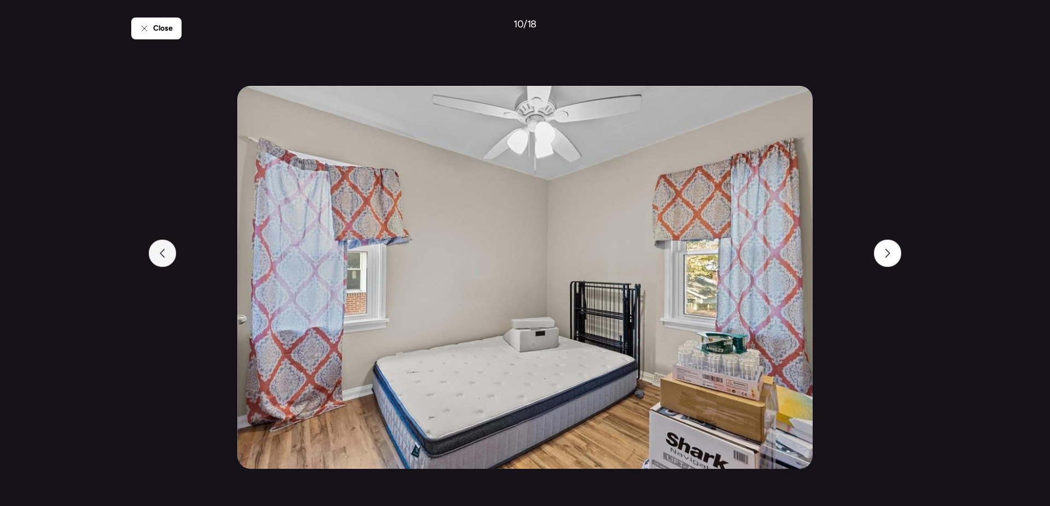
click at [155, 261] on div at bounding box center [162, 253] width 27 height 27
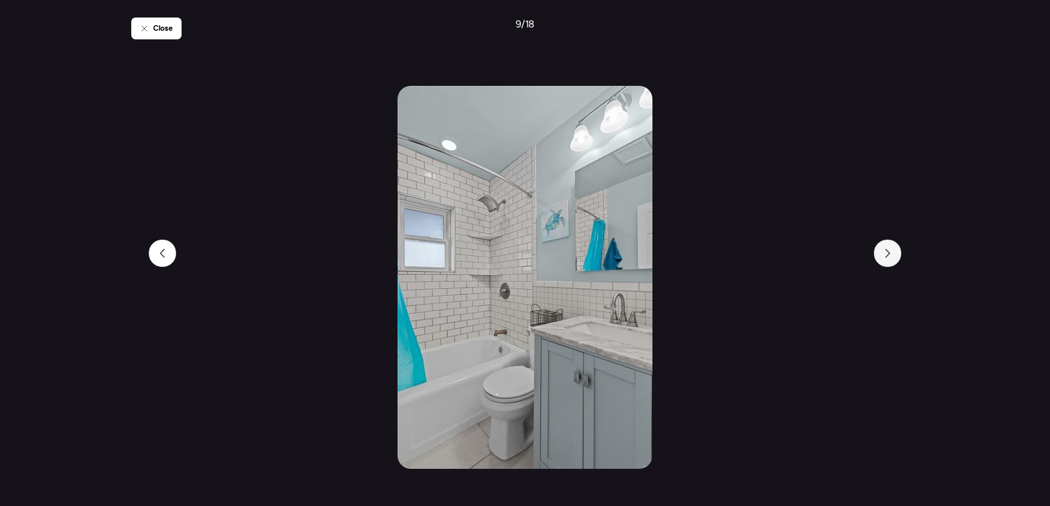
click at [892, 259] on div at bounding box center [887, 253] width 27 height 27
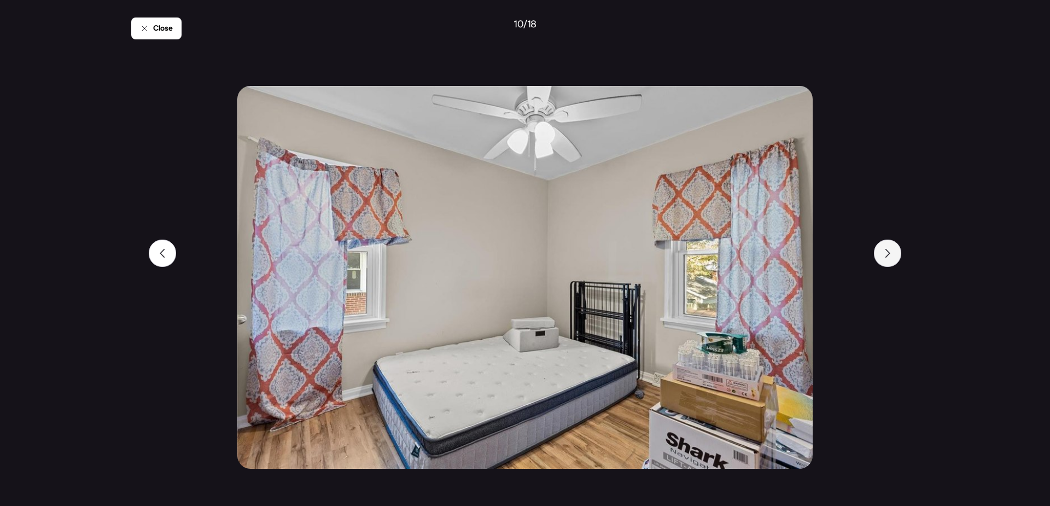
click at [892, 259] on div at bounding box center [887, 253] width 27 height 27
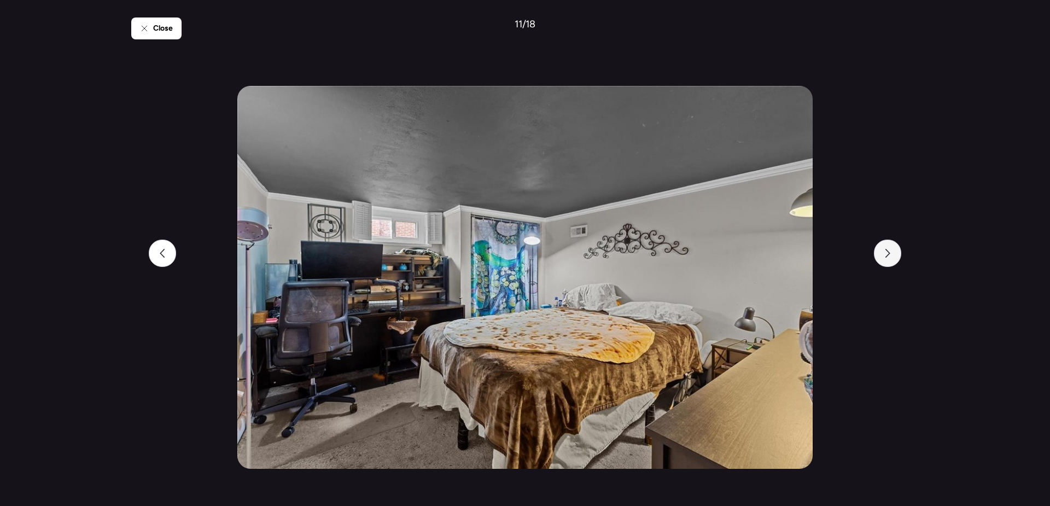
click at [892, 259] on div at bounding box center [887, 253] width 27 height 27
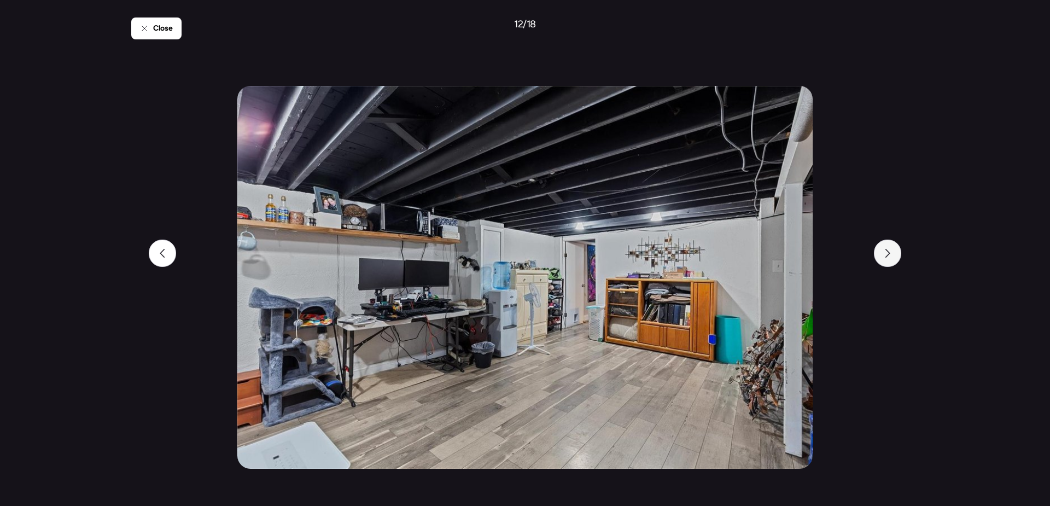
click at [892, 259] on div at bounding box center [887, 253] width 27 height 27
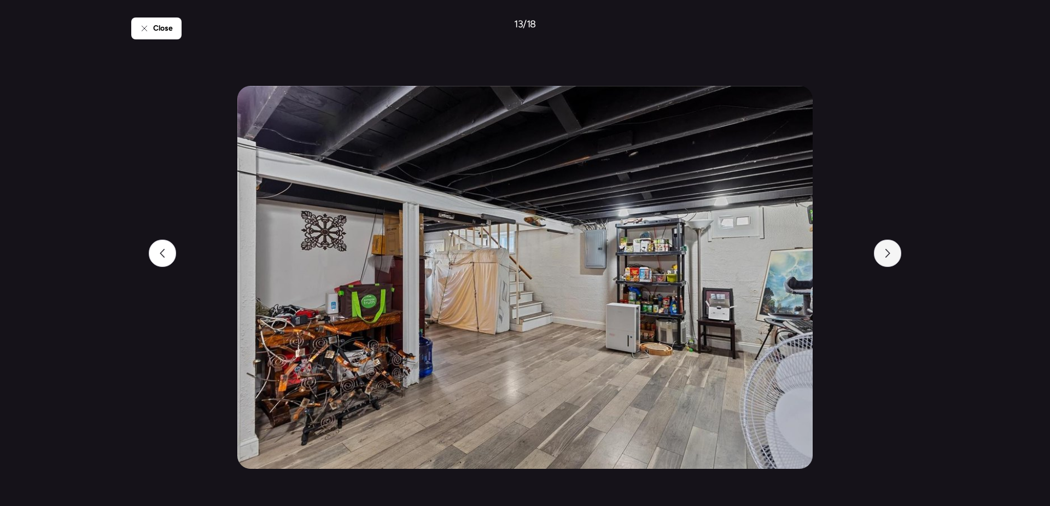
click at [892, 259] on div at bounding box center [887, 253] width 27 height 27
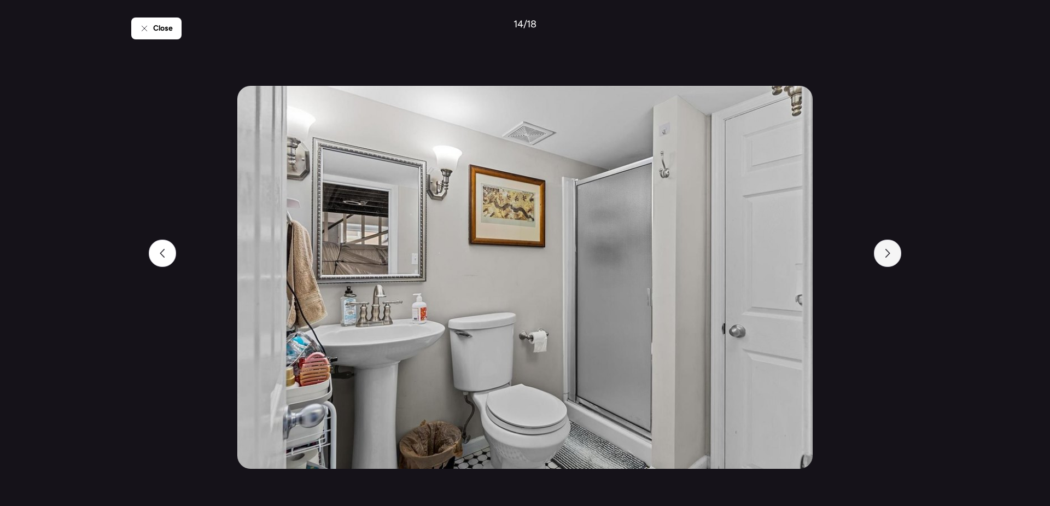
click at [892, 259] on div at bounding box center [887, 253] width 27 height 27
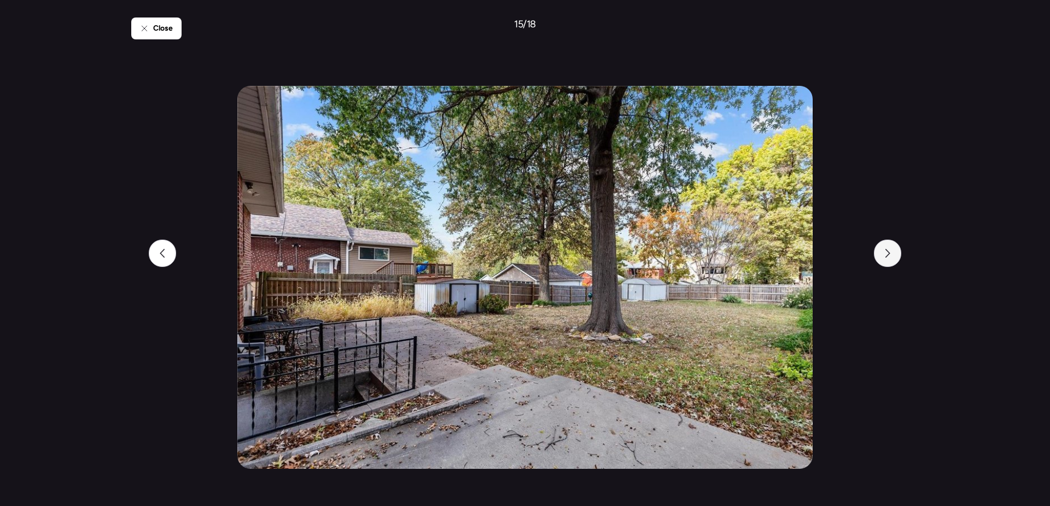
click at [892, 259] on div at bounding box center [887, 253] width 27 height 27
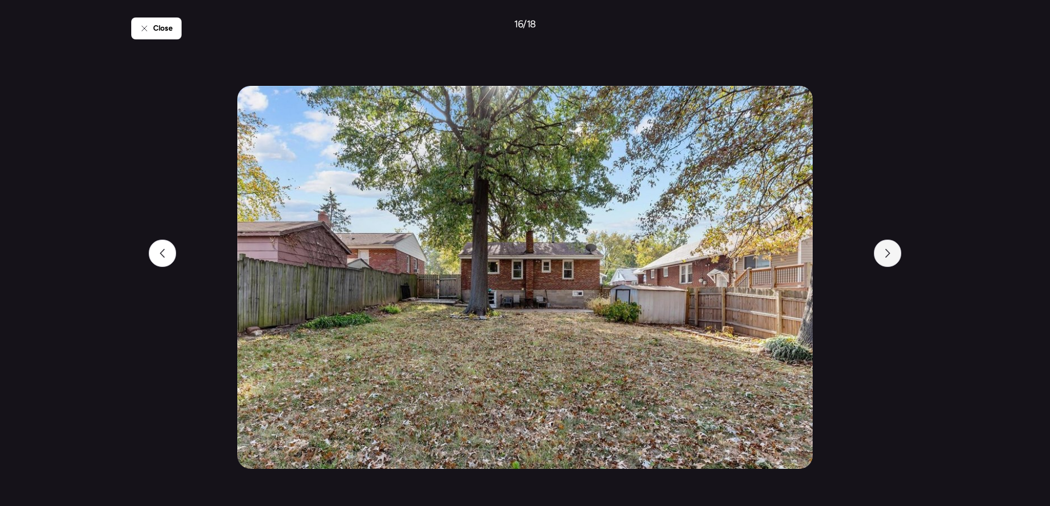
click at [892, 259] on div at bounding box center [887, 253] width 27 height 27
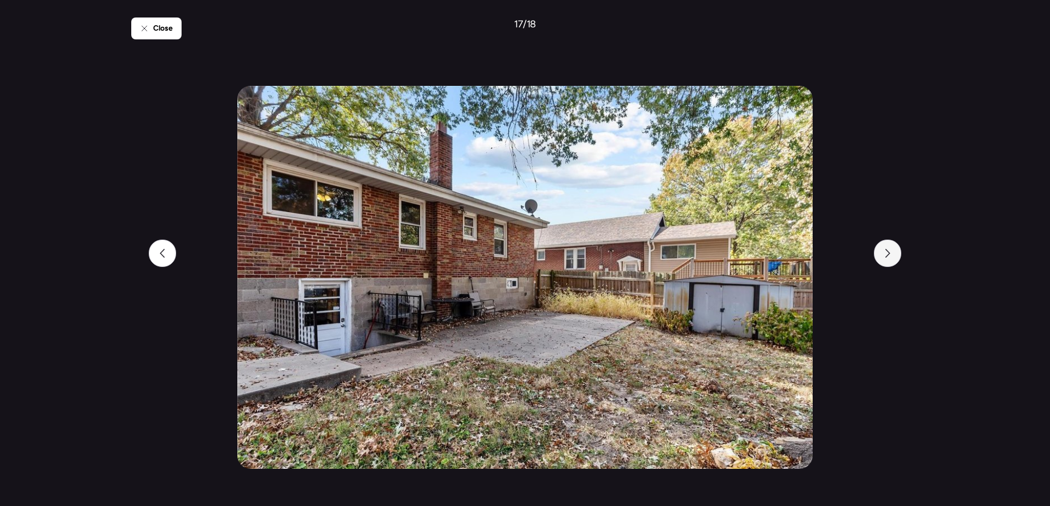
click at [892, 259] on div at bounding box center [887, 253] width 27 height 27
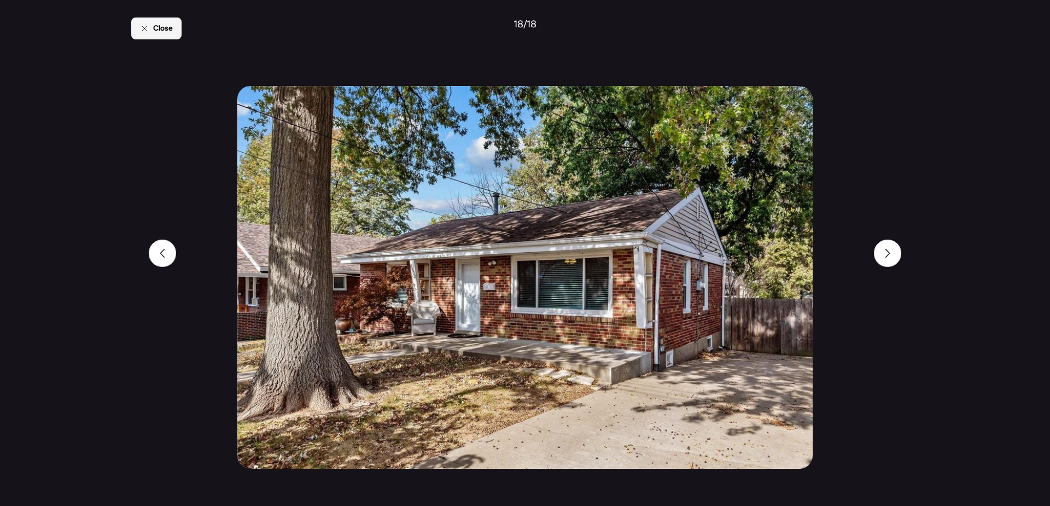
click at [143, 33] on div "Close" at bounding box center [156, 29] width 50 height 22
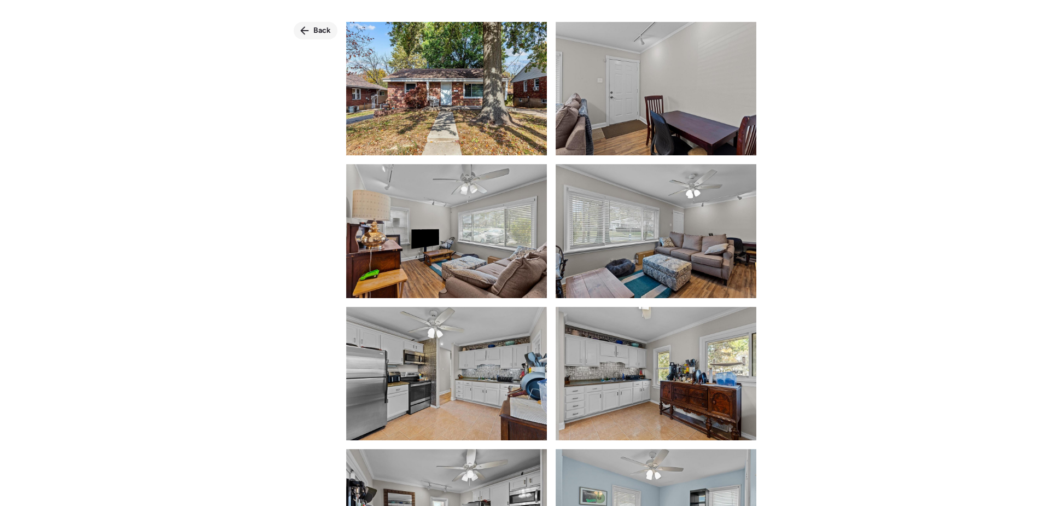
click at [325, 28] on span "Back" at bounding box center [322, 30] width 18 height 11
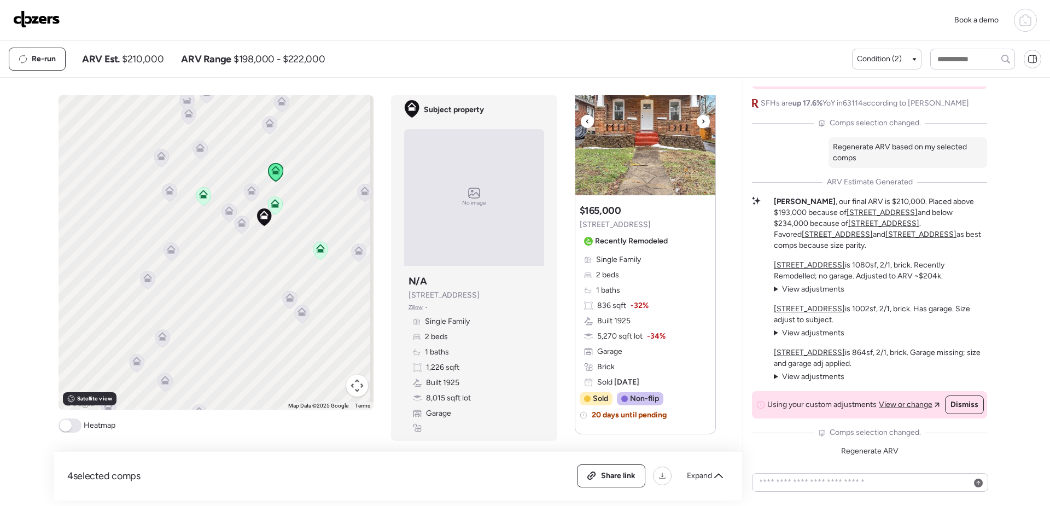
scroll to position [1434, 0]
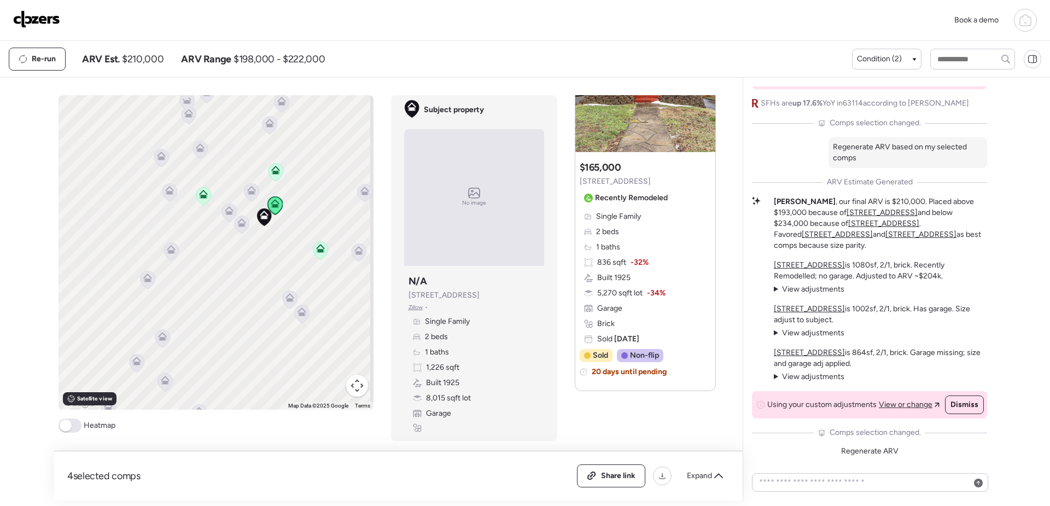
drag, startPoint x: 881, startPoint y: 450, endPoint x: 893, endPoint y: 440, distance: 15.2
click at [881, 450] on span "Regenerate ARV" at bounding box center [869, 450] width 57 height 9
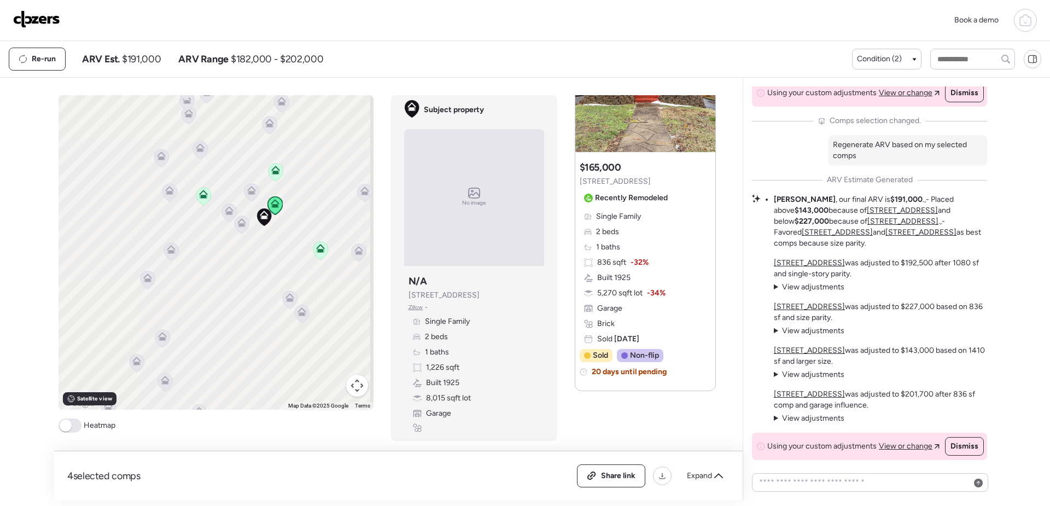
click at [868, 226] on u "[STREET_ADDRESS]" at bounding box center [903, 221] width 71 height 9
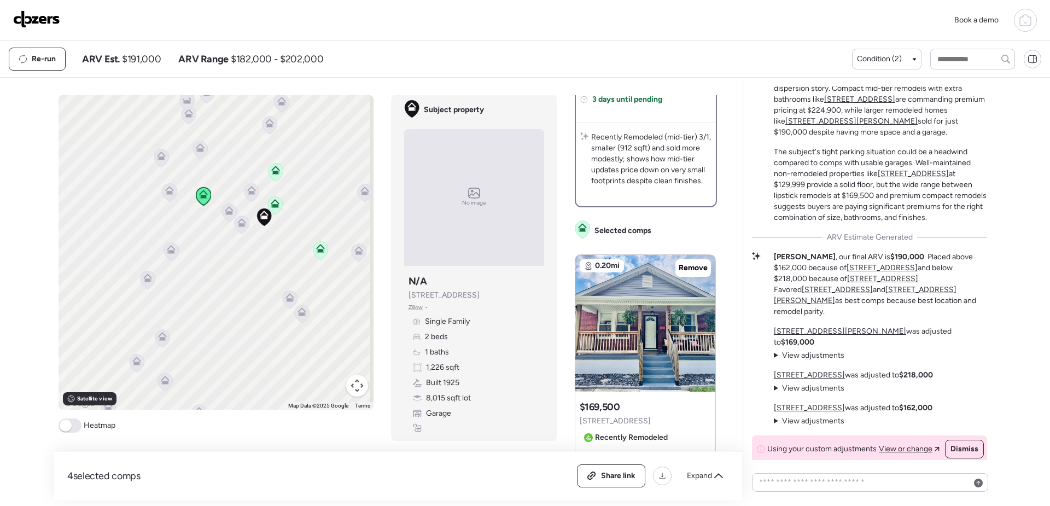
scroll to position [547, 0]
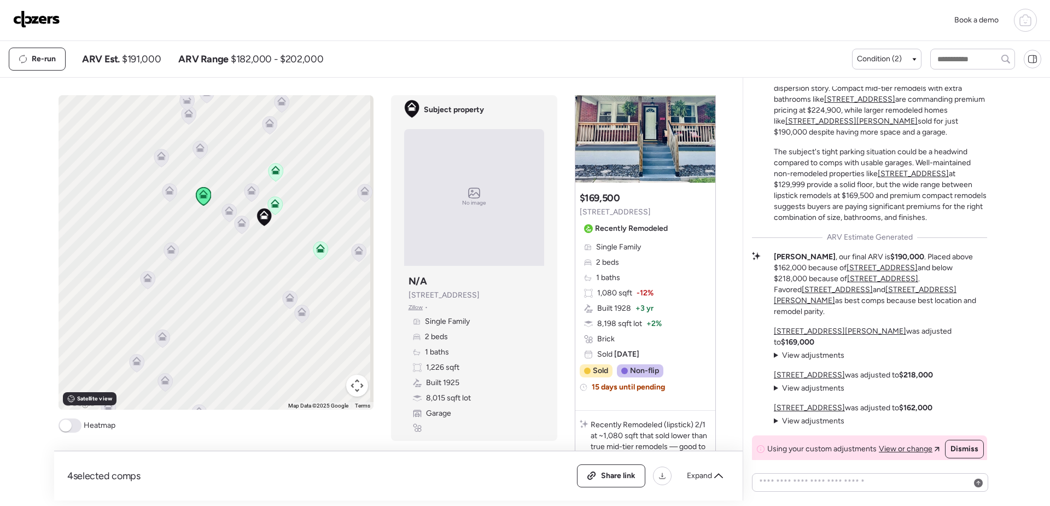
click at [248, 191] on icon at bounding box center [251, 192] width 7 height 3
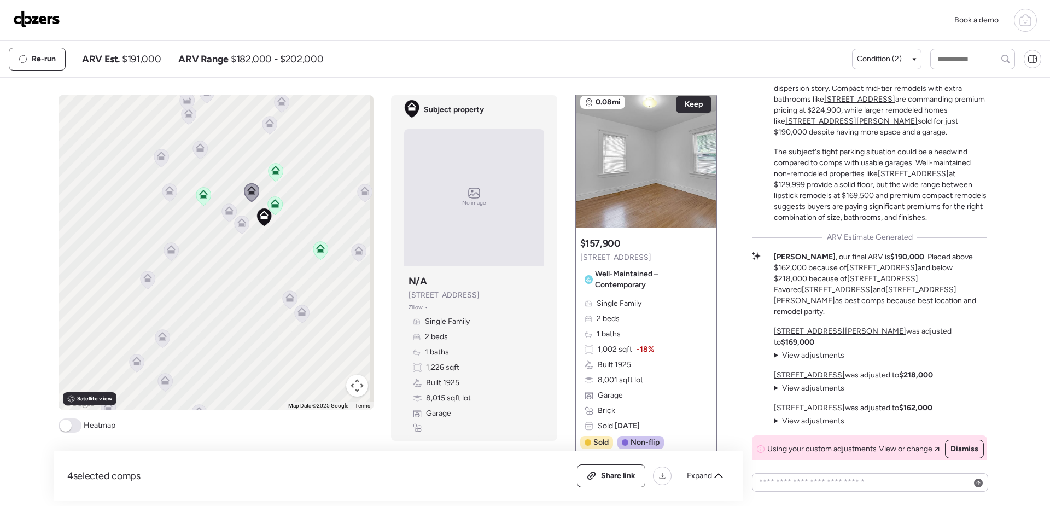
scroll to position [0, 0]
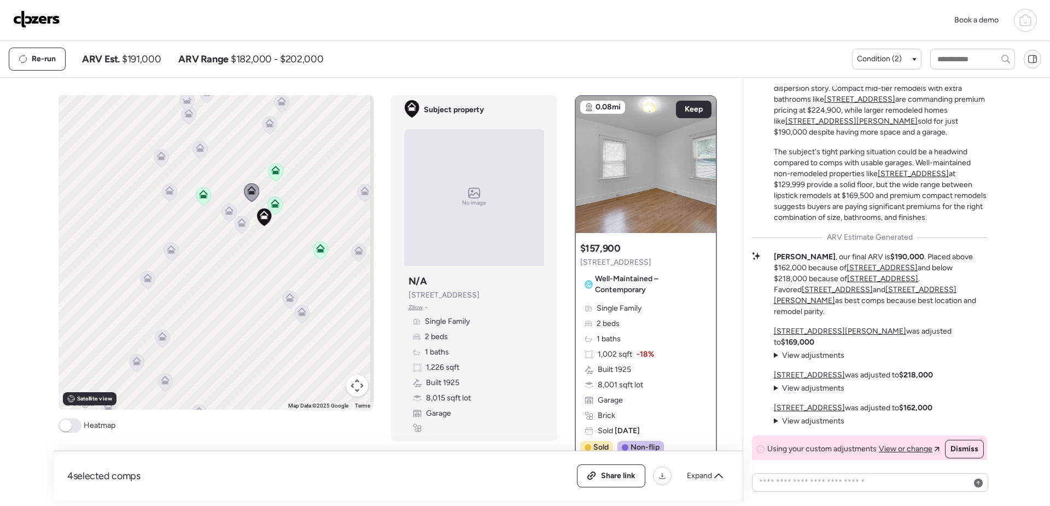
click at [227, 210] on icon at bounding box center [229, 210] width 9 height 9
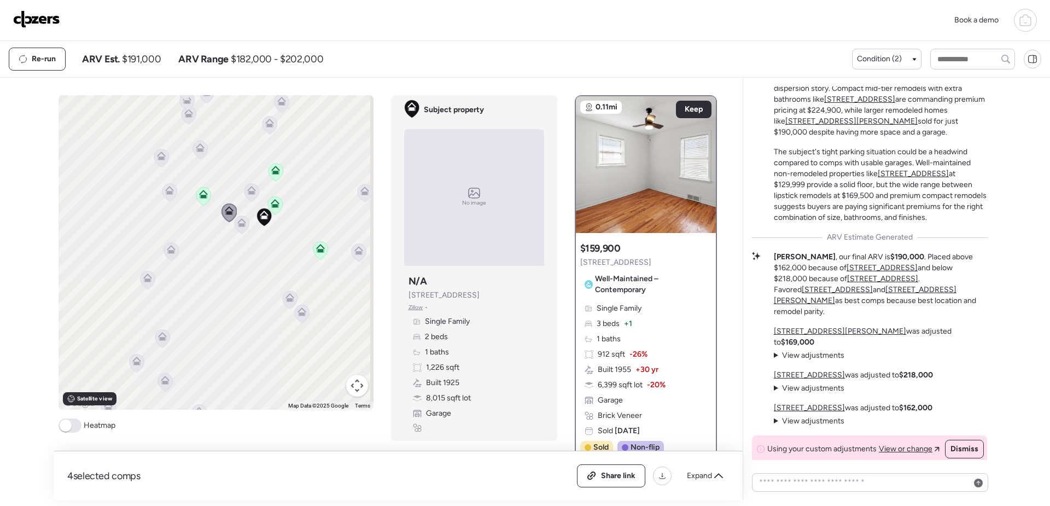
click at [237, 223] on icon at bounding box center [241, 222] width 9 height 9
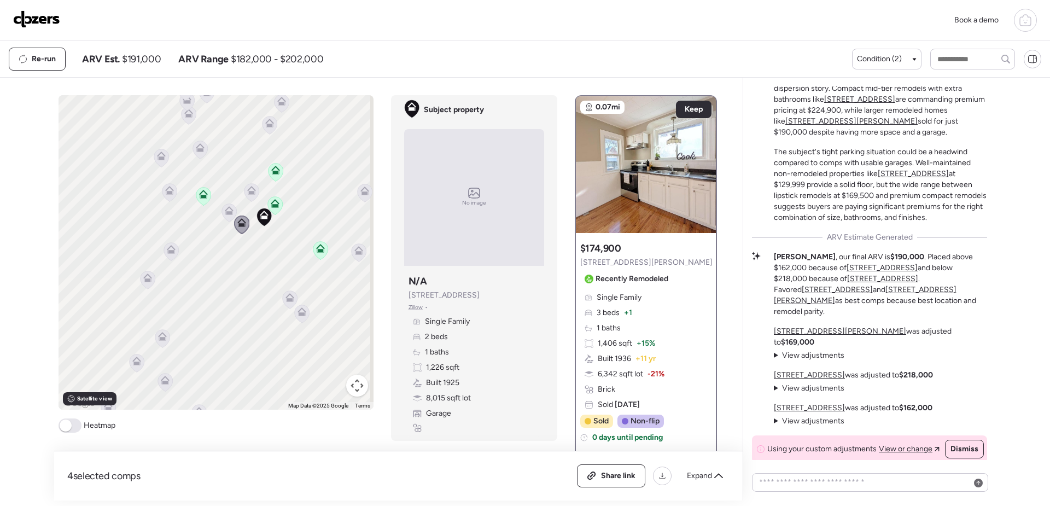
click at [290, 303] on icon at bounding box center [289, 299] width 15 height 18
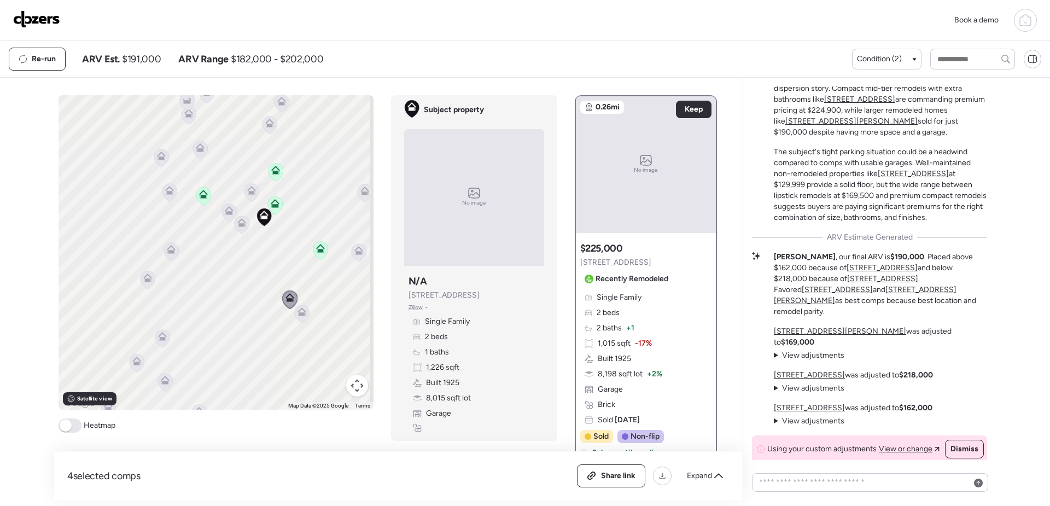
click at [303, 313] on icon at bounding box center [301, 314] width 15 height 18
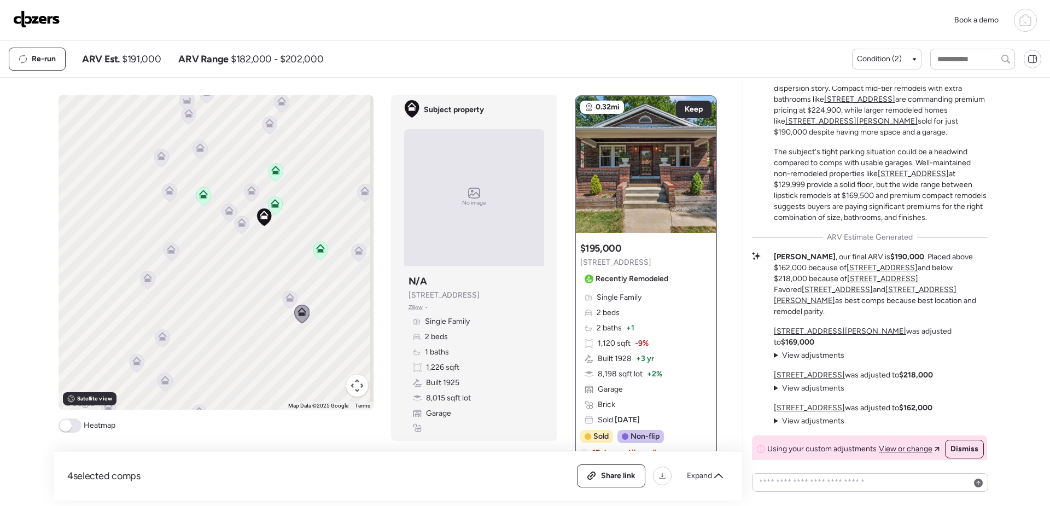
click at [359, 249] on icon at bounding box center [359, 250] width 9 height 9
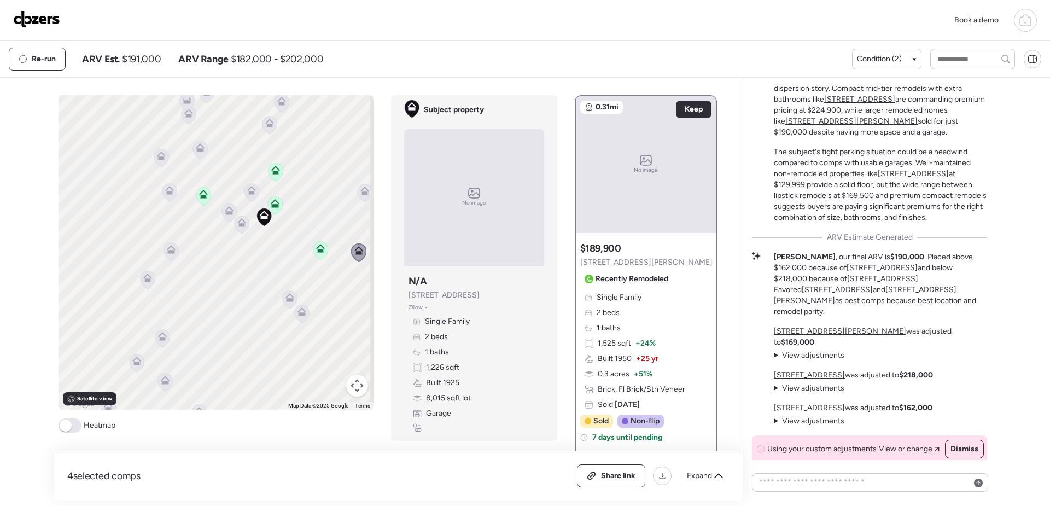
click at [167, 249] on icon at bounding box center [171, 247] width 8 height 5
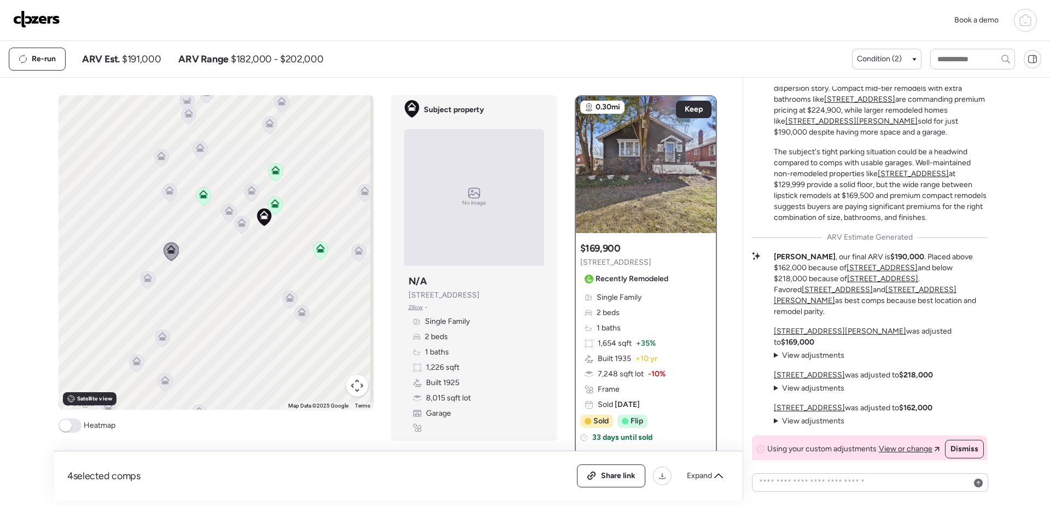
click at [167, 195] on icon at bounding box center [169, 192] width 15 height 18
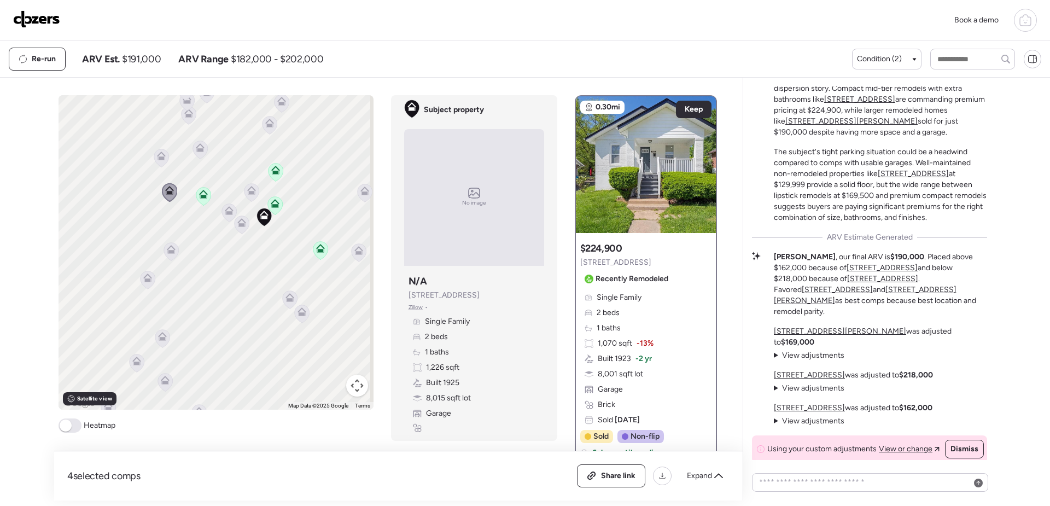
click at [161, 159] on icon at bounding box center [161, 156] width 9 height 9
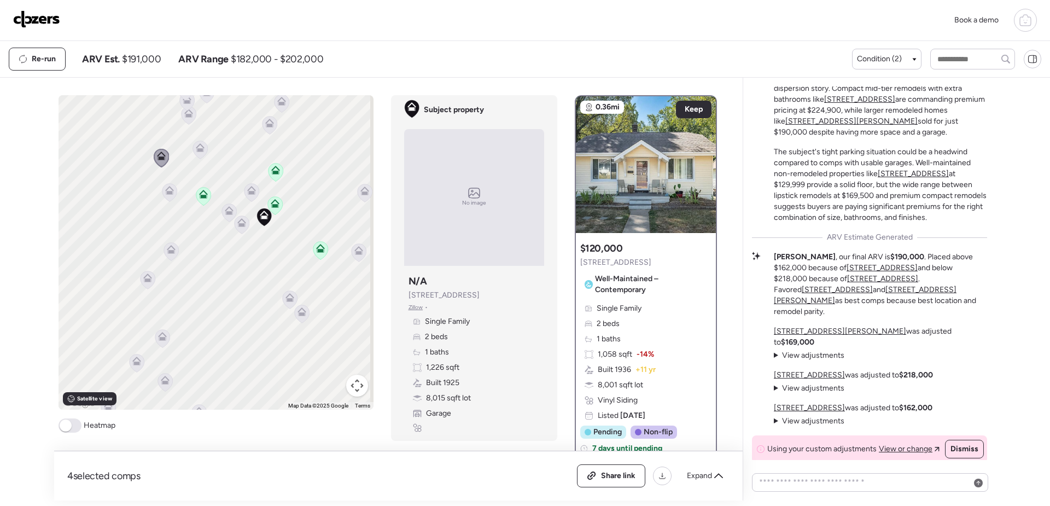
click at [196, 151] on icon at bounding box center [199, 149] width 7 height 3
